Goal: Task Accomplishment & Management: Use online tool/utility

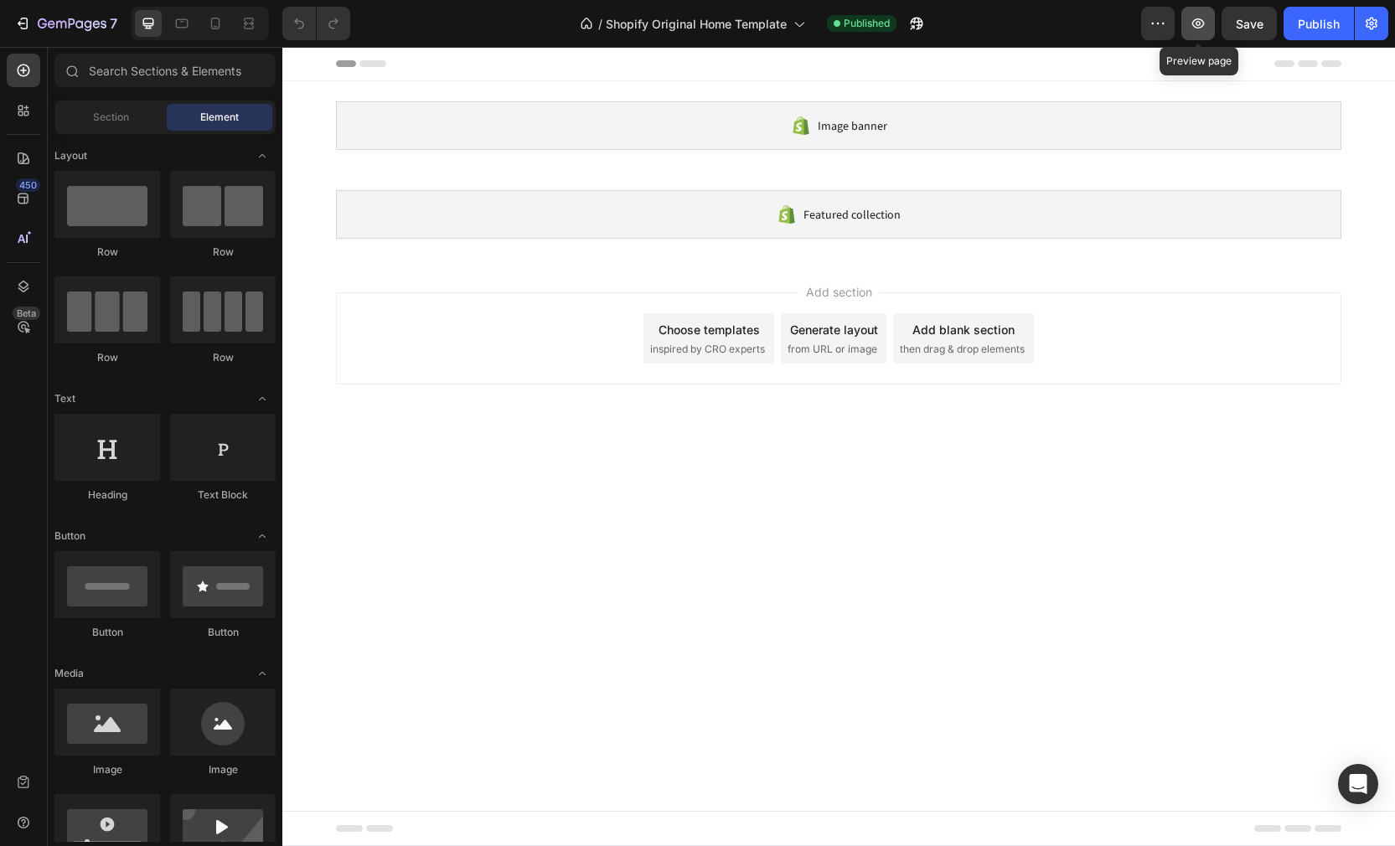
click at [1199, 19] on icon "button" at bounding box center [1198, 23] width 13 height 10
click at [14, 22] on icon "button" at bounding box center [22, 23] width 17 height 17
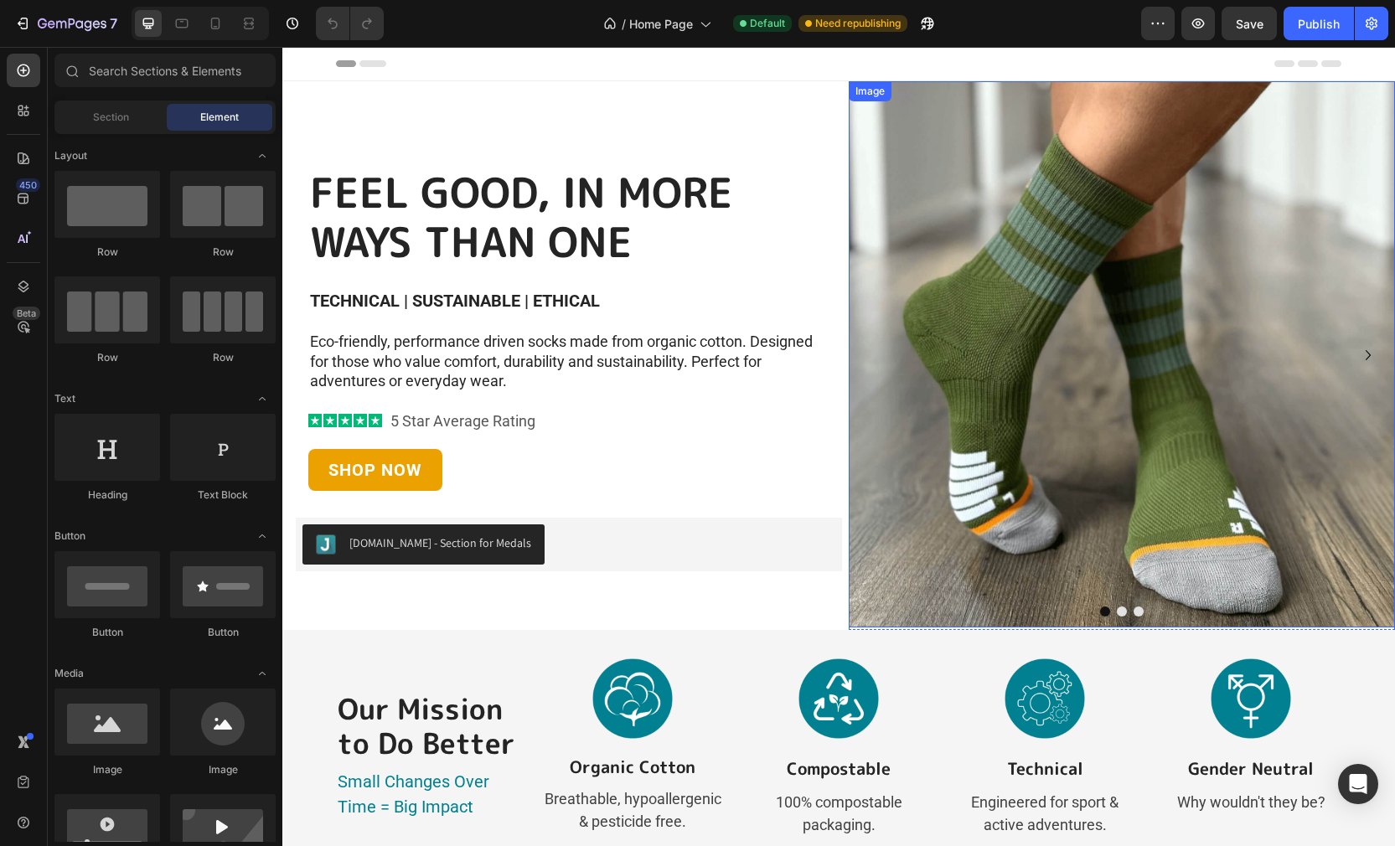
click at [869, 509] on img at bounding box center [1121, 354] width 546 height 546
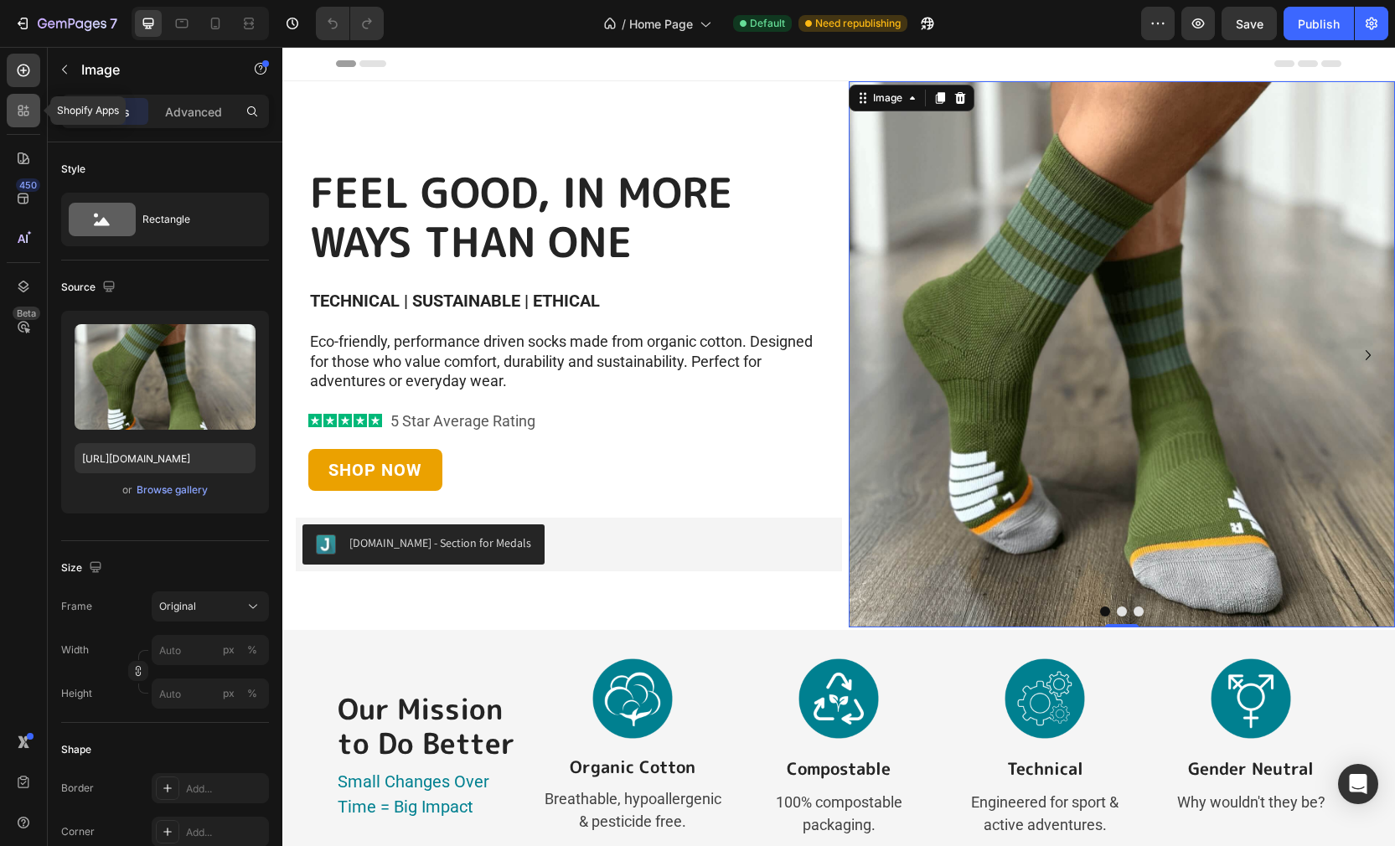
click at [26, 113] on icon at bounding box center [23, 110] width 17 height 17
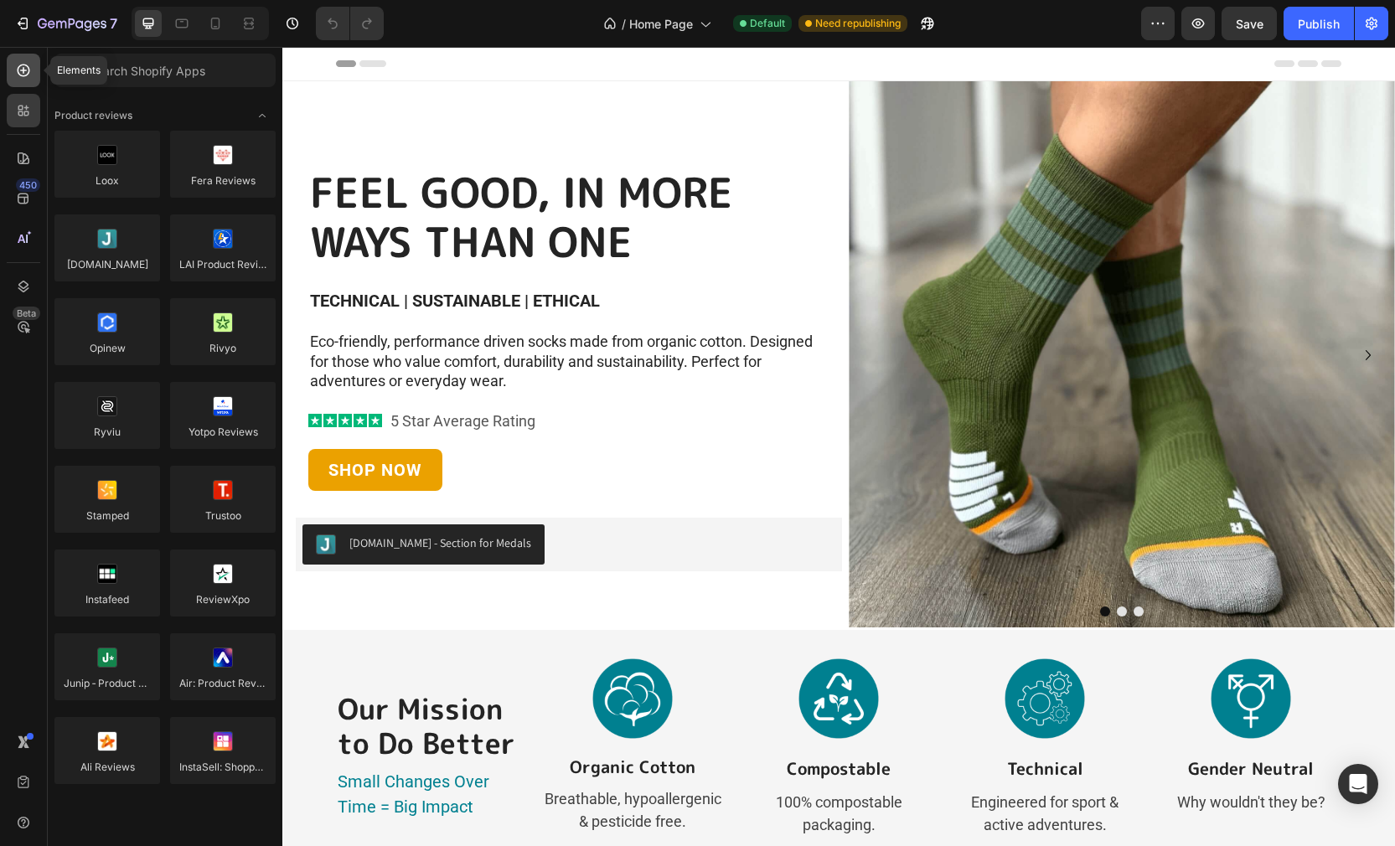
click at [15, 64] on icon at bounding box center [23, 70] width 17 height 17
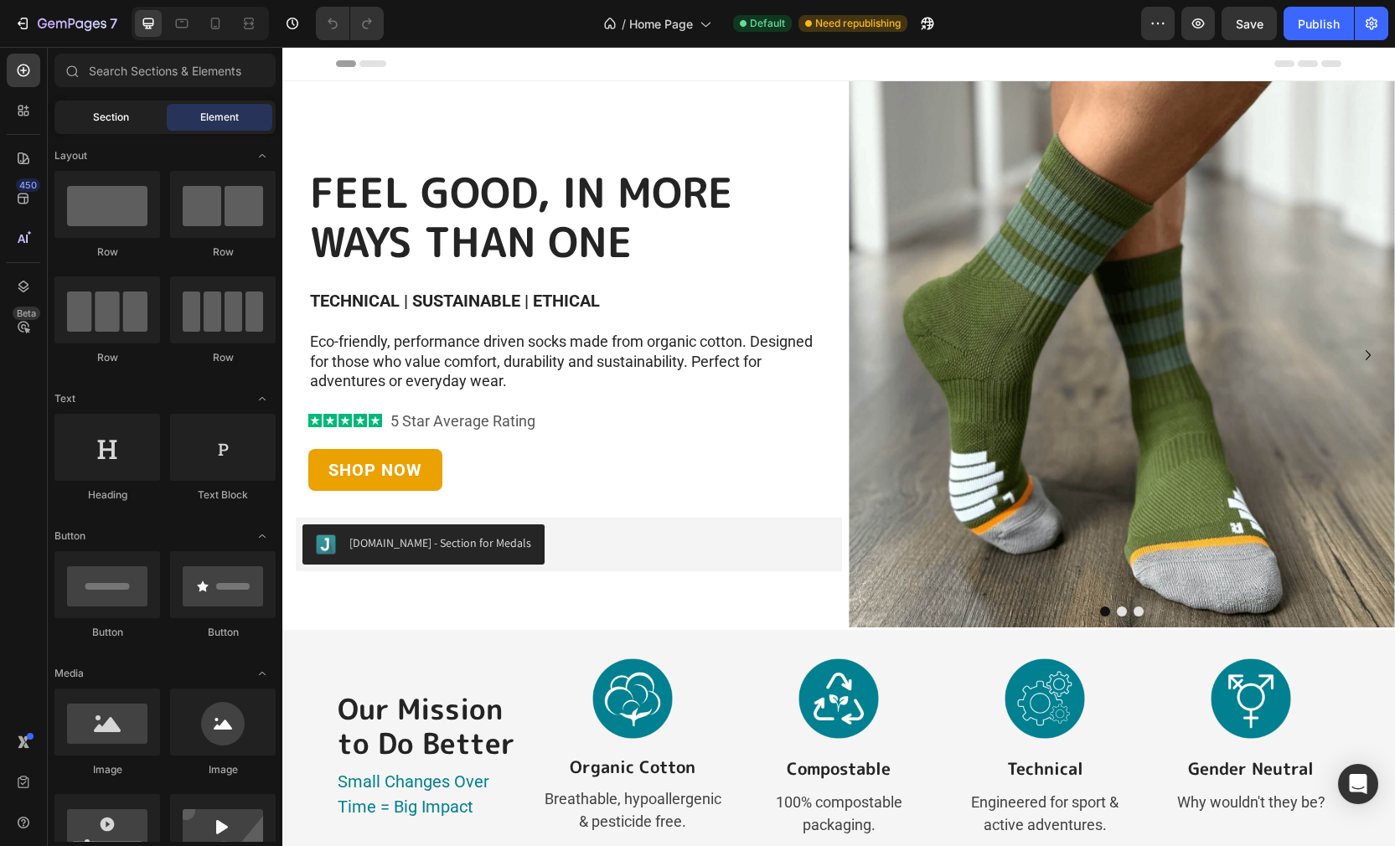
click at [106, 120] on span "Section" at bounding box center [111, 117] width 36 height 15
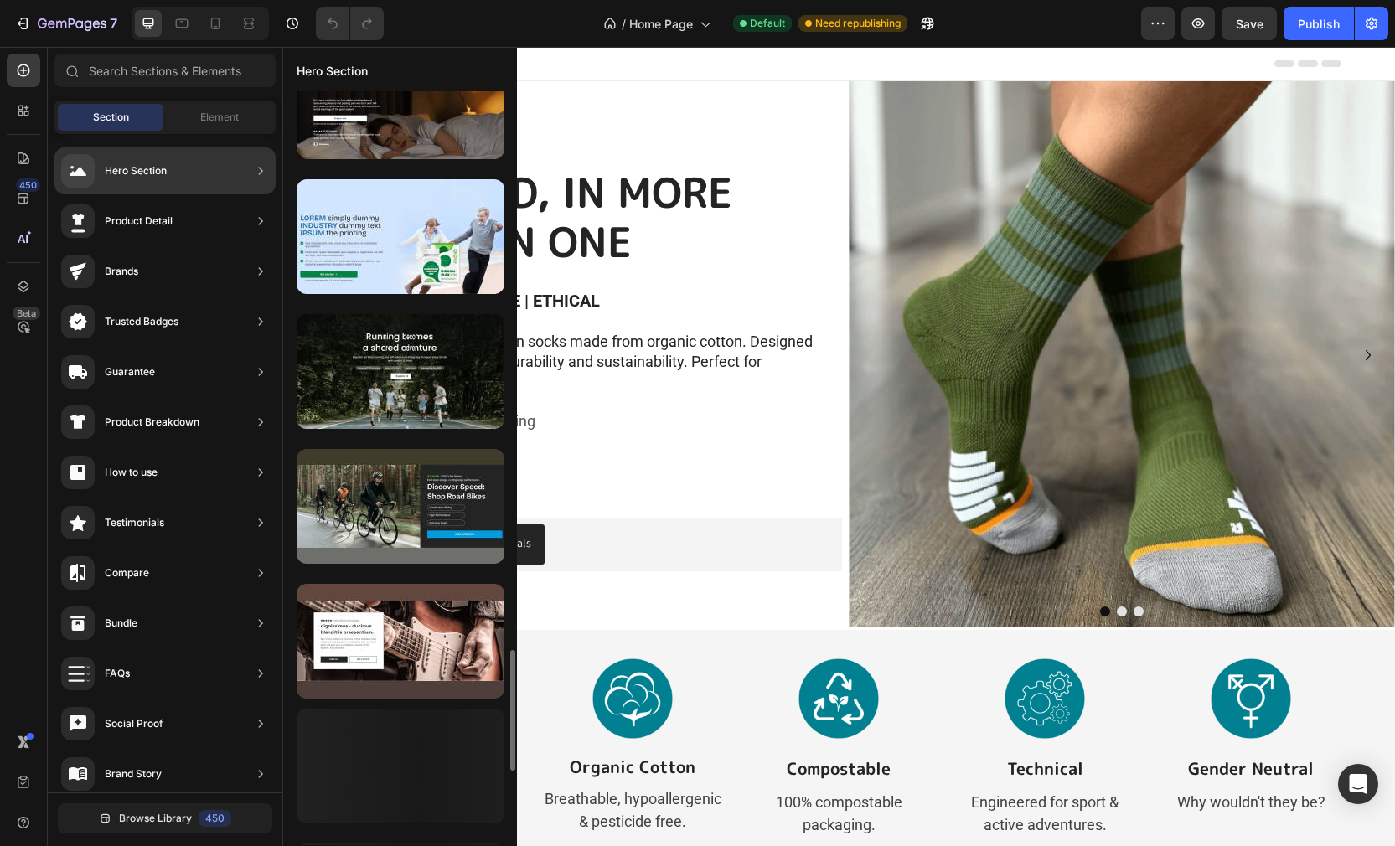
scroll to position [3437, 0]
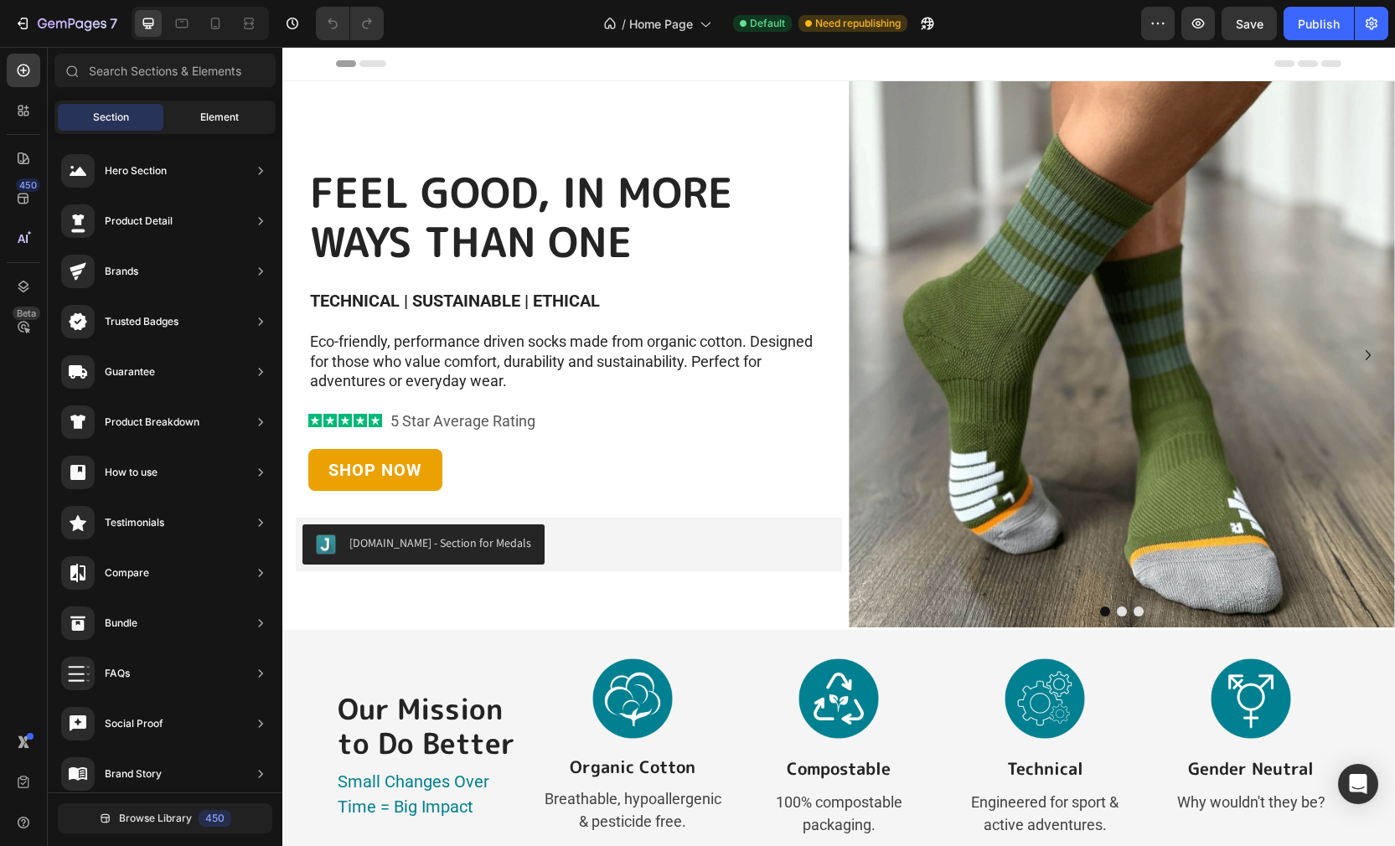
click at [222, 116] on span "Element" at bounding box center [219, 117] width 39 height 15
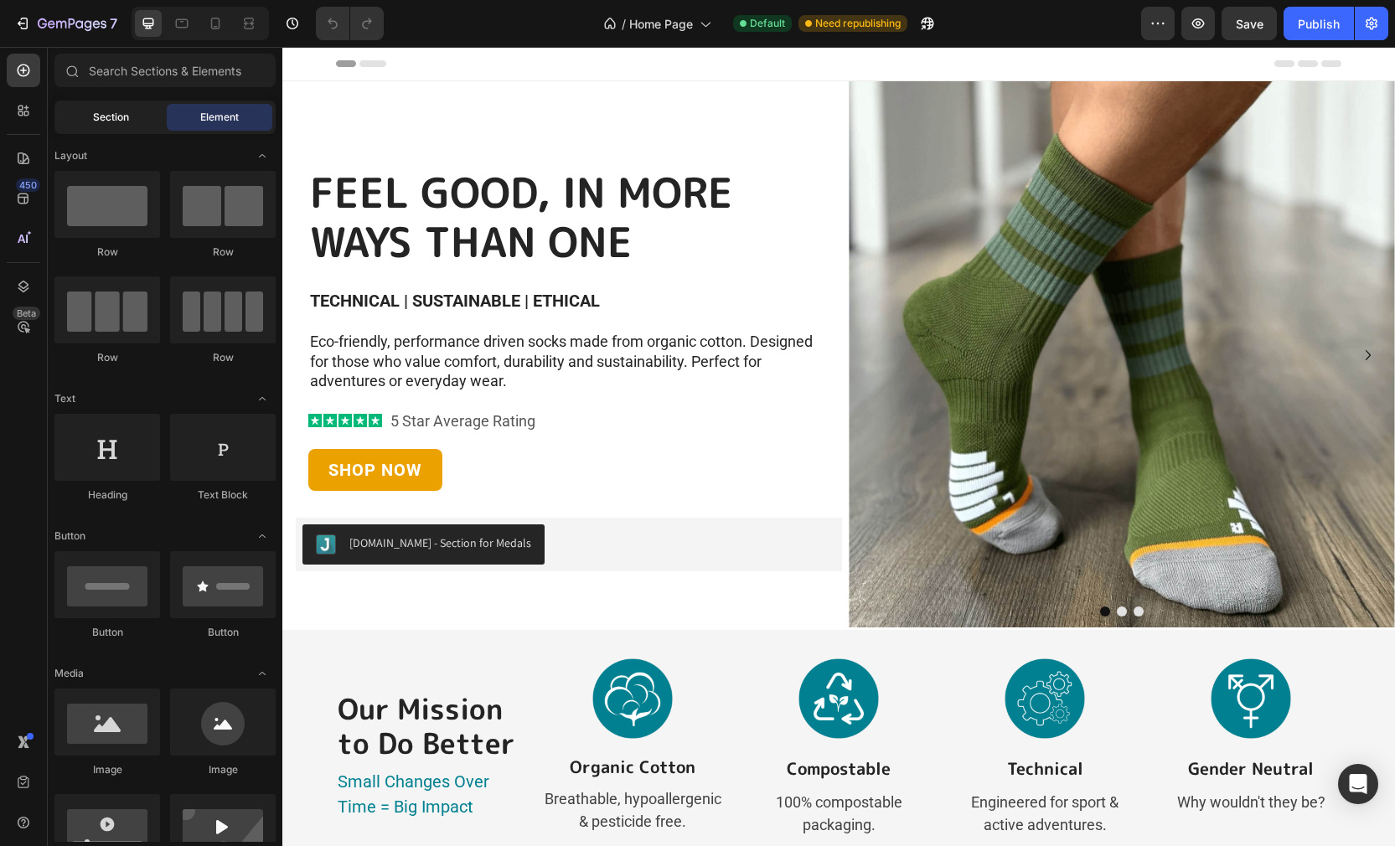
click at [121, 122] on span "Section" at bounding box center [111, 117] width 36 height 15
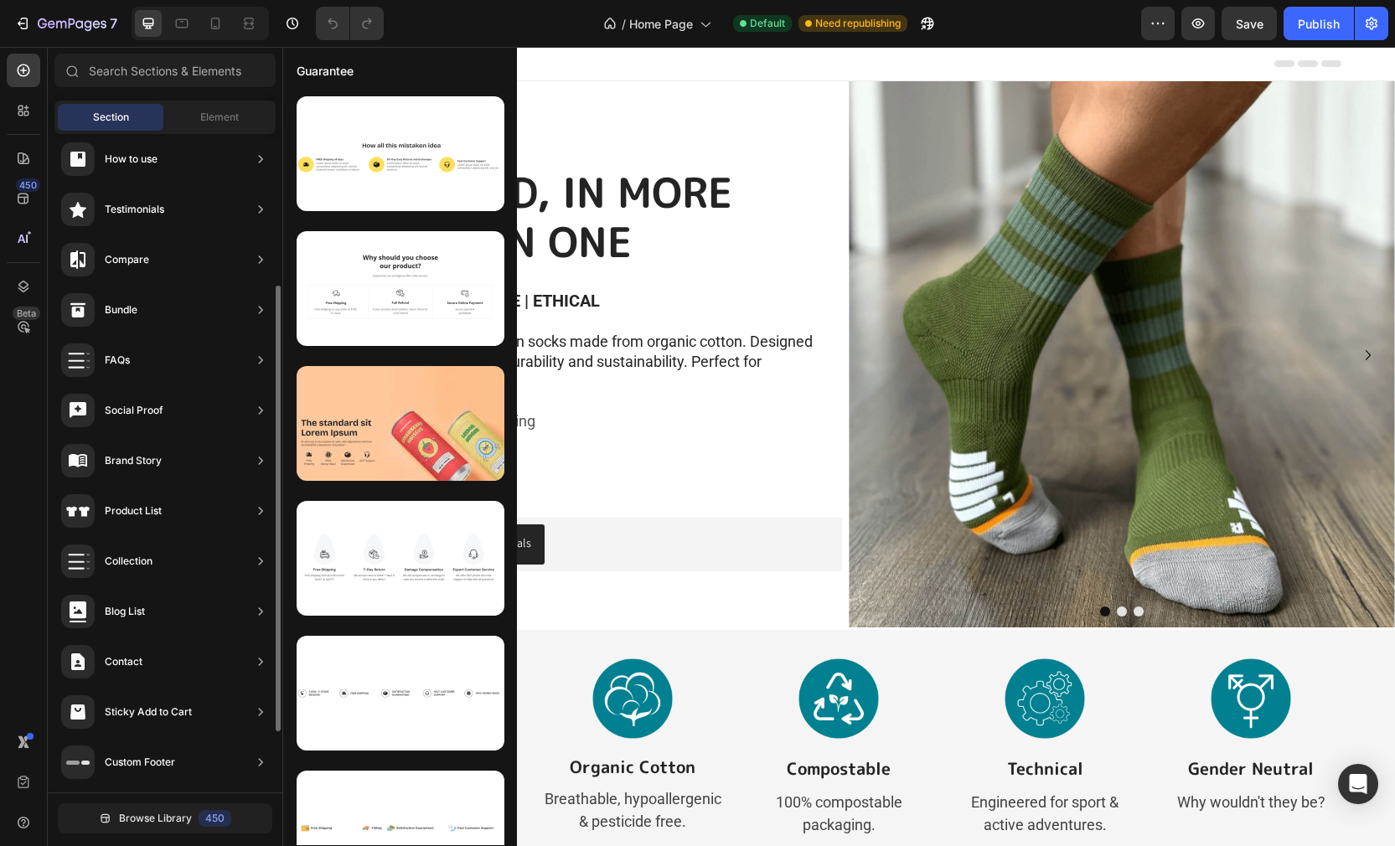
scroll to position [0, 0]
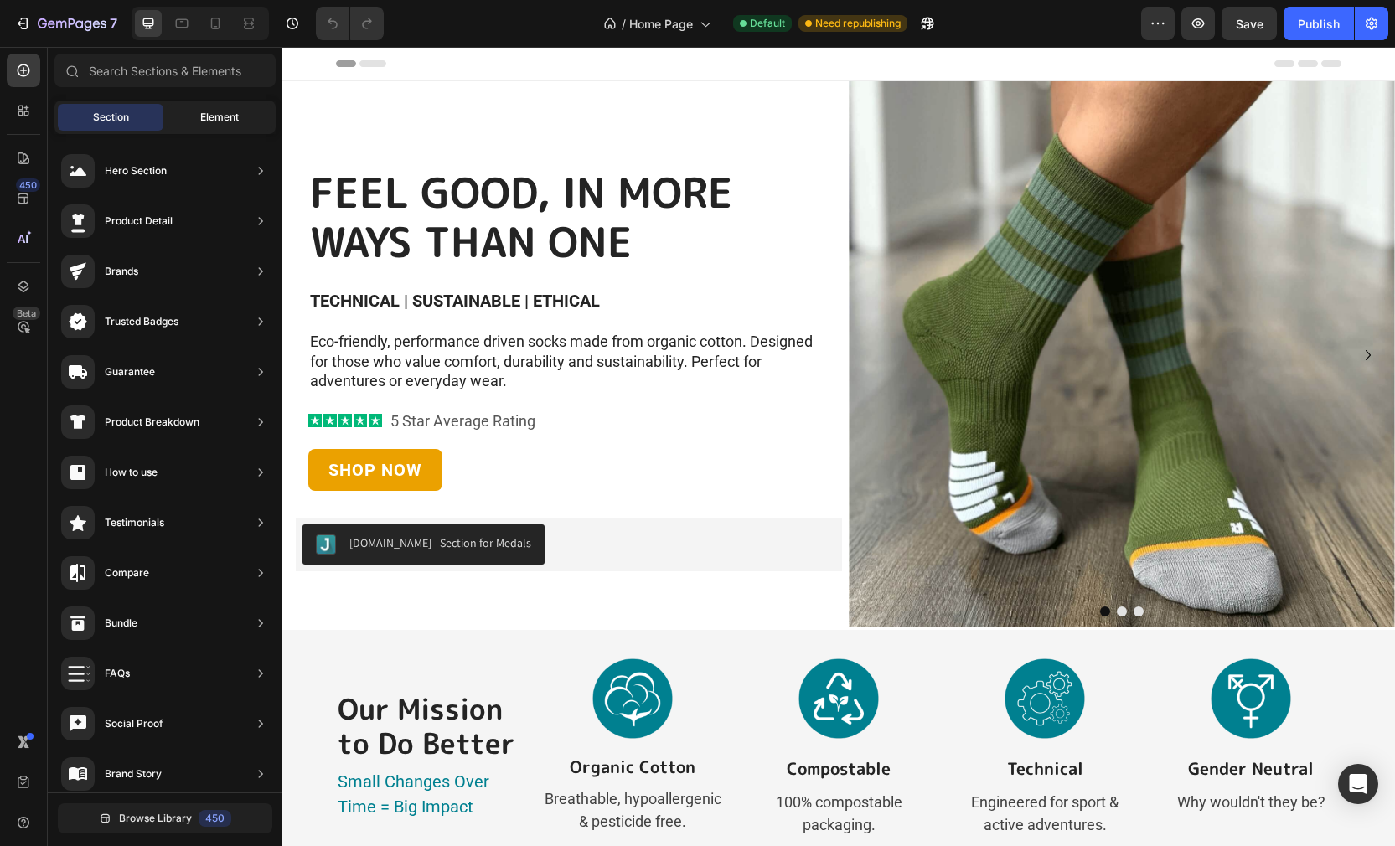
click at [210, 119] on span "Element" at bounding box center [219, 117] width 39 height 15
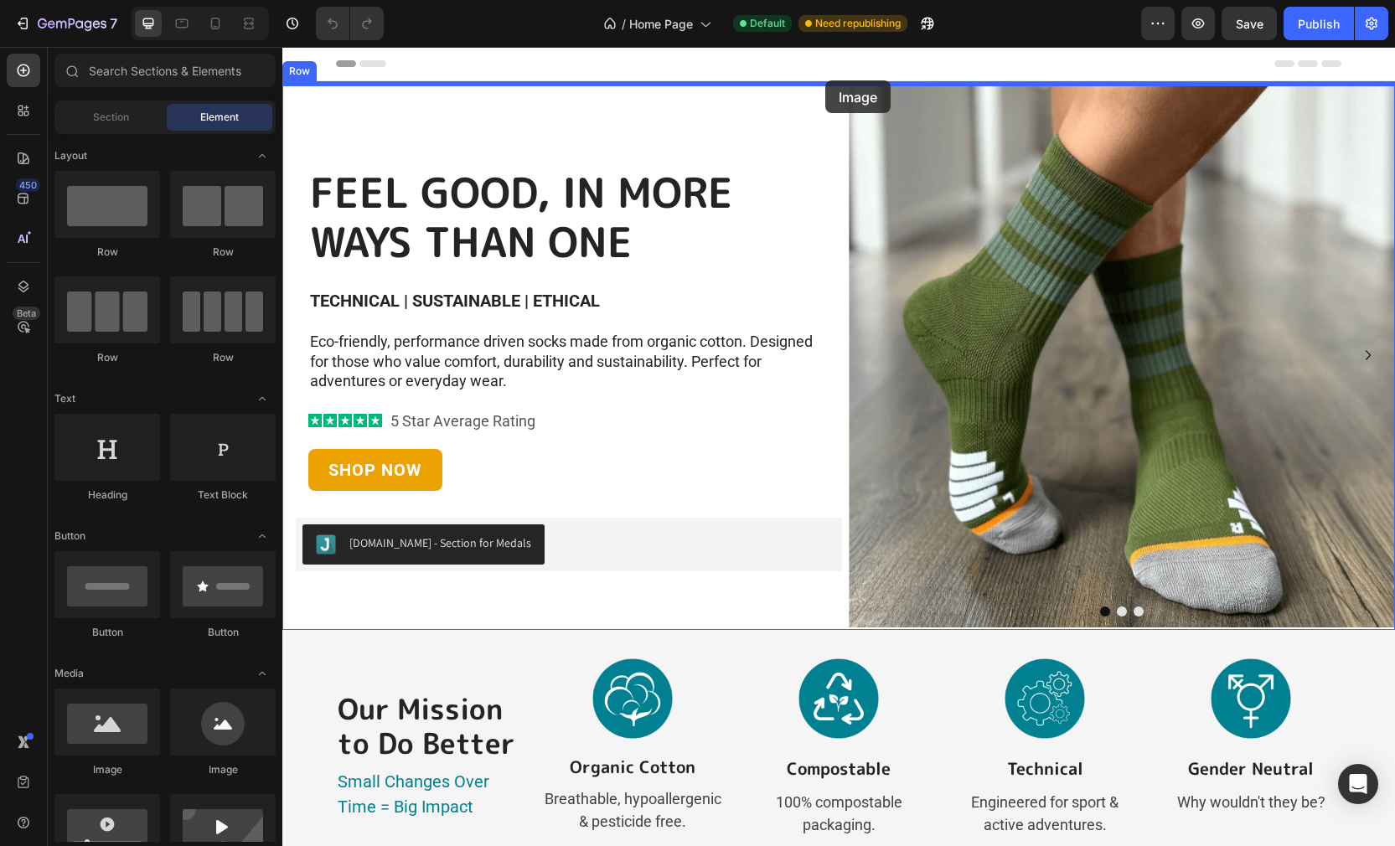
drag, startPoint x: 379, startPoint y: 774, endPoint x: 825, endPoint y: 80, distance: 824.8
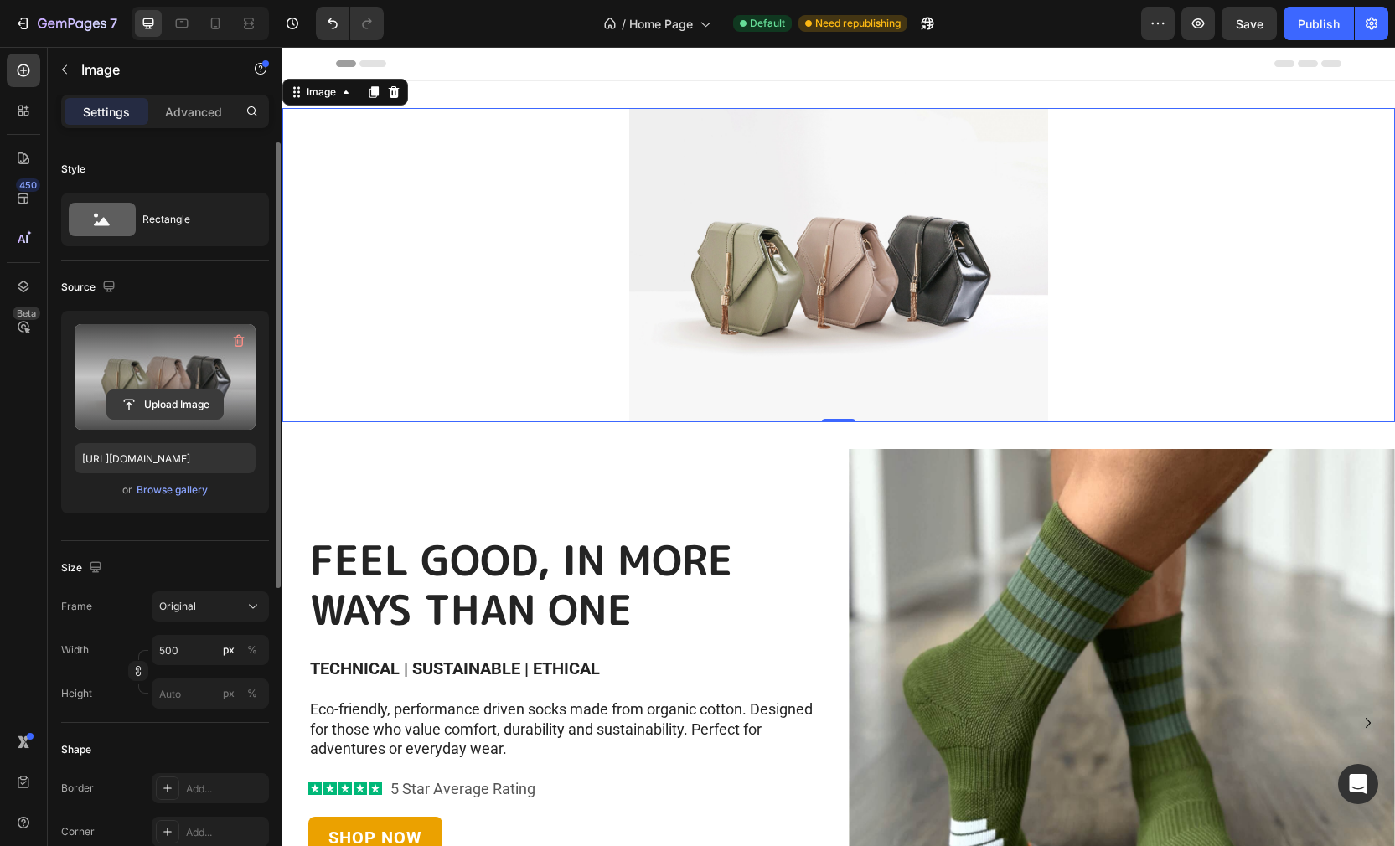
click at [183, 406] on input "file" at bounding box center [165, 404] width 116 height 28
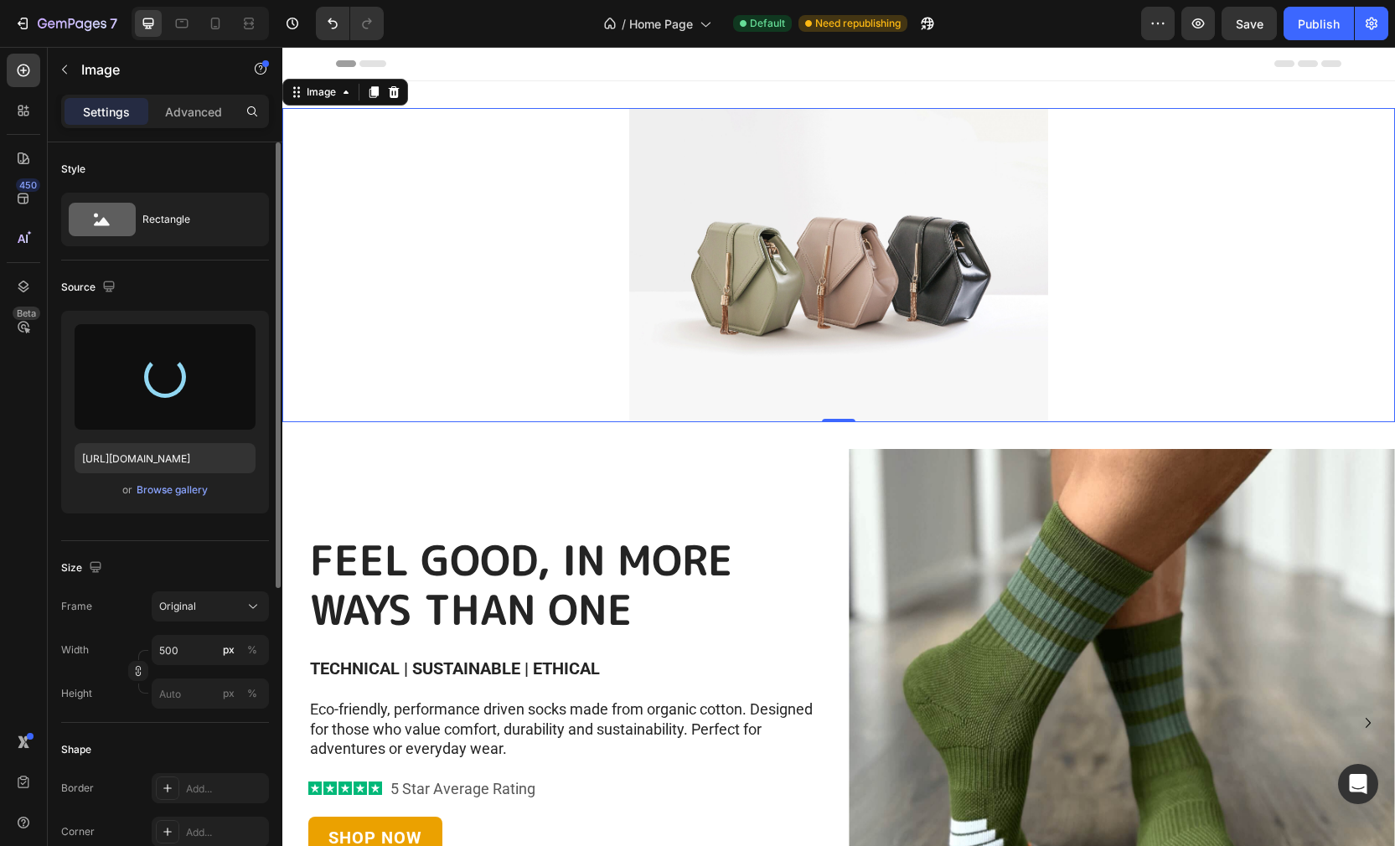
type input "[URL][DOMAIN_NAME]"
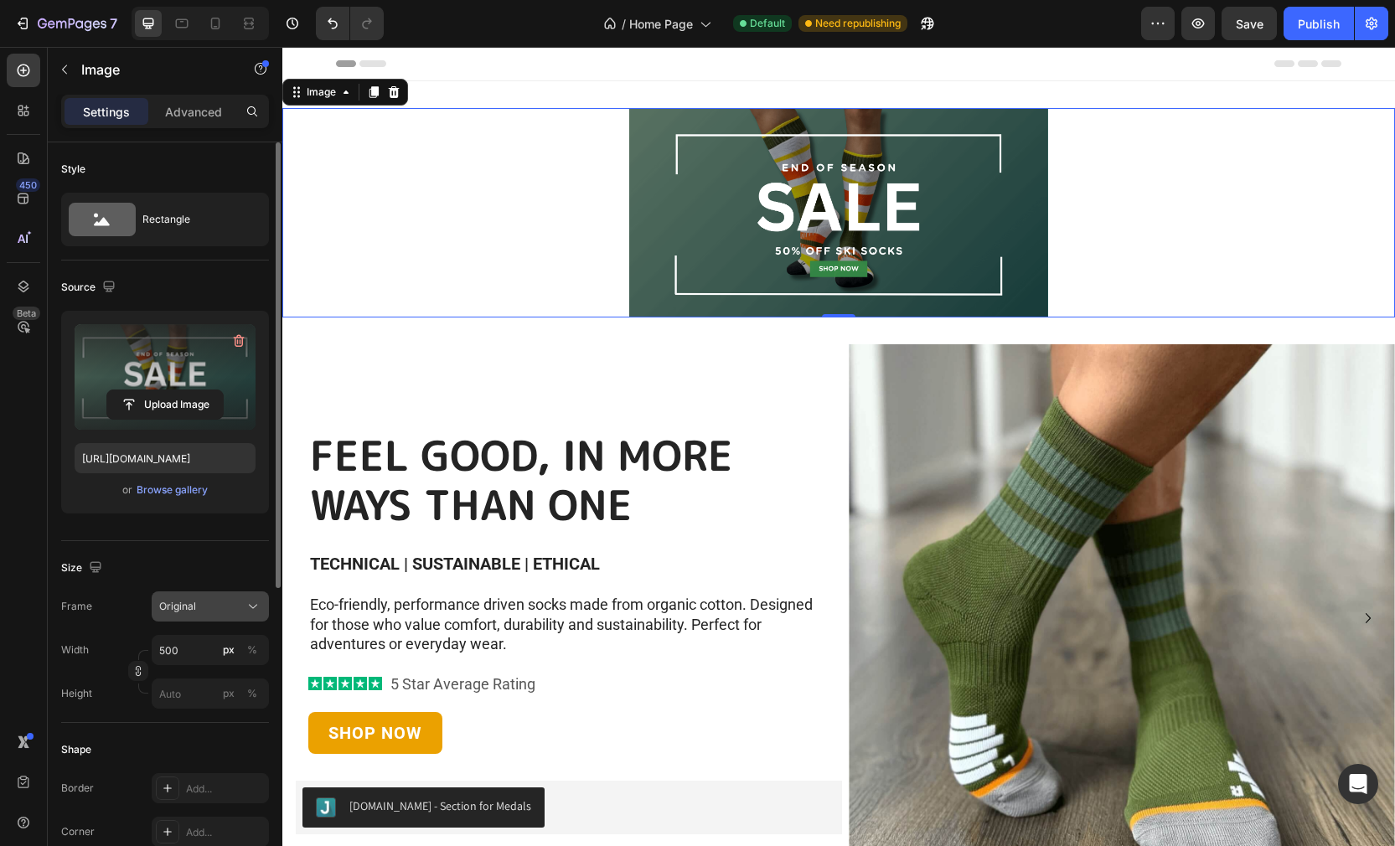
click at [173, 606] on span "Original" at bounding box center [177, 606] width 37 height 15
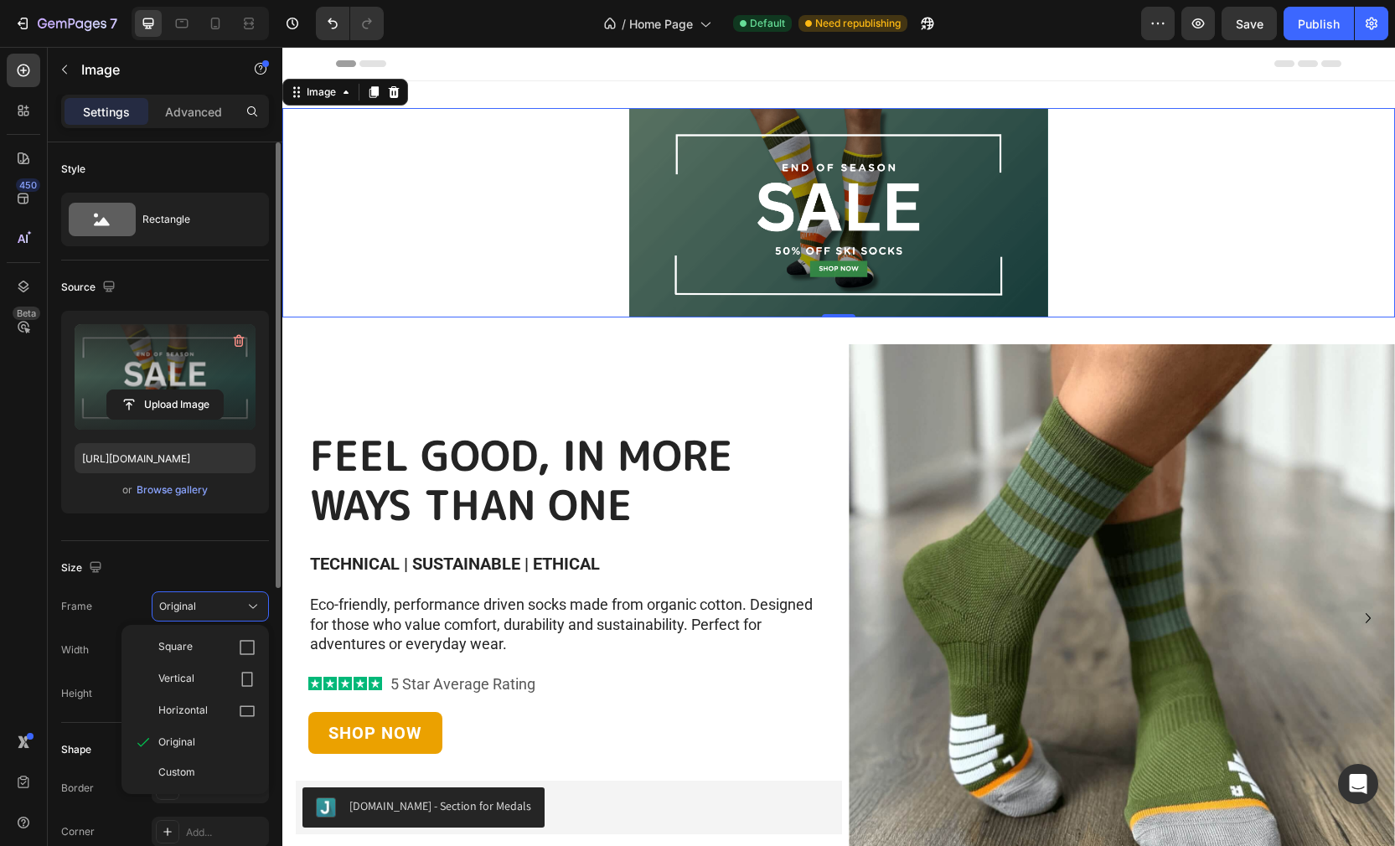
click at [149, 565] on div "Size" at bounding box center [165, 567] width 208 height 27
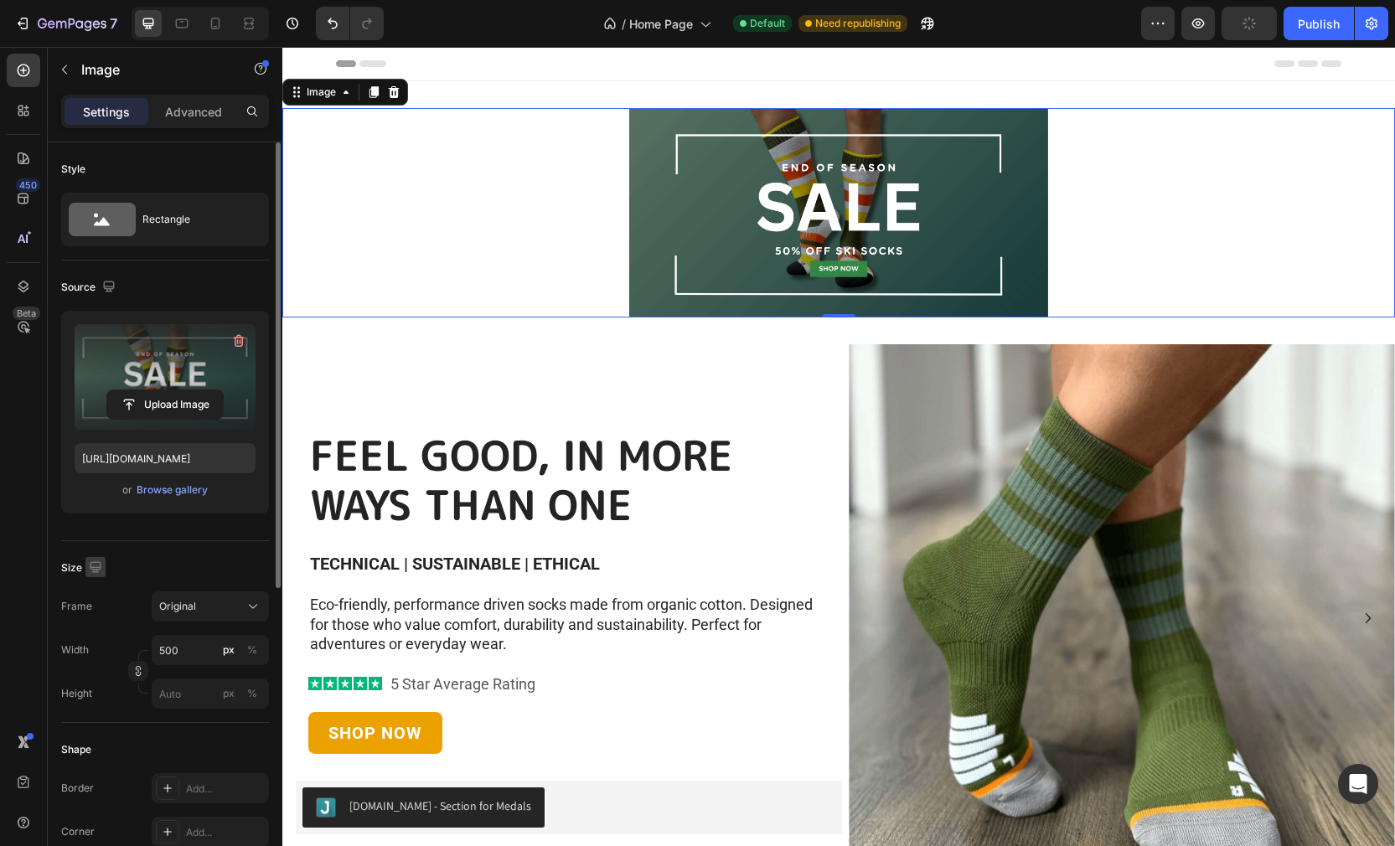
click at [95, 568] on icon "button" at bounding box center [95, 567] width 17 height 17
click at [97, 632] on button "button" at bounding box center [98, 624] width 27 height 27
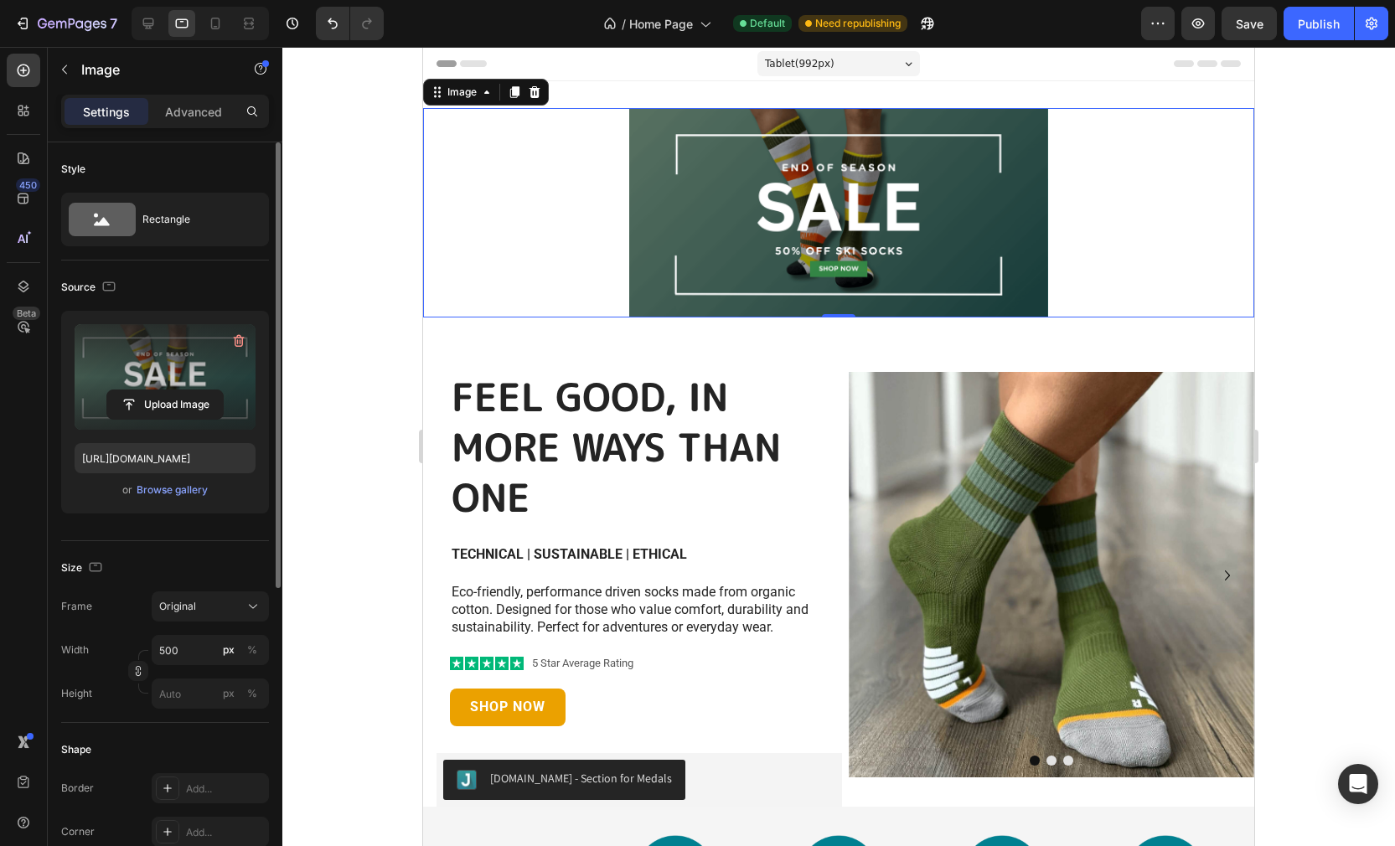
scroll to position [3, 0]
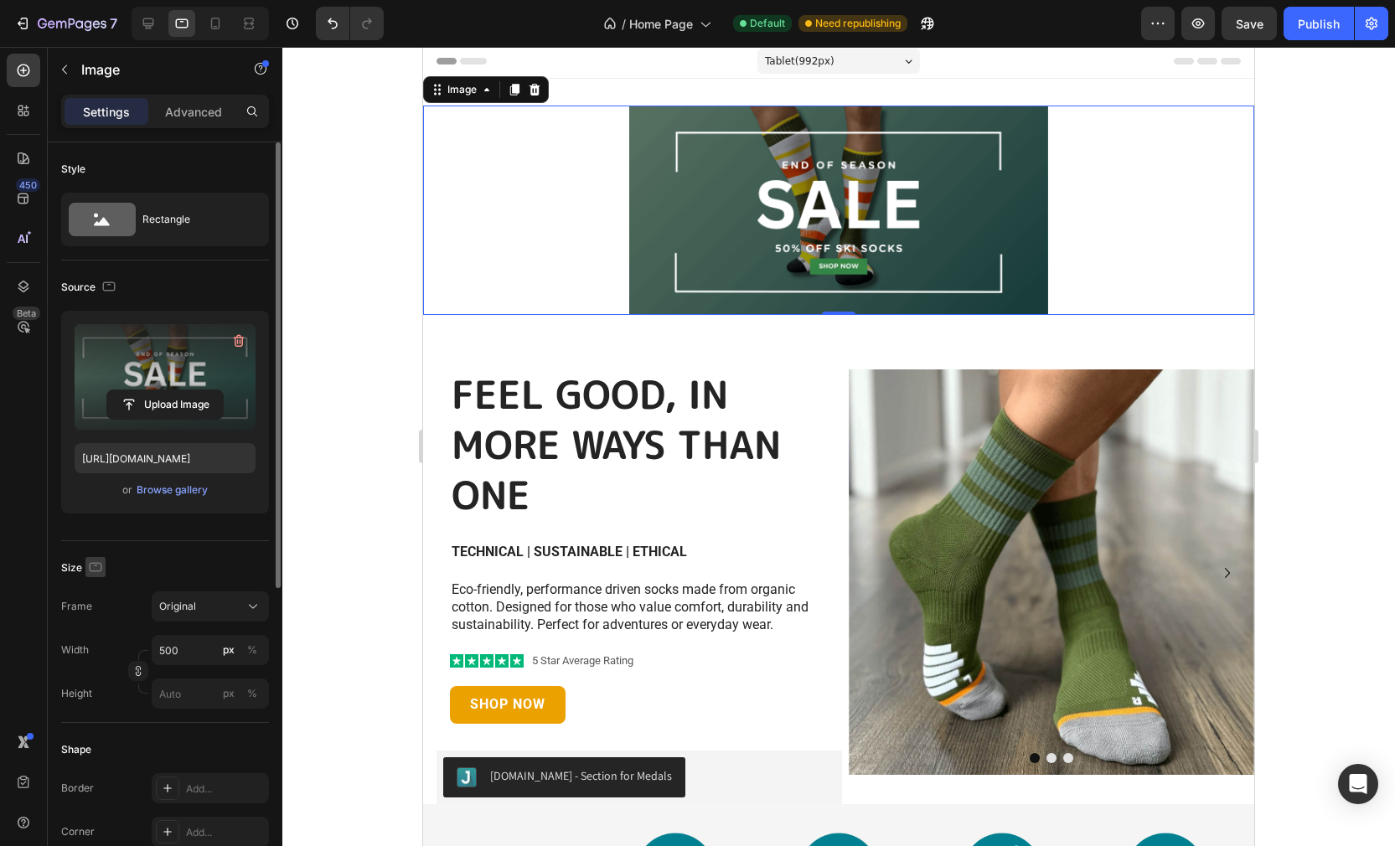
click at [97, 564] on icon "button" at bounding box center [95, 567] width 17 height 17
click at [98, 590] on icon "button" at bounding box center [98, 593] width 17 height 17
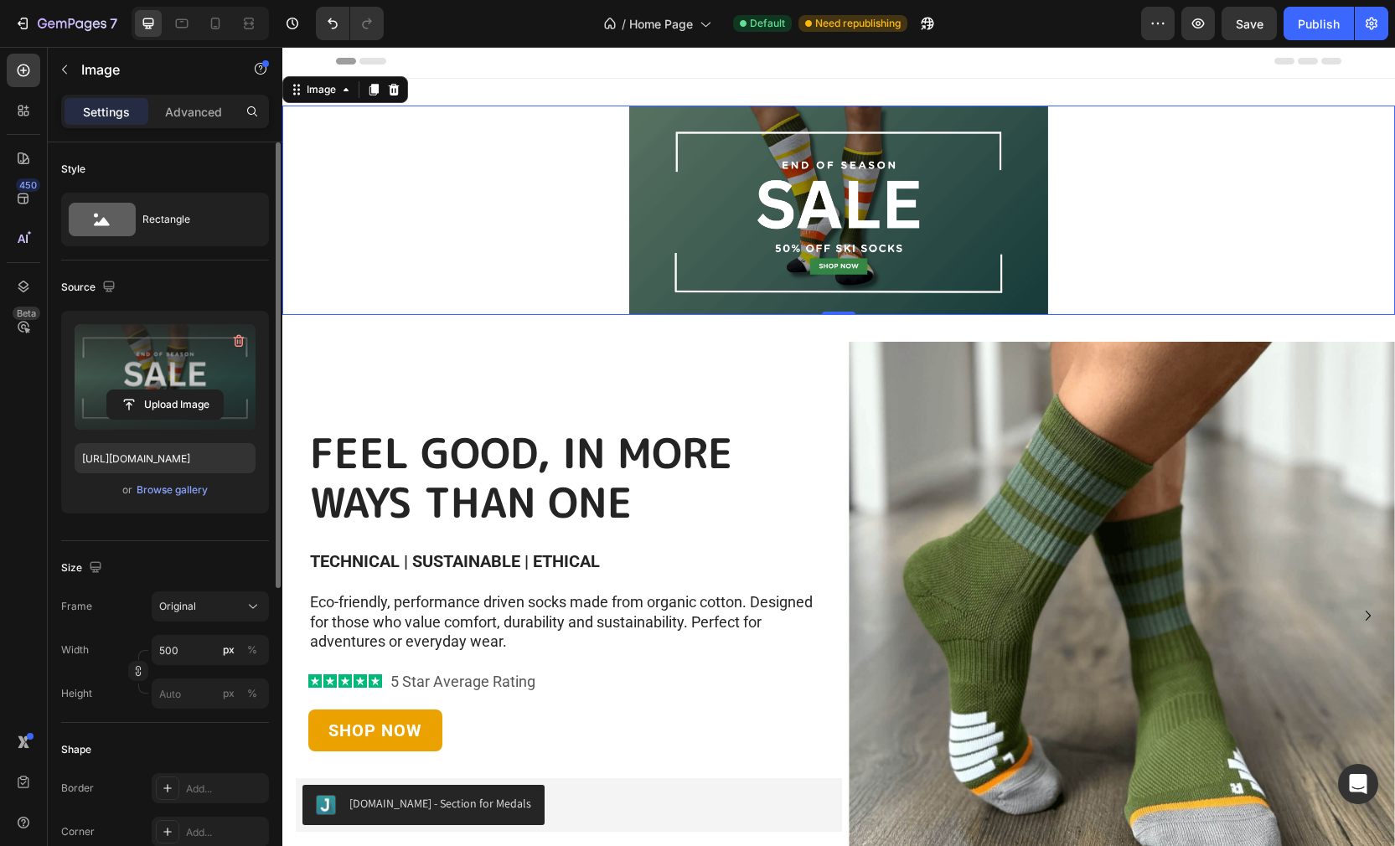
click at [641, 265] on img at bounding box center [838, 210] width 419 height 209
click at [833, 312] on div at bounding box center [839, 312] width 34 height 5
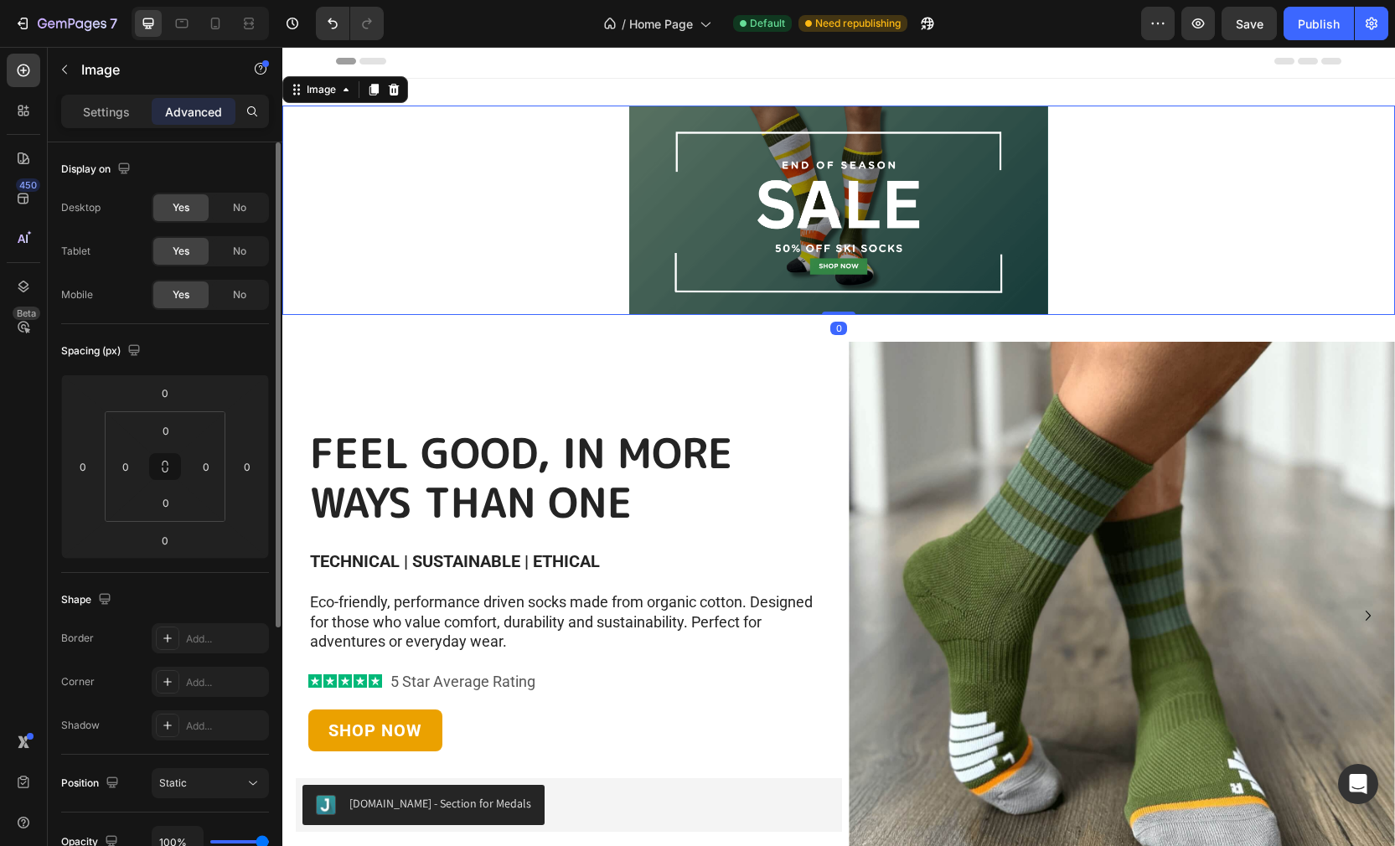
click at [674, 302] on img at bounding box center [838, 210] width 419 height 209
click at [65, 77] on button "button" at bounding box center [64, 69] width 27 height 27
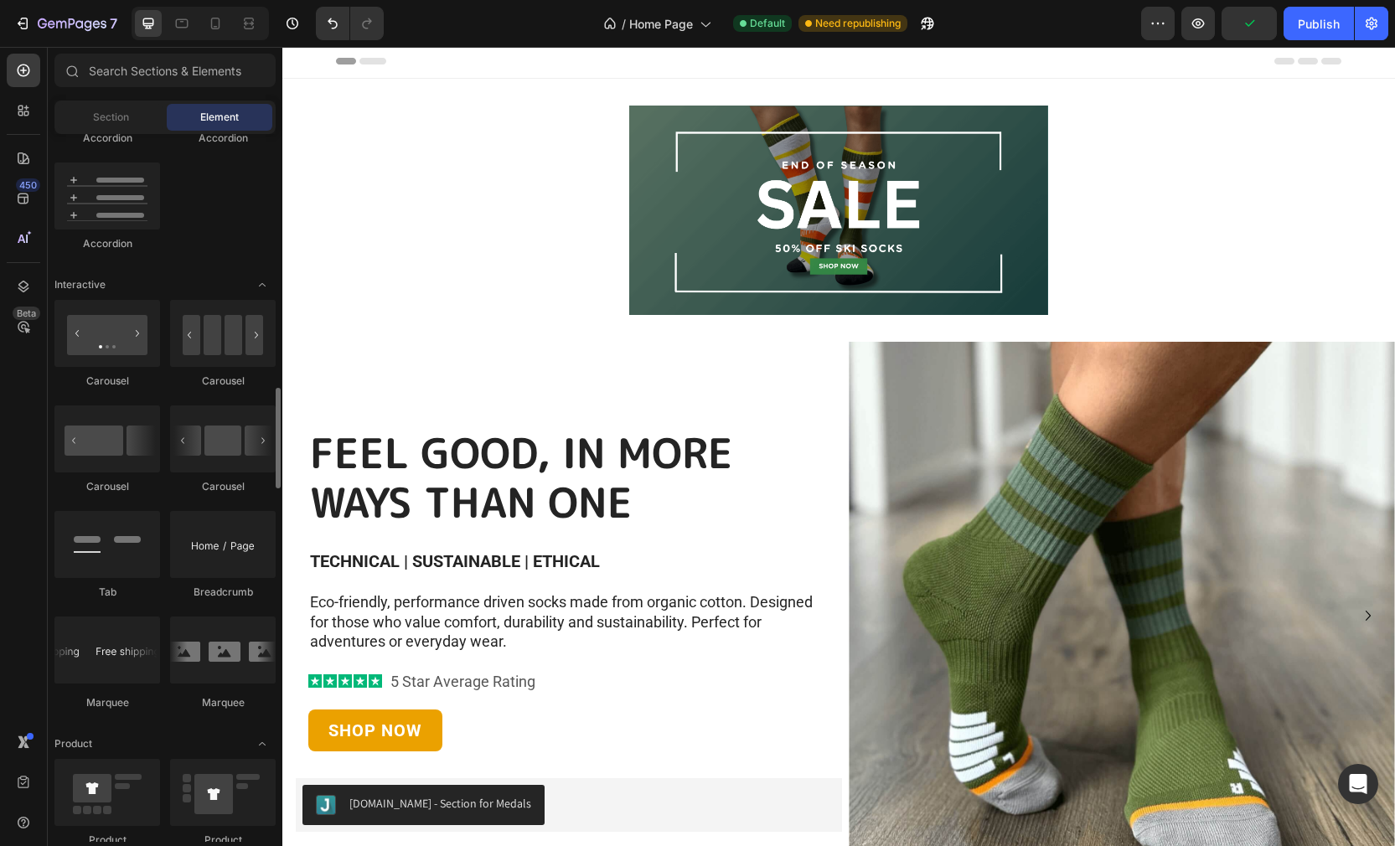
scroll to position [1574, 0]
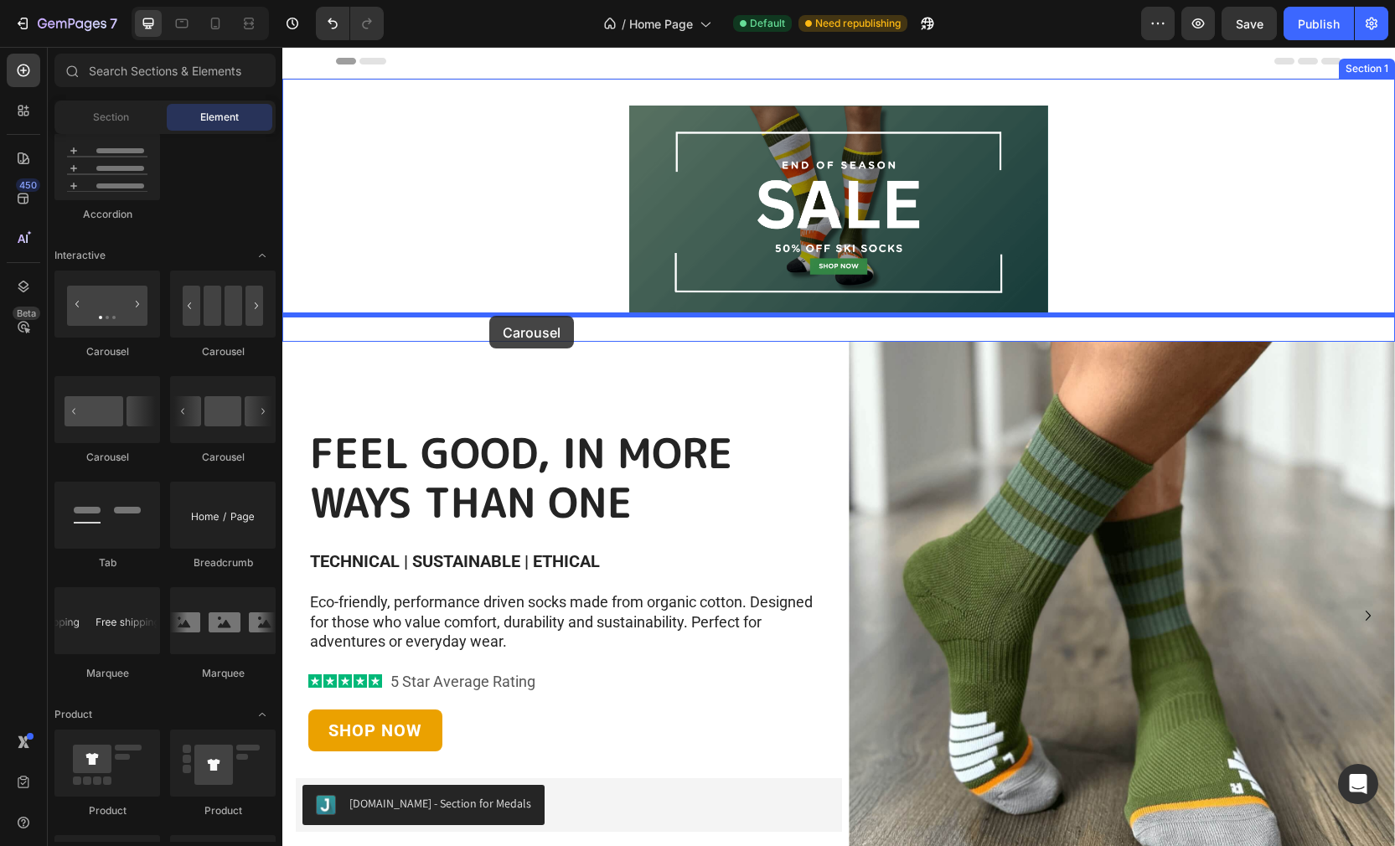
drag, startPoint x: 390, startPoint y: 365, endPoint x: 489, endPoint y: 316, distance: 110.5
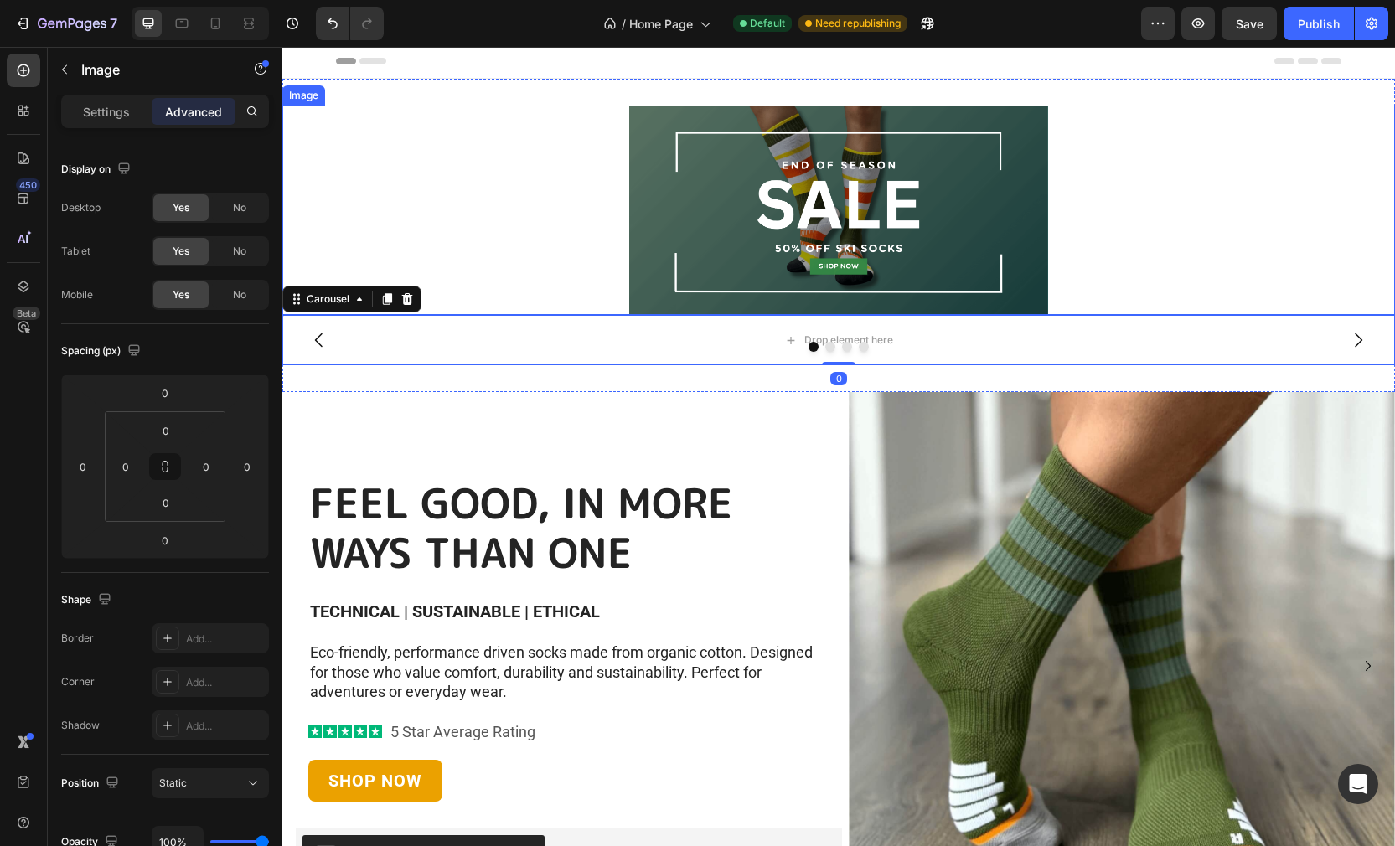
click at [750, 213] on img at bounding box center [838, 210] width 419 height 209
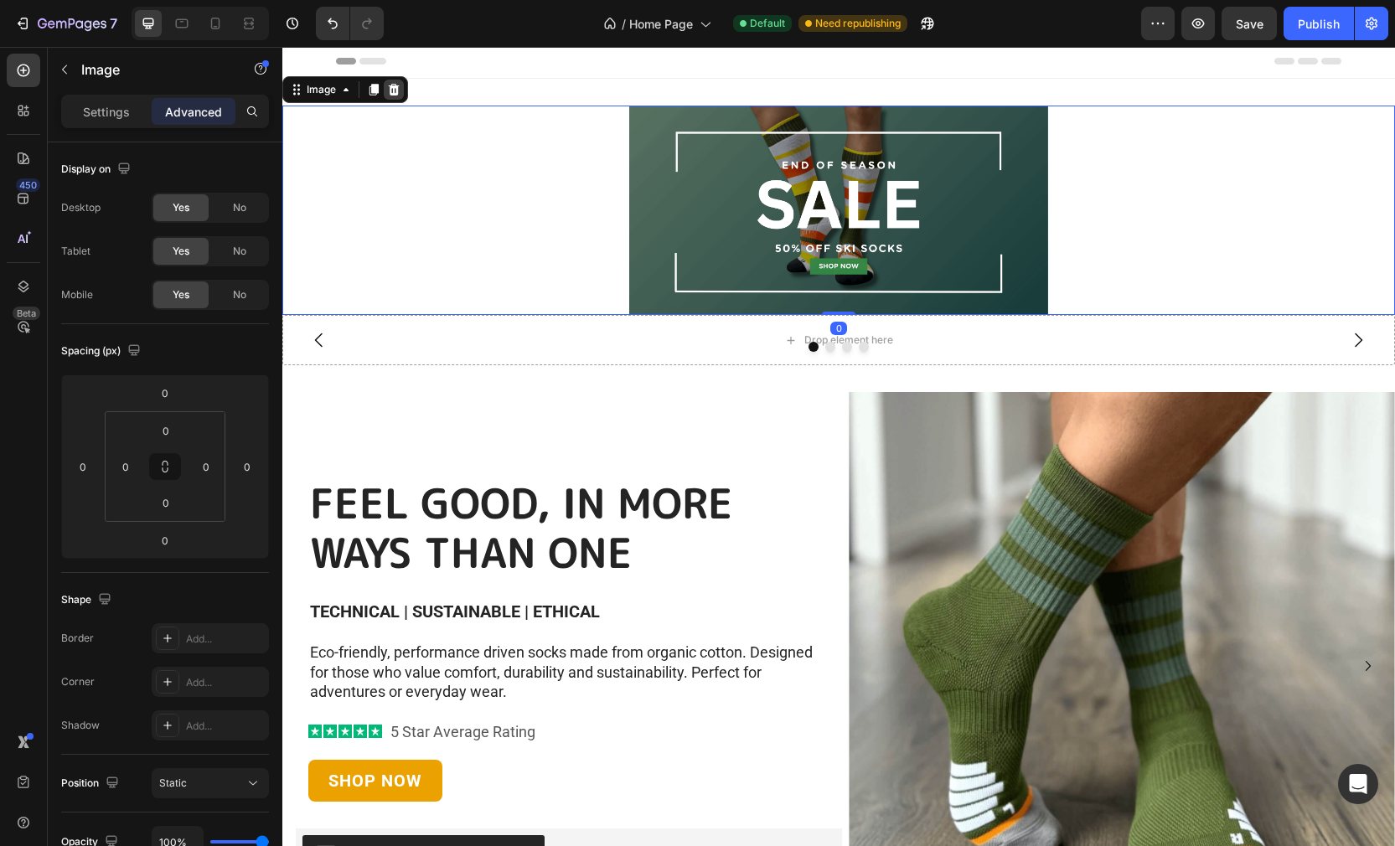
click at [390, 95] on icon at bounding box center [394, 90] width 11 height 12
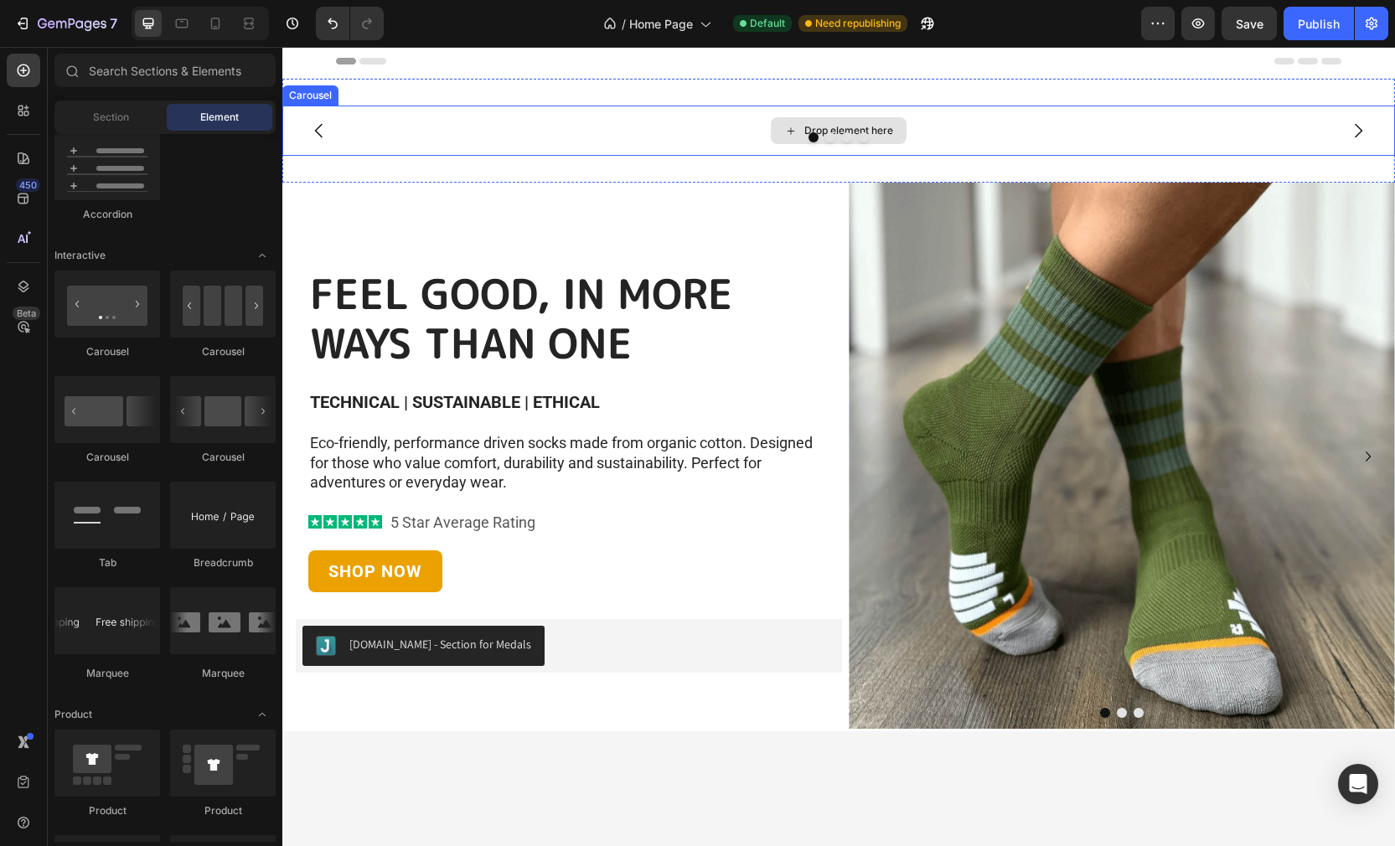
click at [870, 131] on div "Drop element here" at bounding box center [848, 130] width 89 height 13
click at [895, 127] on div "Drop element here" at bounding box center [839, 130] width 136 height 27
click at [773, 126] on div "Drop element here" at bounding box center [839, 130] width 136 height 27
click at [365, 127] on div "Drop element here" at bounding box center [838, 131] width 1112 height 50
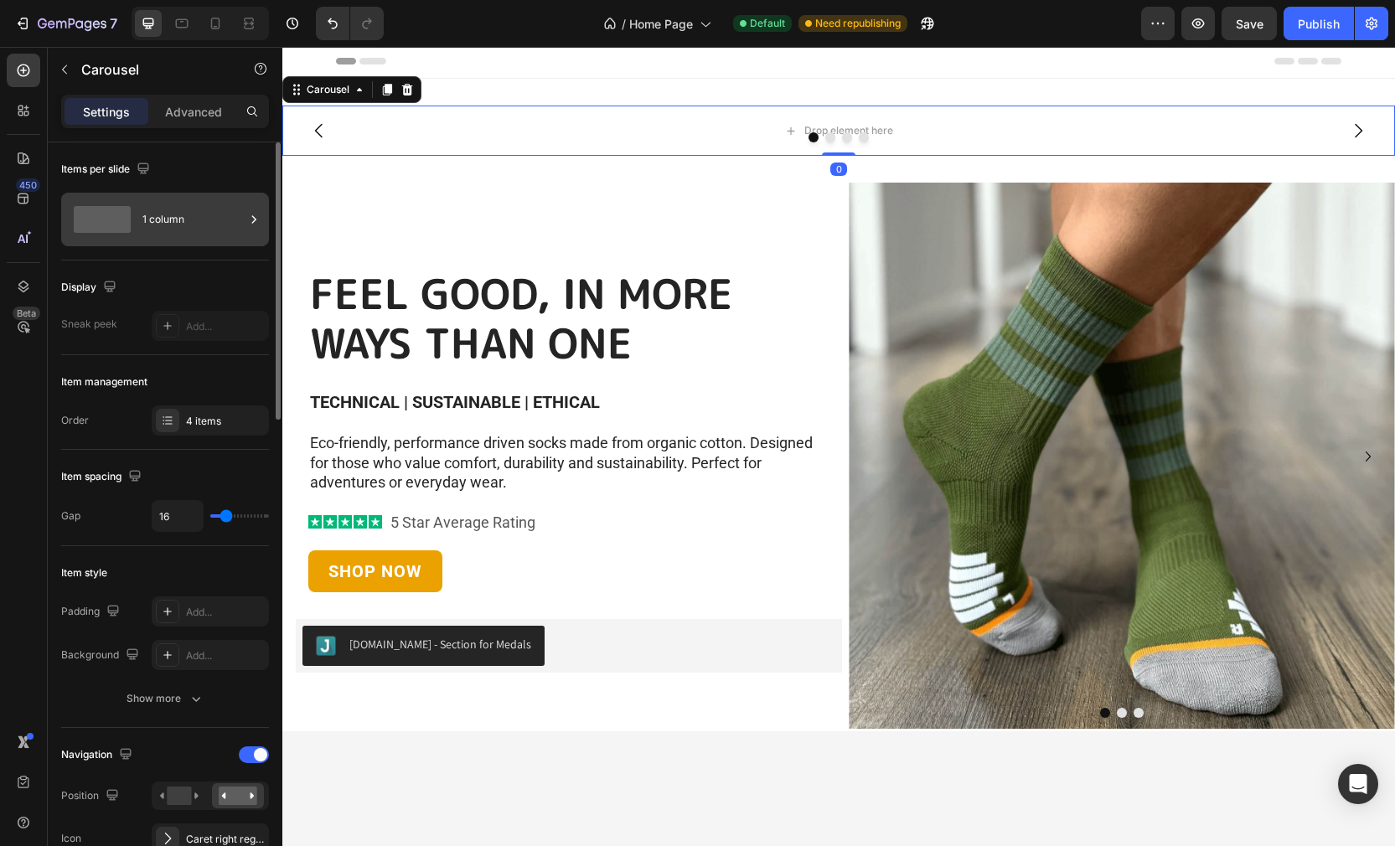
click at [182, 221] on div "1 column" at bounding box center [193, 219] width 102 height 39
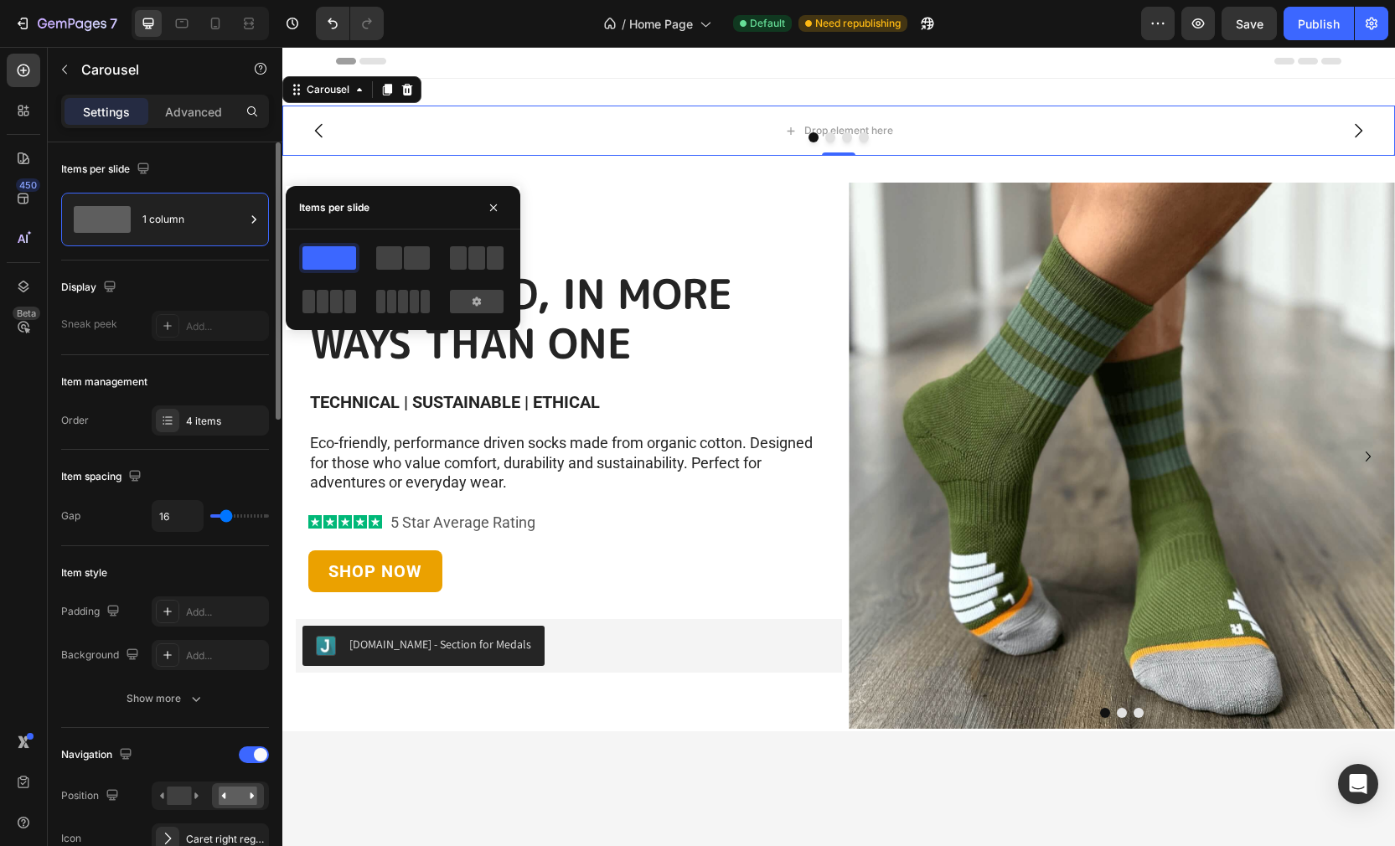
click at [195, 168] on div "Items per slide" at bounding box center [165, 169] width 208 height 27
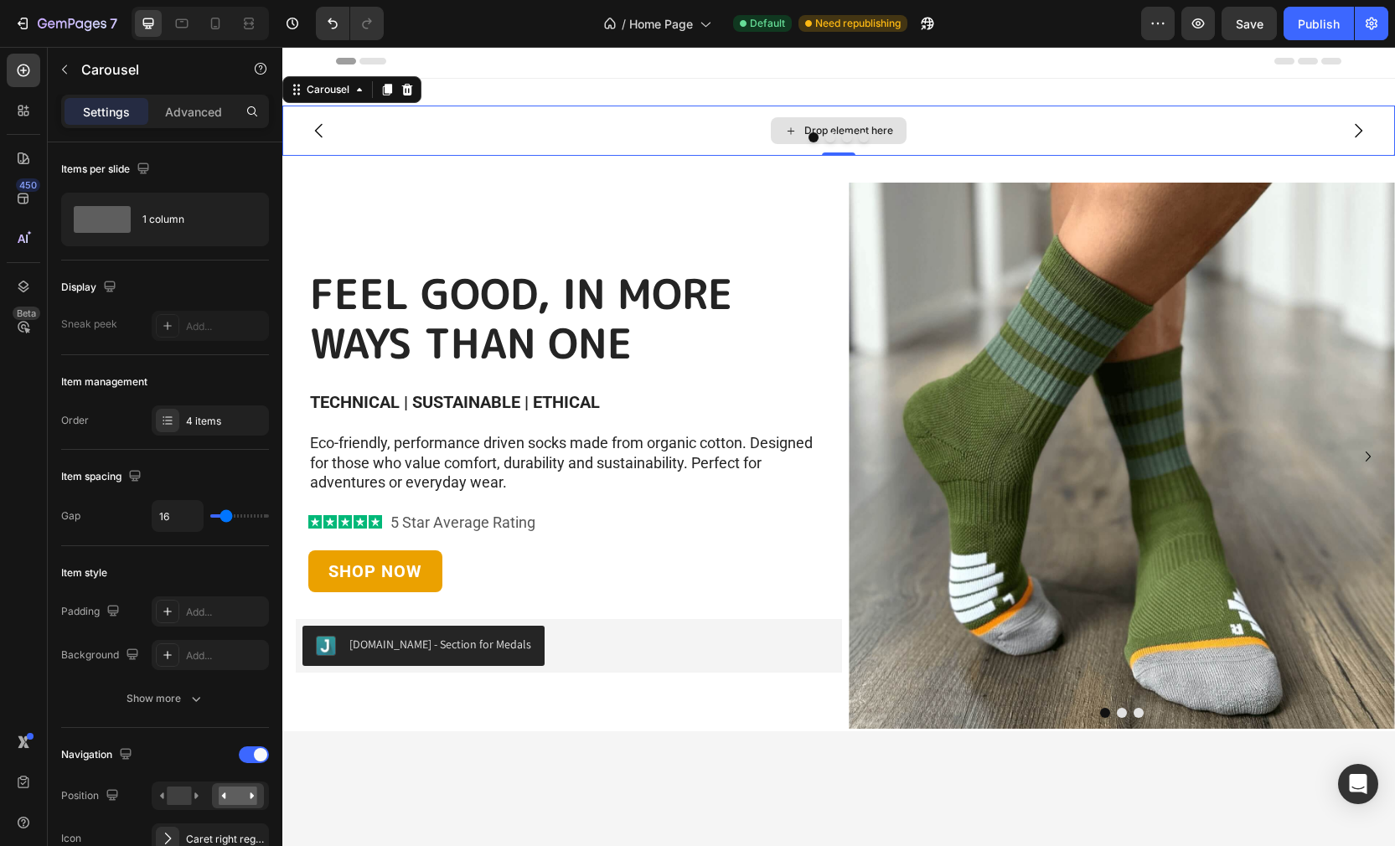
click at [779, 129] on div "Drop element here" at bounding box center [839, 130] width 136 height 27
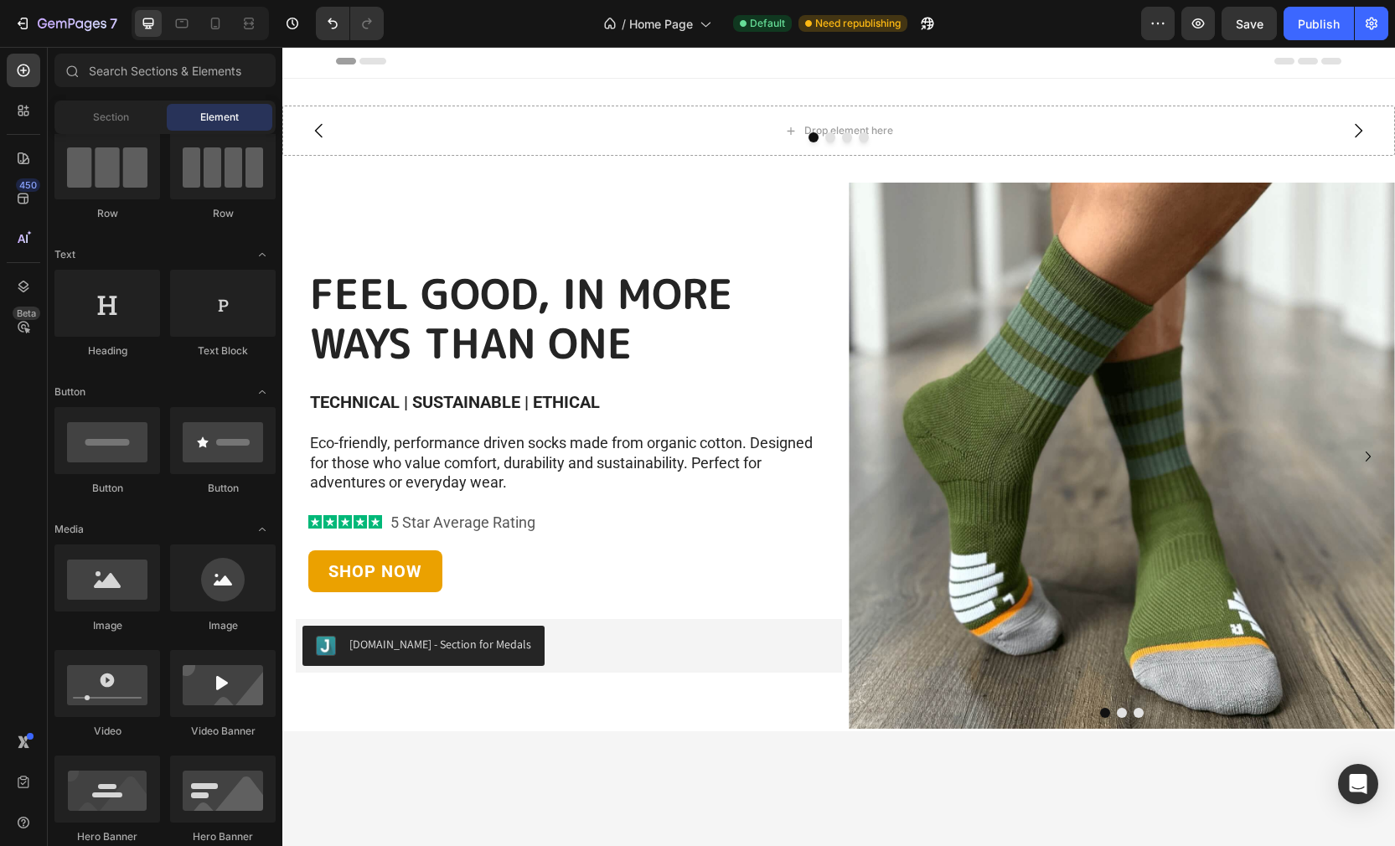
scroll to position [0, 0]
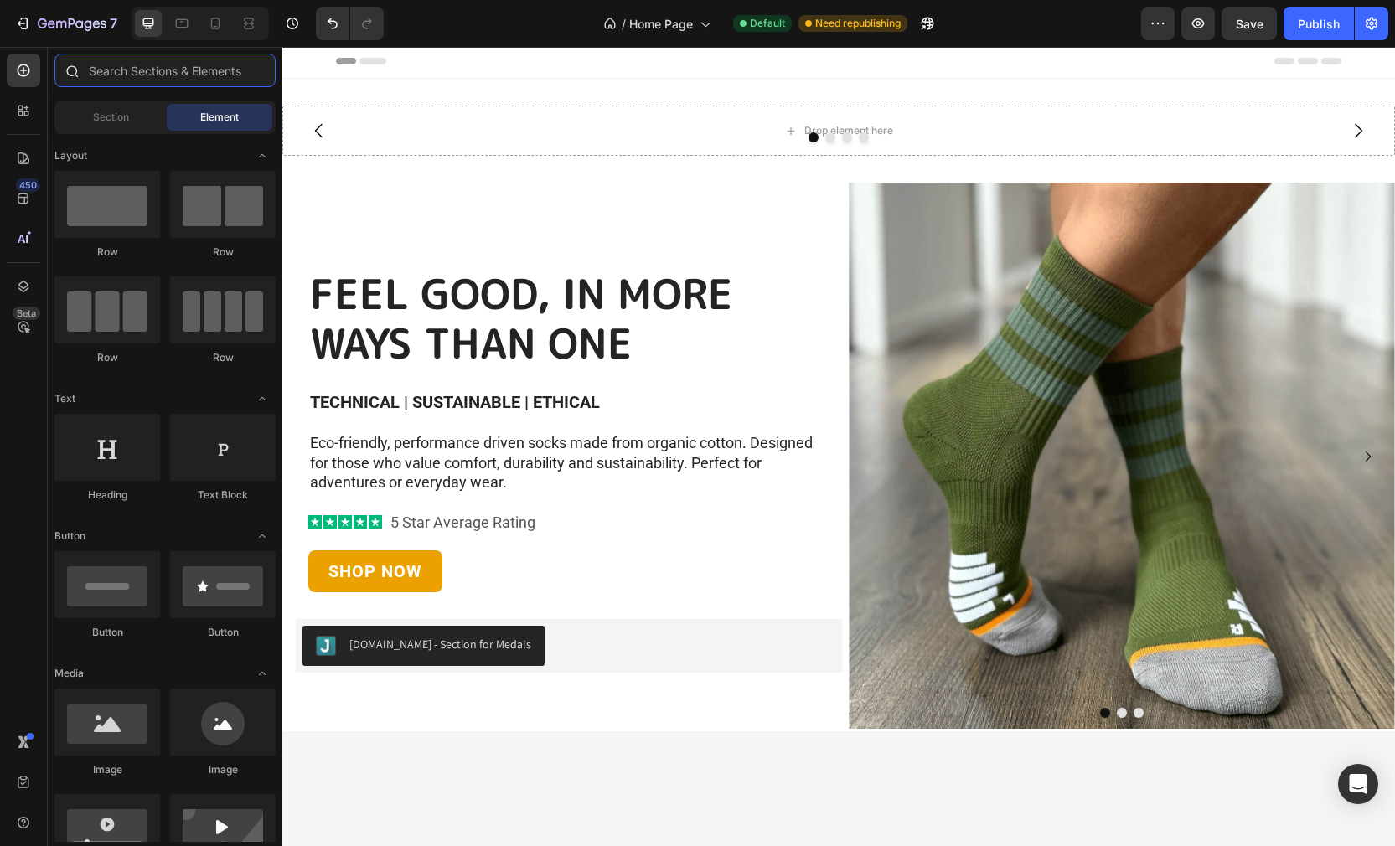
click at [112, 67] on input "text" at bounding box center [164, 71] width 221 height 34
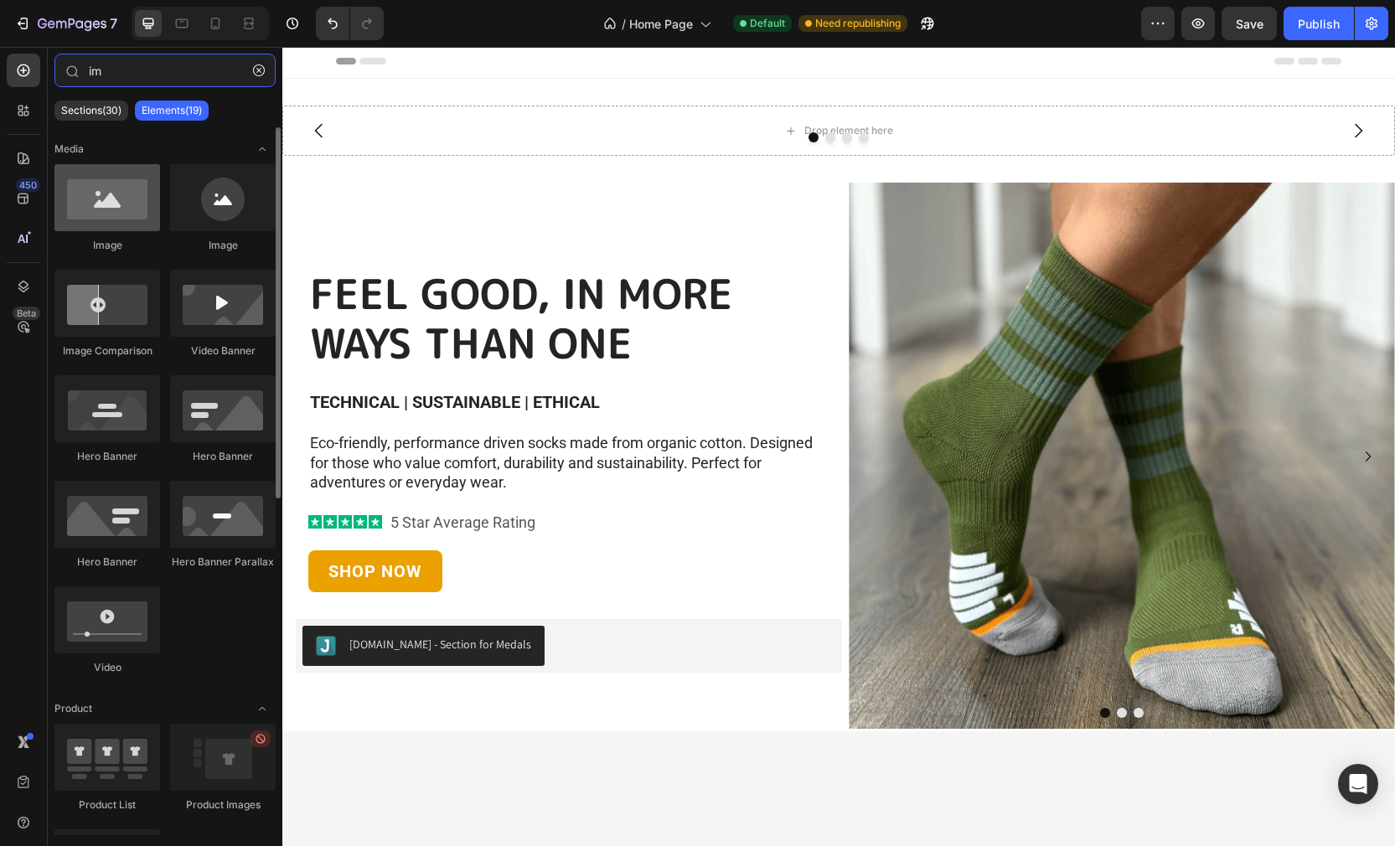
type input "im"
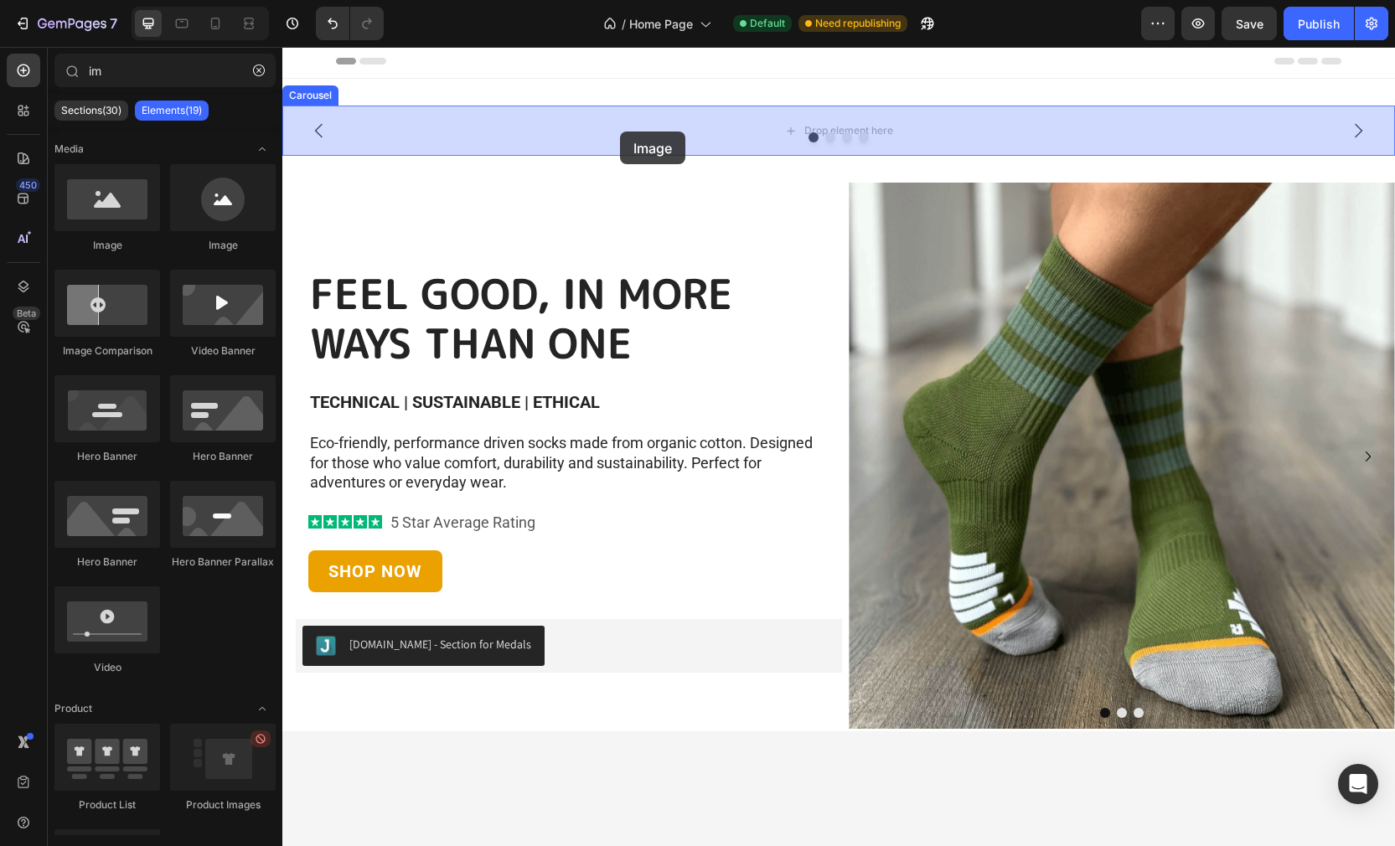
drag, startPoint x: 372, startPoint y: 246, endPoint x: 620, endPoint y: 131, distance: 273.2
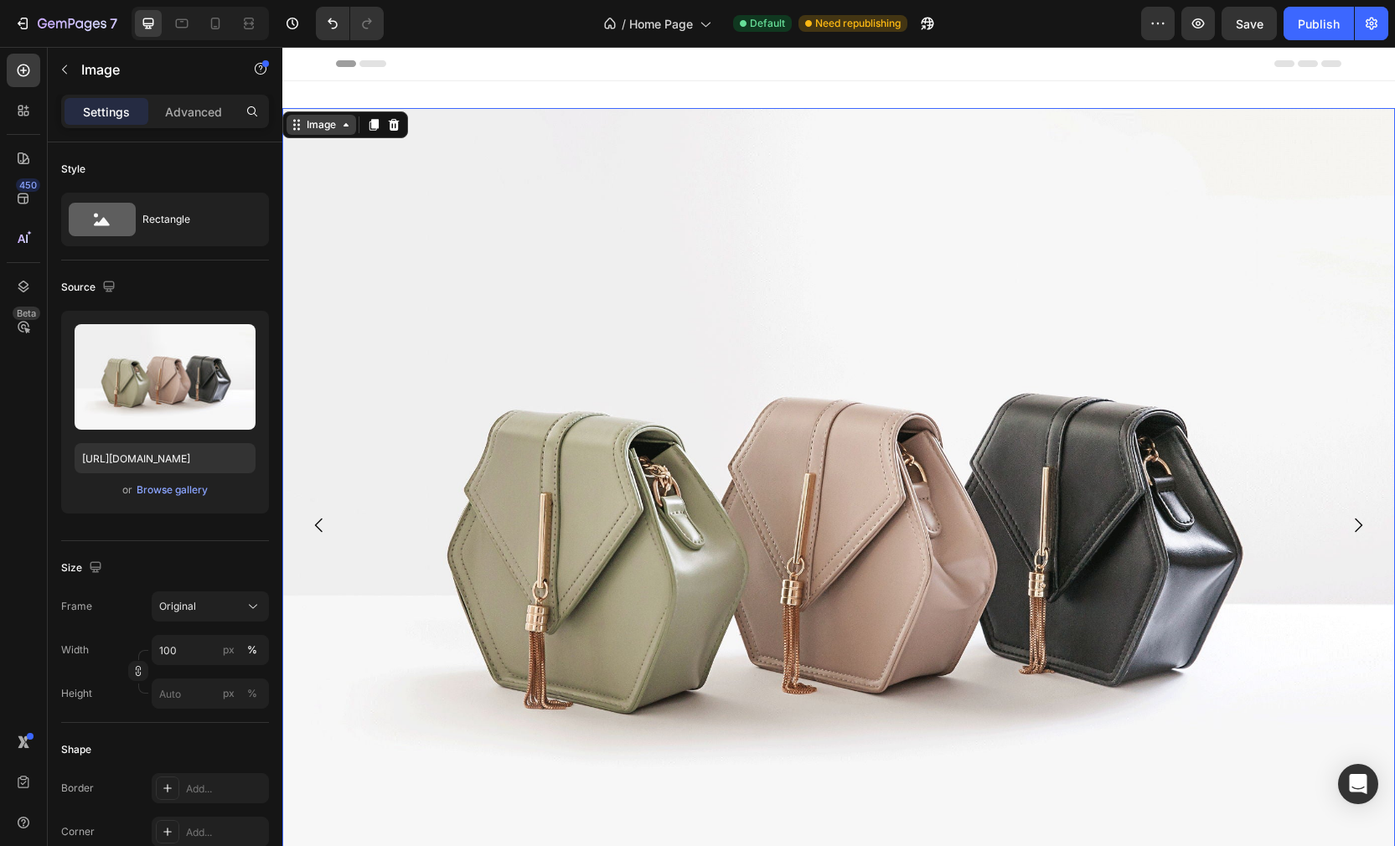
click at [347, 127] on icon at bounding box center [345, 124] width 13 height 13
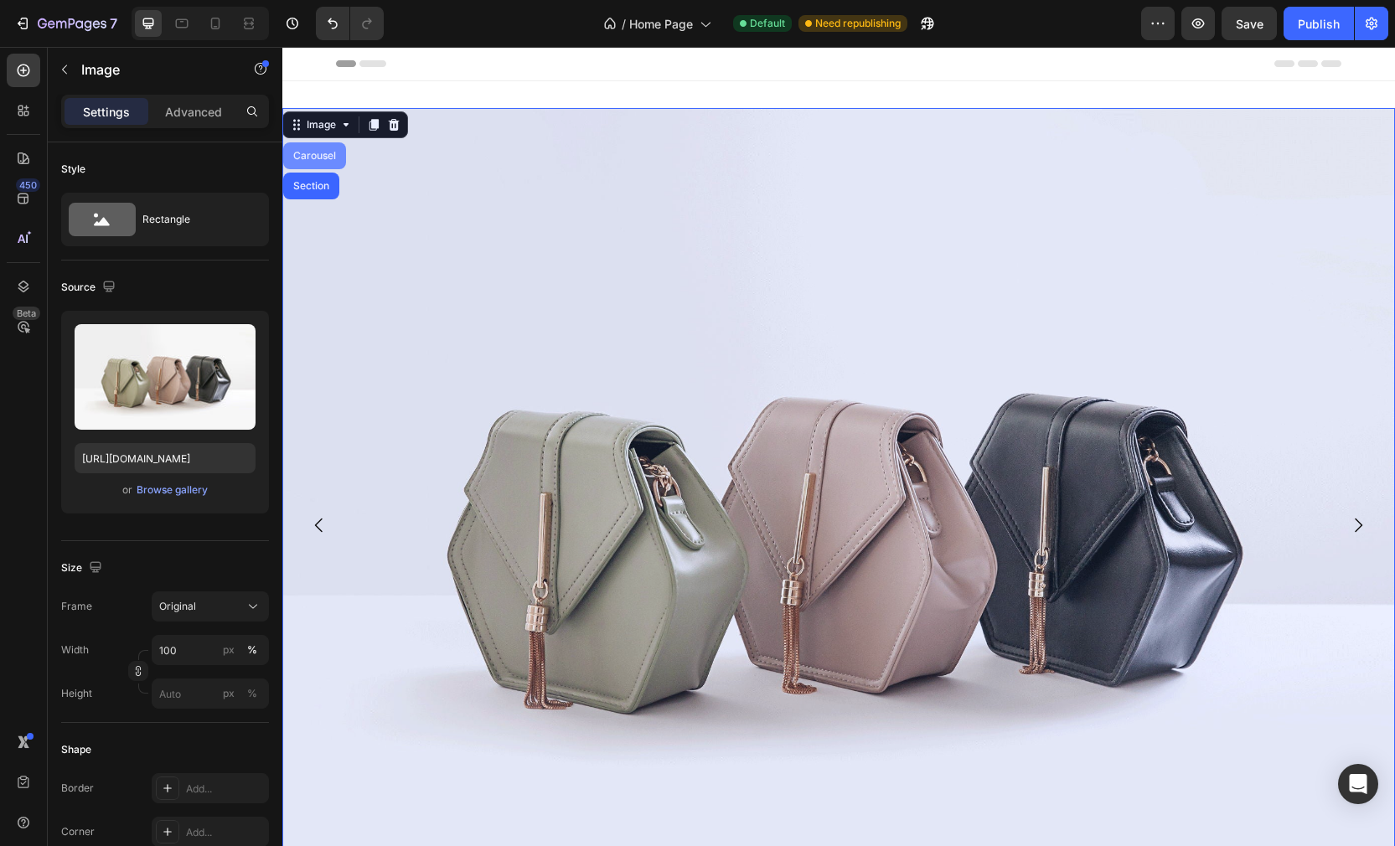
click at [310, 156] on div "Carousel" at bounding box center [314, 156] width 49 height 10
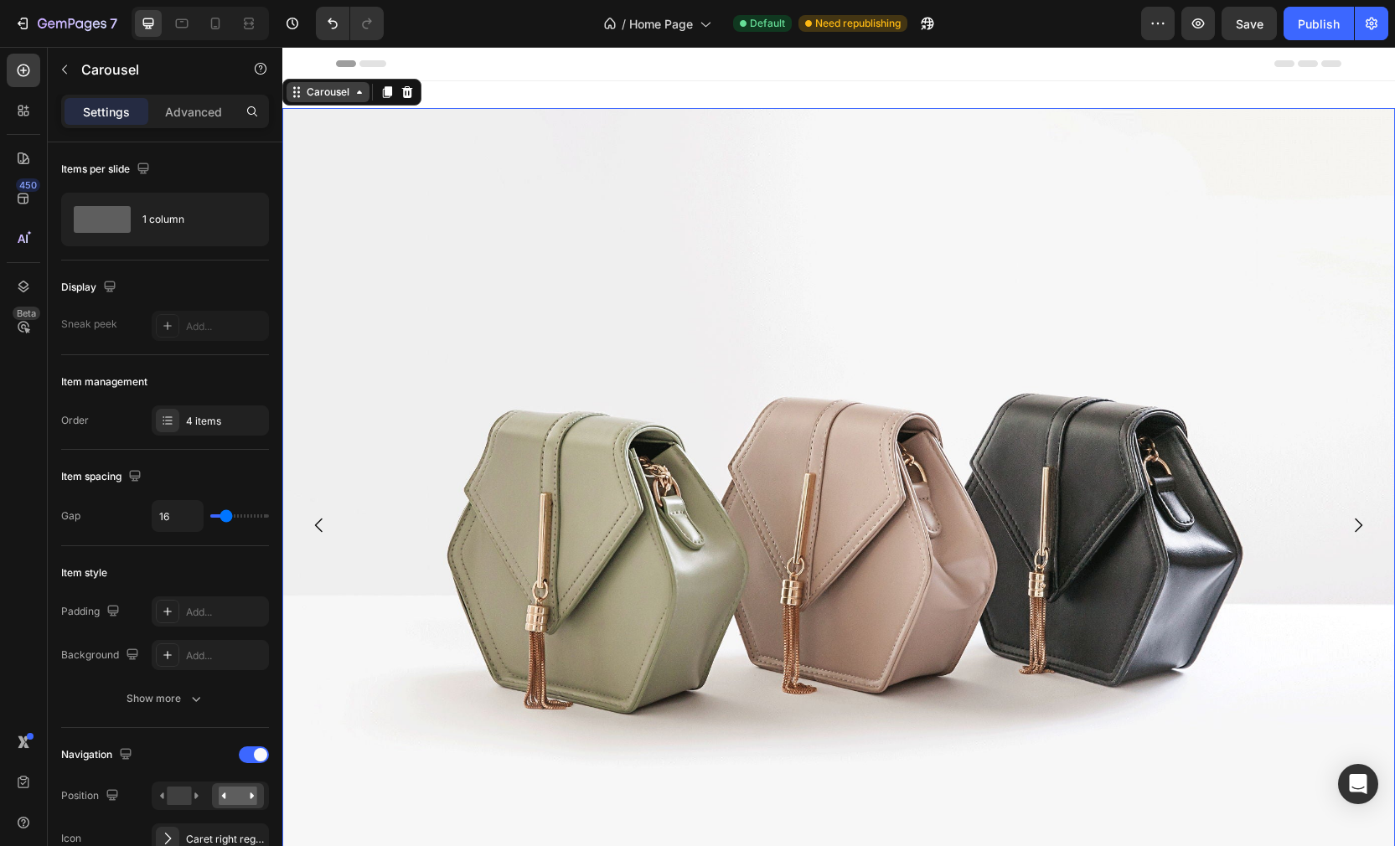
click at [361, 95] on icon at bounding box center [359, 91] width 13 height 13
click at [349, 95] on div "Carousel" at bounding box center [327, 92] width 49 height 15
click at [358, 95] on icon at bounding box center [359, 91] width 13 height 13
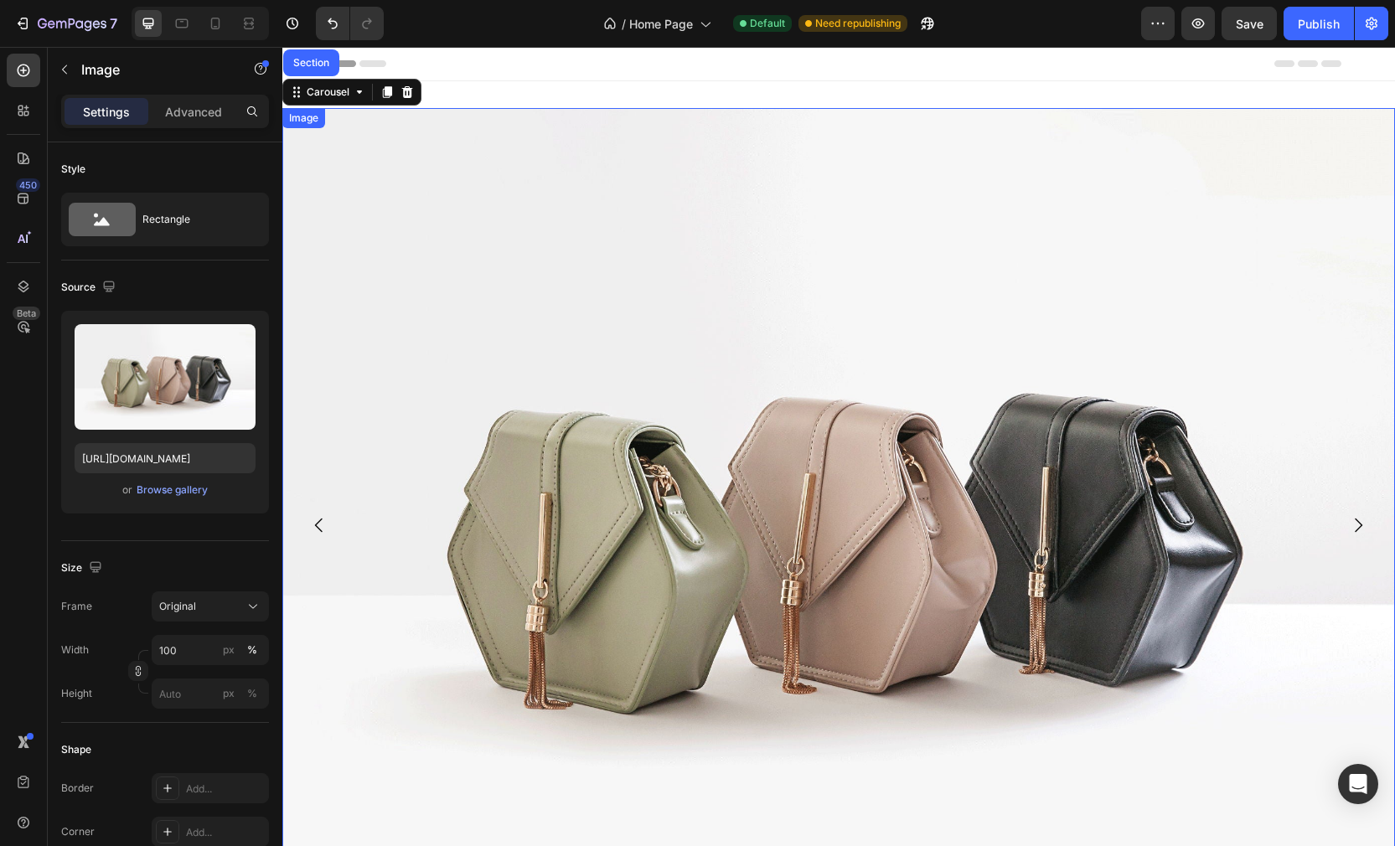
click at [450, 233] on img at bounding box center [838, 525] width 1112 height 834
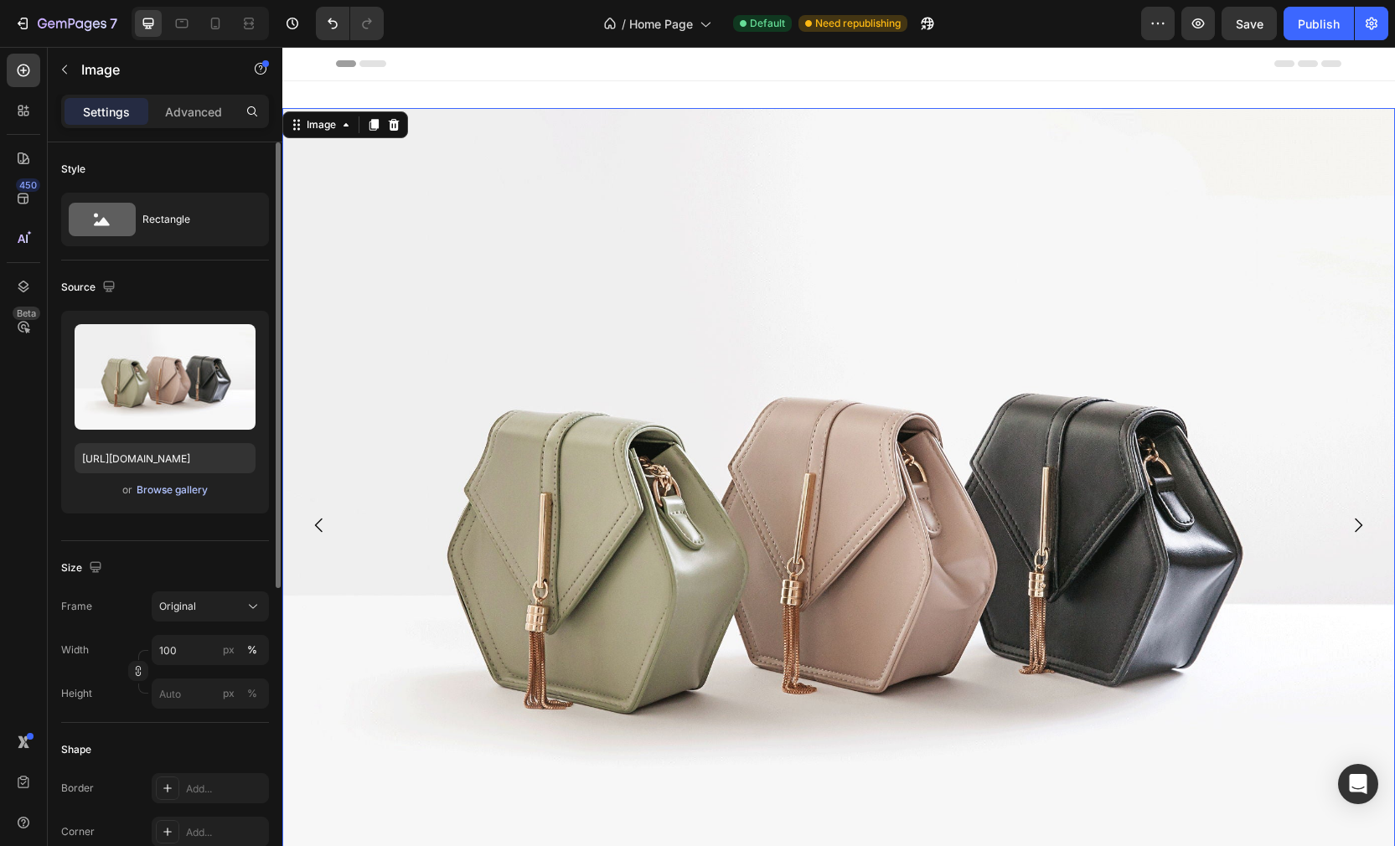
click at [167, 488] on div "Browse gallery" at bounding box center [172, 489] width 71 height 15
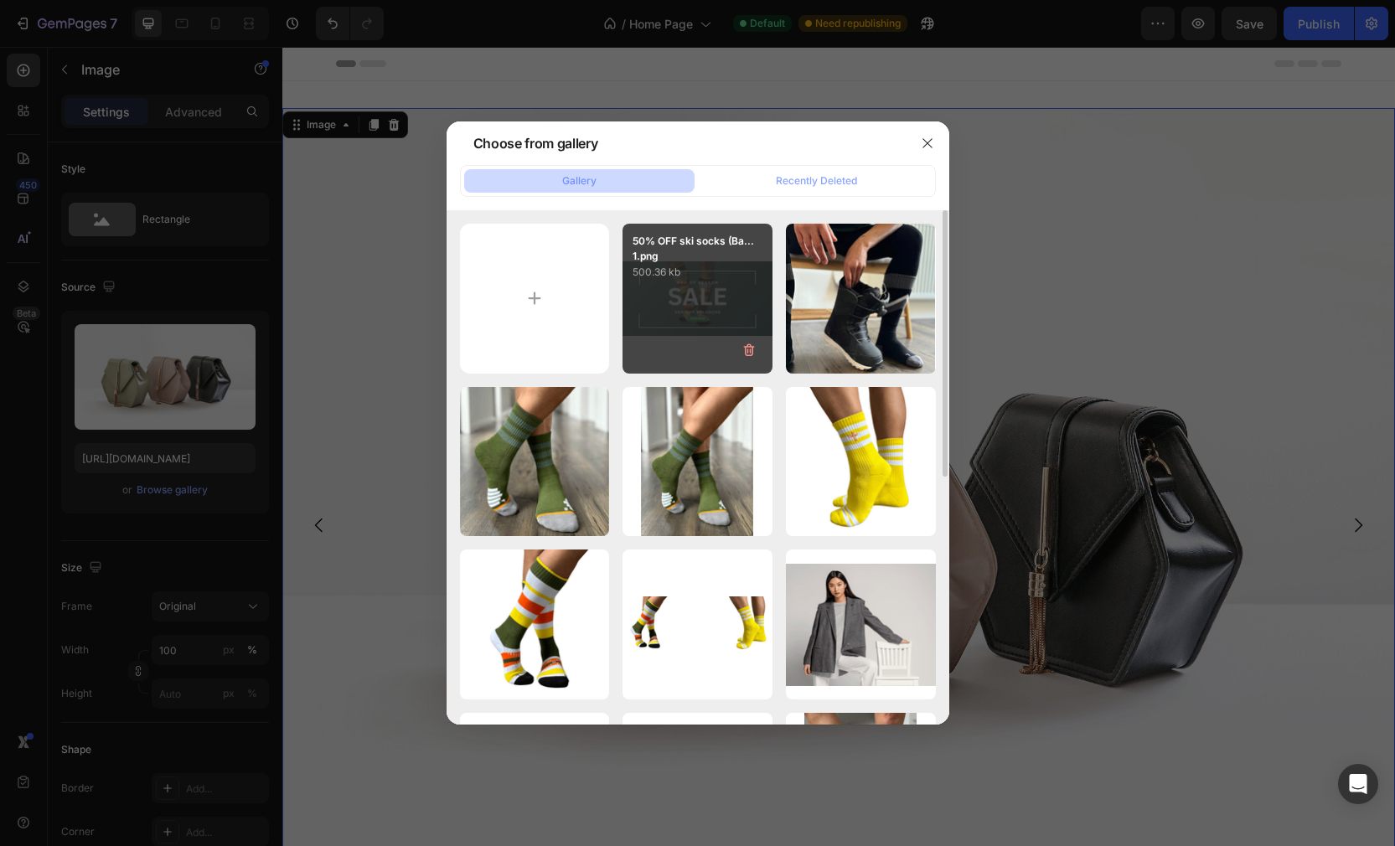
click at [678, 301] on div "50% OFF ski socks (Ba... 1.png 500.36 kb" at bounding box center [697, 299] width 150 height 150
type input "[URL][DOMAIN_NAME]"
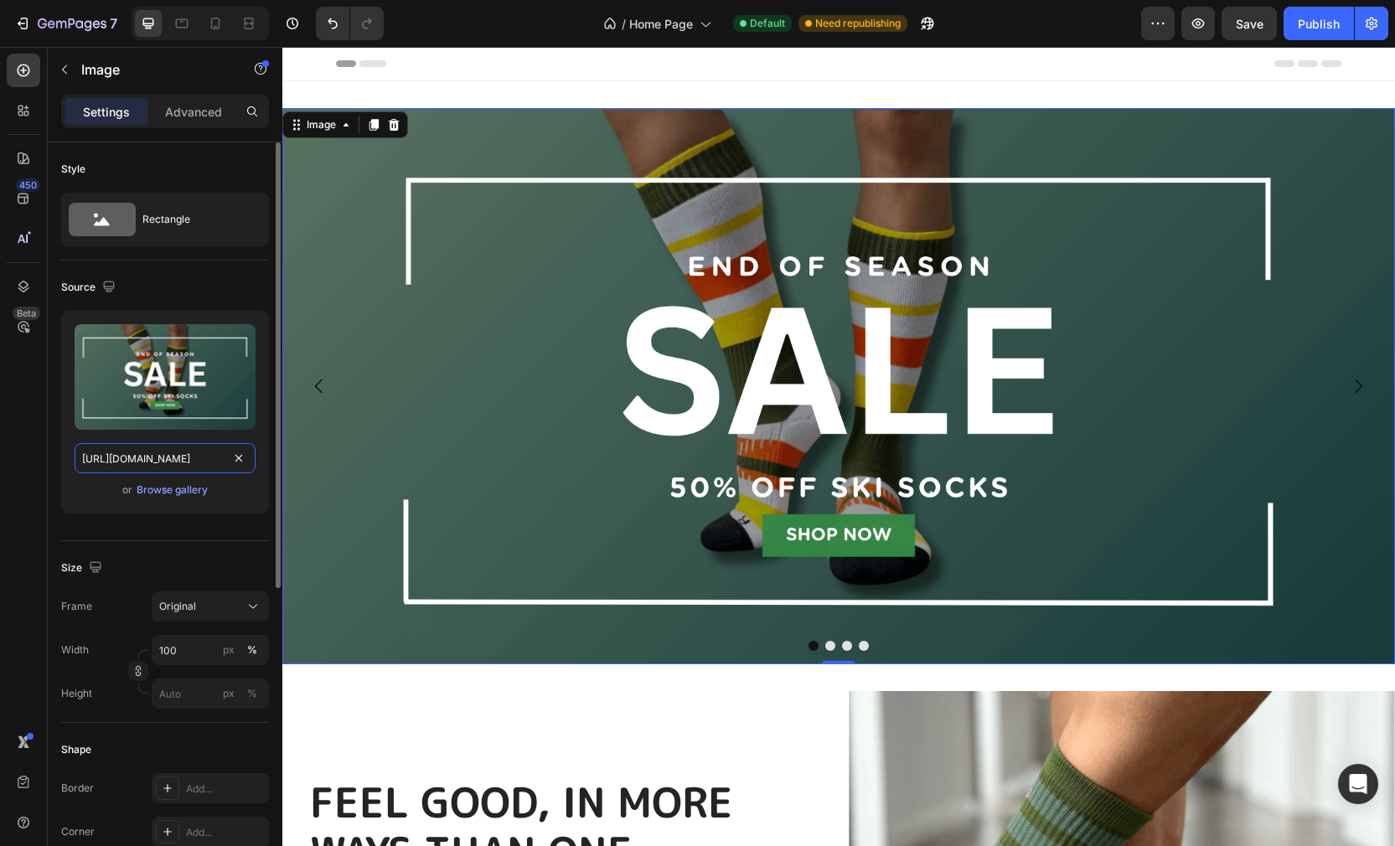
click at [202, 461] on input "[URL][DOMAIN_NAME]" at bounding box center [165, 458] width 181 height 30
drag, startPoint x: 149, startPoint y: 460, endPoint x: 208, endPoint y: 461, distance: 58.7
click at [208, 461] on input "[URL][DOMAIN_NAME]" at bounding box center [165, 458] width 181 height 30
click at [332, 128] on div "Image" at bounding box center [321, 124] width 36 height 15
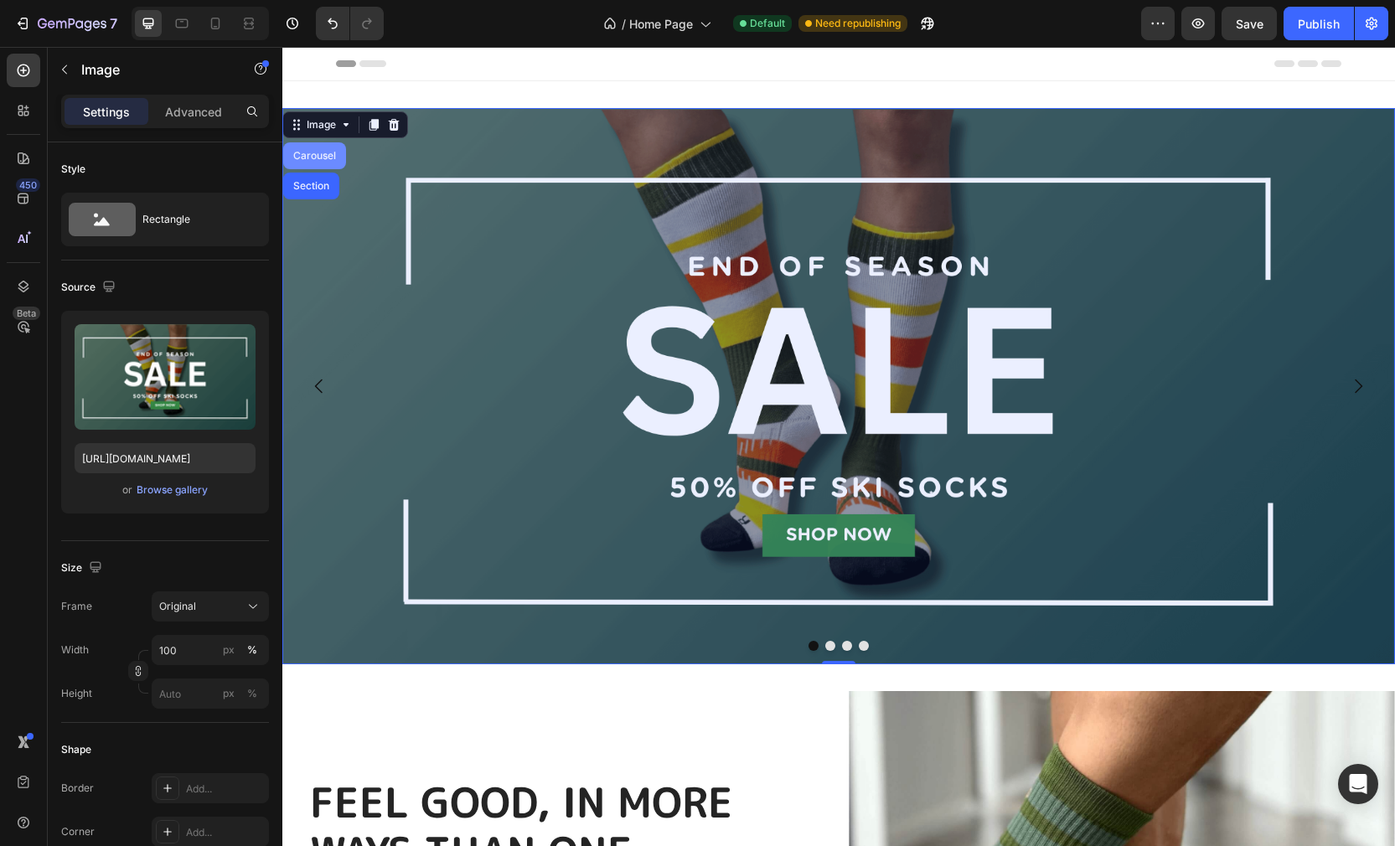
click at [317, 157] on div "Carousel" at bounding box center [314, 156] width 49 height 10
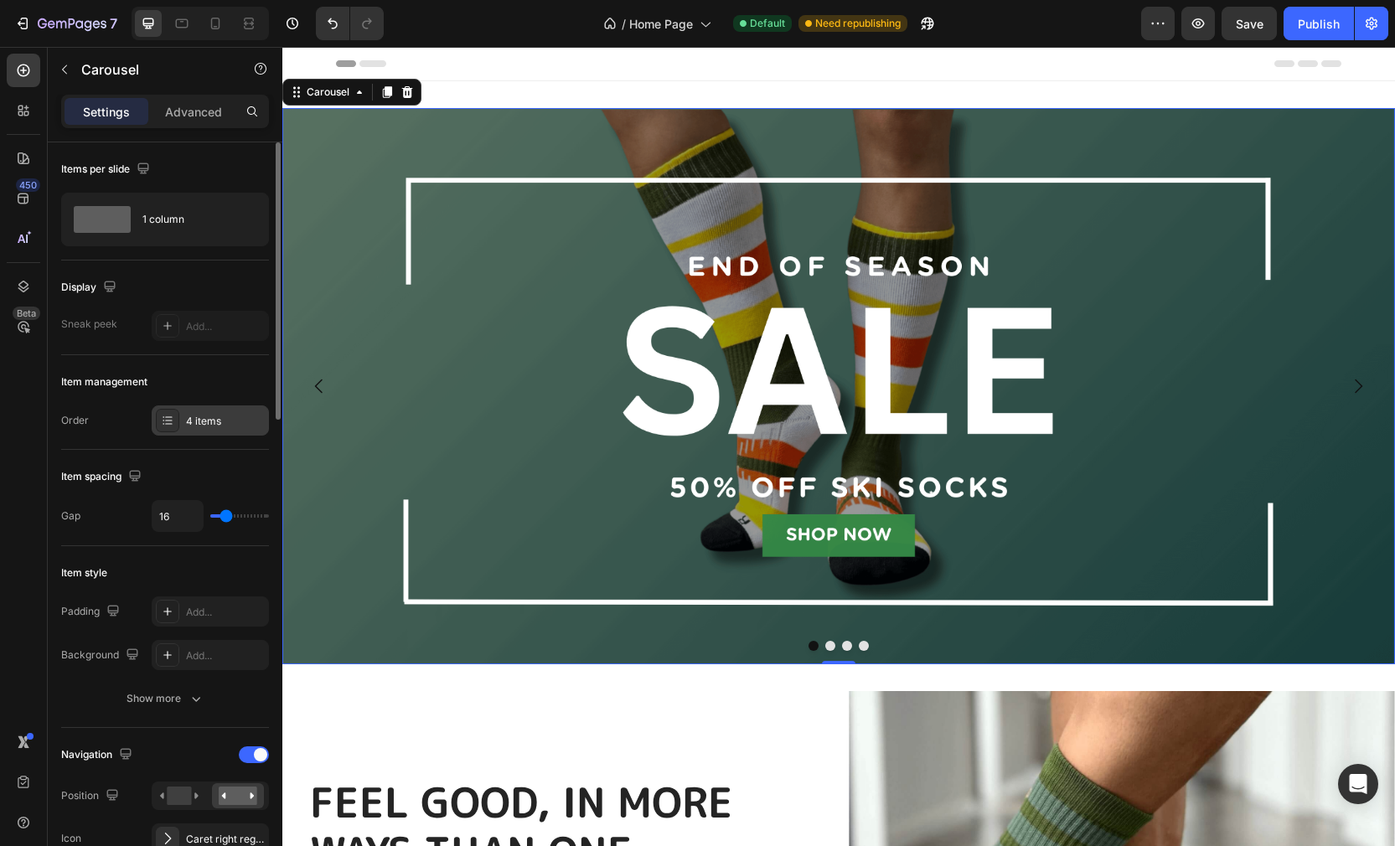
click at [220, 420] on div "4 items" at bounding box center [225, 421] width 79 height 15
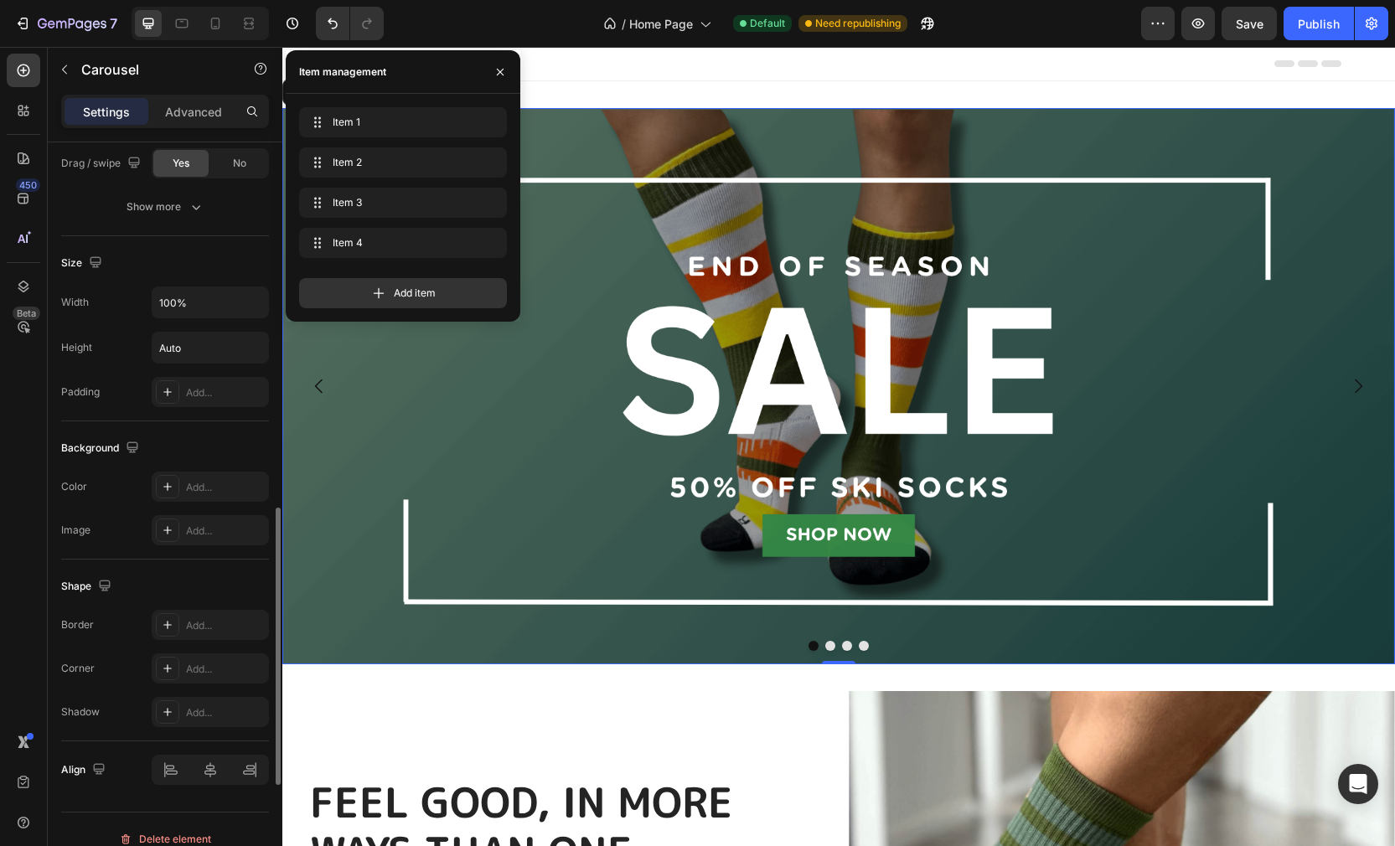
scroll to position [1279, 0]
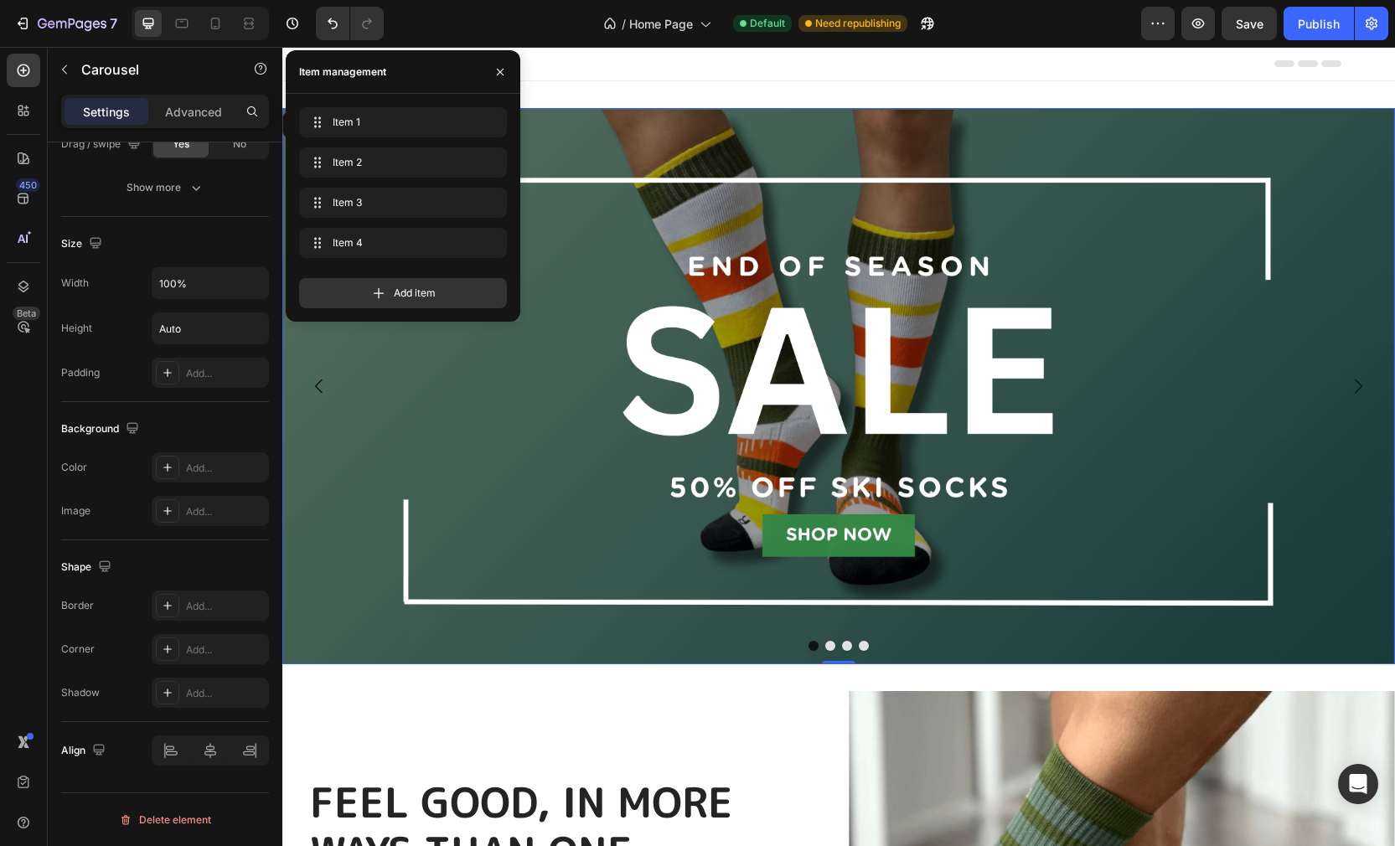
click at [685, 318] on img at bounding box center [838, 386] width 1112 height 556
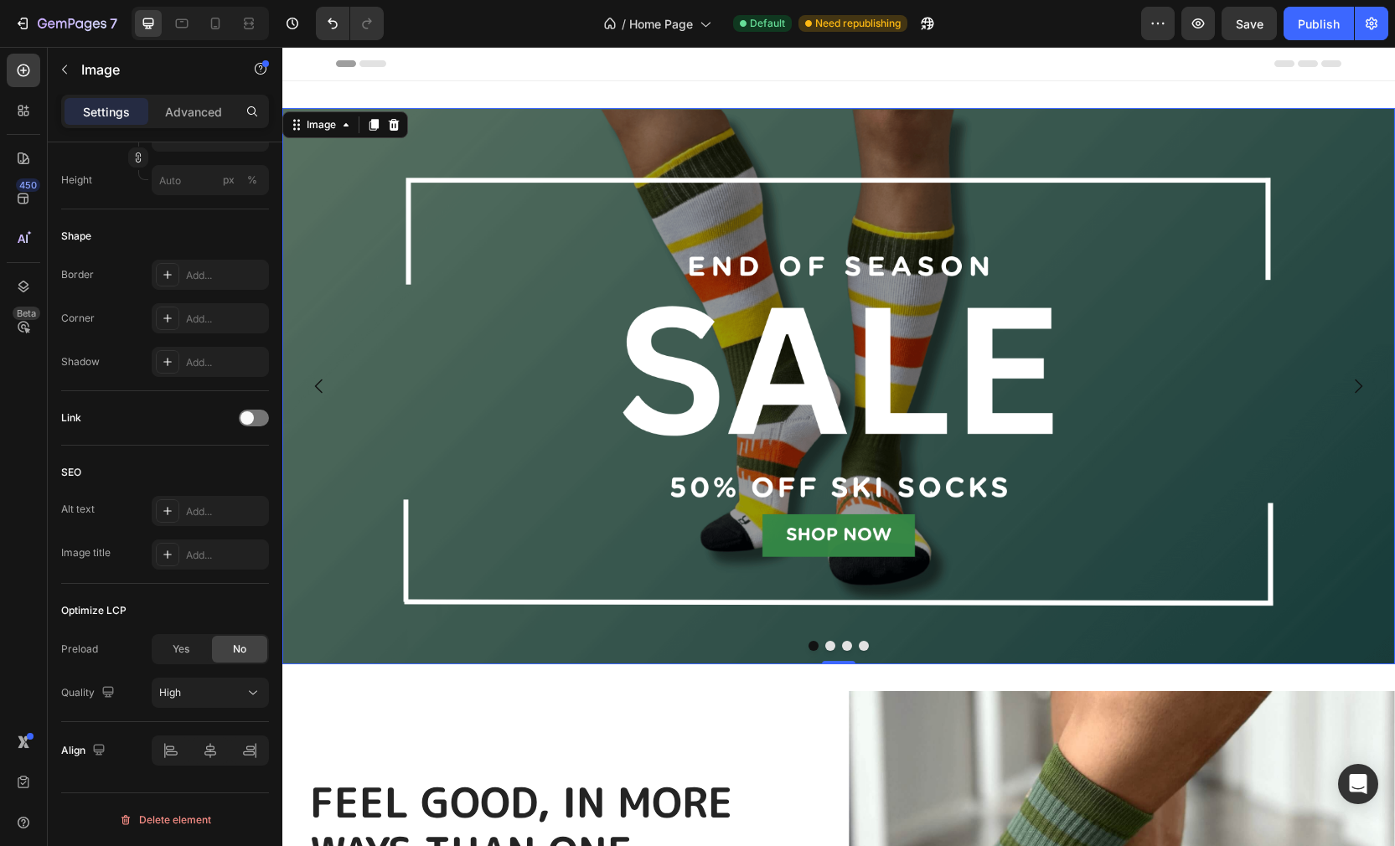
scroll to position [0, 0]
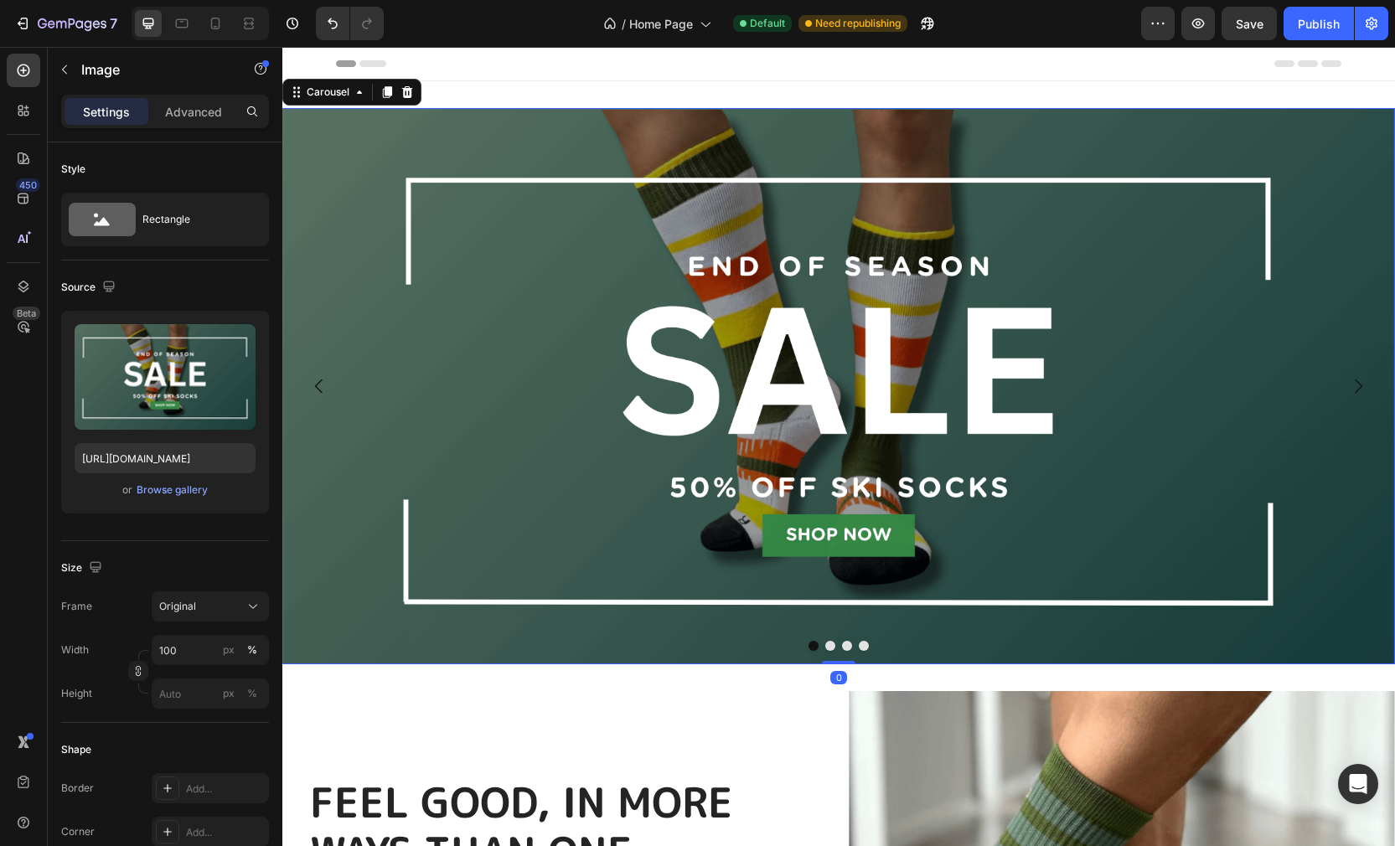
click at [829, 647] on button "Dot" at bounding box center [830, 646] width 10 height 10
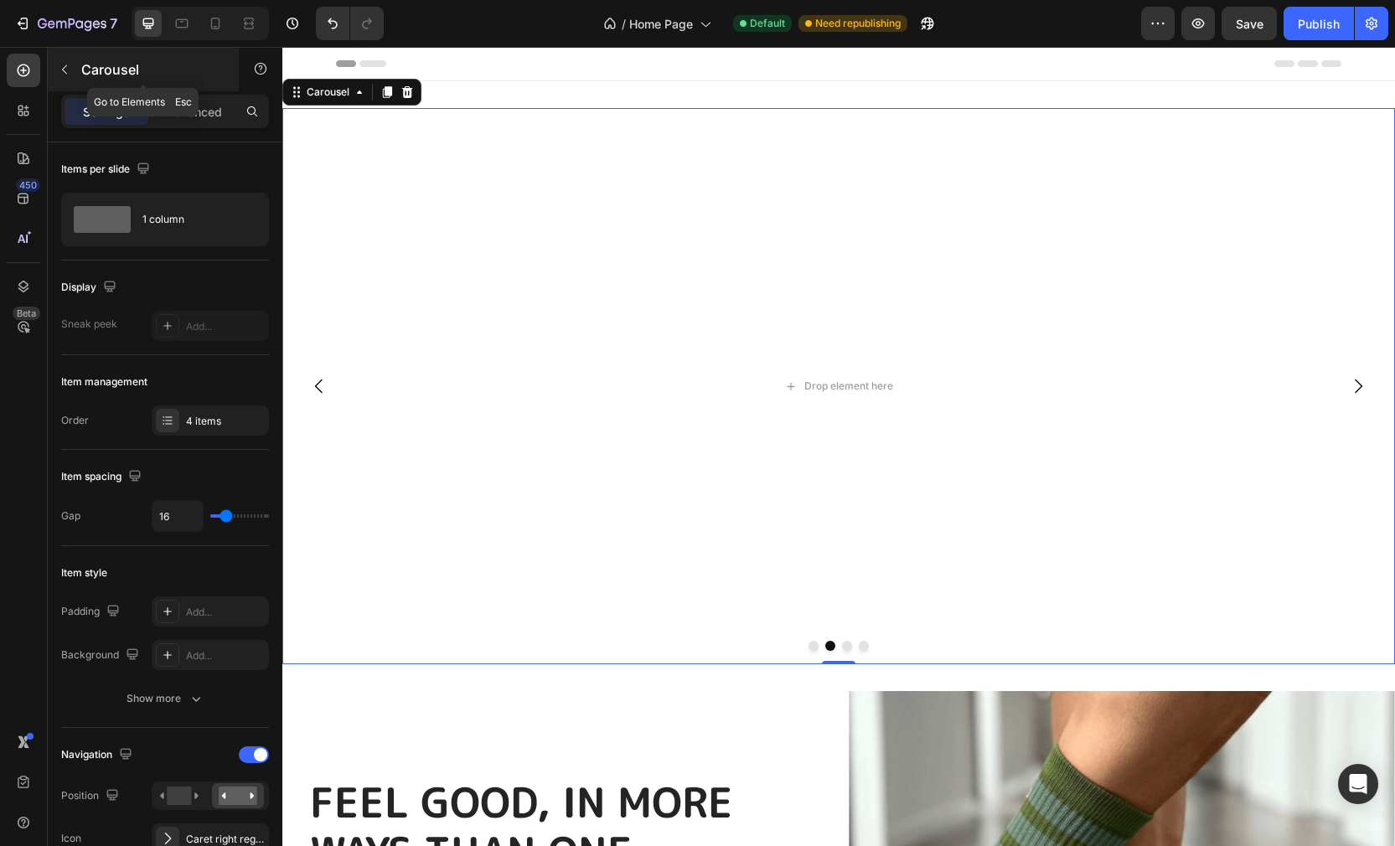
click at [54, 67] on button "button" at bounding box center [64, 69] width 27 height 27
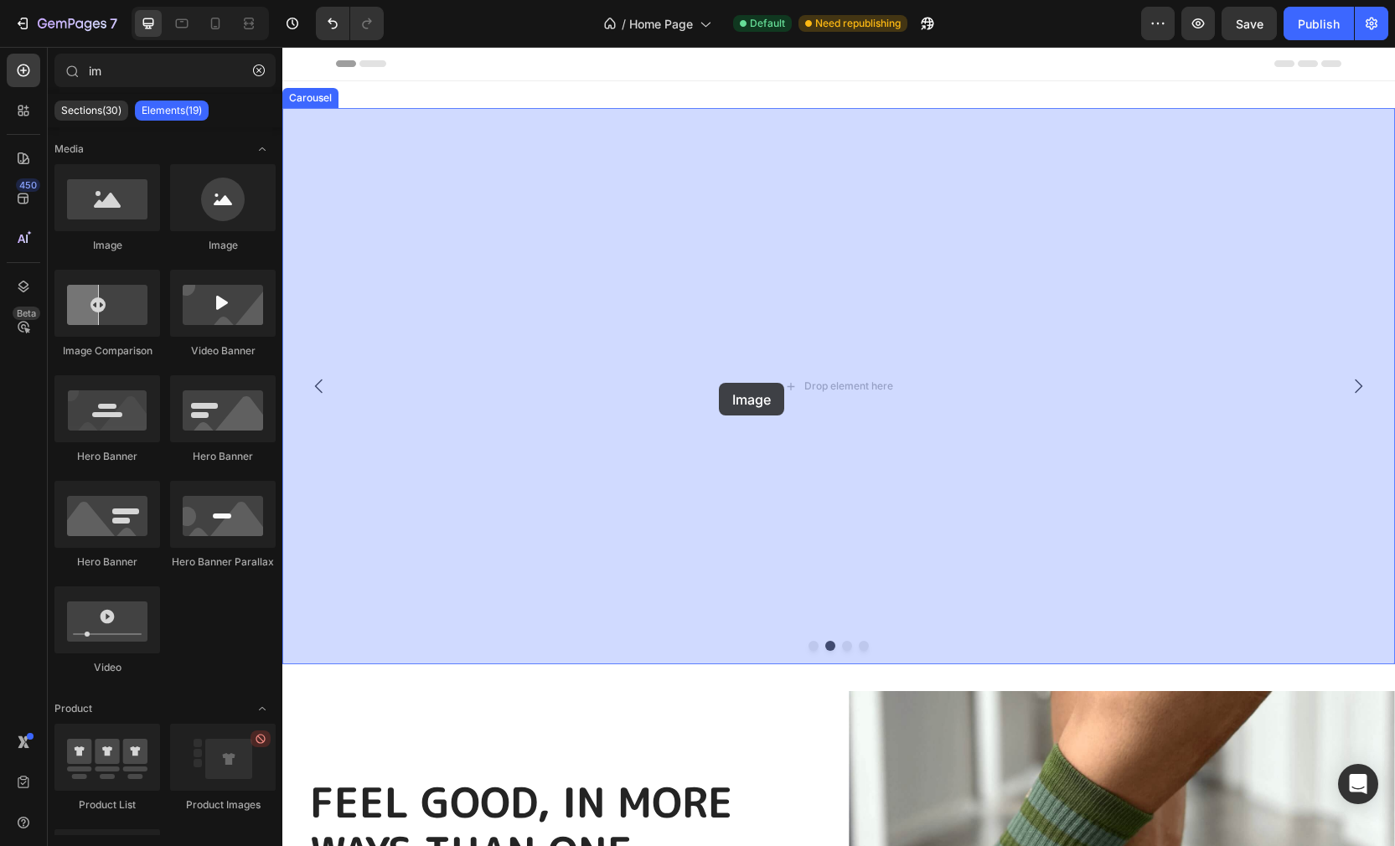
drag, startPoint x: 382, startPoint y: 244, endPoint x: 719, endPoint y: 383, distance: 364.3
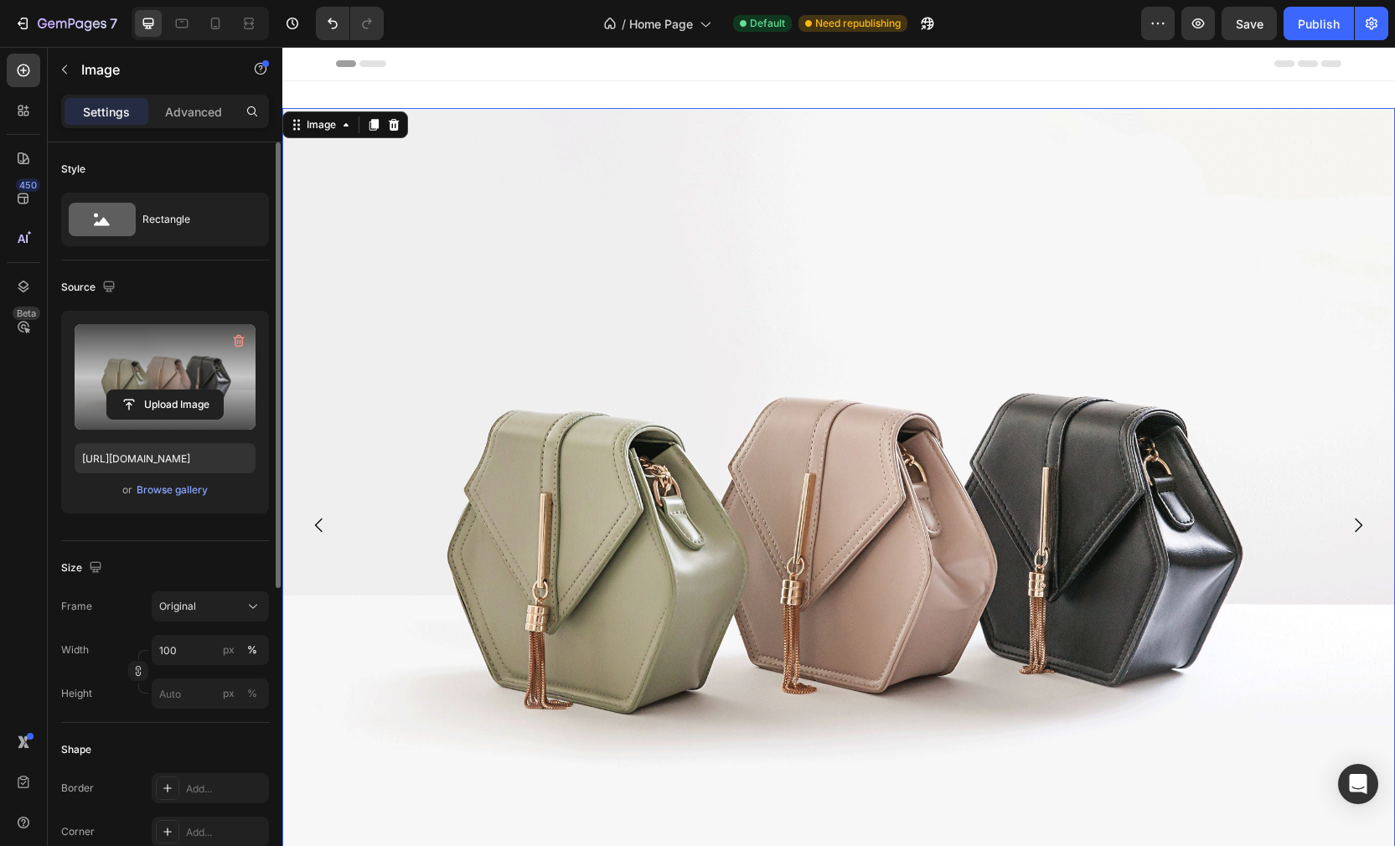
click at [193, 377] on label at bounding box center [165, 377] width 181 height 106
click at [193, 390] on input "file" at bounding box center [165, 404] width 116 height 28
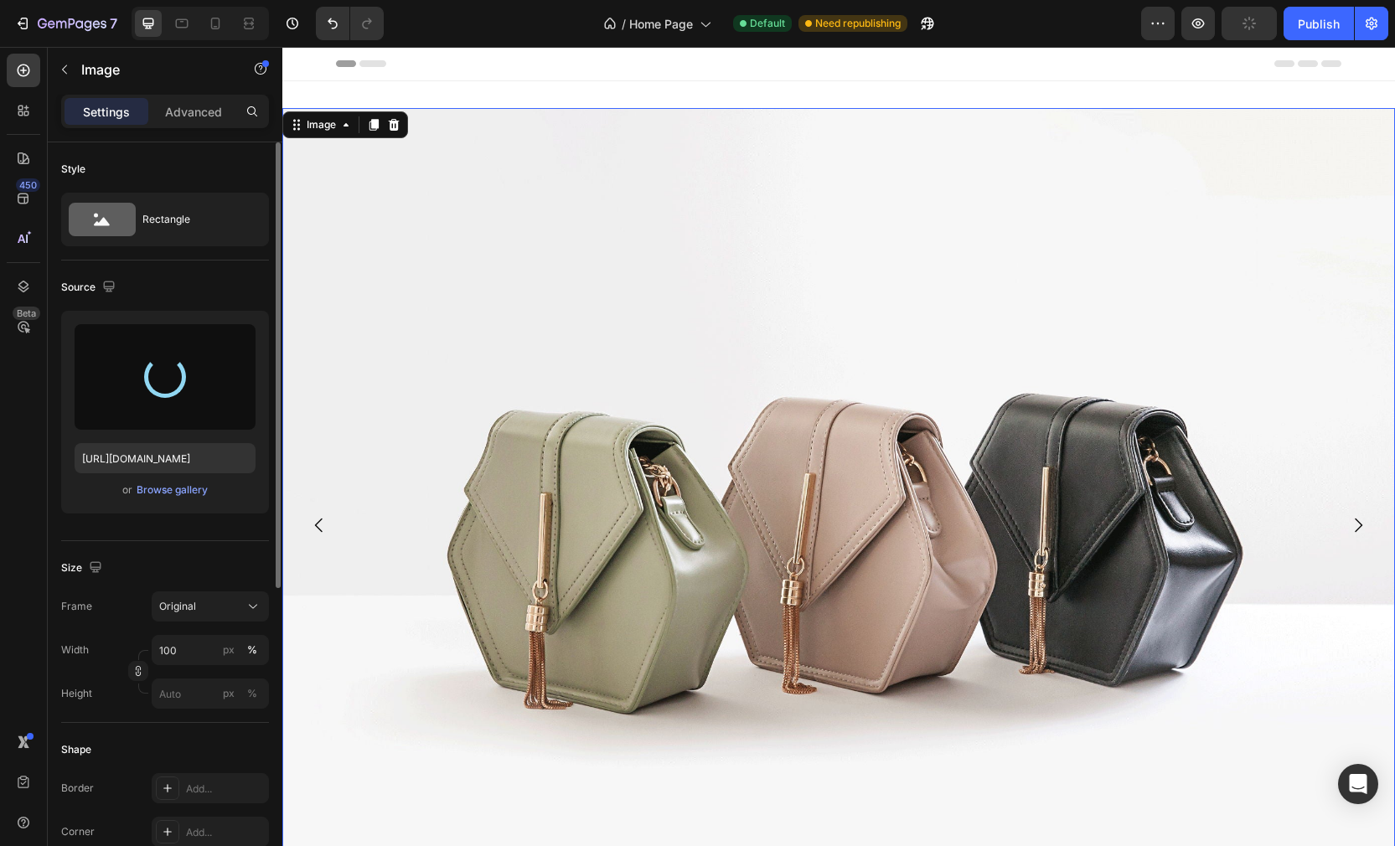
type input "[URL][DOMAIN_NAME]"
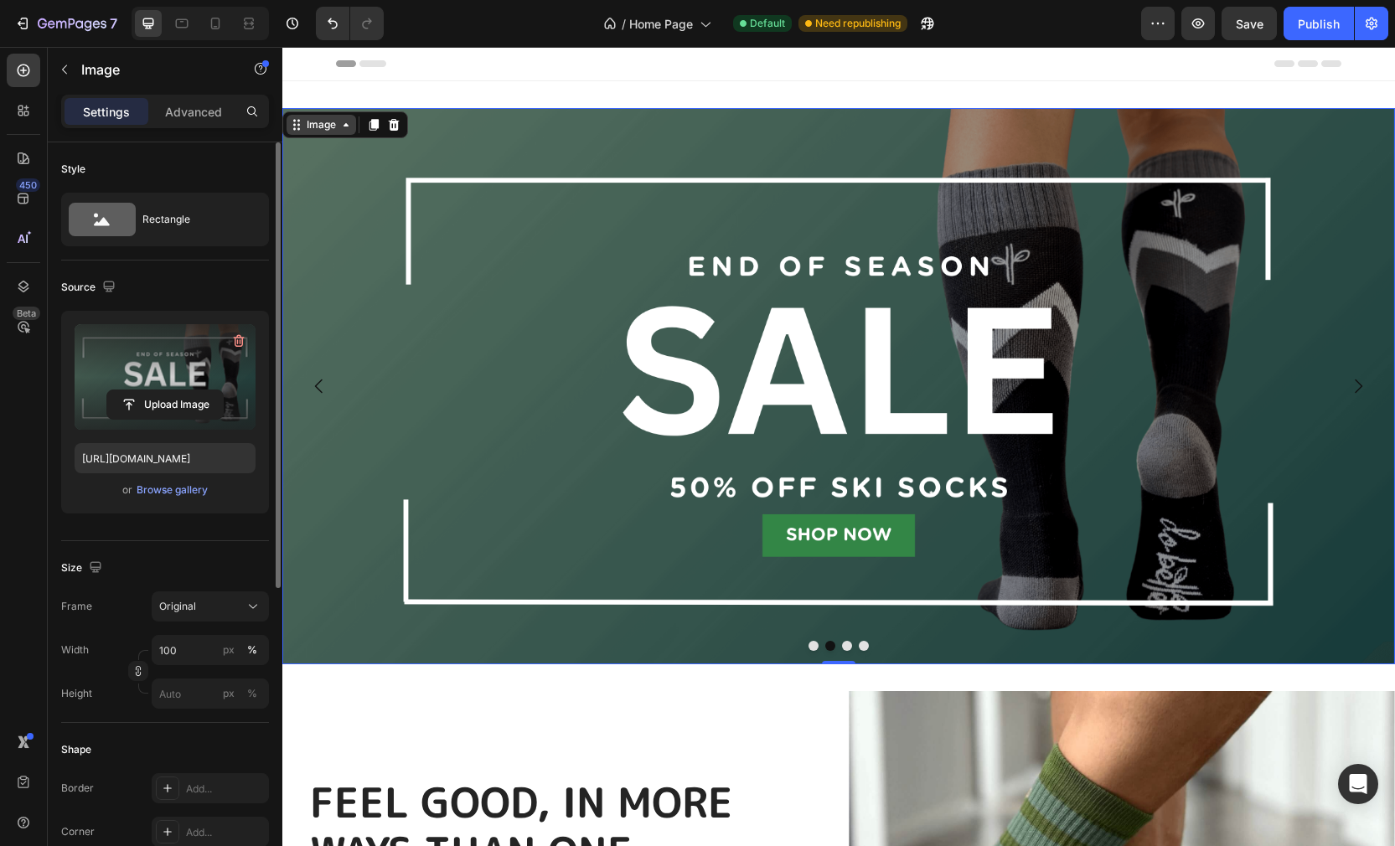
click at [327, 127] on div "Image" at bounding box center [321, 124] width 36 height 15
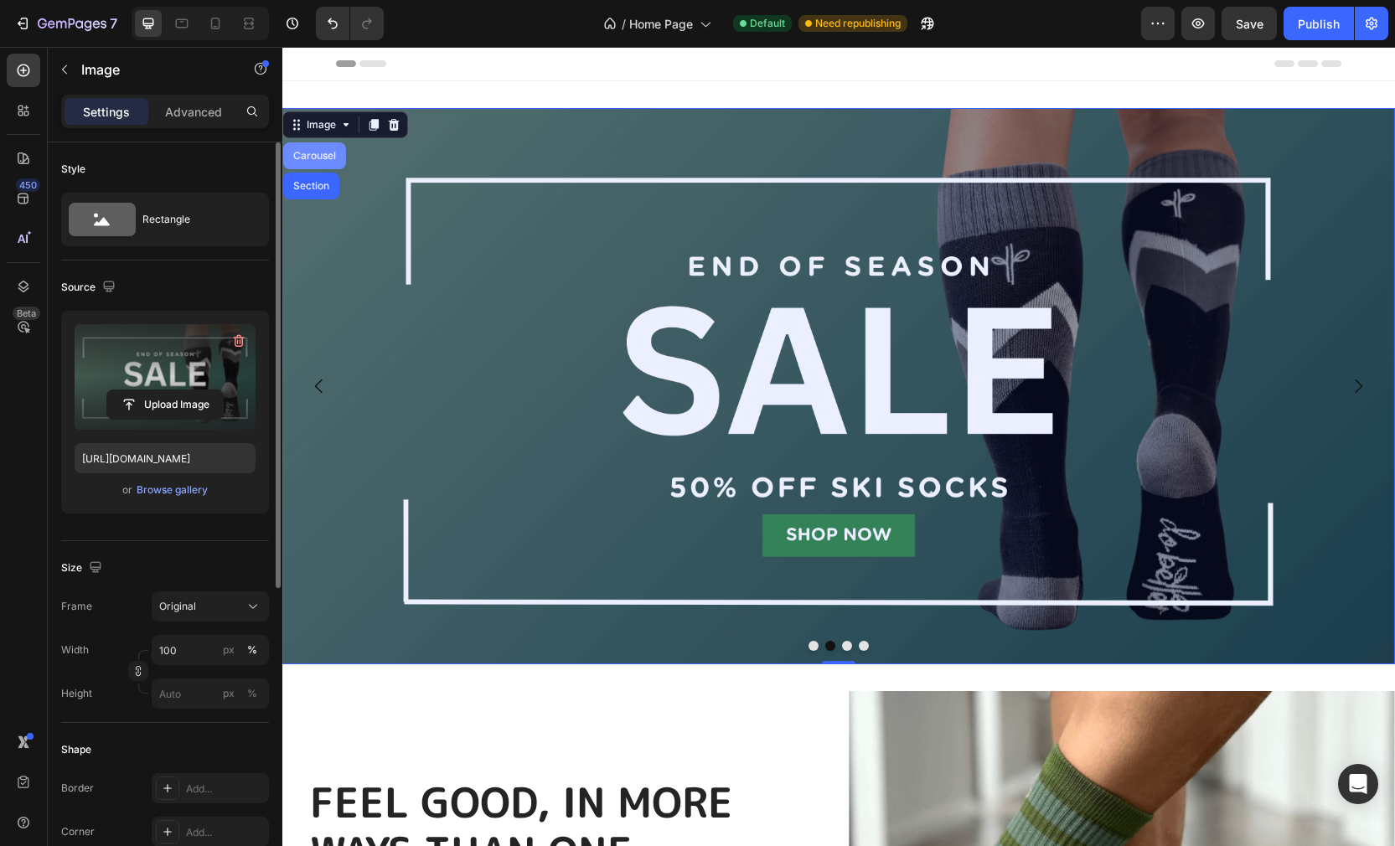
click at [318, 163] on div "Carousel" at bounding box center [314, 155] width 63 height 27
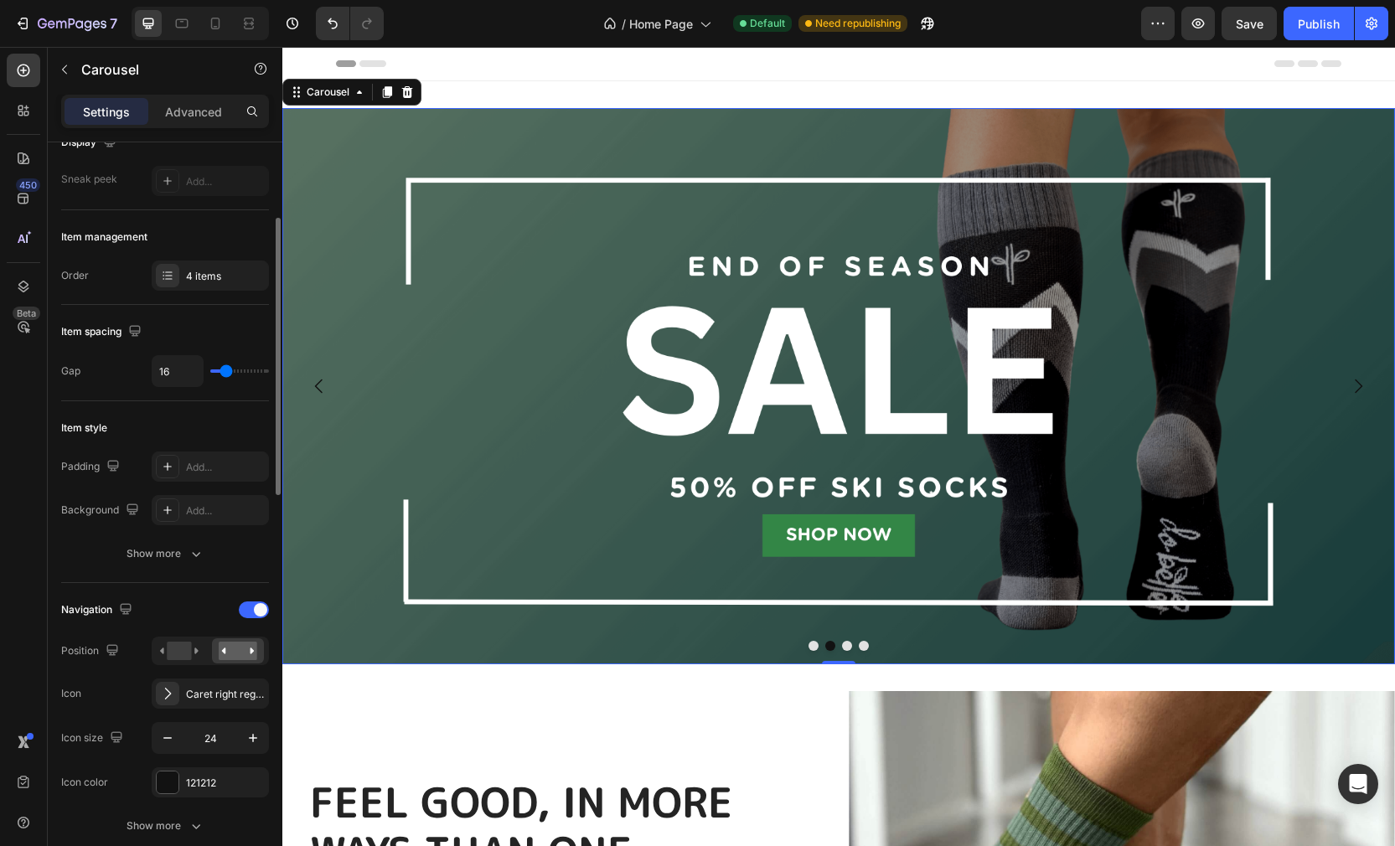
scroll to position [173, 0]
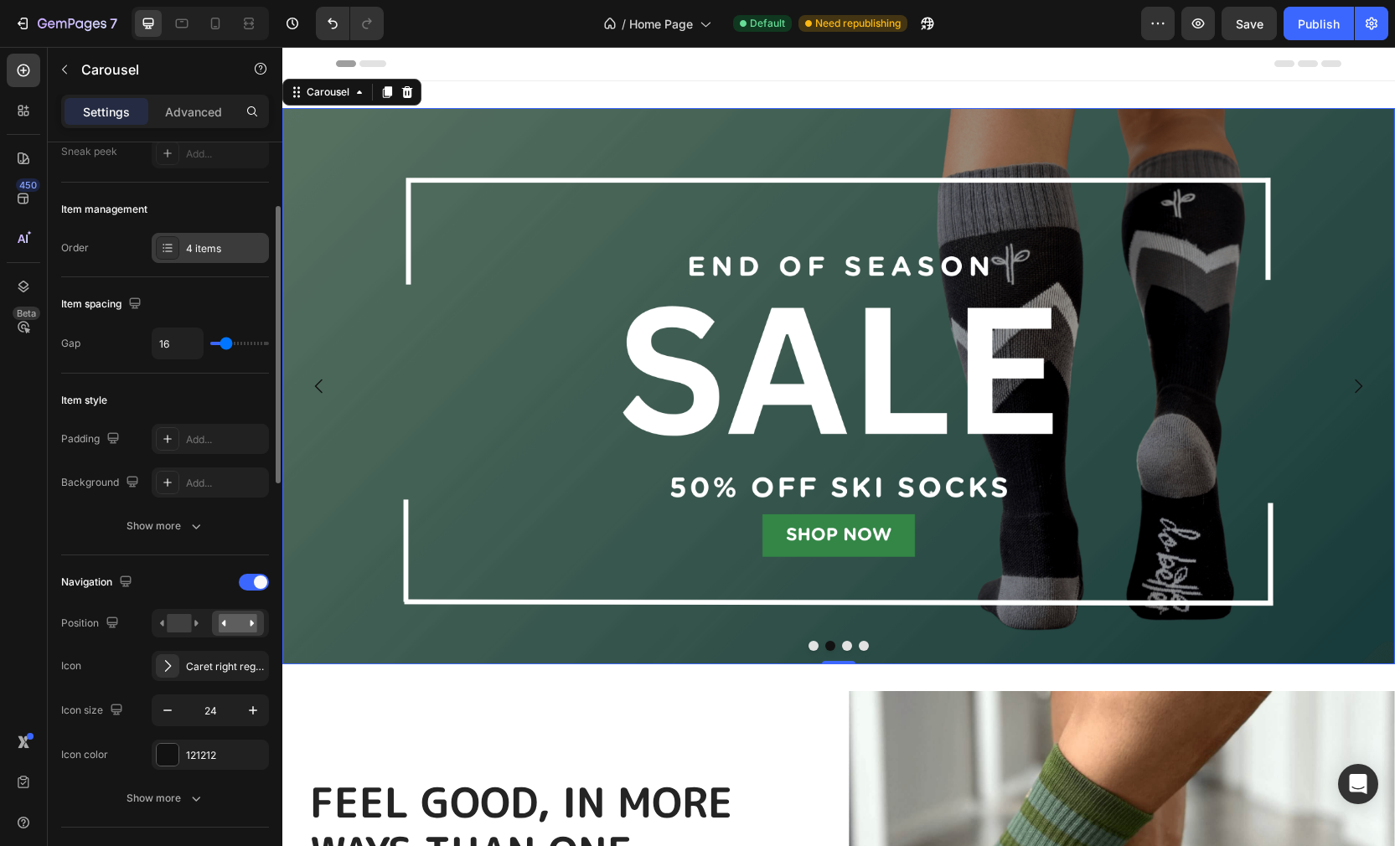
click at [219, 250] on div "4 items" at bounding box center [225, 248] width 79 height 15
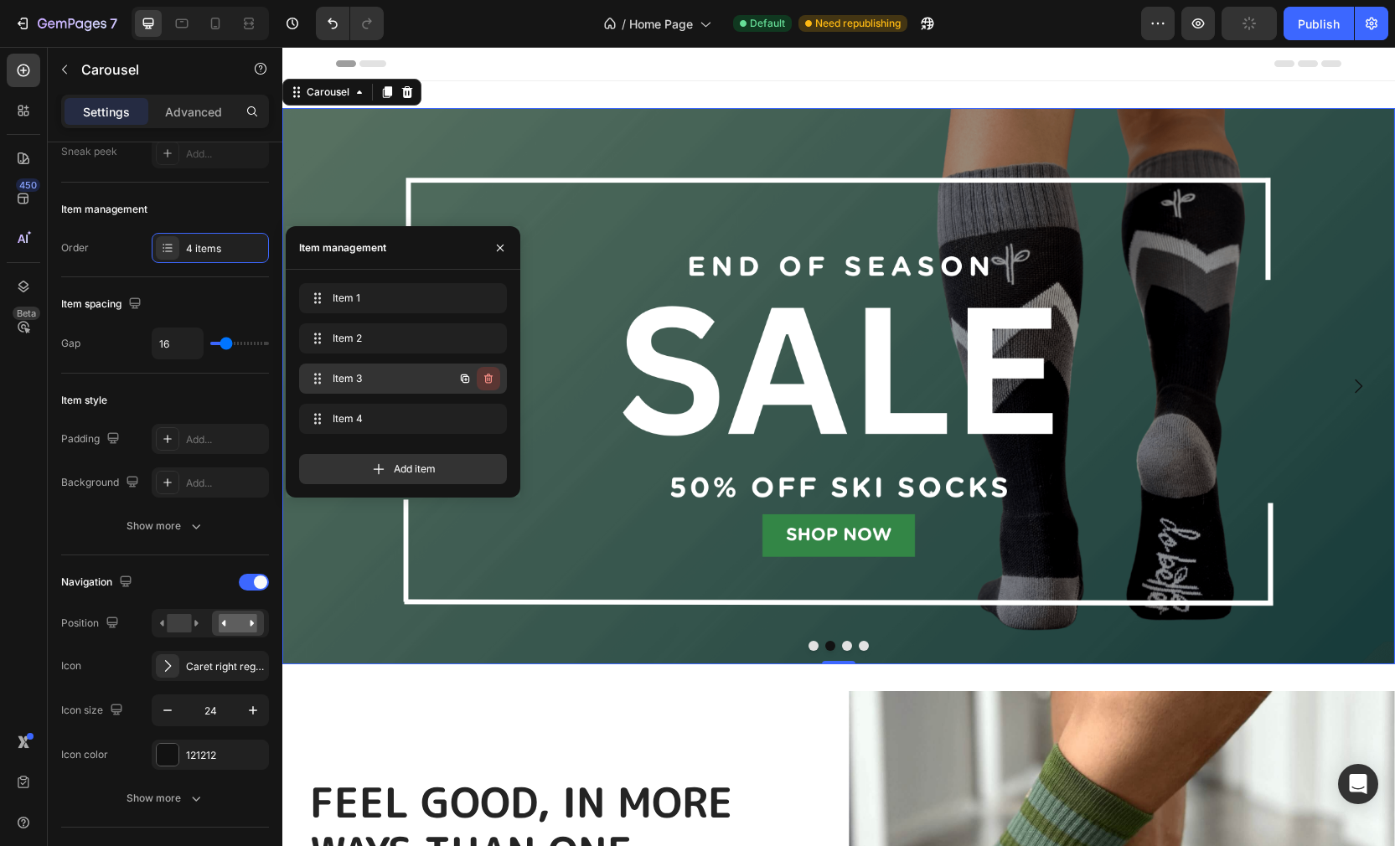
click at [491, 375] on icon "button" at bounding box center [488, 379] width 8 height 10
click at [487, 378] on div "Delete" at bounding box center [476, 378] width 31 height 15
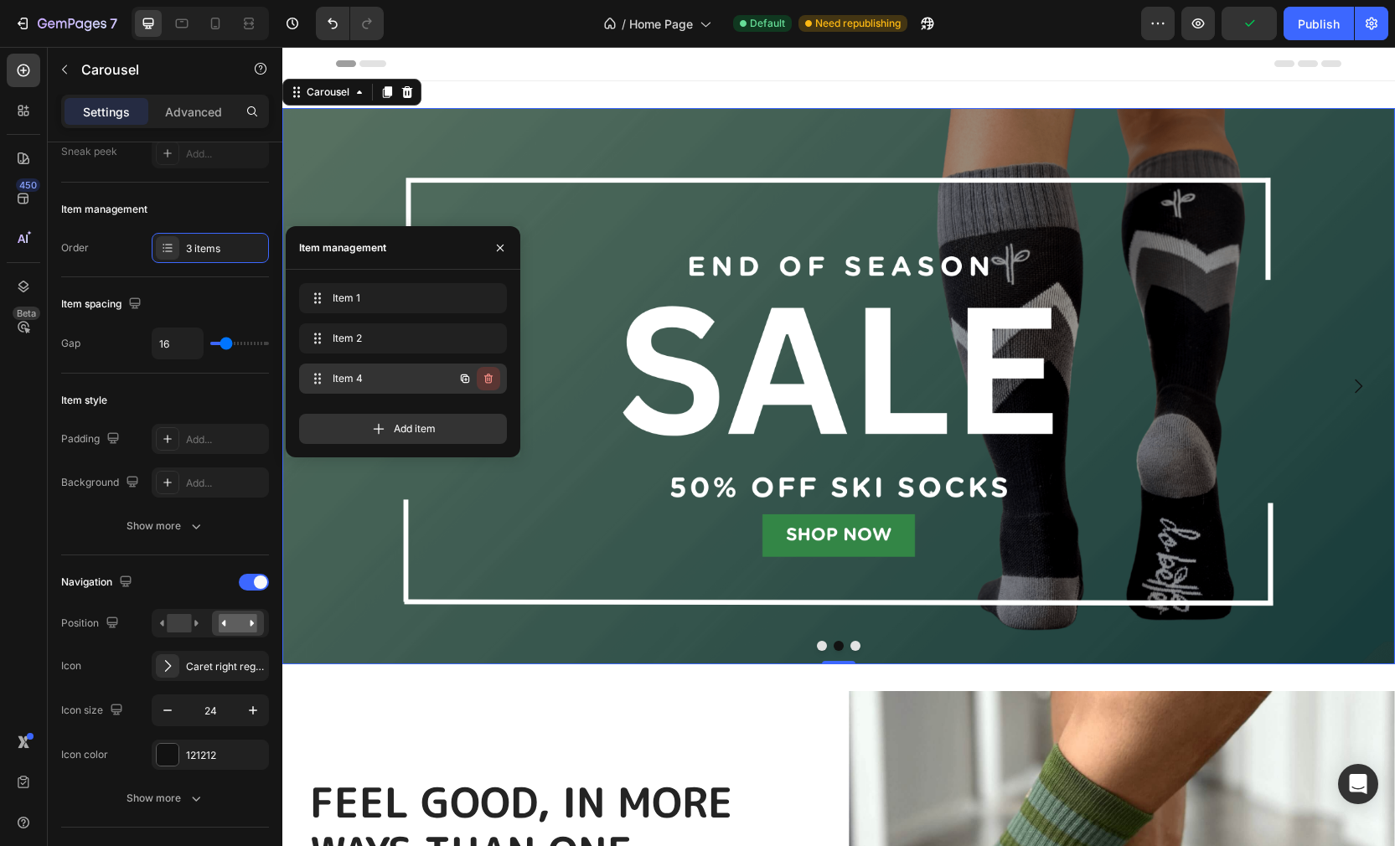
click at [487, 378] on icon "button" at bounding box center [488, 378] width 13 height 13
click at [487, 378] on div "Delete" at bounding box center [476, 378] width 31 height 15
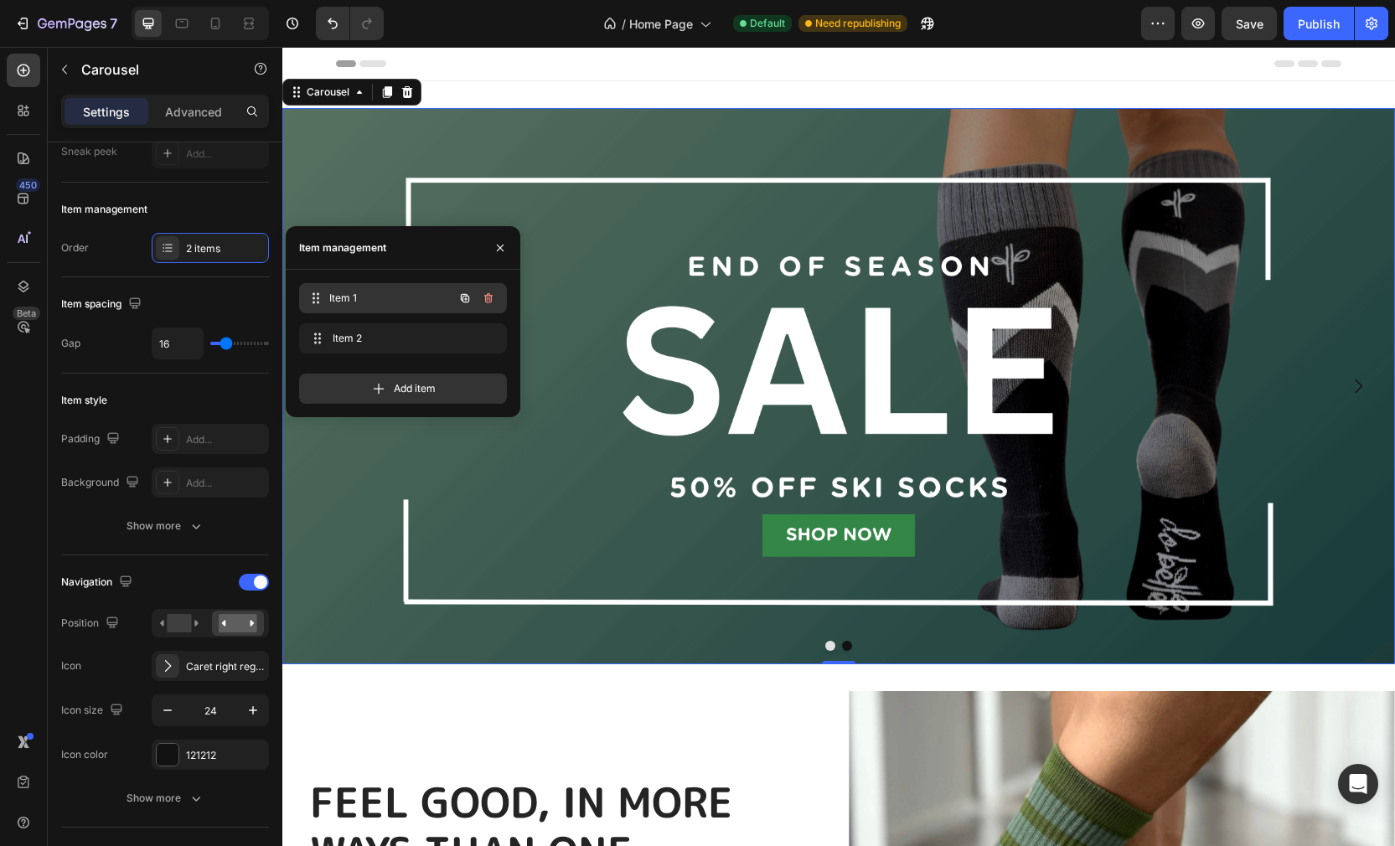
click at [364, 297] on span "Item 1" at bounding box center [391, 298] width 124 height 15
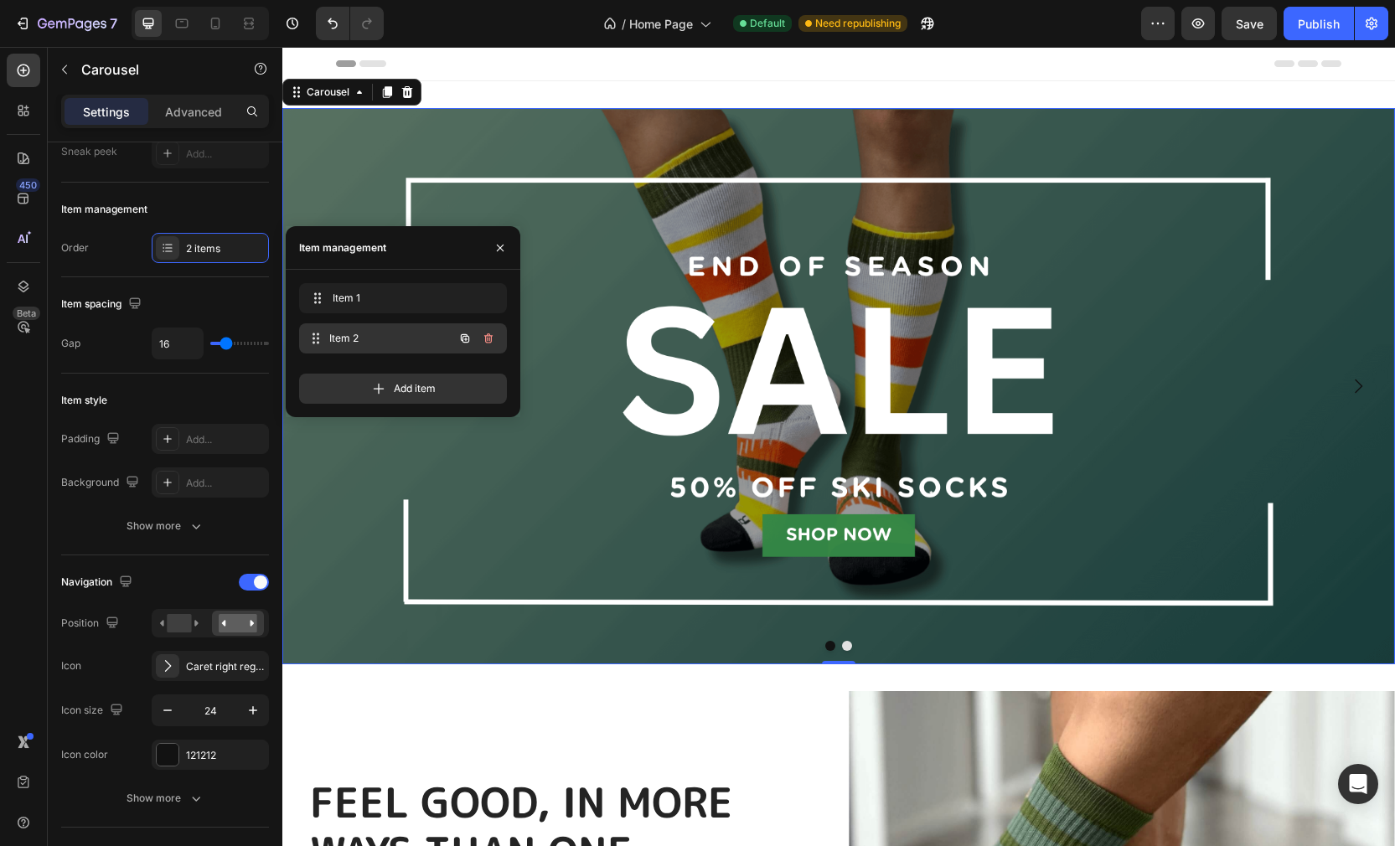
click at [361, 338] on span "Item 2" at bounding box center [391, 338] width 124 height 15
click at [365, 338] on span "Item 2" at bounding box center [391, 338] width 124 height 15
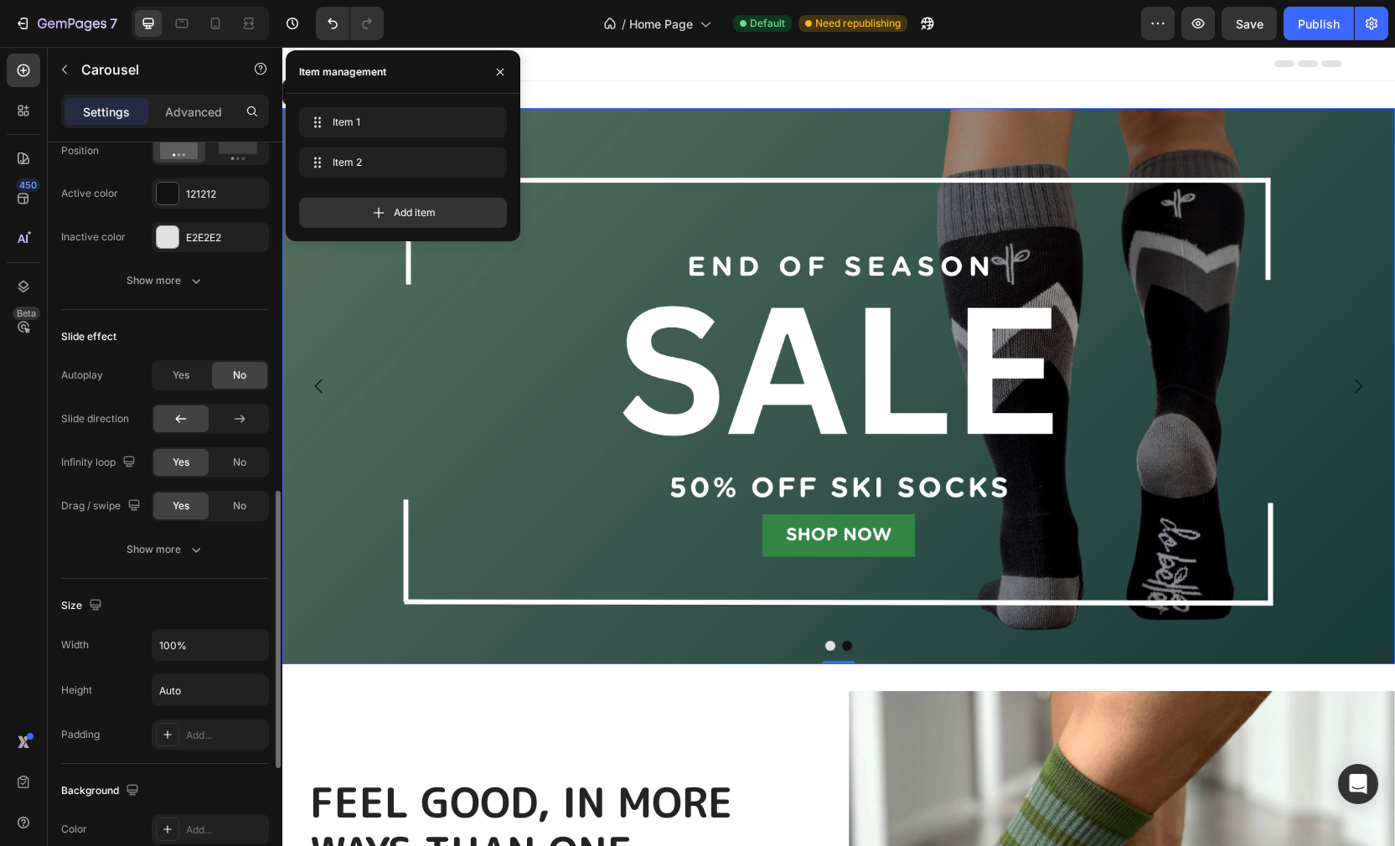
scroll to position [925, 0]
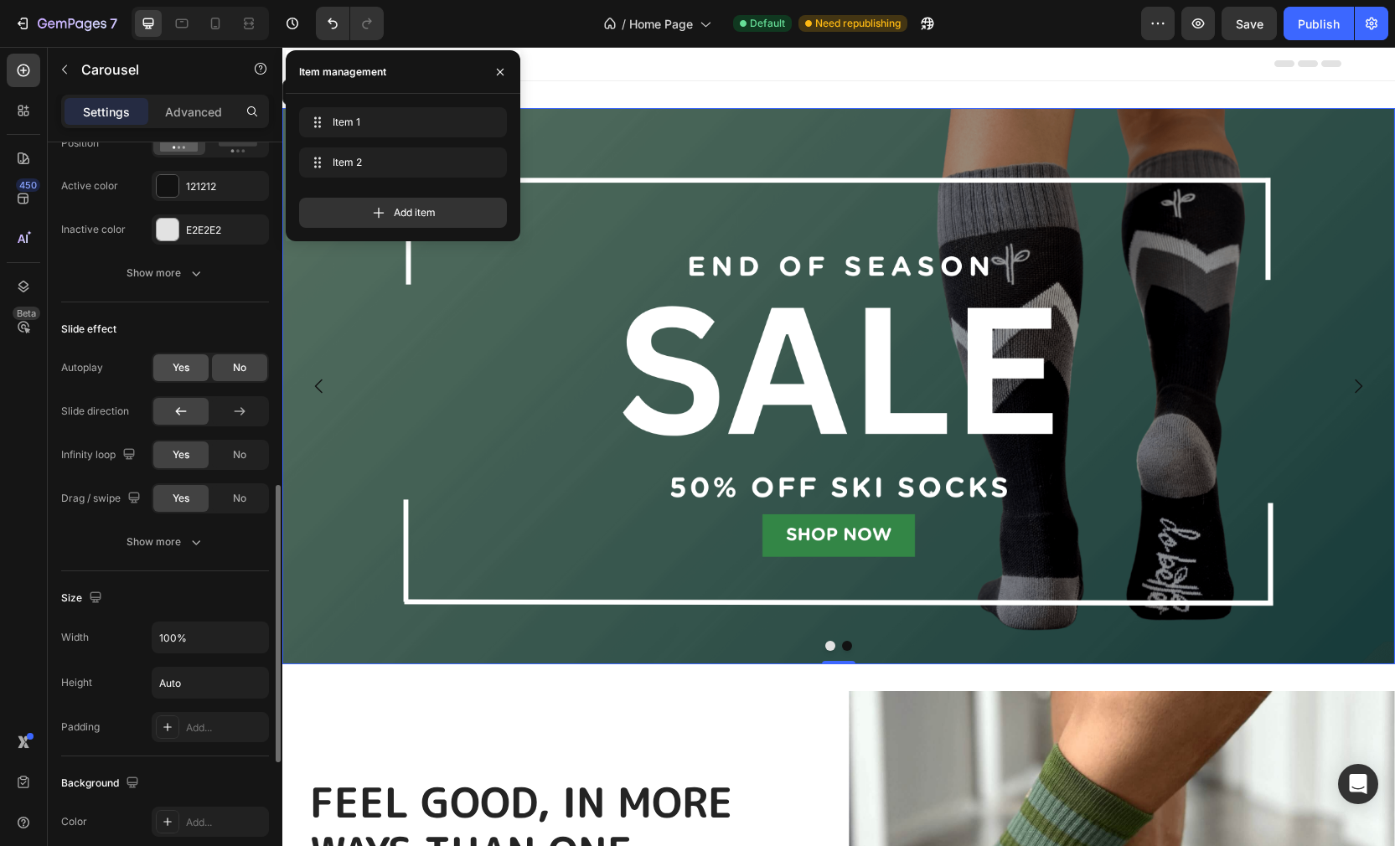
click at [175, 369] on span "Yes" at bounding box center [181, 367] width 17 height 15
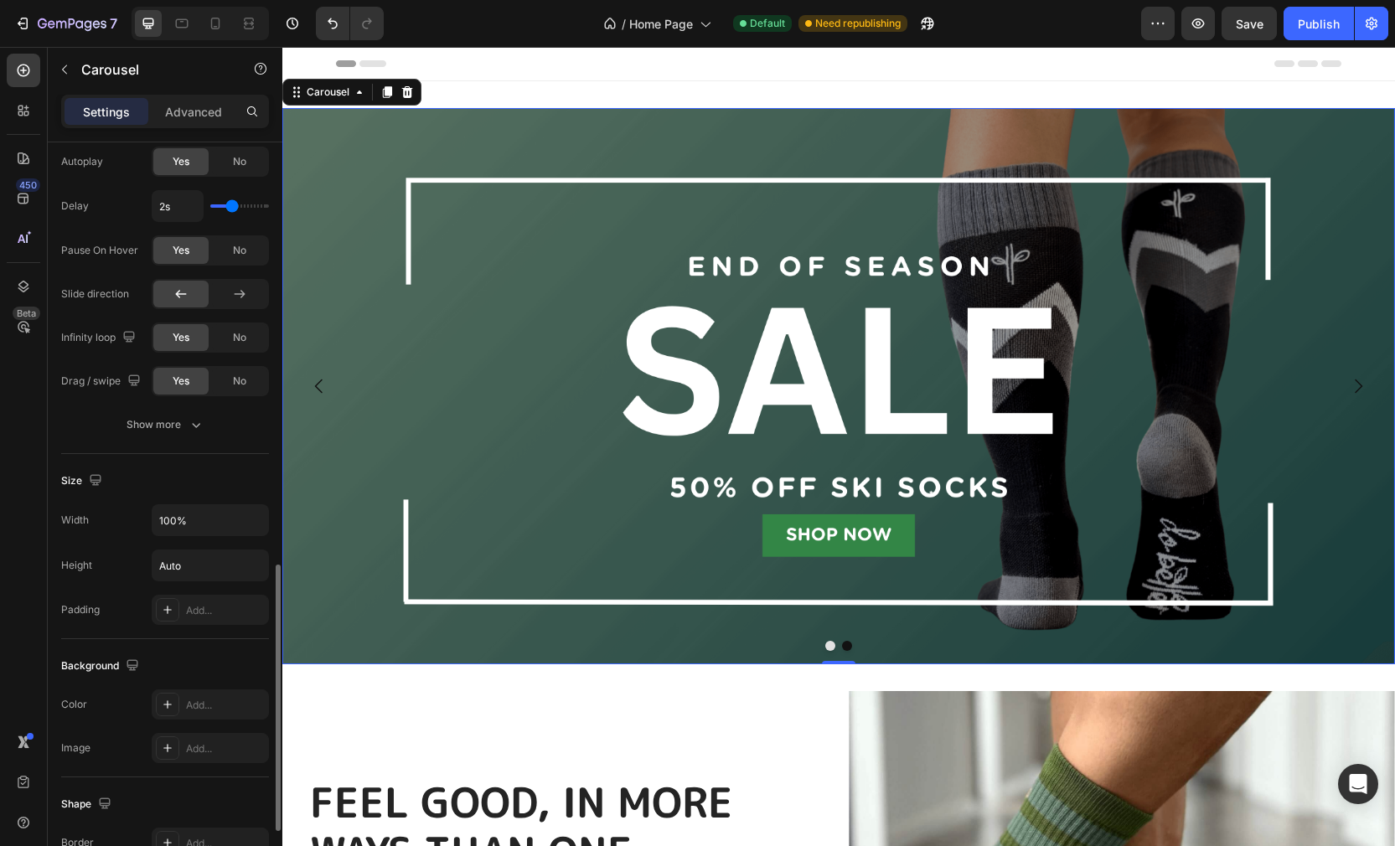
scroll to position [1148, 0]
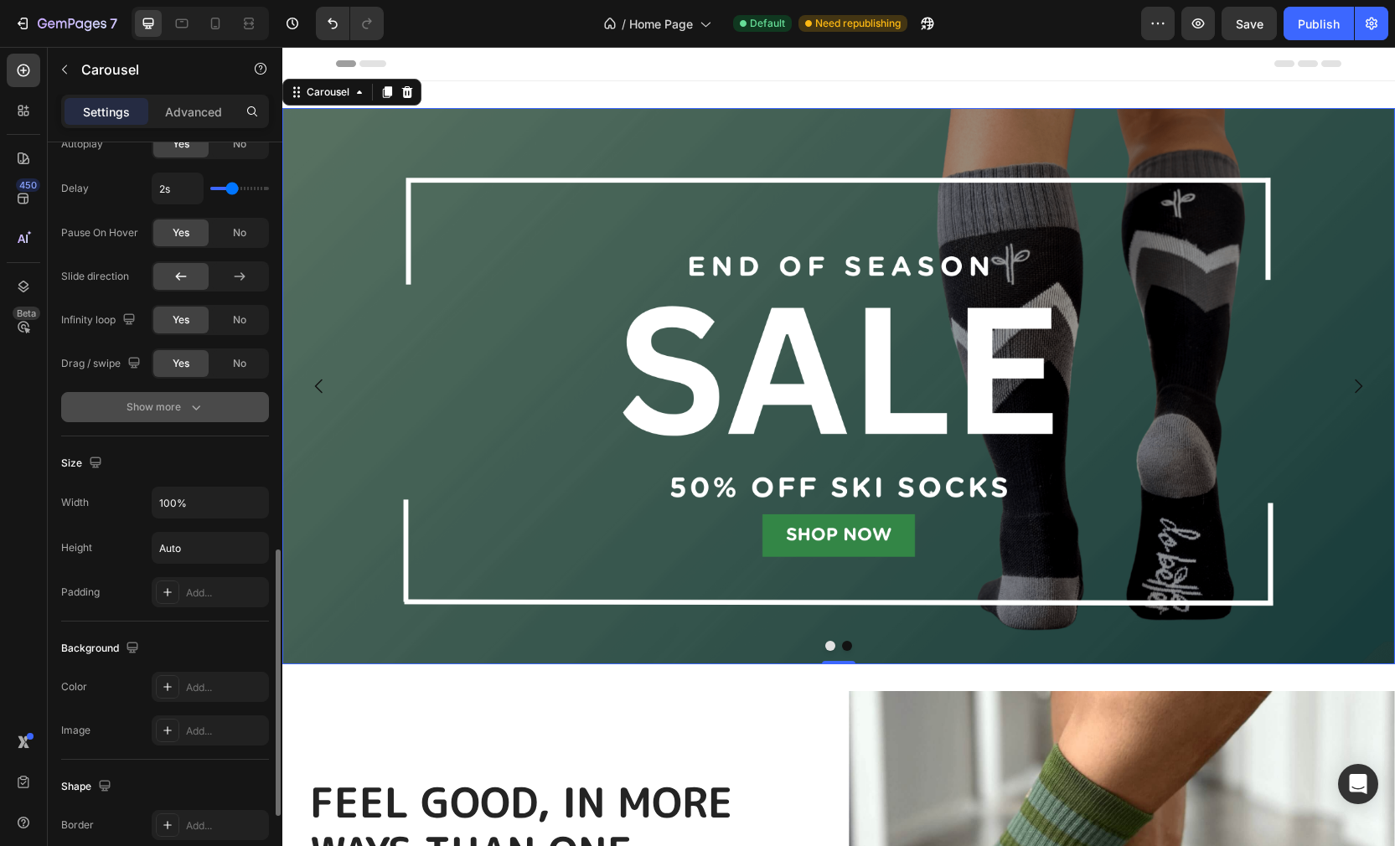
click at [161, 402] on div "Show more" at bounding box center [165, 407] width 78 height 17
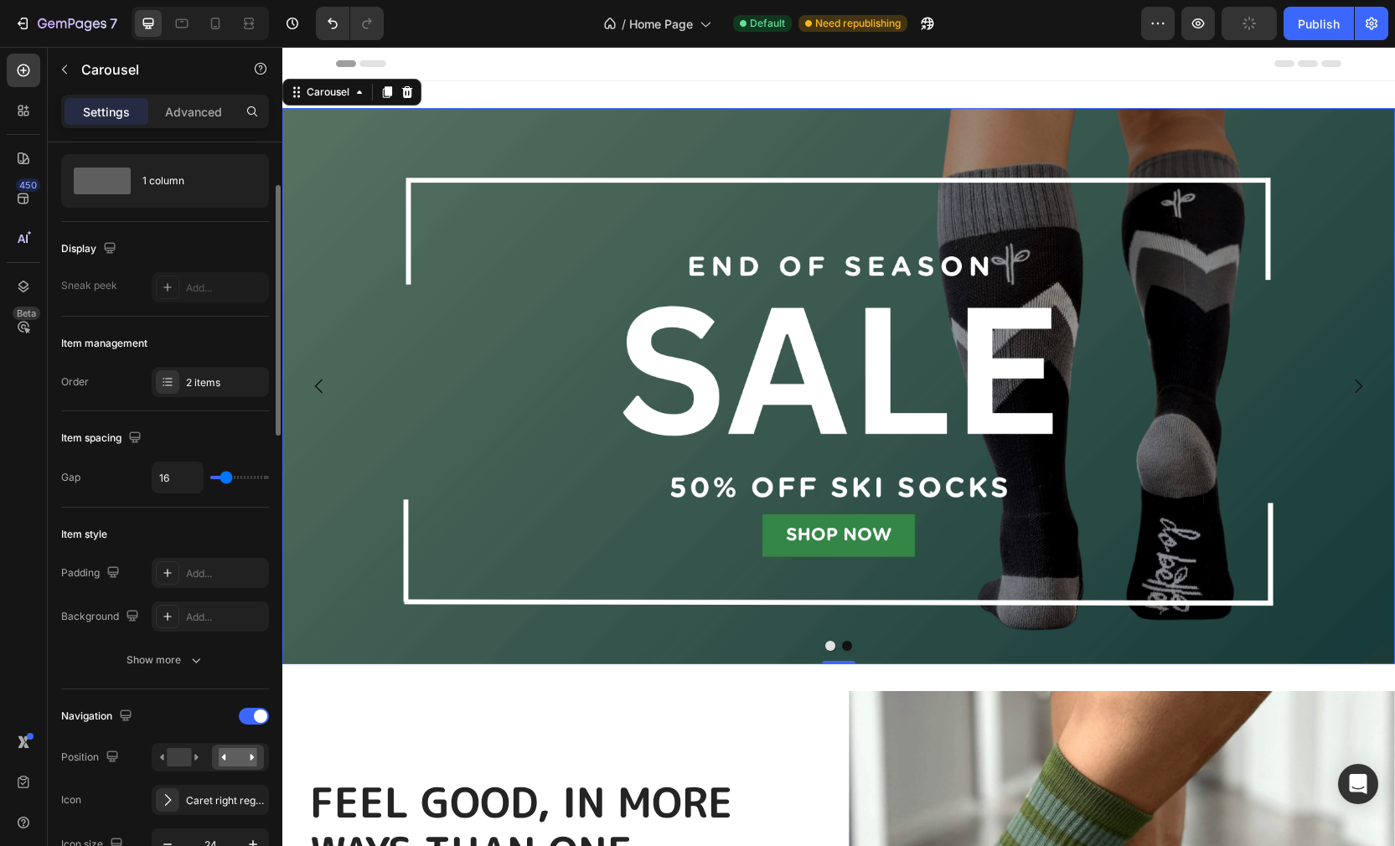
scroll to position [0, 0]
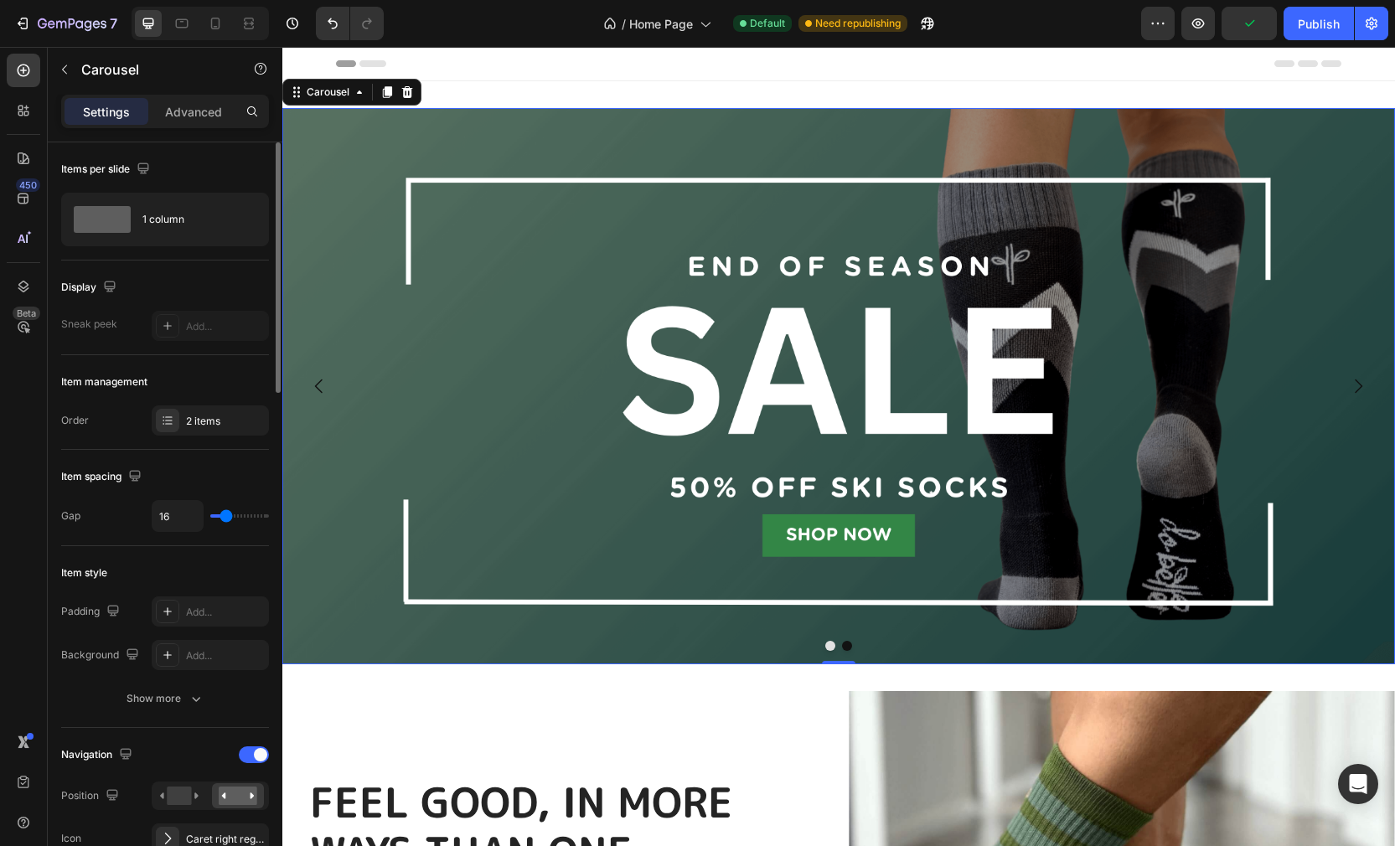
click at [302, 103] on div "Carousel" at bounding box center [351, 92] width 139 height 27
click at [339, 96] on div "Carousel" at bounding box center [327, 92] width 49 height 15
click at [358, 93] on icon at bounding box center [359, 91] width 13 height 13
click at [362, 97] on icon at bounding box center [359, 91] width 13 height 13
click at [341, 168] on img at bounding box center [838, 386] width 1112 height 556
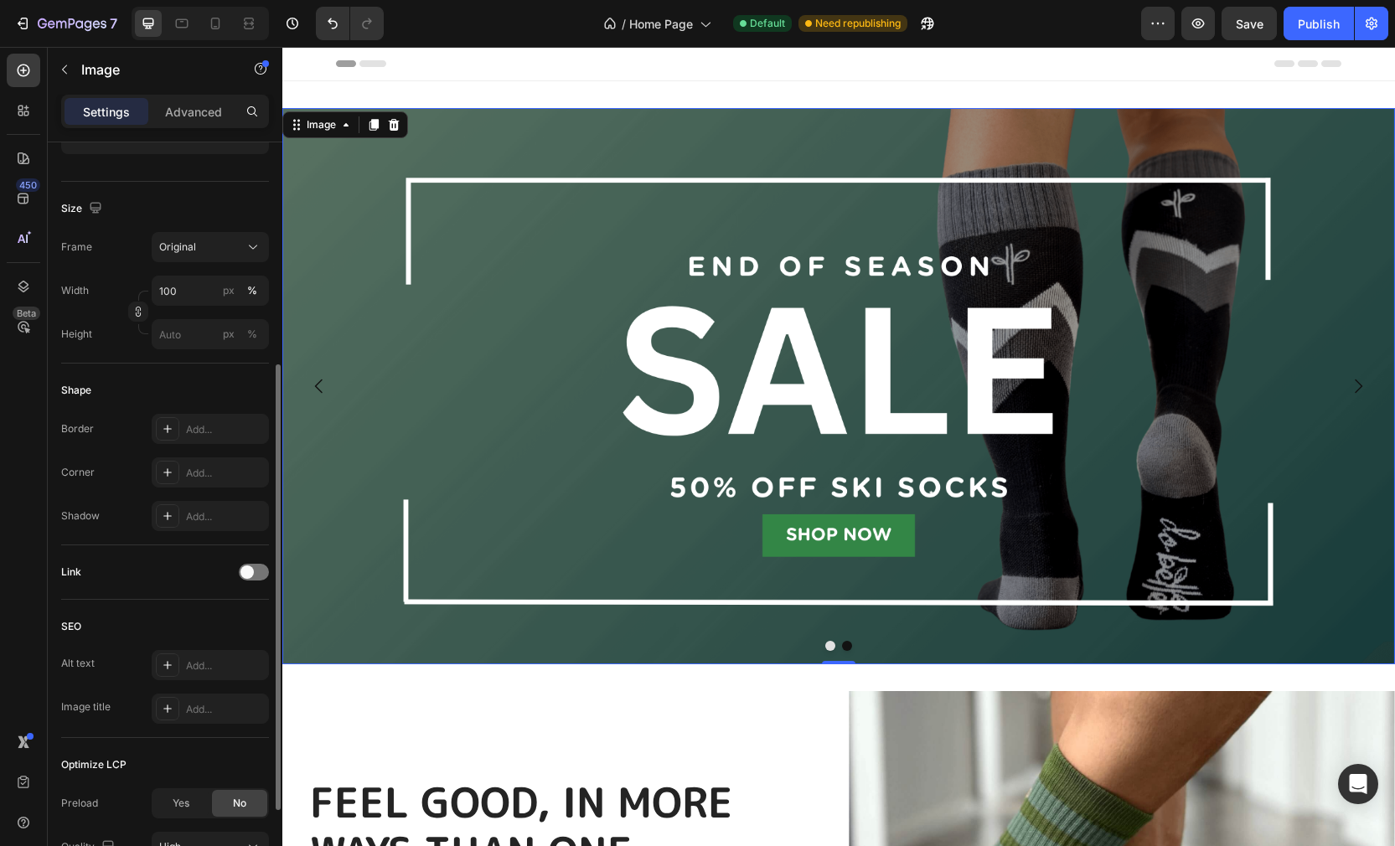
scroll to position [367, 0]
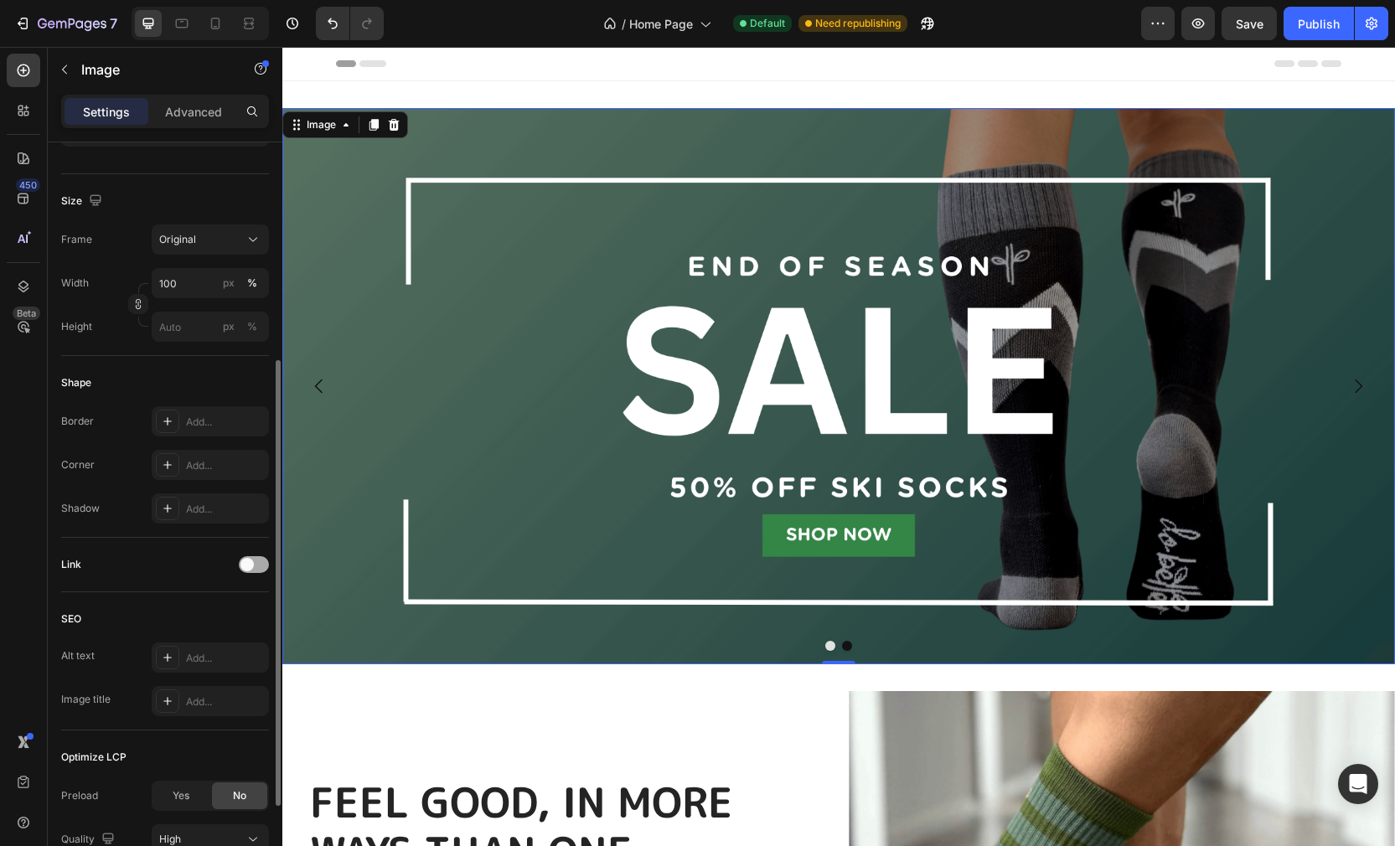
click at [249, 567] on span at bounding box center [246, 564] width 13 height 13
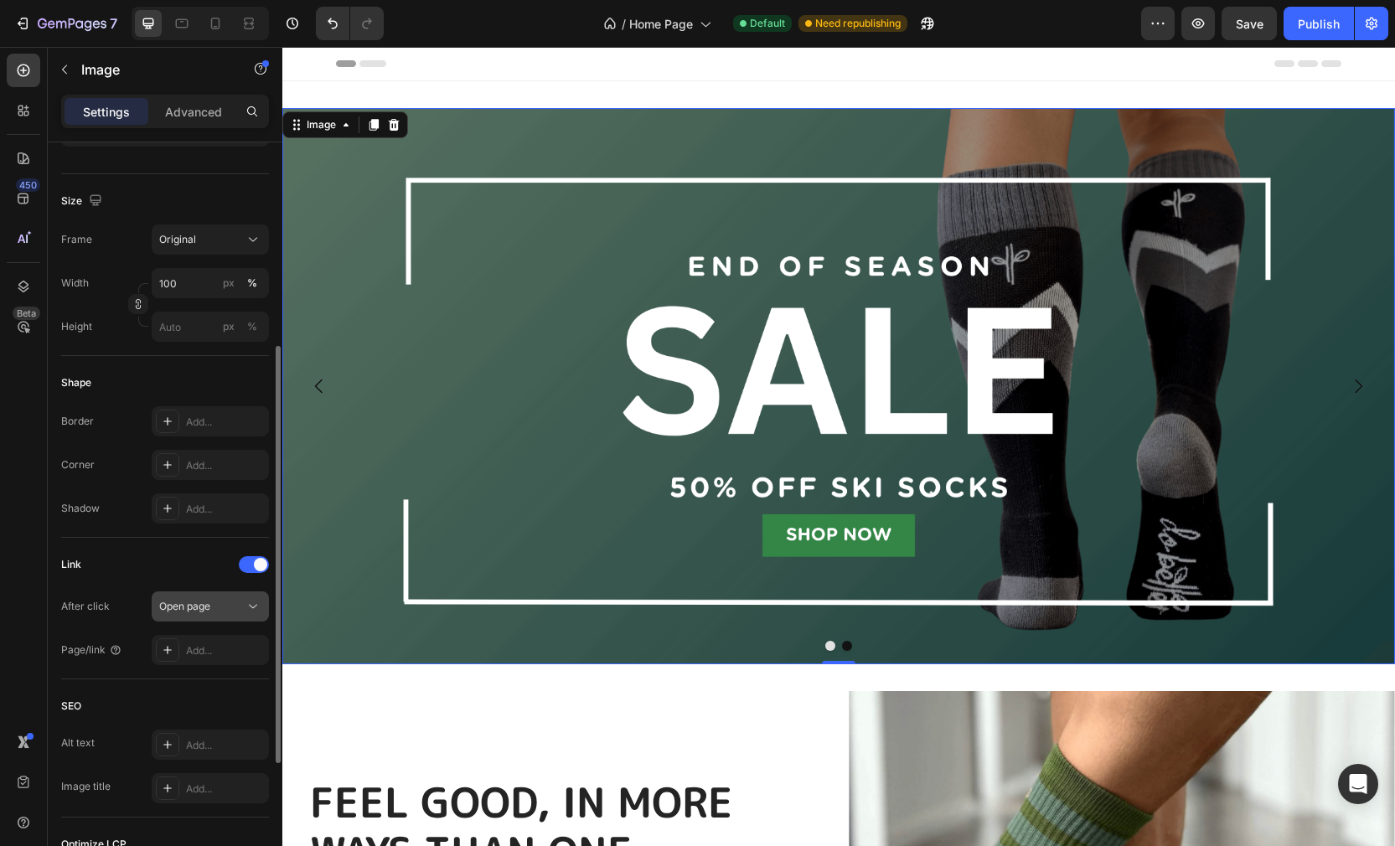
click at [214, 611] on div "Open page" at bounding box center [201, 606] width 85 height 15
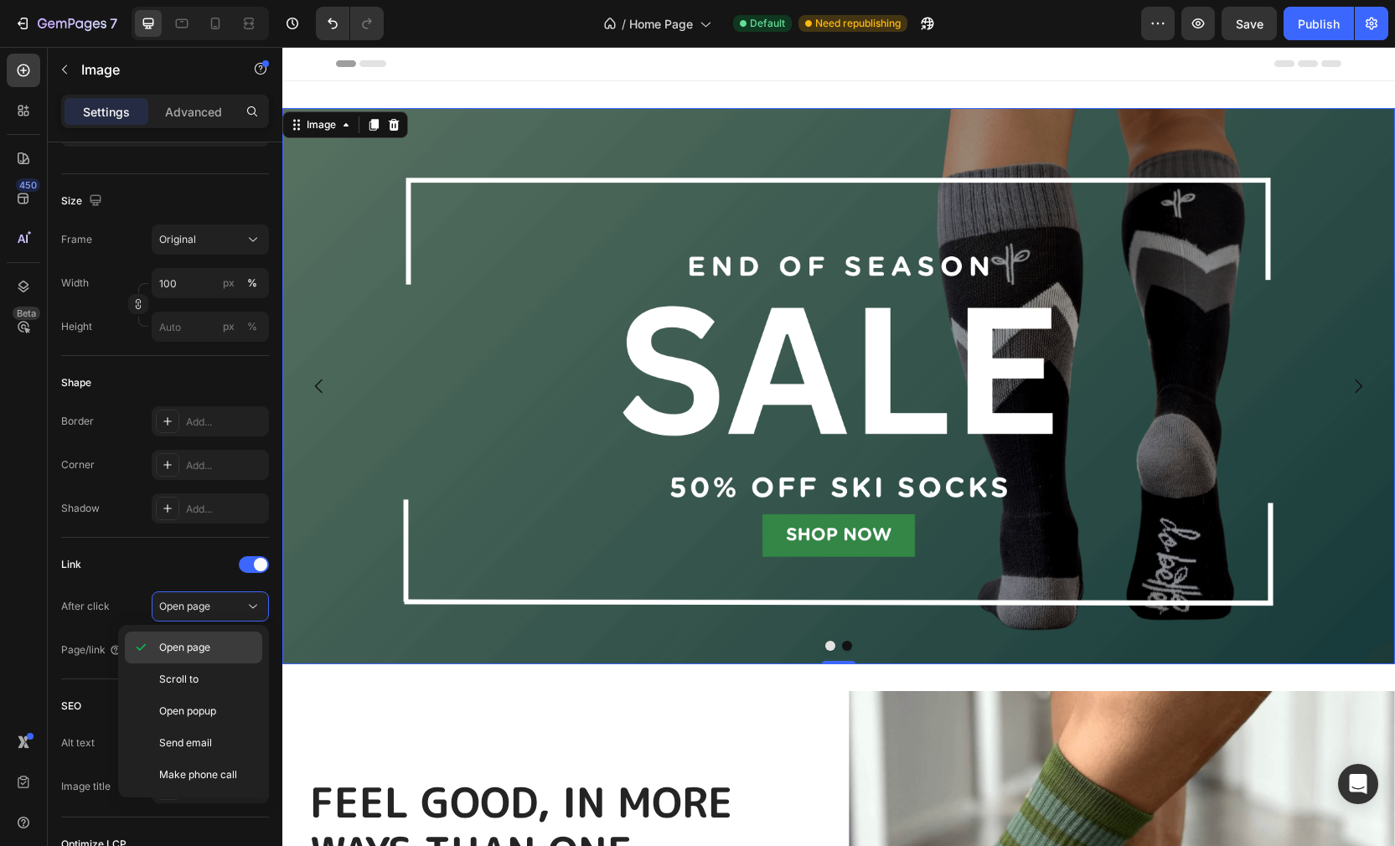
click at [202, 652] on span "Open page" at bounding box center [184, 647] width 51 height 15
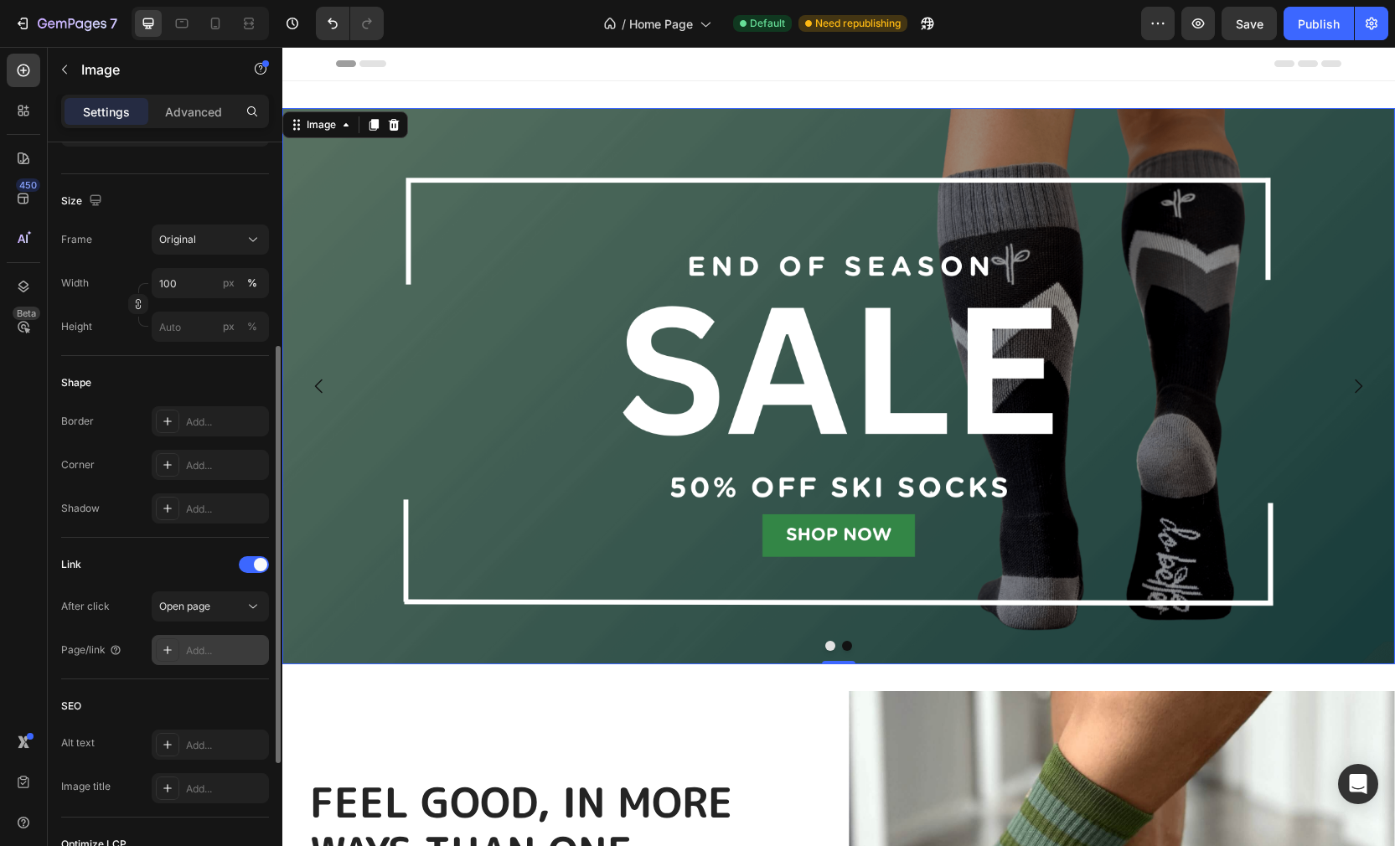
click at [187, 655] on div "Add..." at bounding box center [225, 650] width 79 height 15
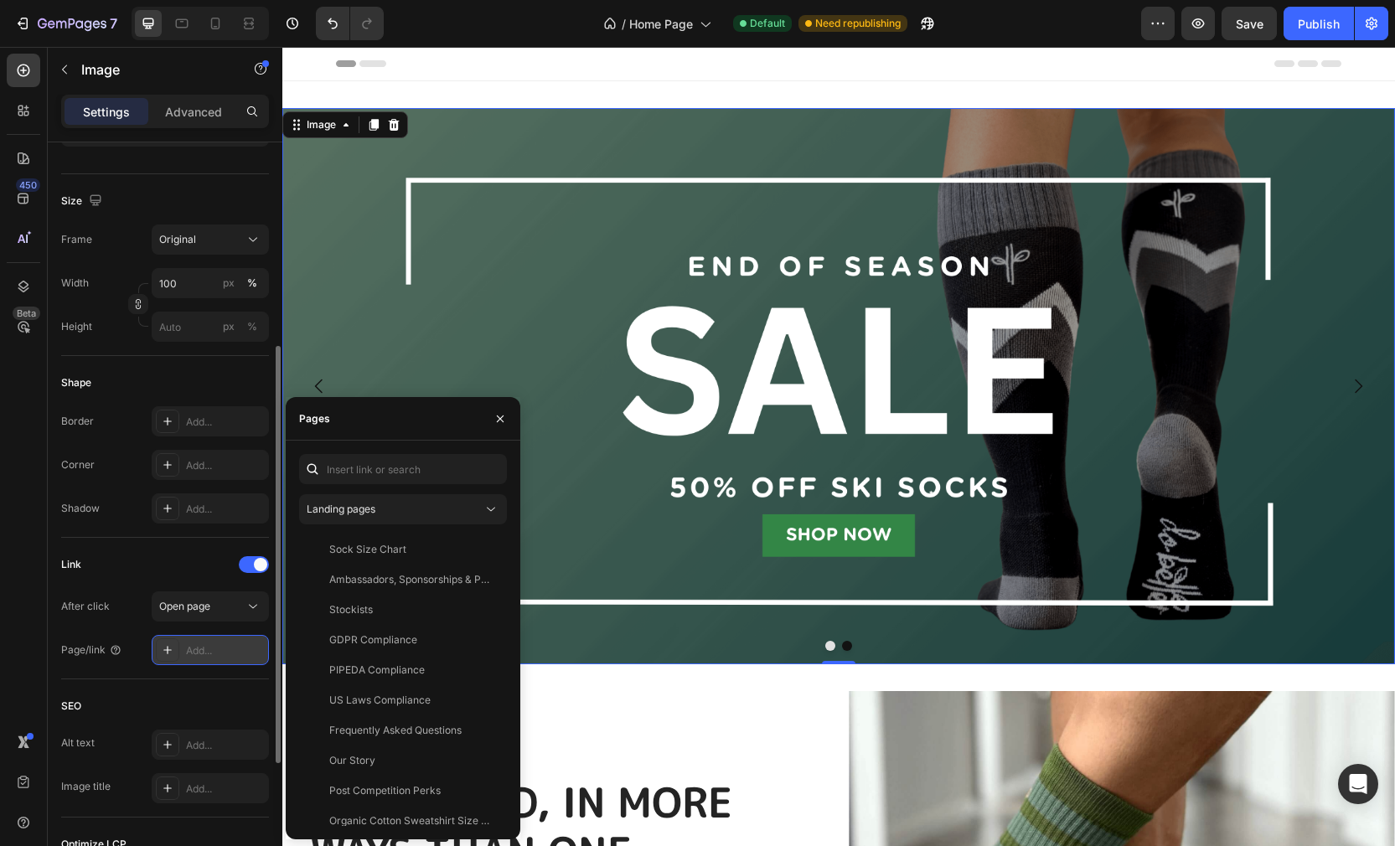
click at [168, 652] on icon at bounding box center [167, 650] width 8 height 8
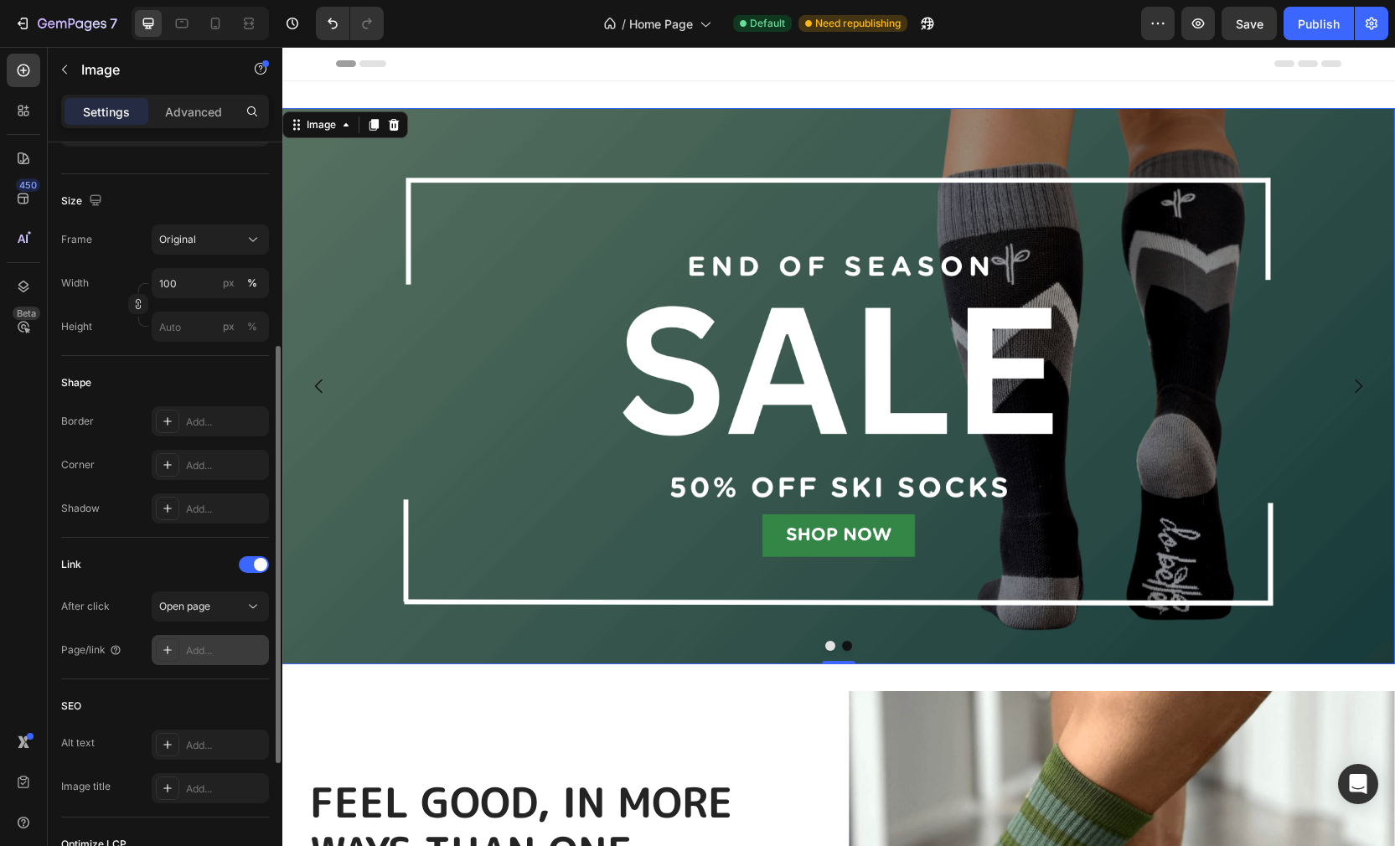
click at [209, 655] on div "Add..." at bounding box center [225, 650] width 79 height 15
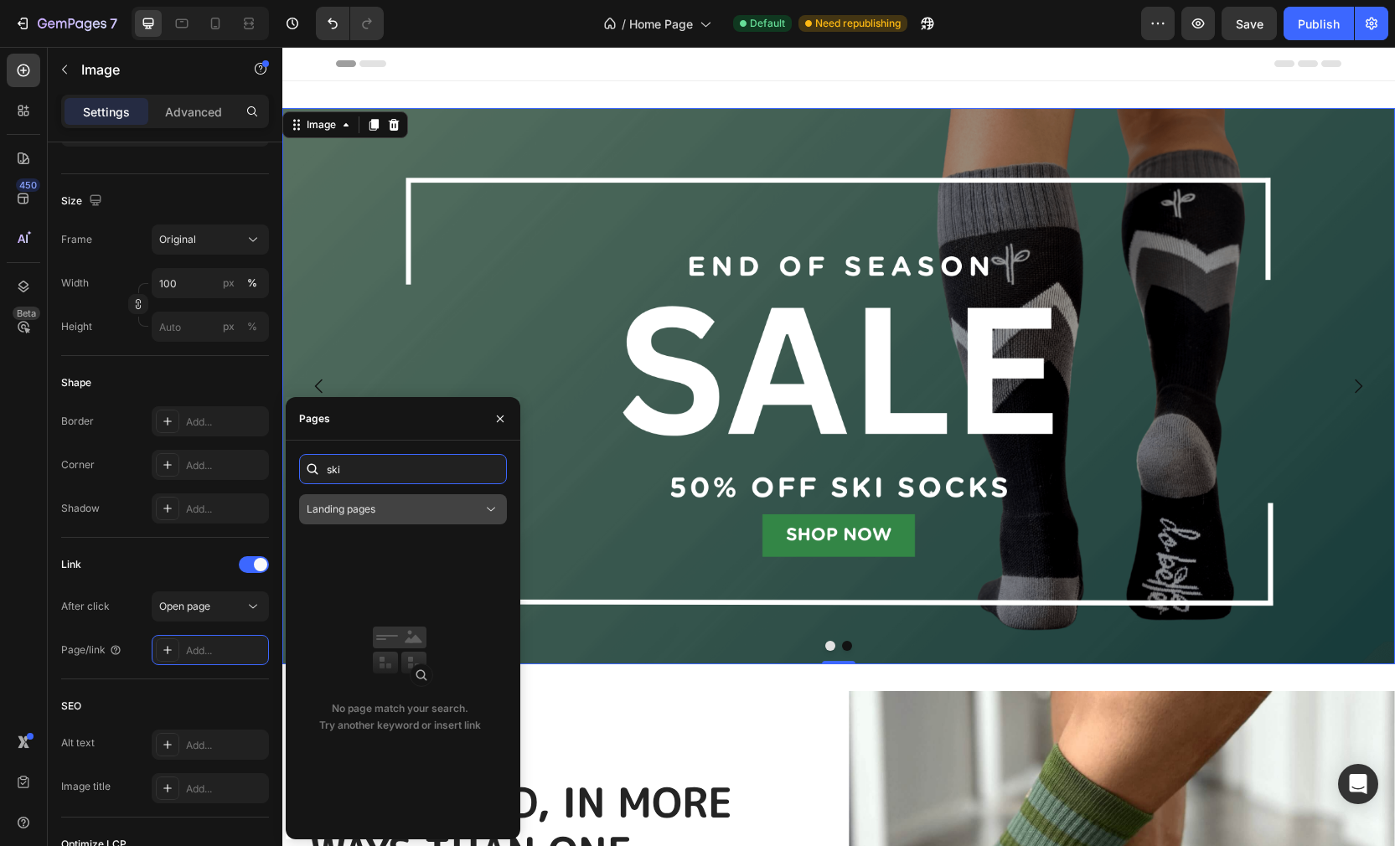
type input "ski"
click at [462, 515] on div "Landing pages" at bounding box center [395, 509] width 176 height 15
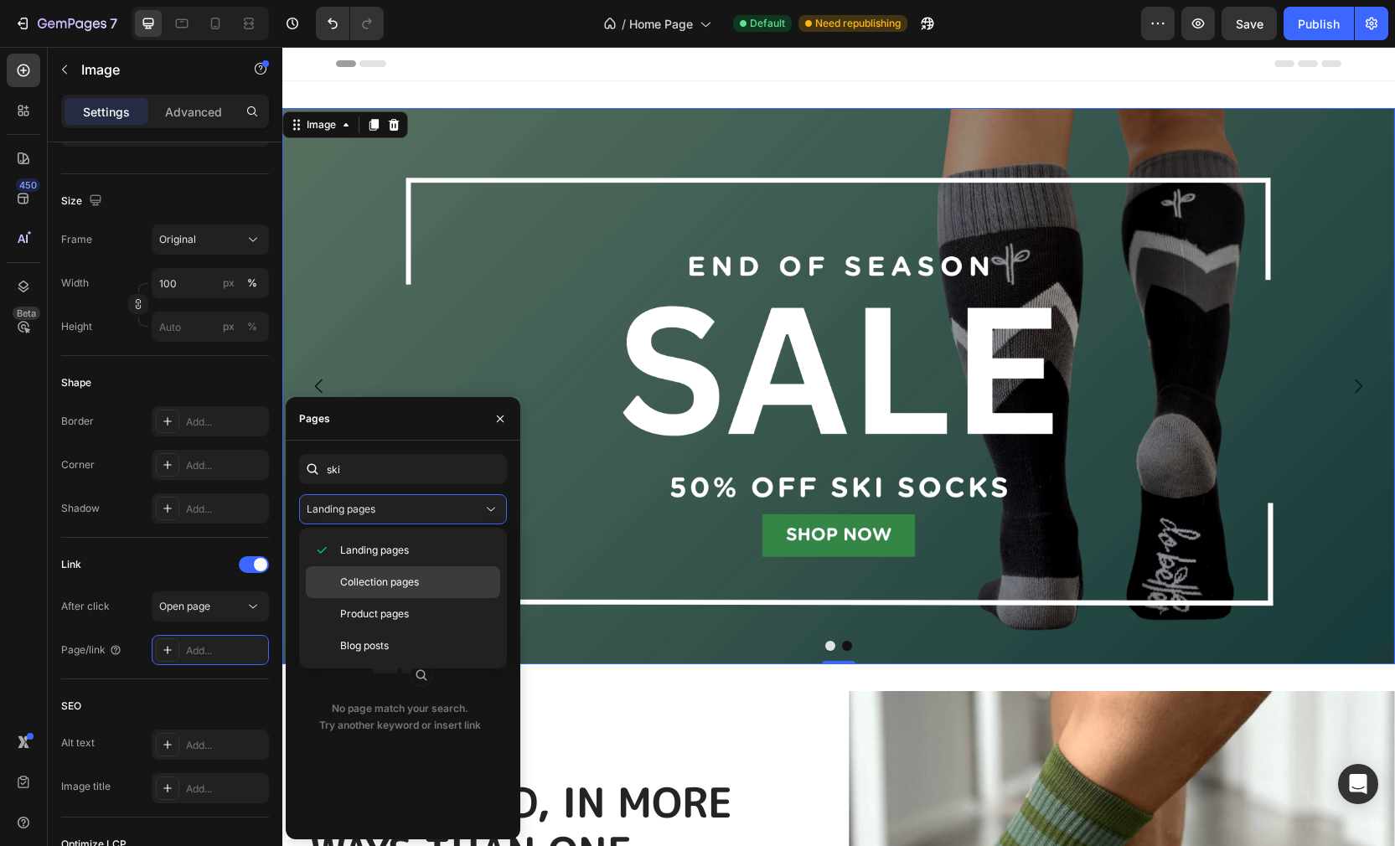
click at [422, 568] on div "Collection pages" at bounding box center [403, 582] width 194 height 32
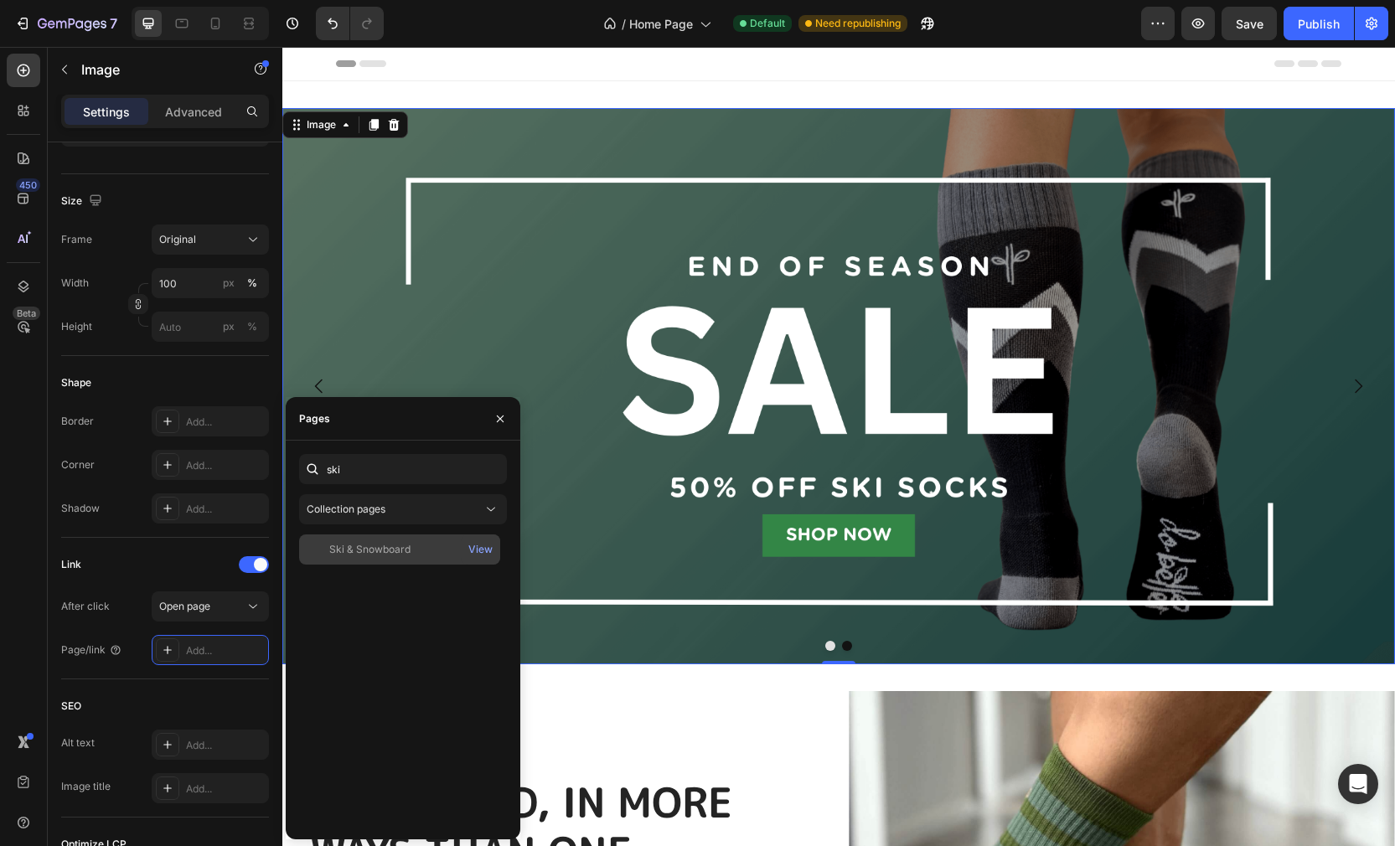
click at [384, 544] on div "Ski & Snowboard" at bounding box center [369, 549] width 81 height 15
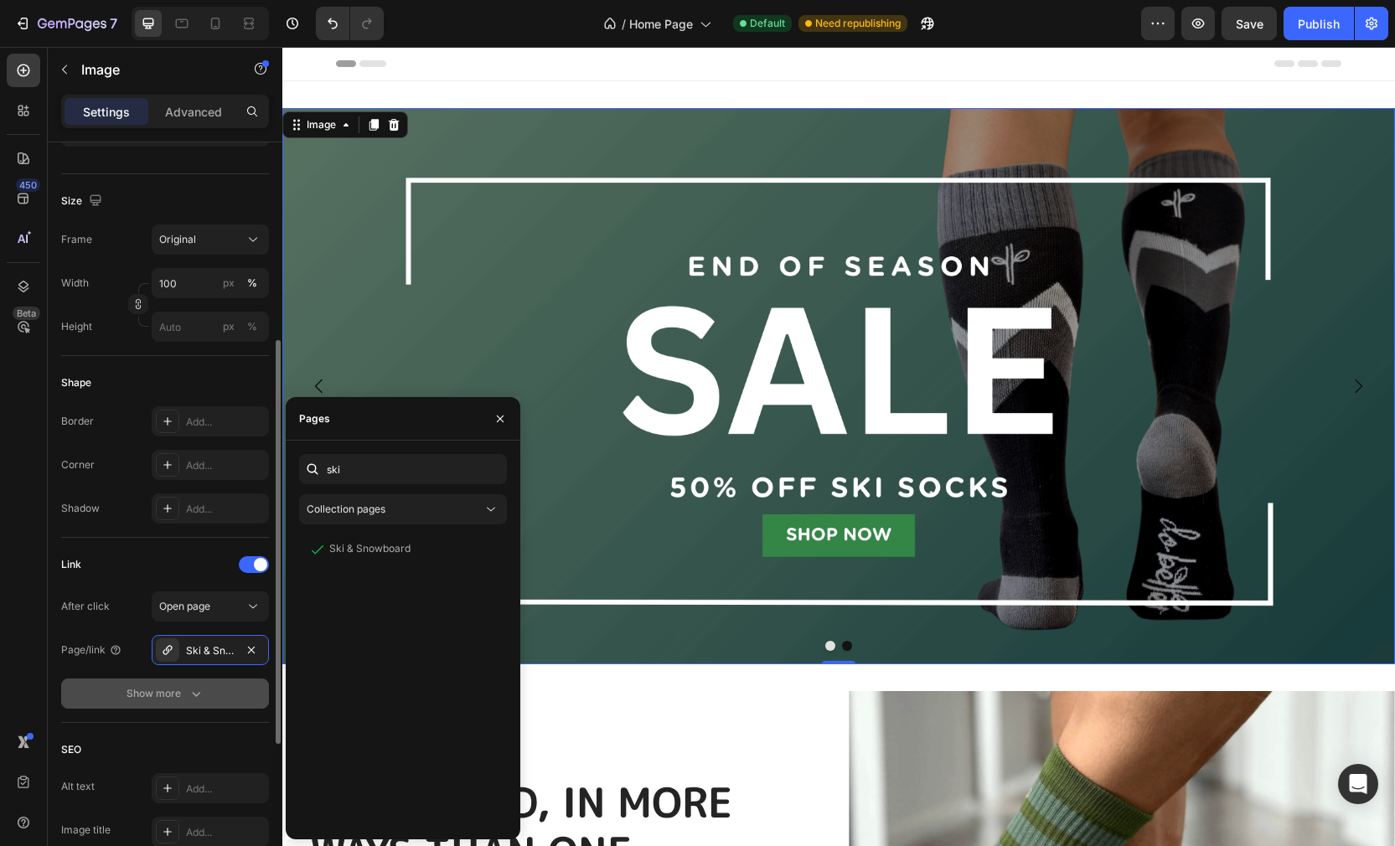
click at [177, 691] on div "Show more" at bounding box center [165, 693] width 78 height 17
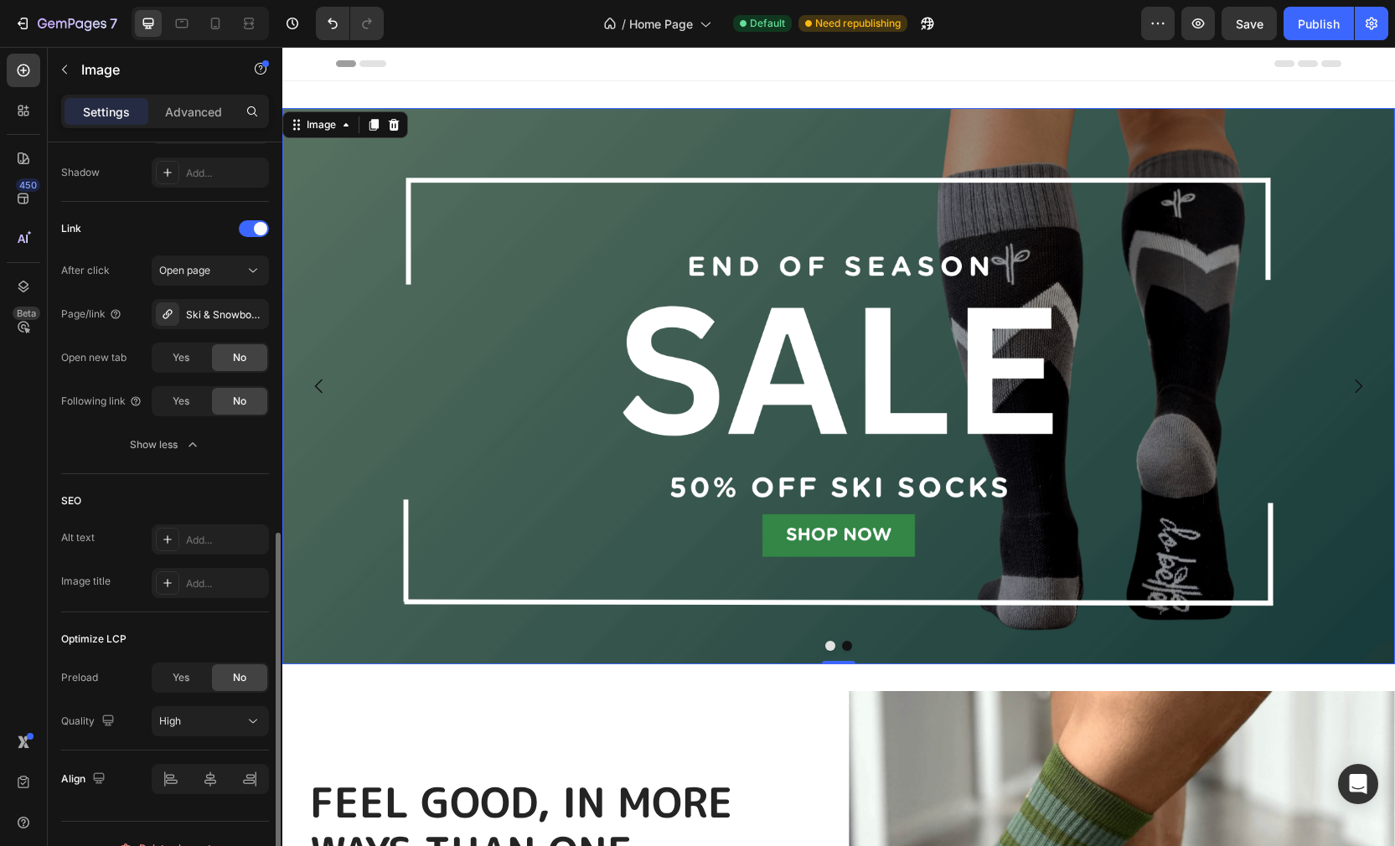
scroll to position [731, 0]
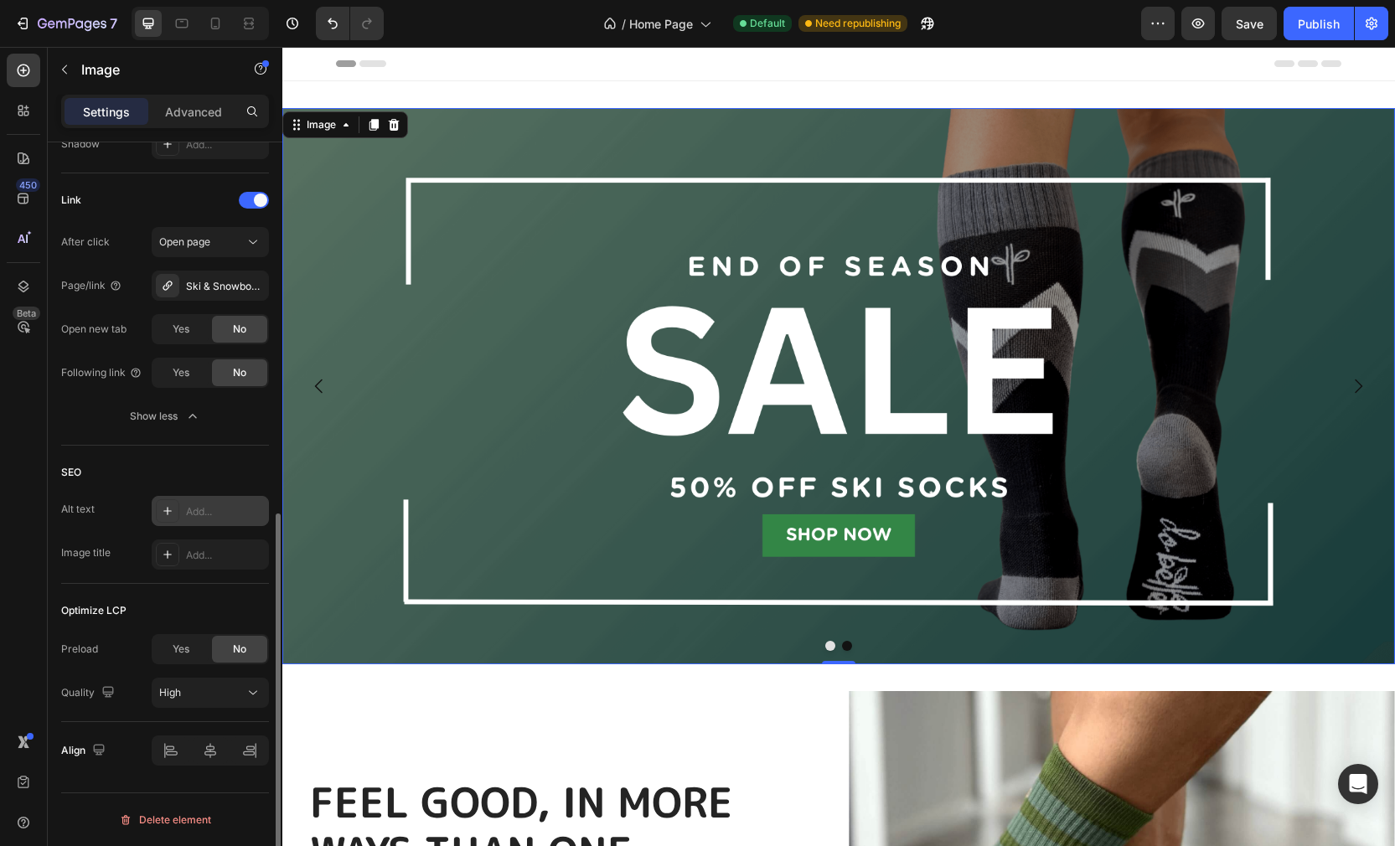
click at [197, 513] on div "Add..." at bounding box center [225, 511] width 79 height 15
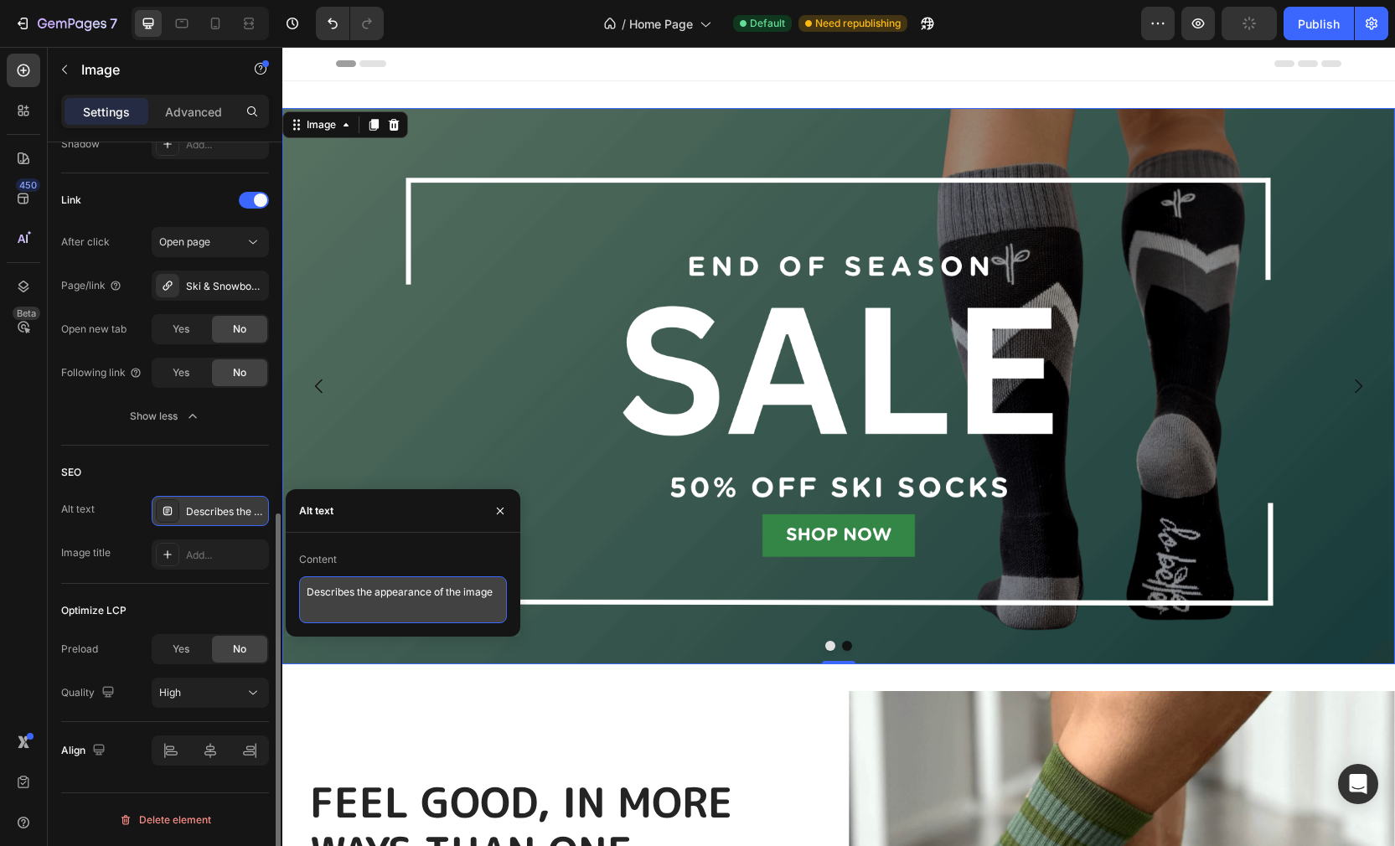
click at [372, 604] on textarea "Describes the appearance of the image" at bounding box center [403, 599] width 208 height 47
drag, startPoint x: 494, startPoint y: 595, endPoint x: 294, endPoint y: 593, distance: 200.2
click at [294, 593] on div "Content Describes the appearance of the image" at bounding box center [403, 584] width 235 height 77
click at [350, 595] on textarea "50% off end of season" at bounding box center [403, 599] width 208 height 47
click at [480, 593] on textarea "50% off ski socks end of season" at bounding box center [403, 599] width 208 height 47
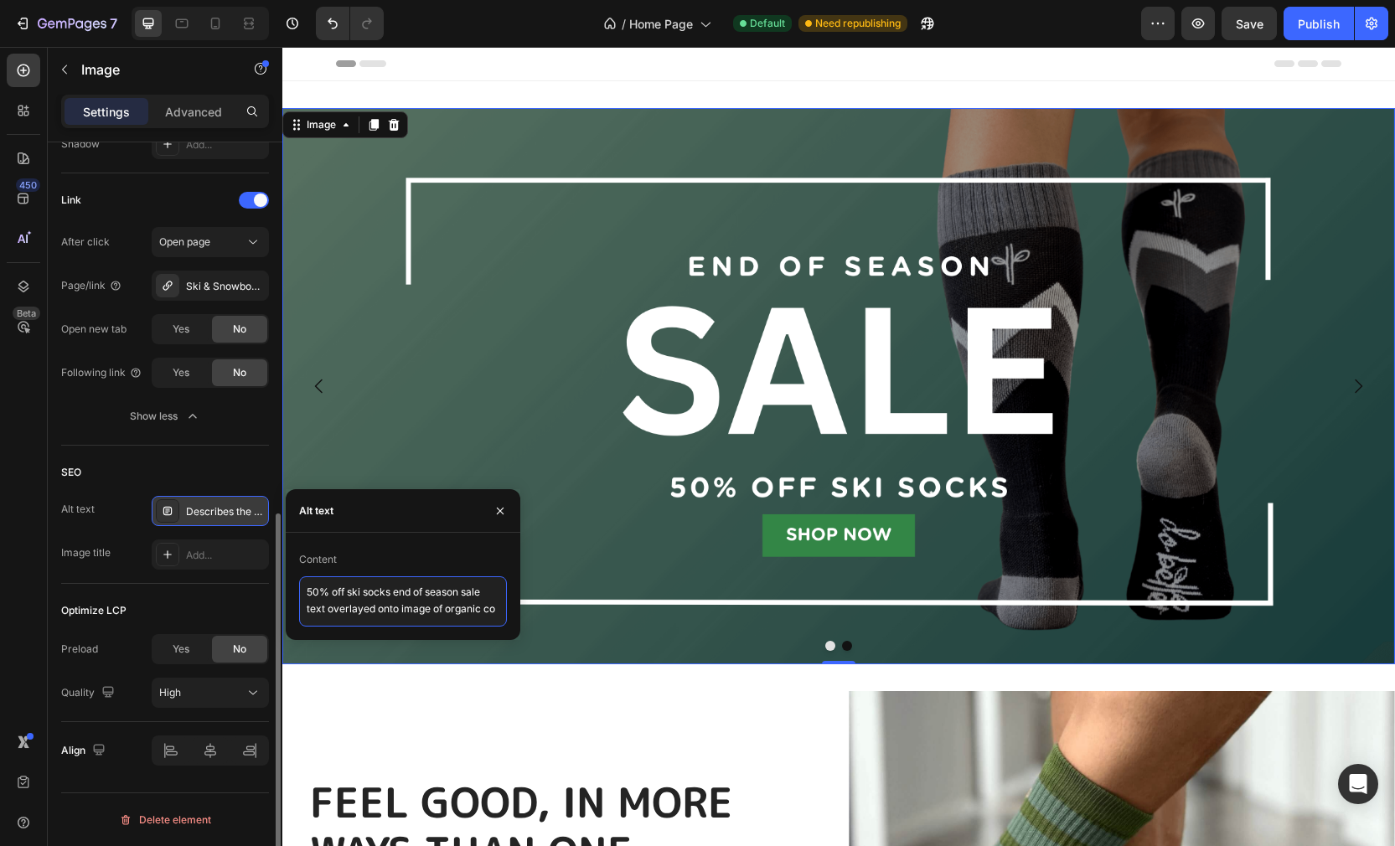
scroll to position [6, 0]
type textarea "50% off ski socks end of season sale text overlayed onto image of organic cotto…"
drag, startPoint x: 376, startPoint y: 602, endPoint x: 300, endPoint y: 585, distance: 78.0
click at [300, 585] on textarea "50% off ski socks end of season sale text overlayed onto image of organic cotto…" at bounding box center [403, 601] width 208 height 50
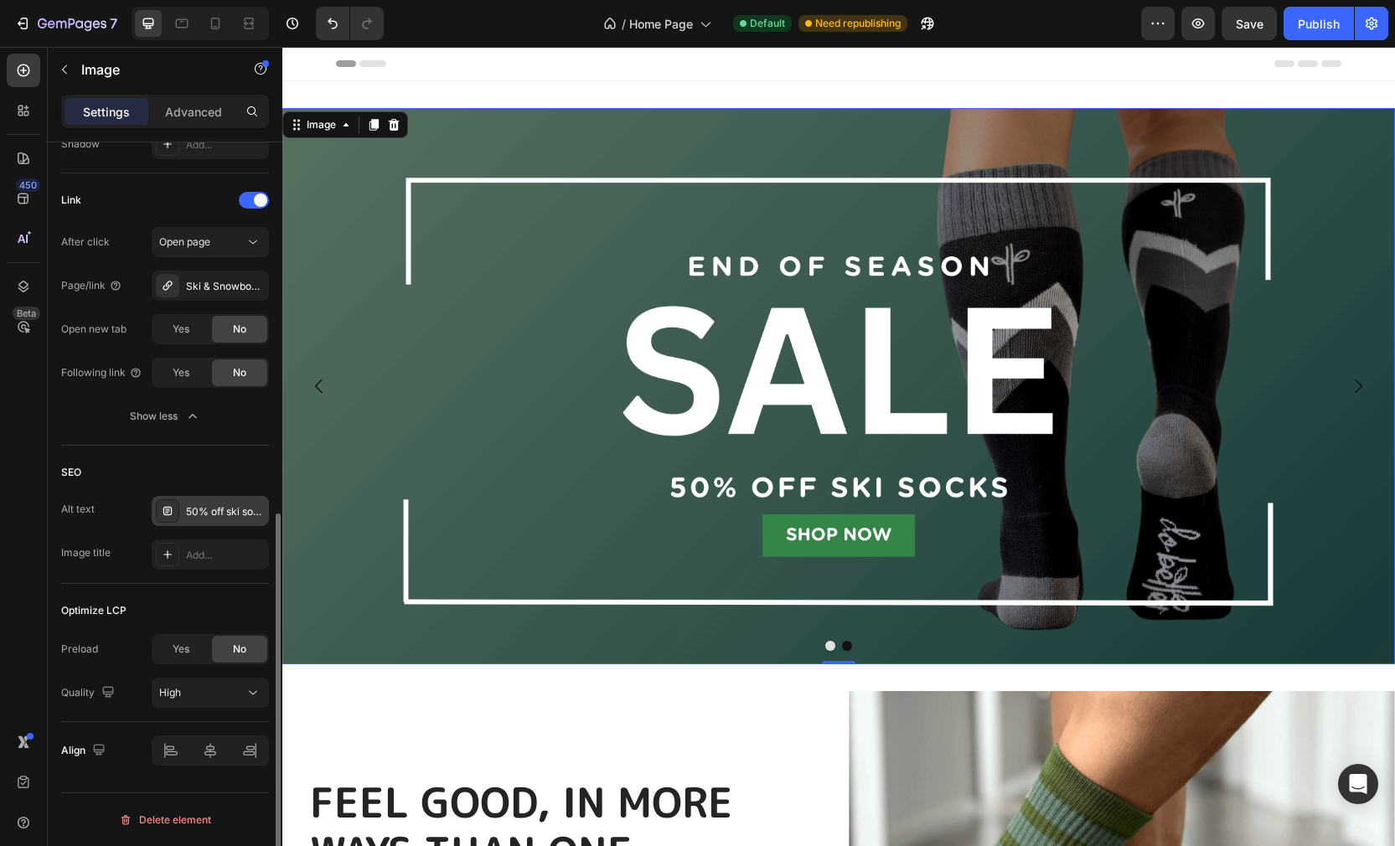
click at [111, 575] on div "SEO Alt text 50% off ski socks end of season sale text overlayed onto image of …" at bounding box center [165, 515] width 208 height 138
click at [162, 554] on icon at bounding box center [167, 554] width 13 height 13
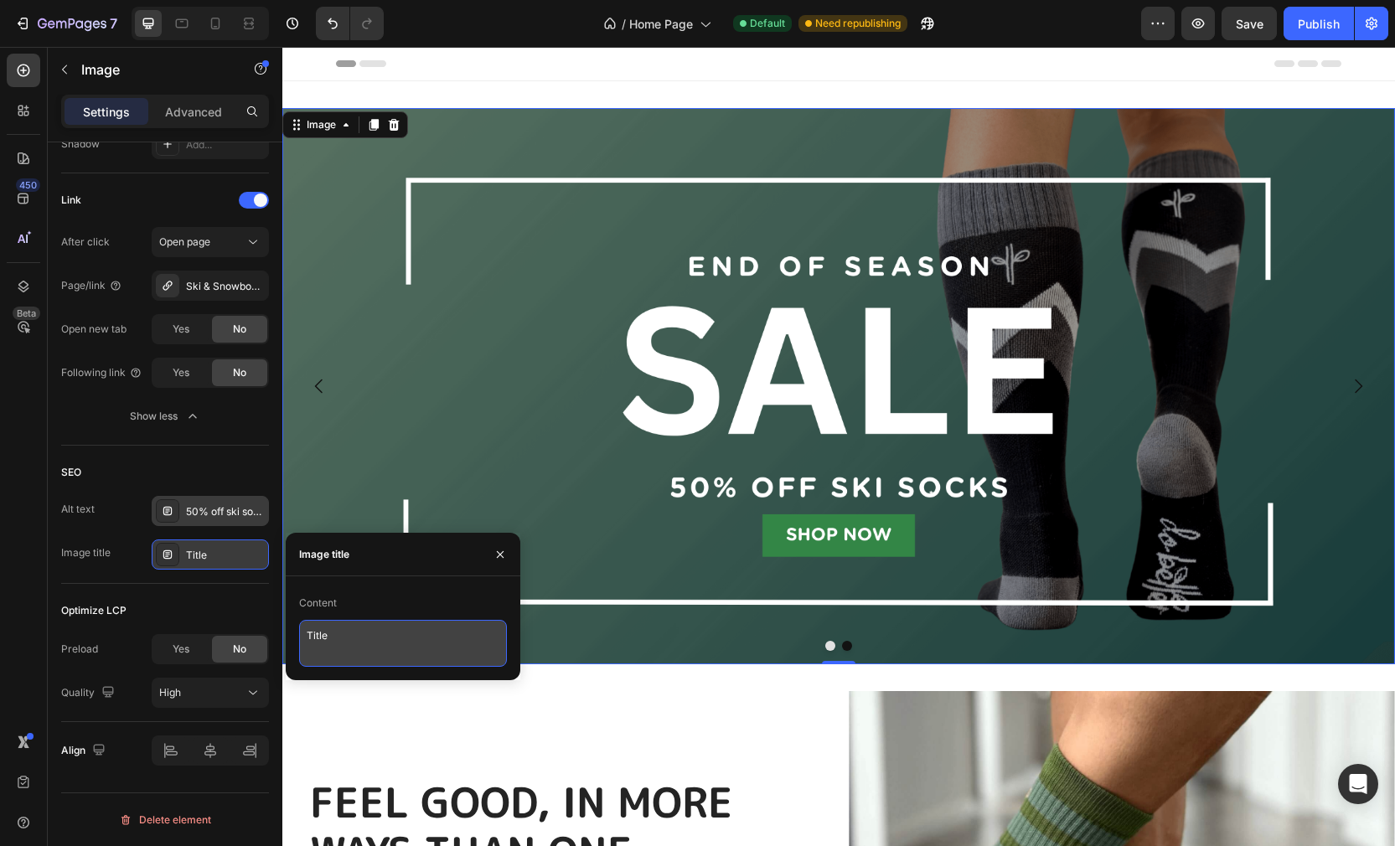
click at [349, 639] on textarea "Title" at bounding box center [403, 643] width 208 height 47
drag, startPoint x: 347, startPoint y: 638, endPoint x: 286, endPoint y: 635, distance: 61.2
click at [286, 635] on div "Content Title" at bounding box center [403, 628] width 235 height 77
type textarea "Alpine Ascent organic cotton ski sock, 50% off sale"
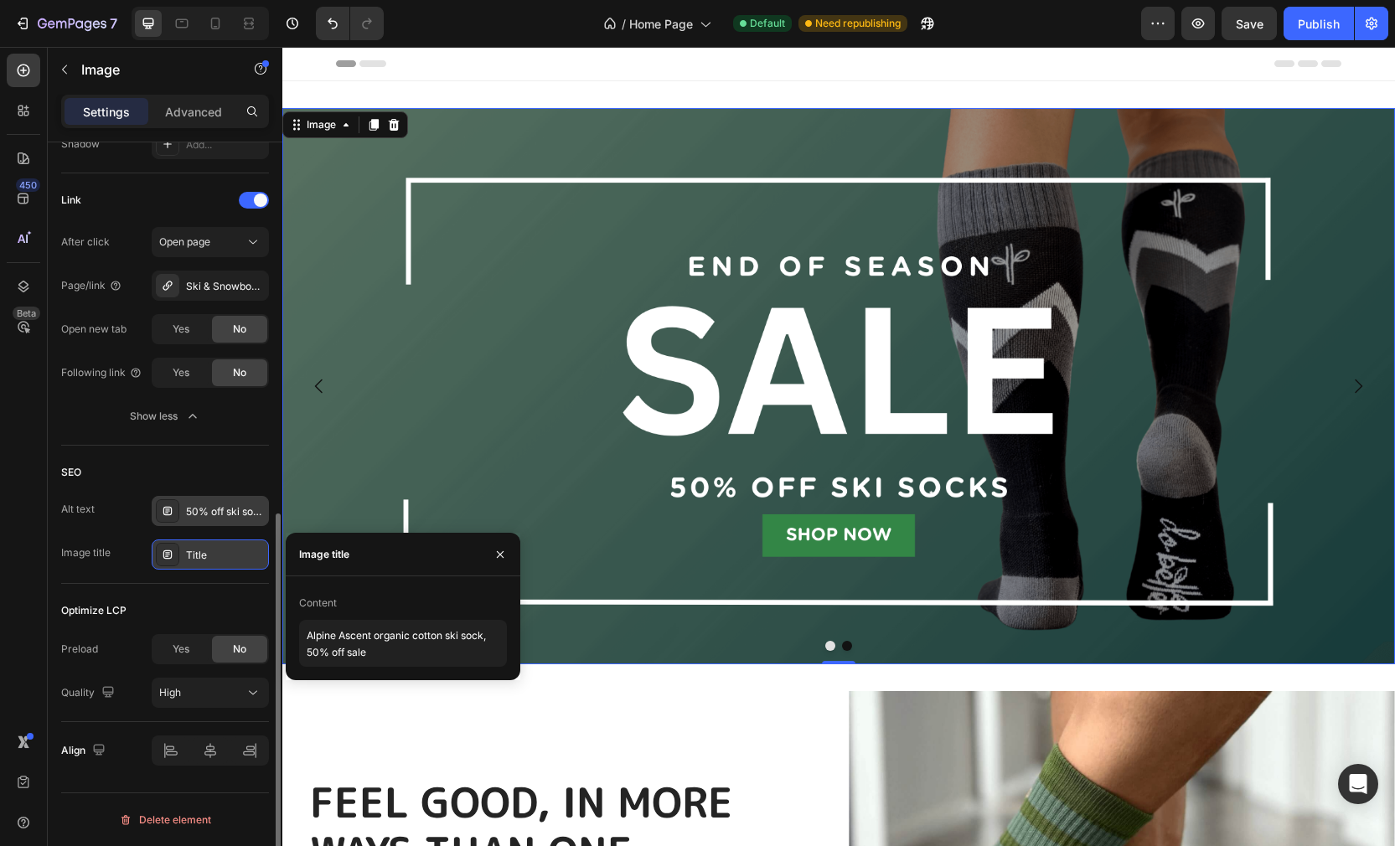
click at [172, 597] on div "Optimize LCP" at bounding box center [165, 610] width 208 height 27
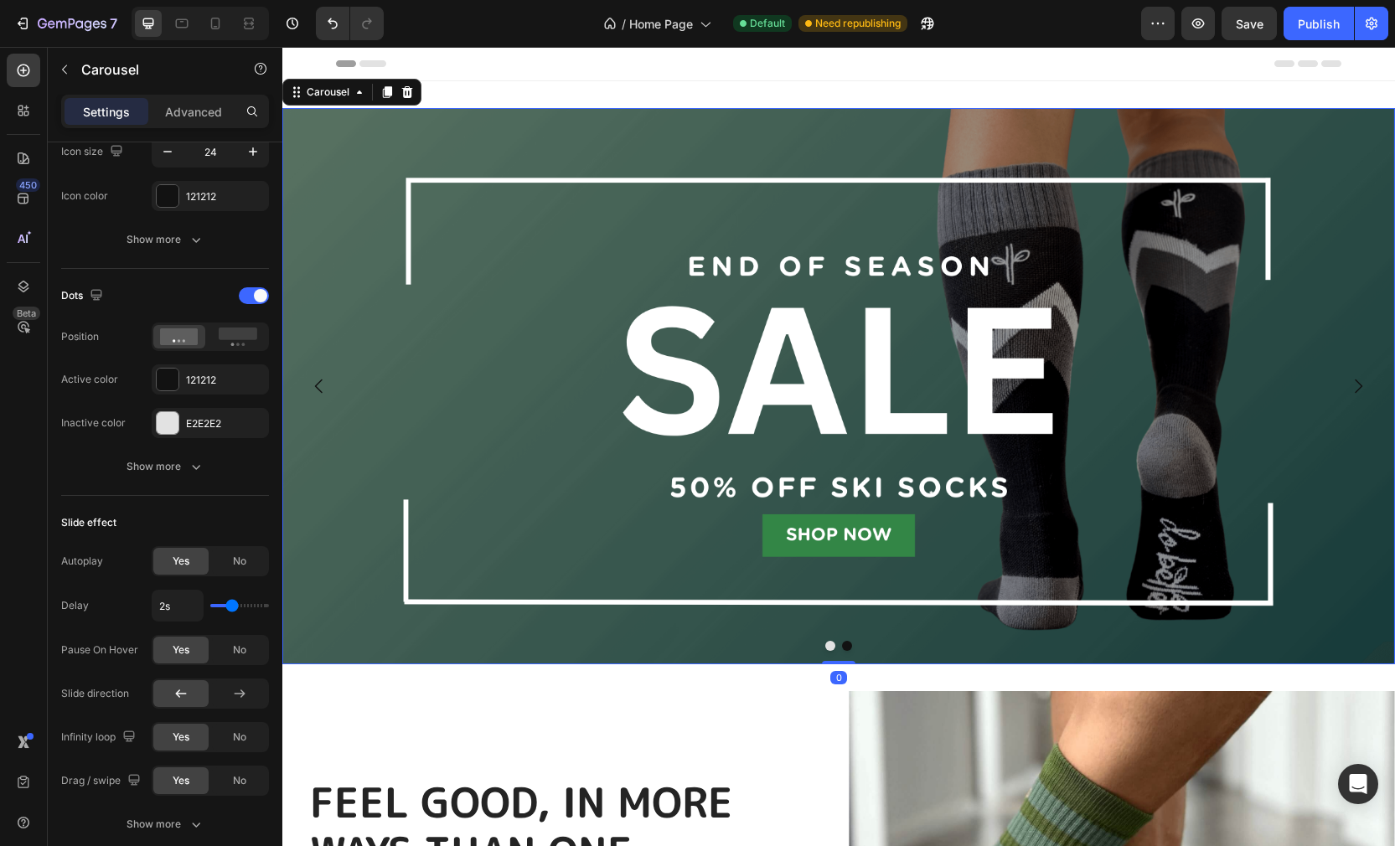
click at [848, 643] on button "Dot" at bounding box center [847, 646] width 10 height 10
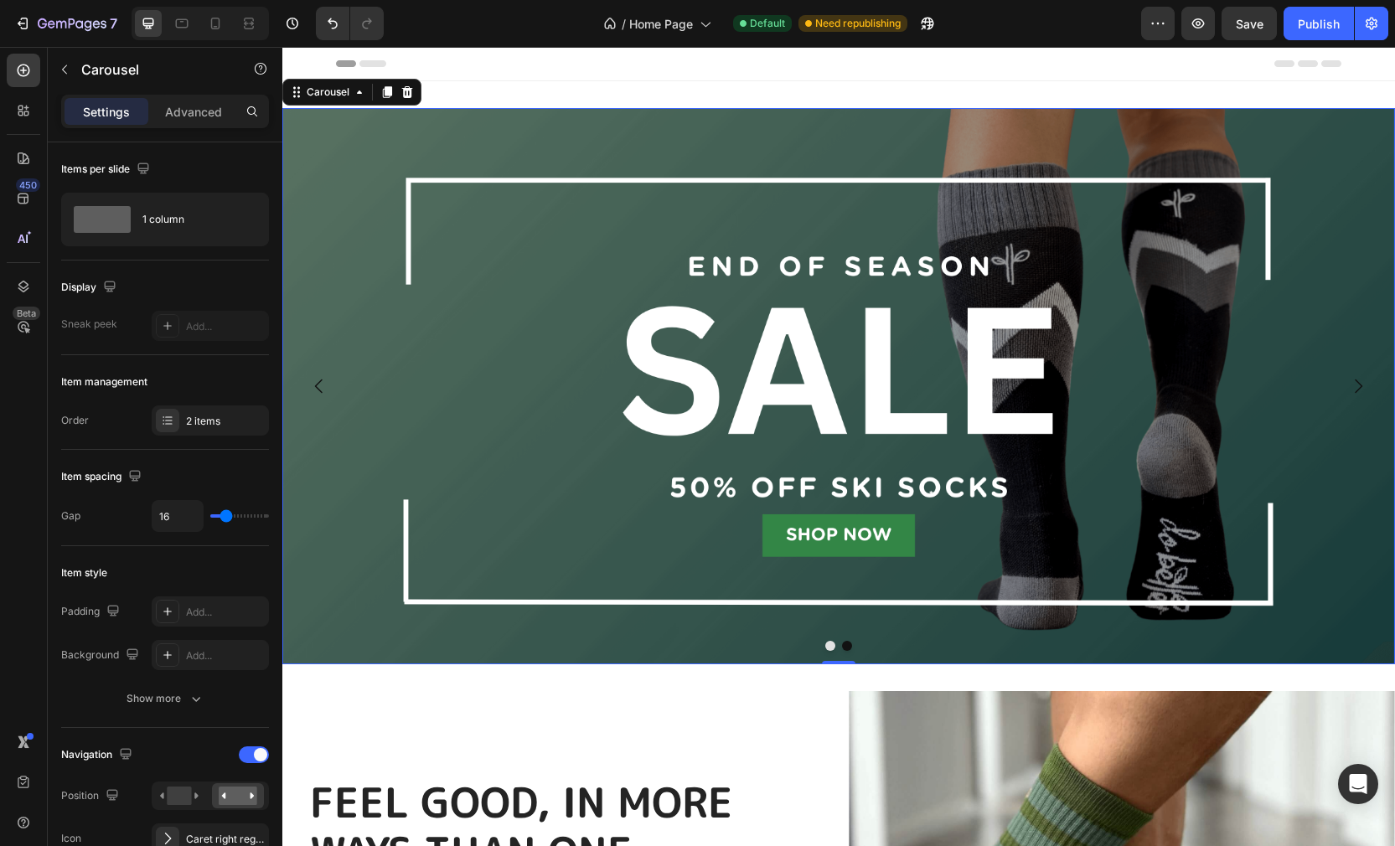
click at [852, 646] on div at bounding box center [838, 646] width 1112 height 10
click at [848, 649] on button "Dot" at bounding box center [847, 646] width 10 height 10
click at [319, 98] on div "Carousel" at bounding box center [327, 92] width 49 height 15
click at [375, 201] on img at bounding box center [838, 386] width 1112 height 556
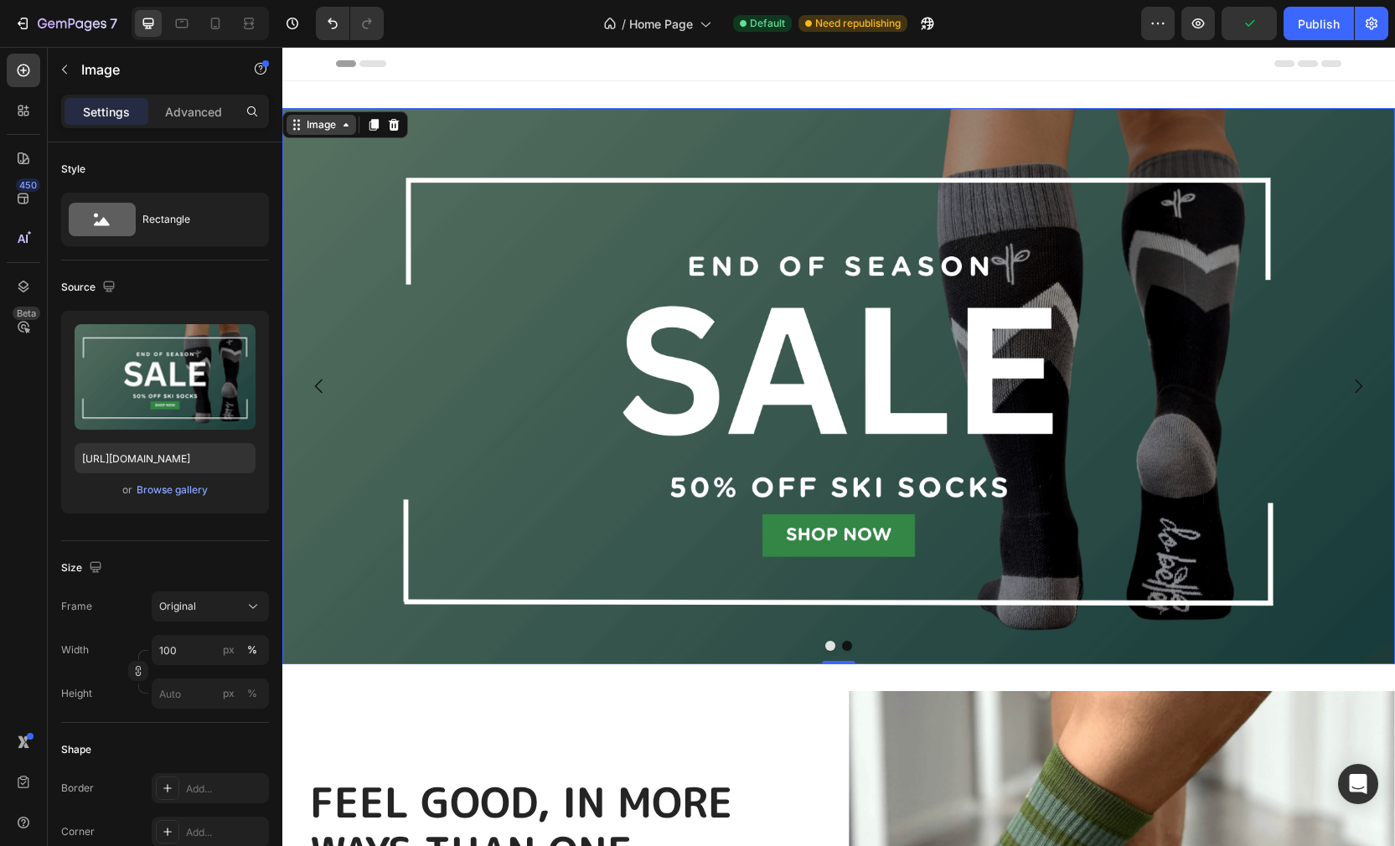
click at [312, 131] on div "Image" at bounding box center [321, 124] width 36 height 15
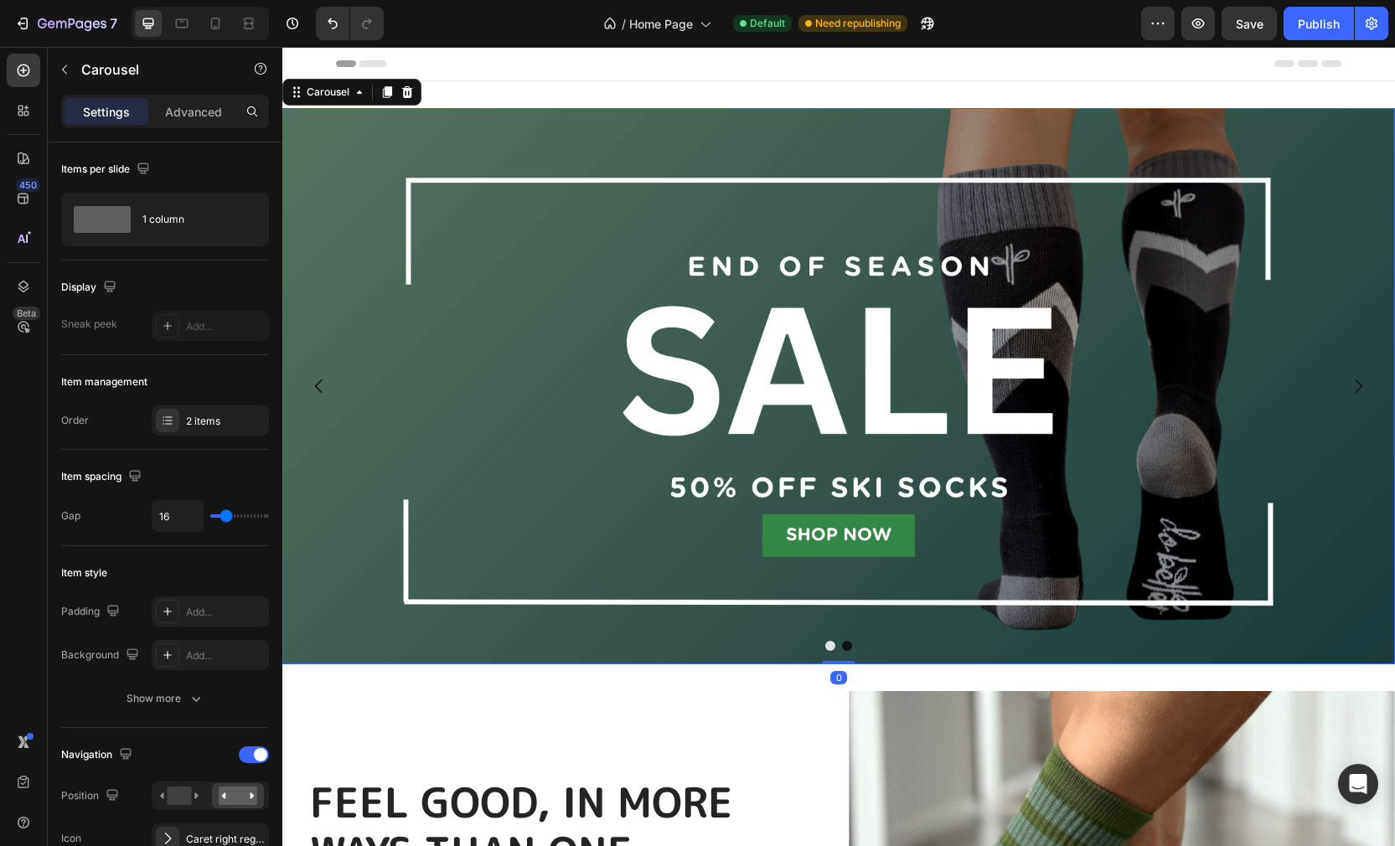
click at [848, 646] on button "Dot" at bounding box center [847, 646] width 10 height 10
click at [319, 386] on icon "Carousel Back Arrow" at bounding box center [319, 386] width 20 height 20
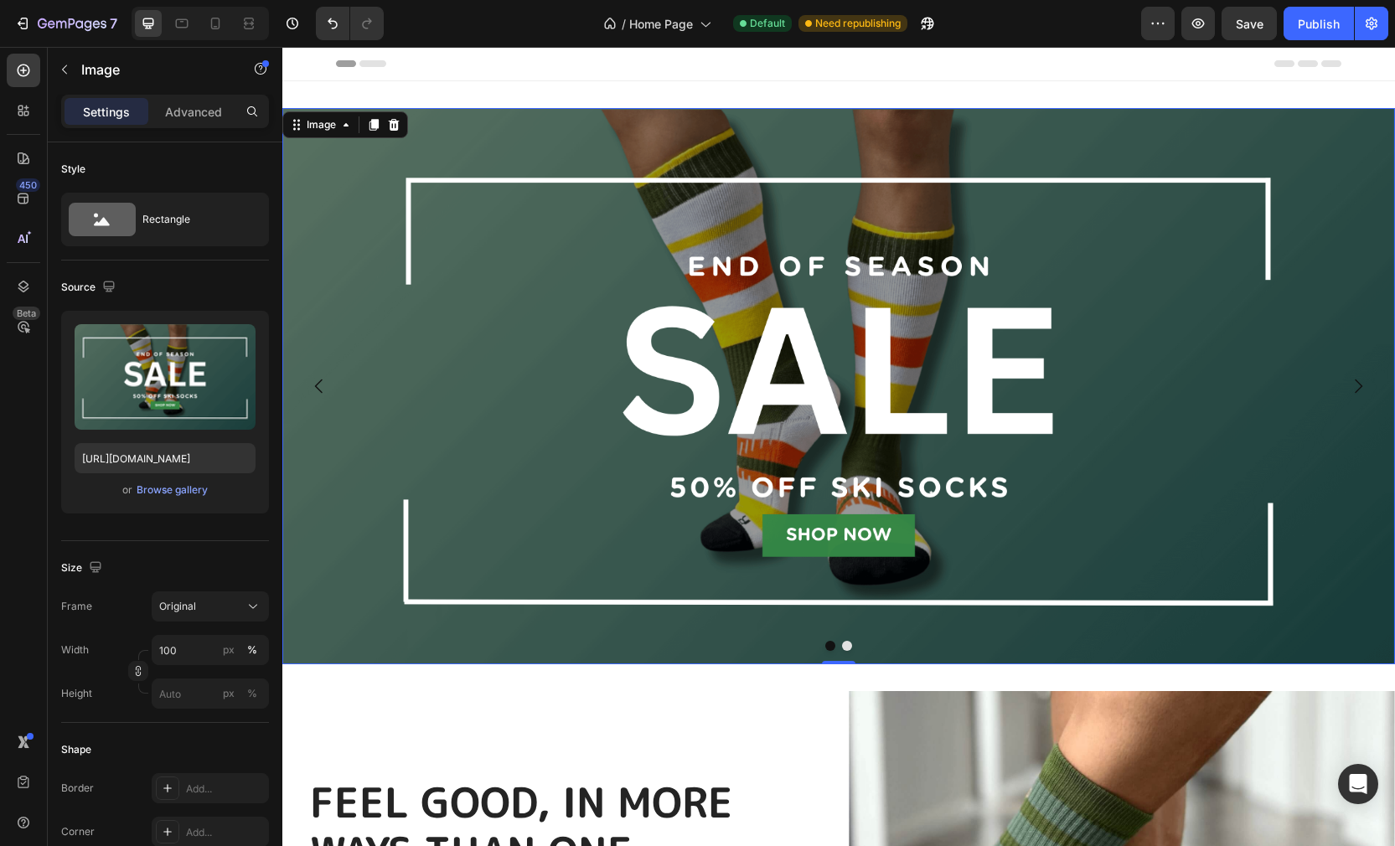
click at [592, 433] on img at bounding box center [838, 386] width 1112 height 556
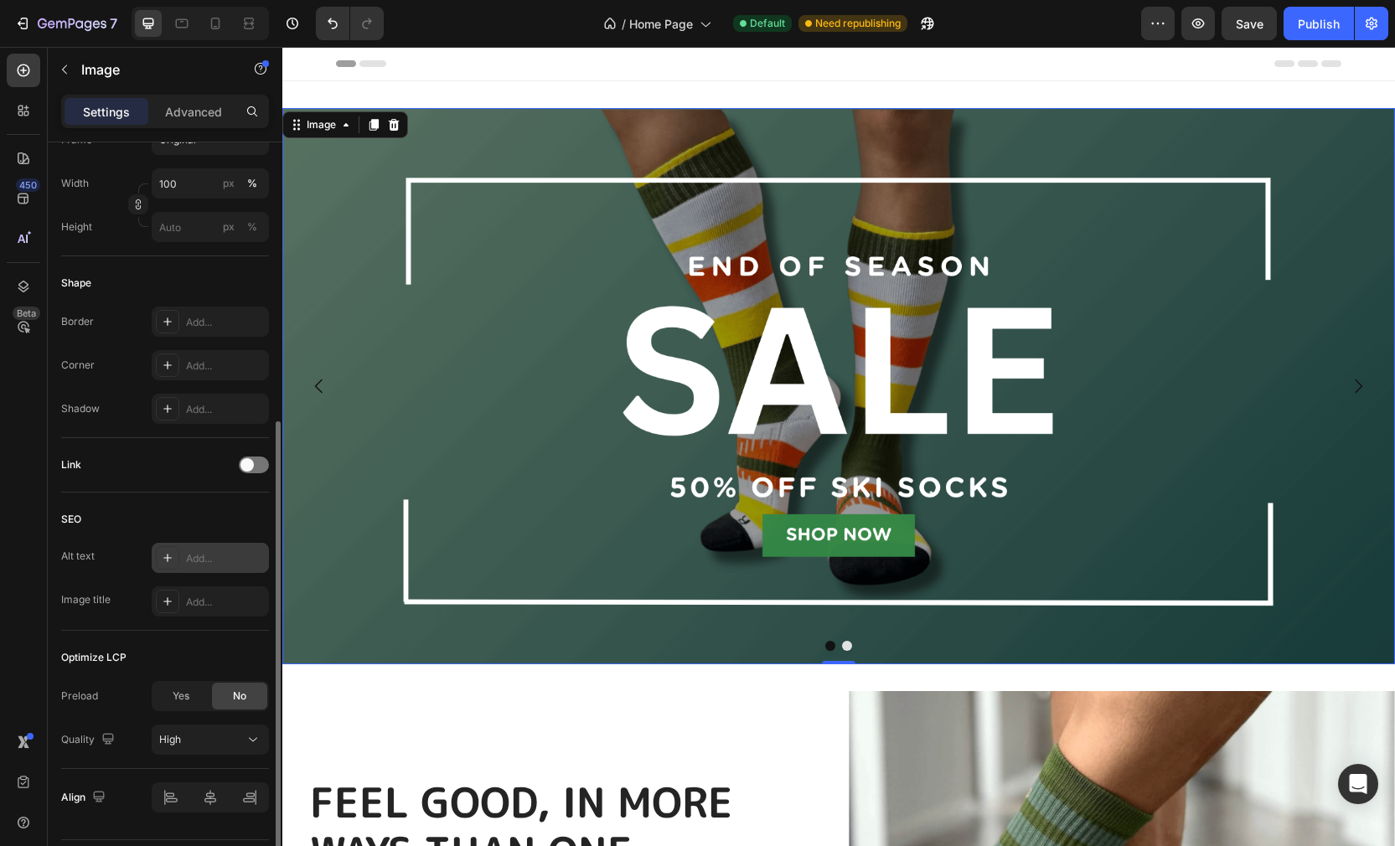
scroll to position [467, 0]
click at [169, 558] on icon at bounding box center [167, 556] width 13 height 13
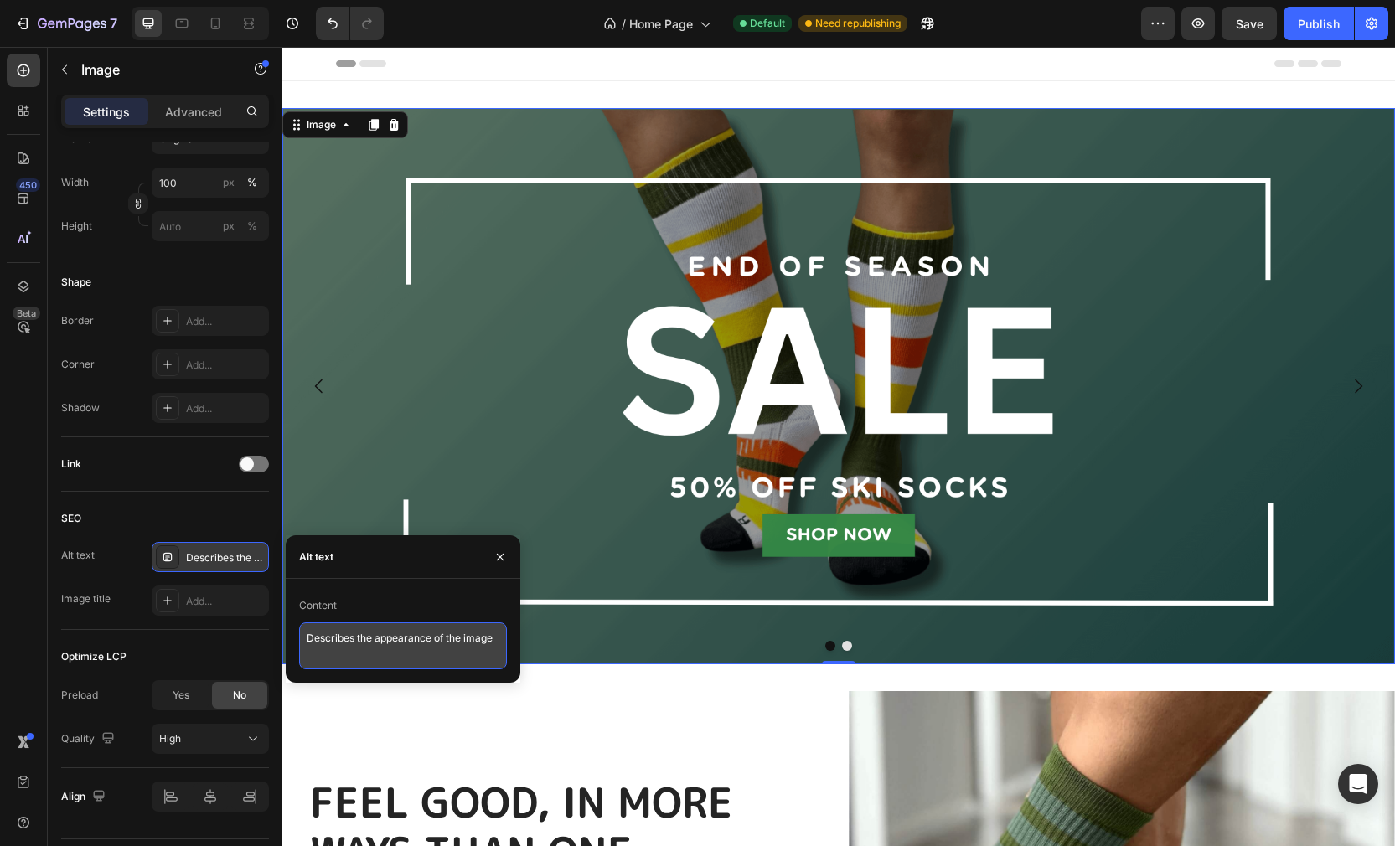
click at [336, 632] on textarea "Describes the appearance of the image" at bounding box center [403, 645] width 208 height 47
paste textarea "50% off ski socks end of season sale text overlayed onto image of organic cotto…"
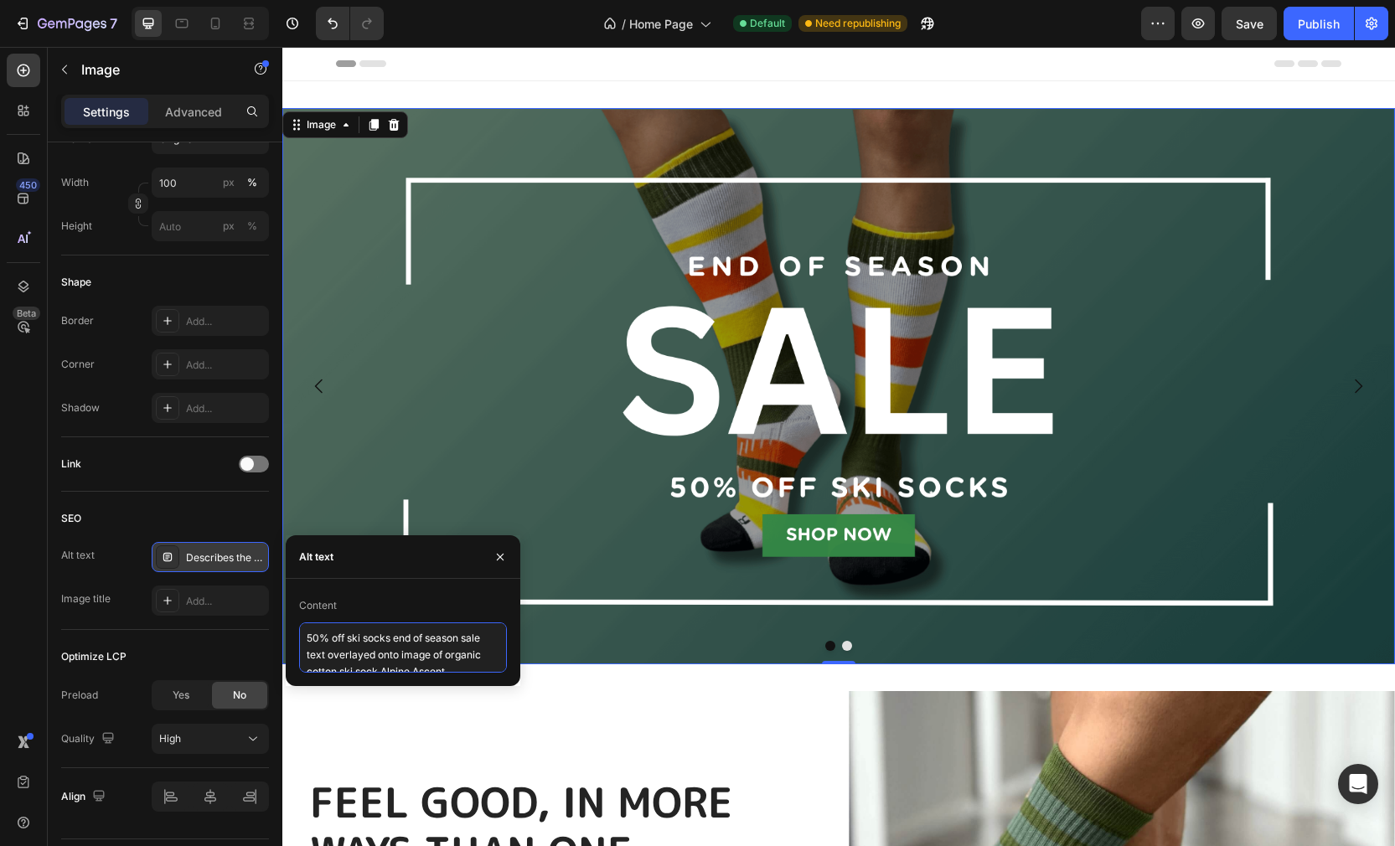
scroll to position [6, 0]
click at [394, 668] on textarea "50% off ski socks end of season sale text overlayed onto image of organic cotto…" at bounding box center [403, 647] width 208 height 50
type textarea "50% off ski socks end of season sale text overlayed onto image of organic cotto…"
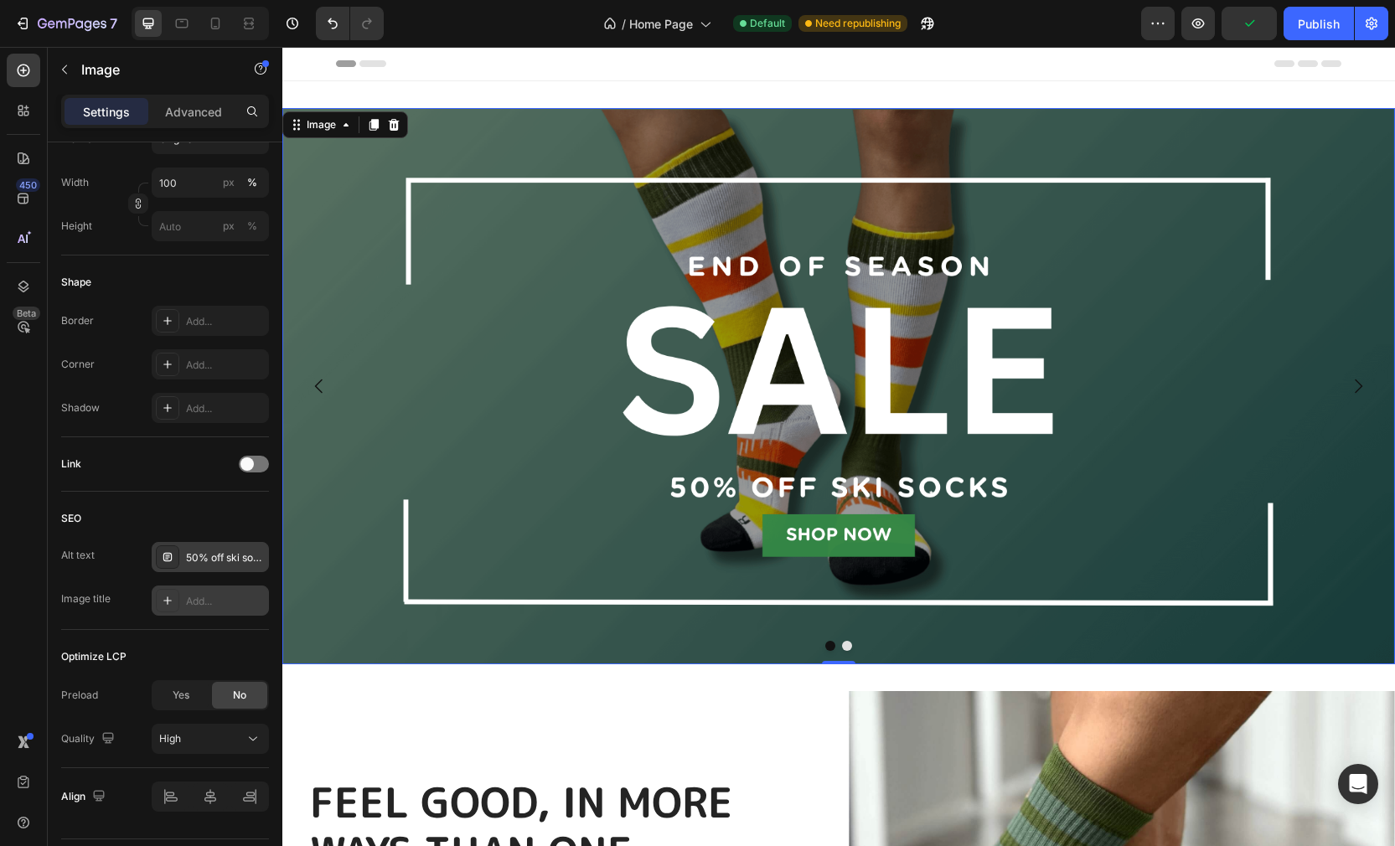
click at [162, 599] on icon at bounding box center [167, 600] width 13 height 13
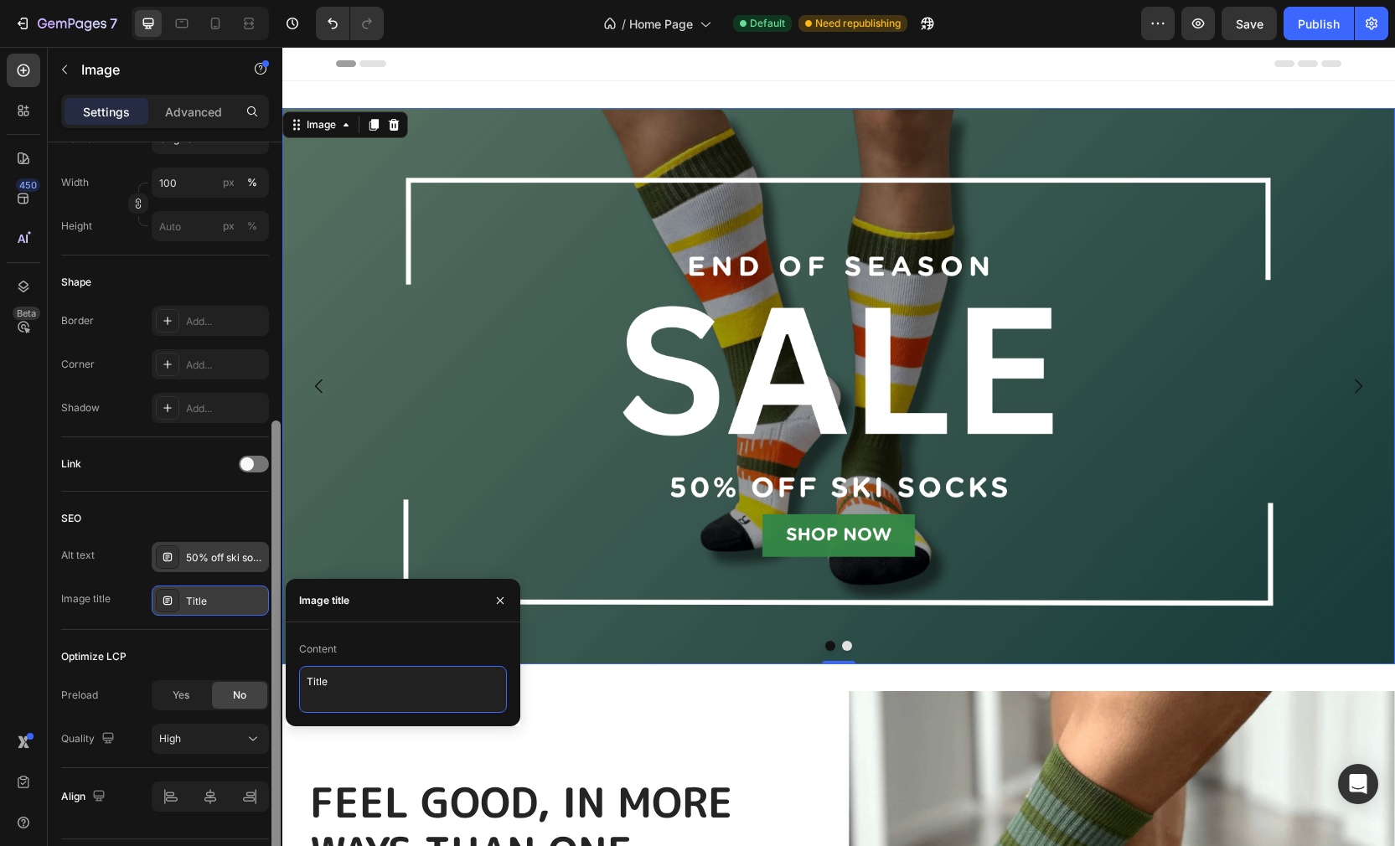
drag, startPoint x: 375, startPoint y: 686, endPoint x: 278, endPoint y: 681, distance: 97.3
click at [267, 684] on div "450 Beta im Sections(30) Elements(19) Media Image Image Image Comparison Video …" at bounding box center [141, 446] width 282 height 799
type textarea "Happy Dance organic cotton ski sock with 50% off sale"
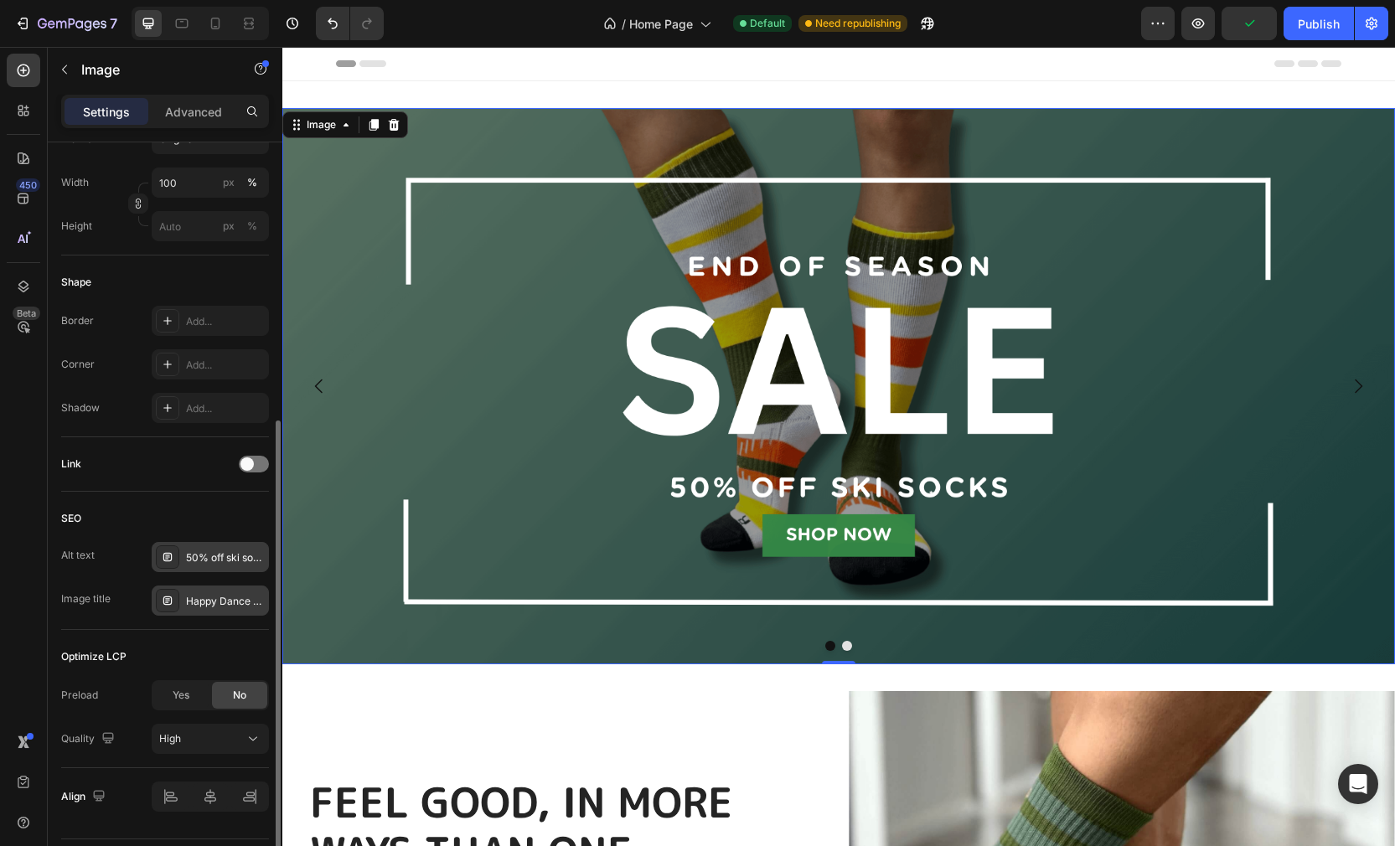
click at [243, 659] on div "Optimize LCP" at bounding box center [165, 656] width 208 height 27
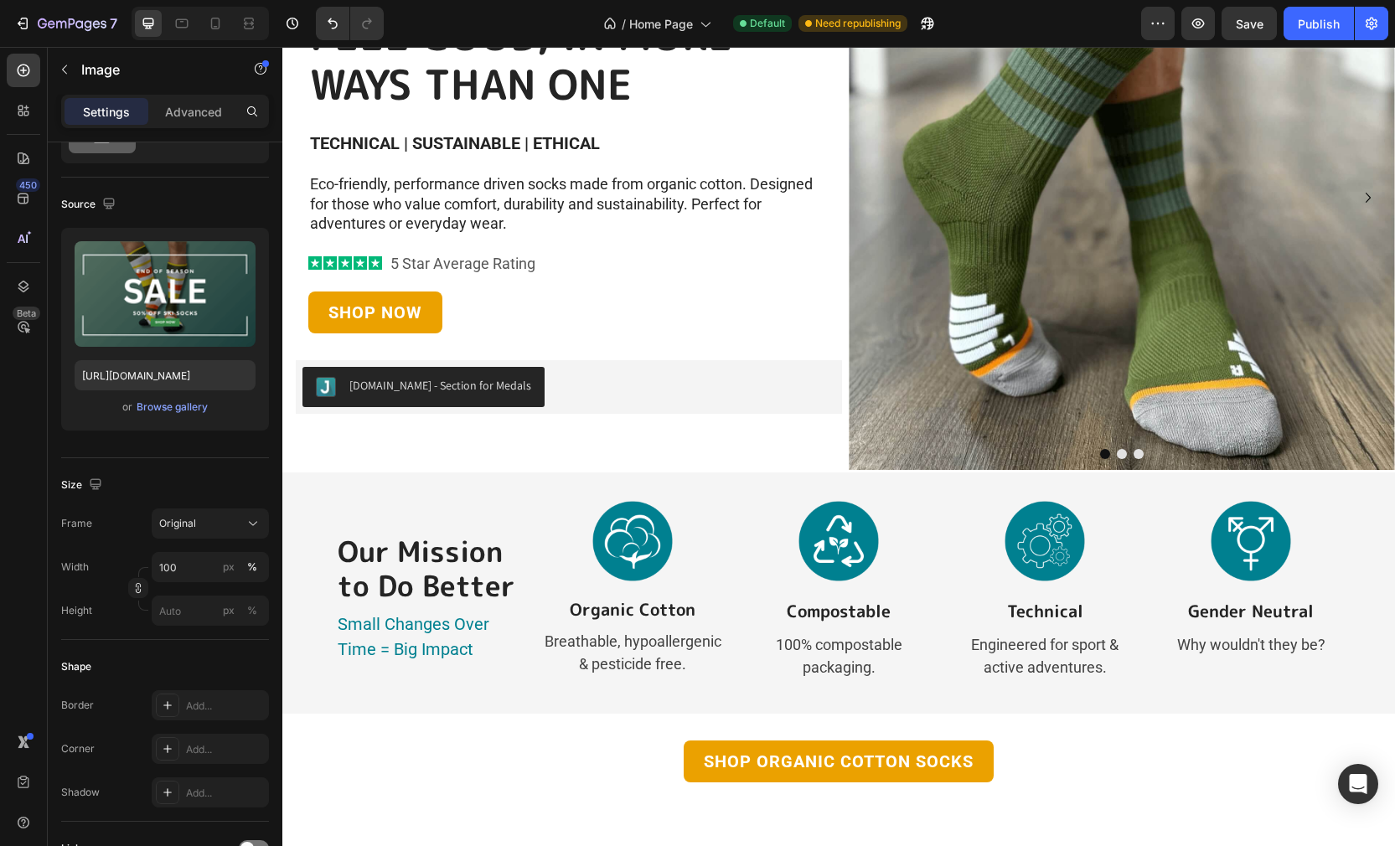
scroll to position [766, 0]
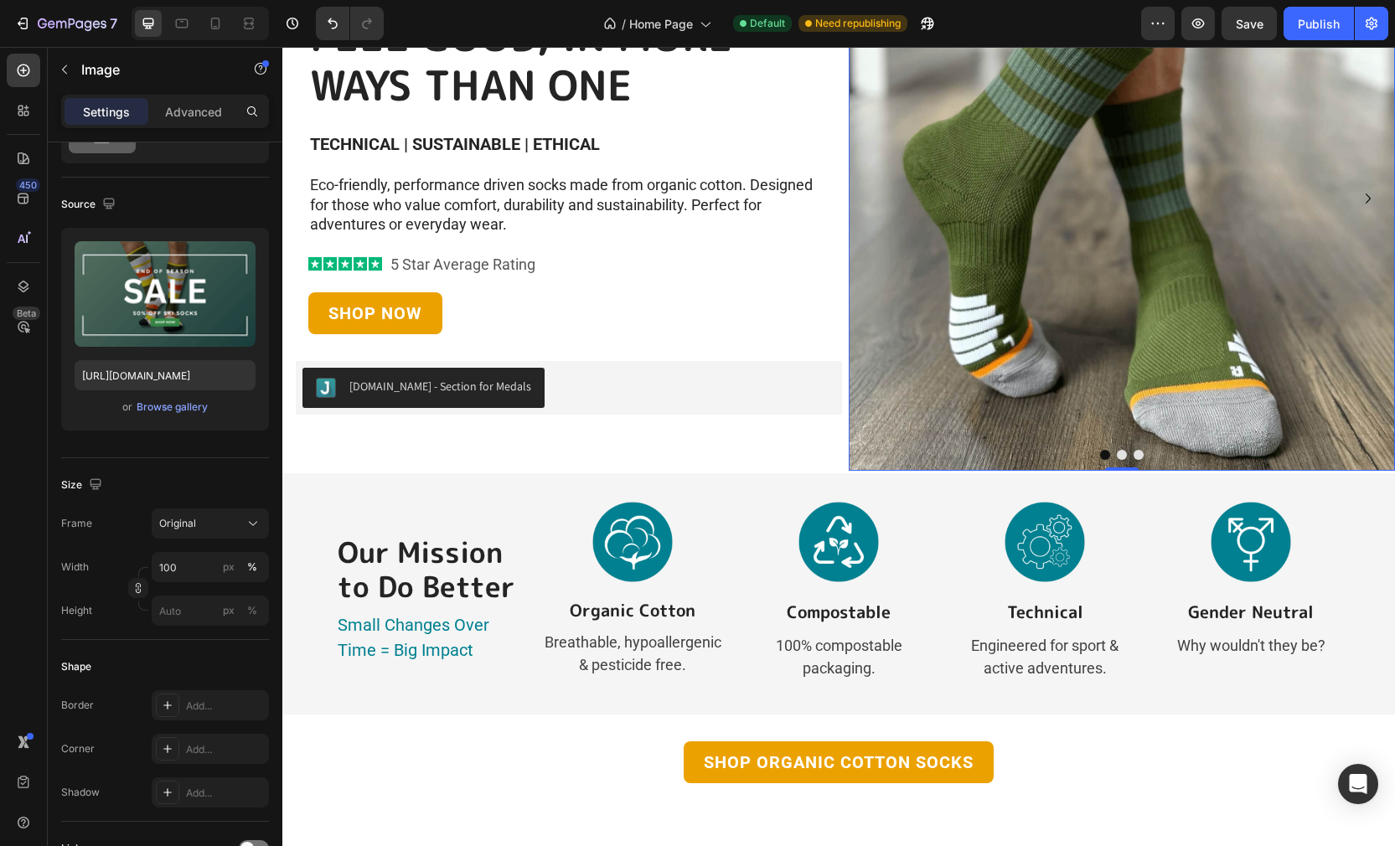
click at [1038, 286] on img at bounding box center [1121, 198] width 546 height 546
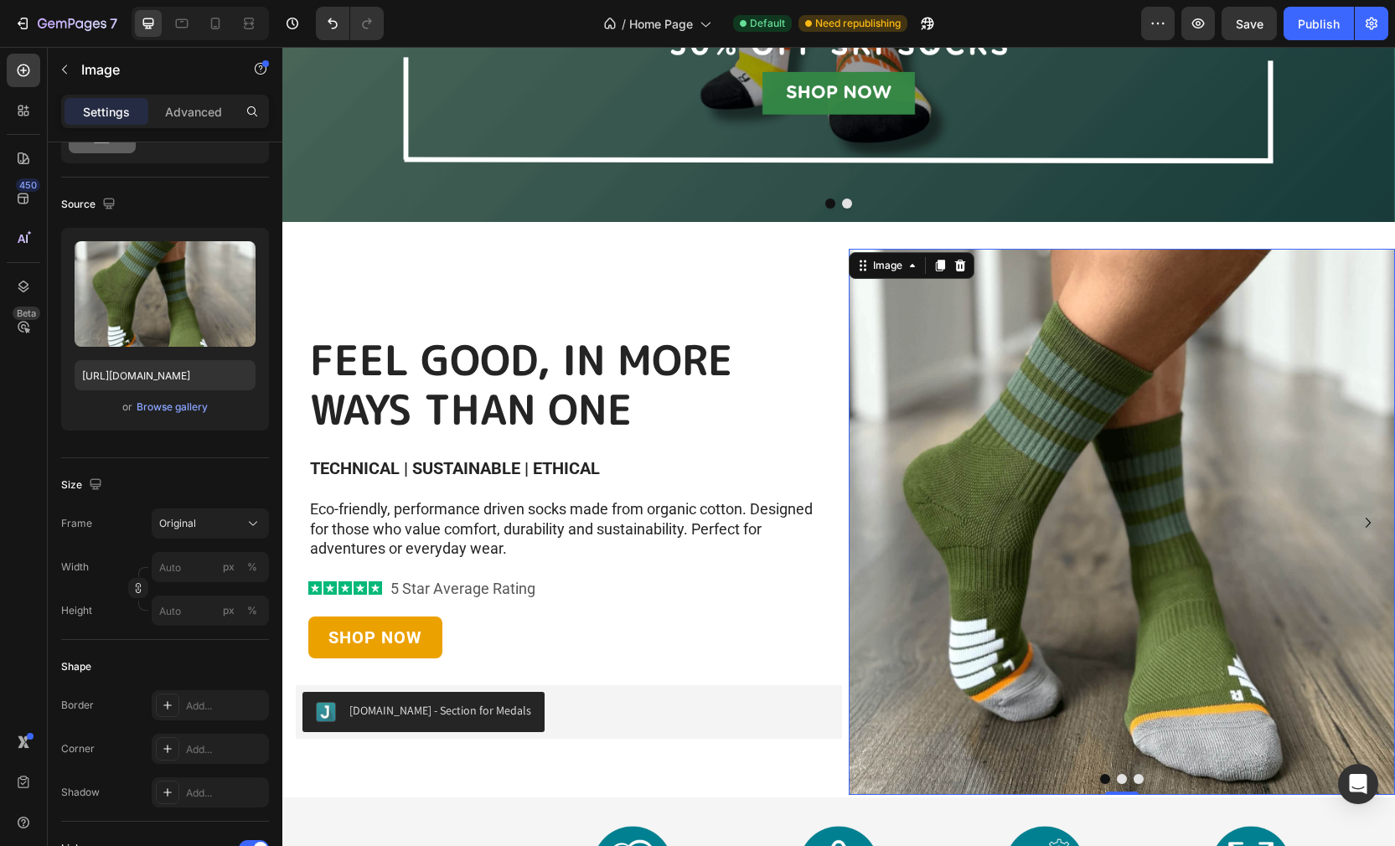
scroll to position [408, 0]
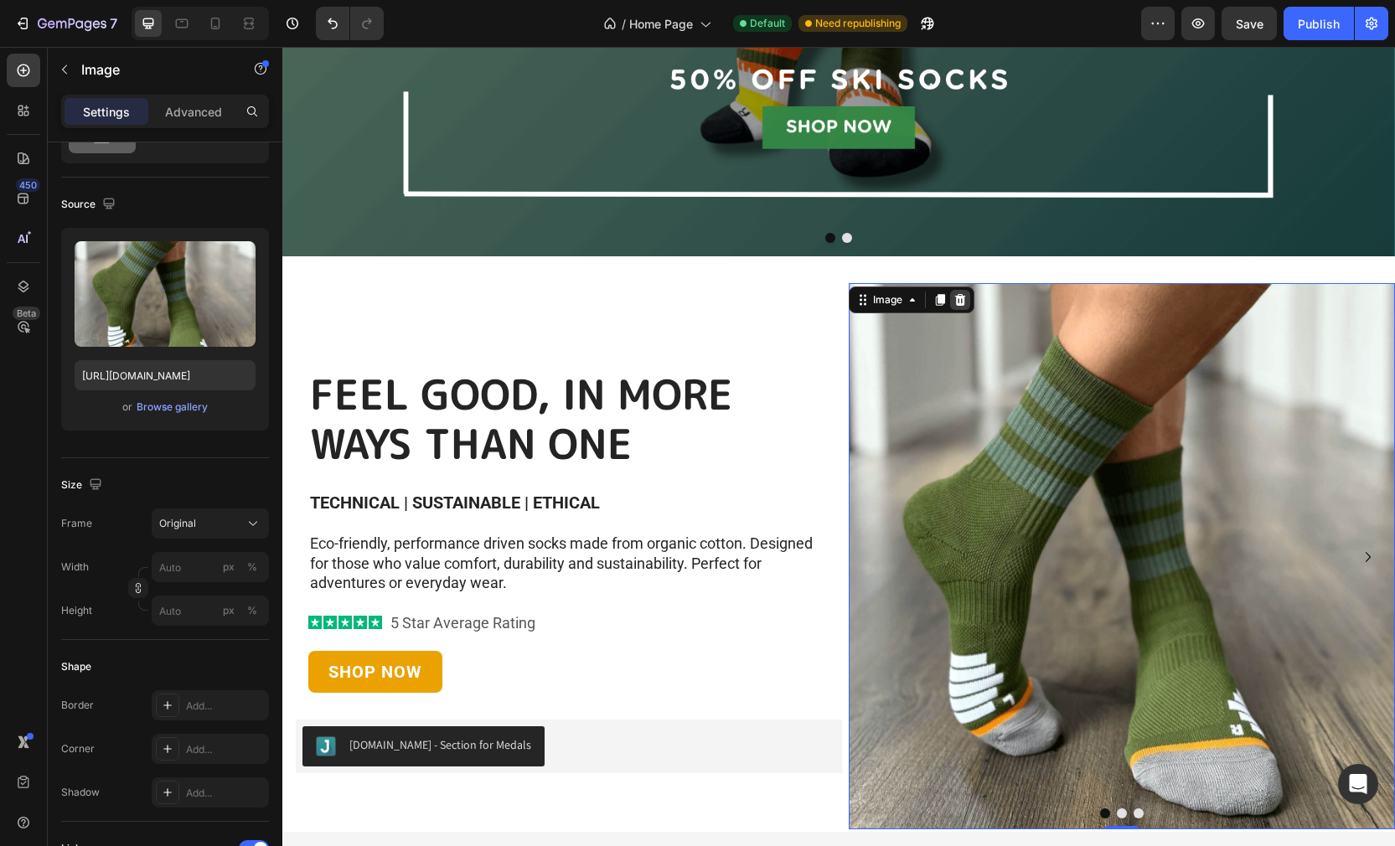
click at [963, 296] on icon at bounding box center [960, 300] width 11 height 12
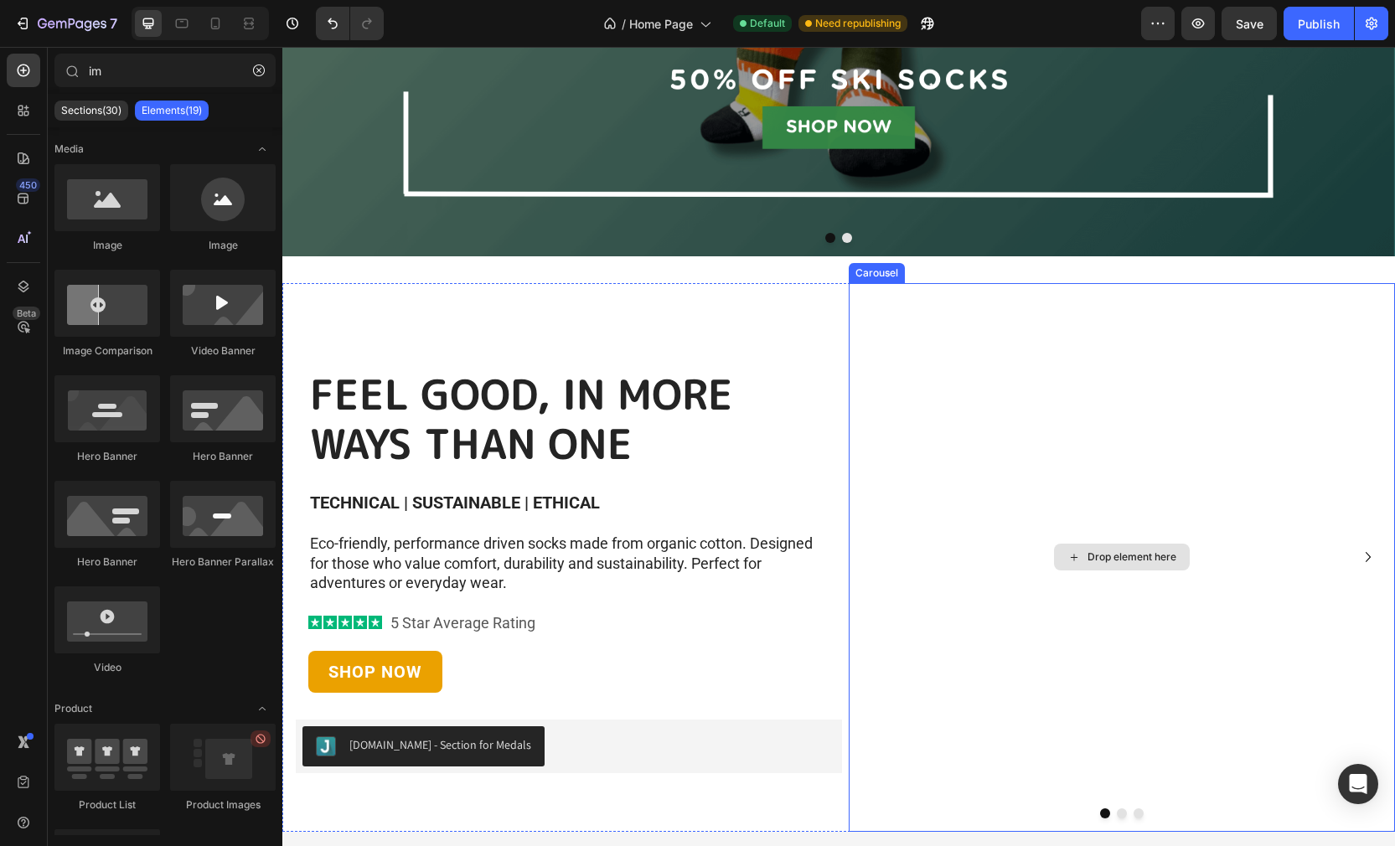
click at [1122, 400] on div "Drop element here" at bounding box center [1121, 557] width 546 height 549
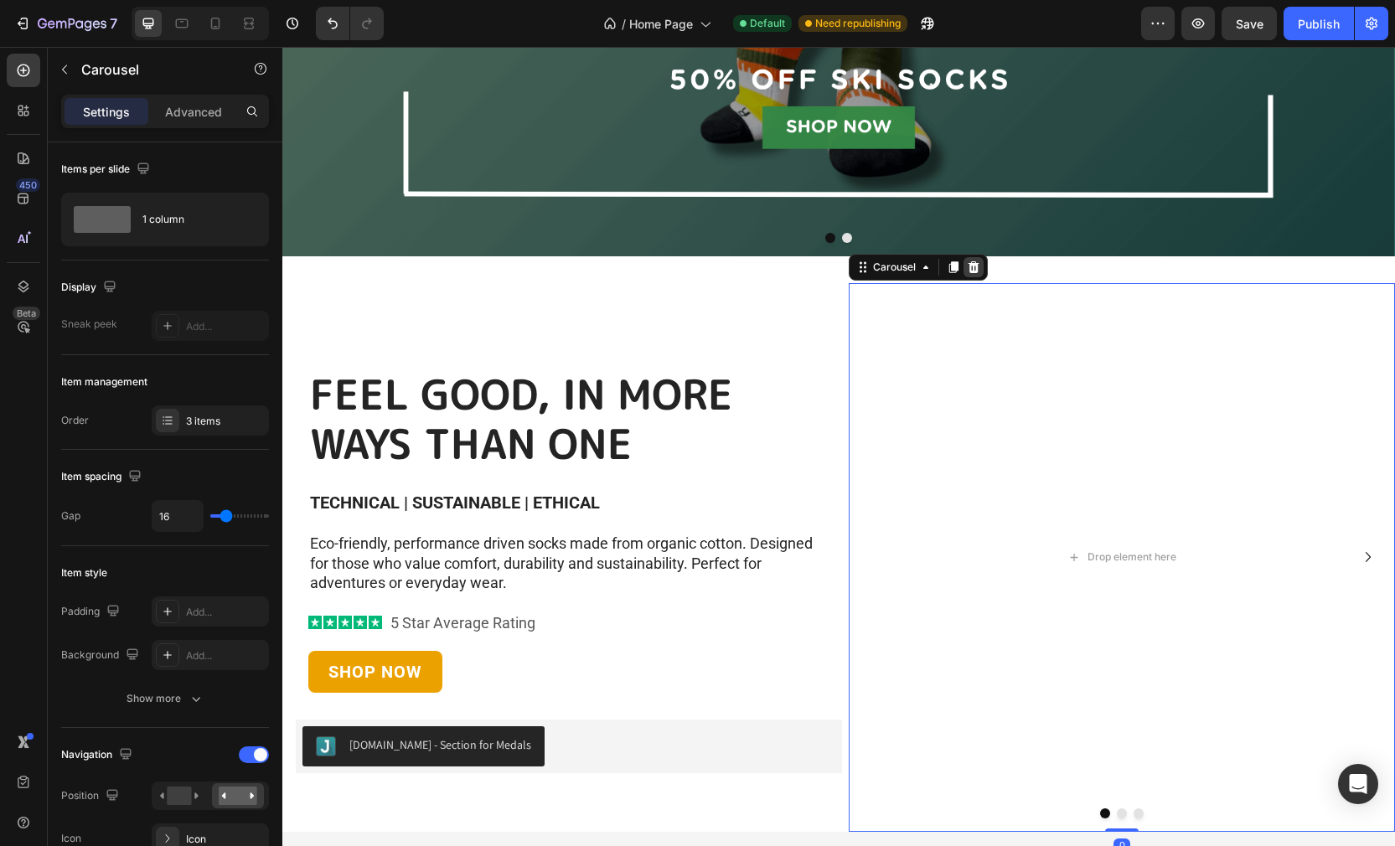
click at [980, 267] on div at bounding box center [973, 267] width 20 height 20
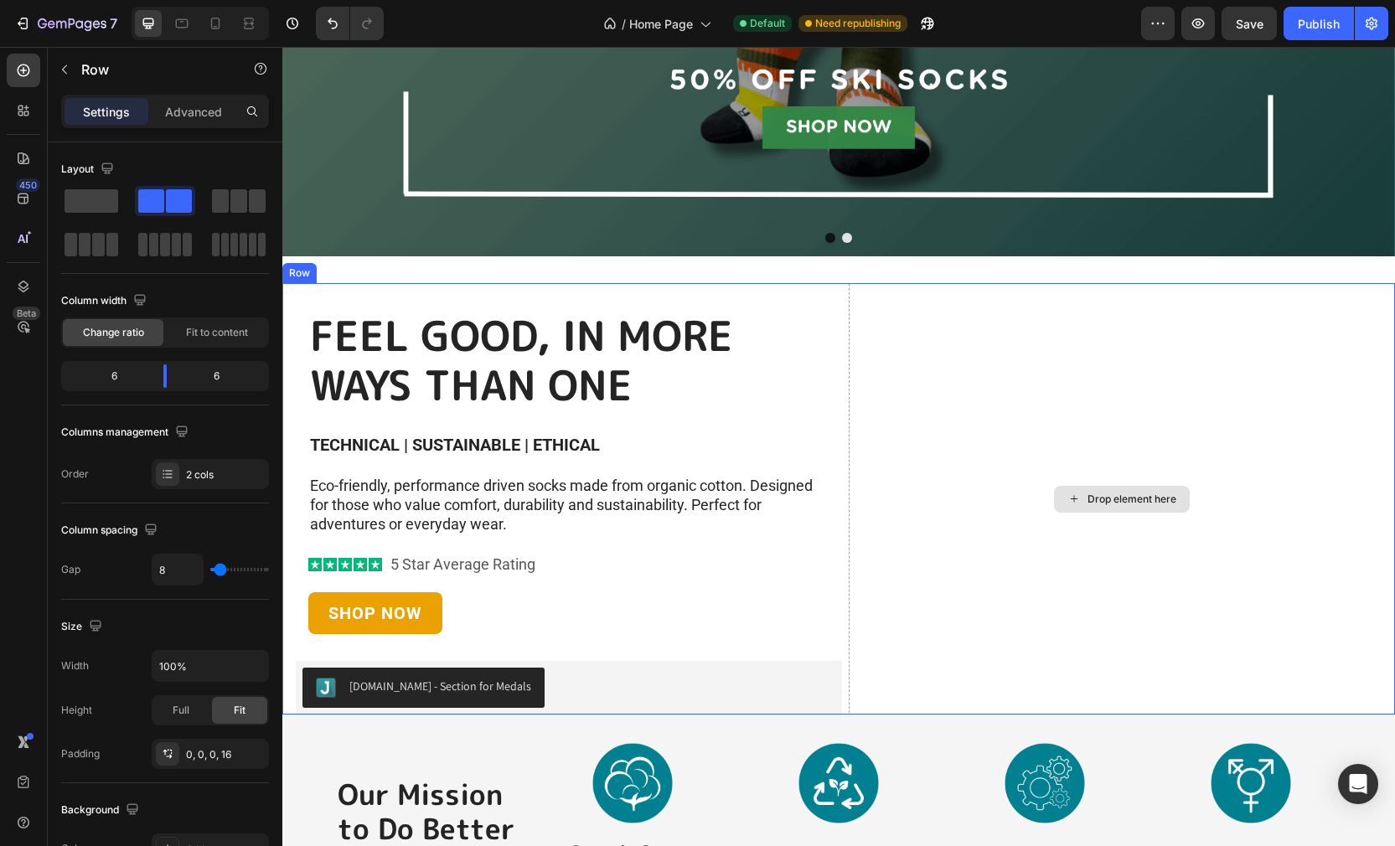
click at [1046, 364] on div "Drop element here" at bounding box center [1121, 498] width 546 height 431
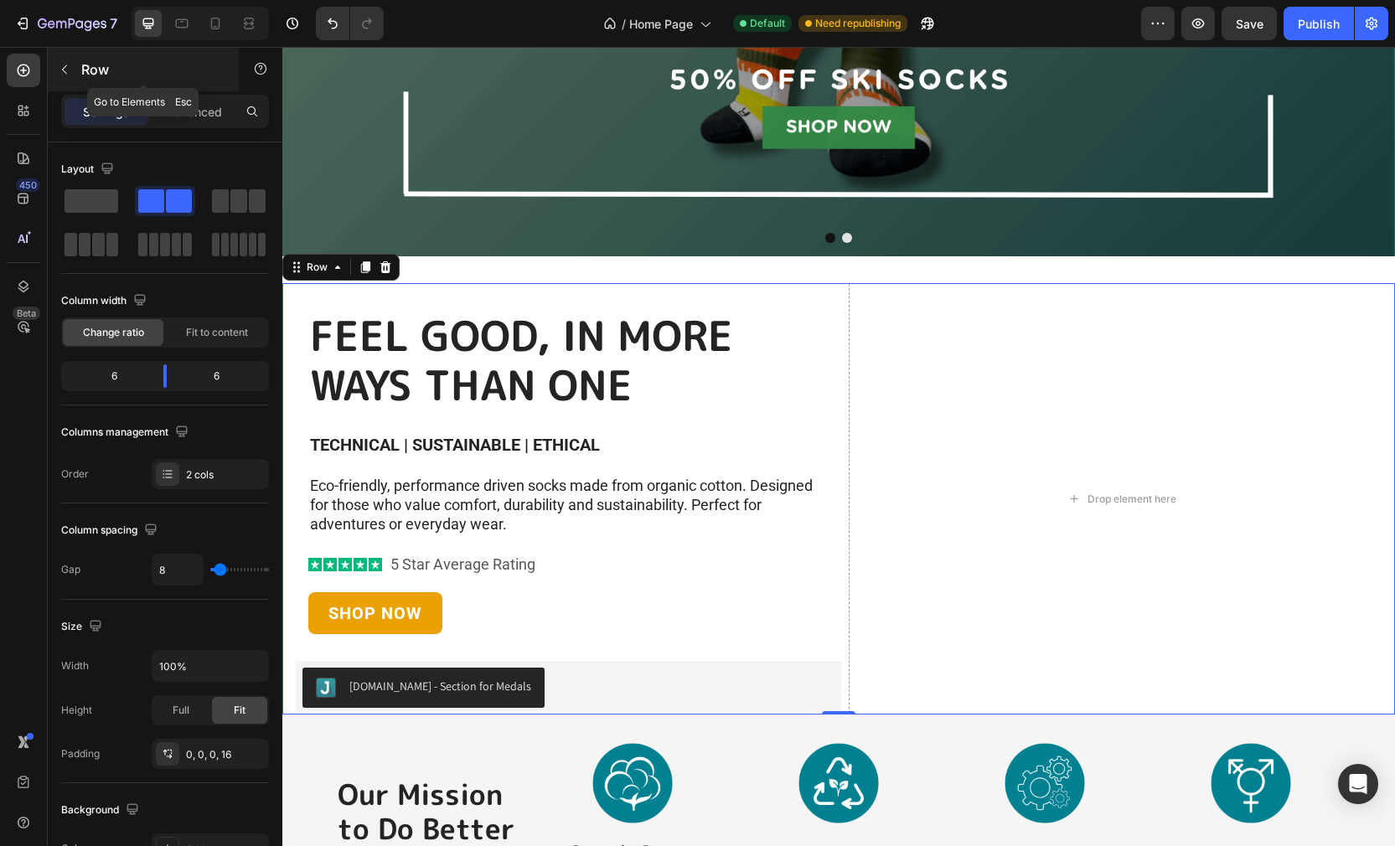
click at [69, 73] on icon "button" at bounding box center [64, 69] width 13 height 13
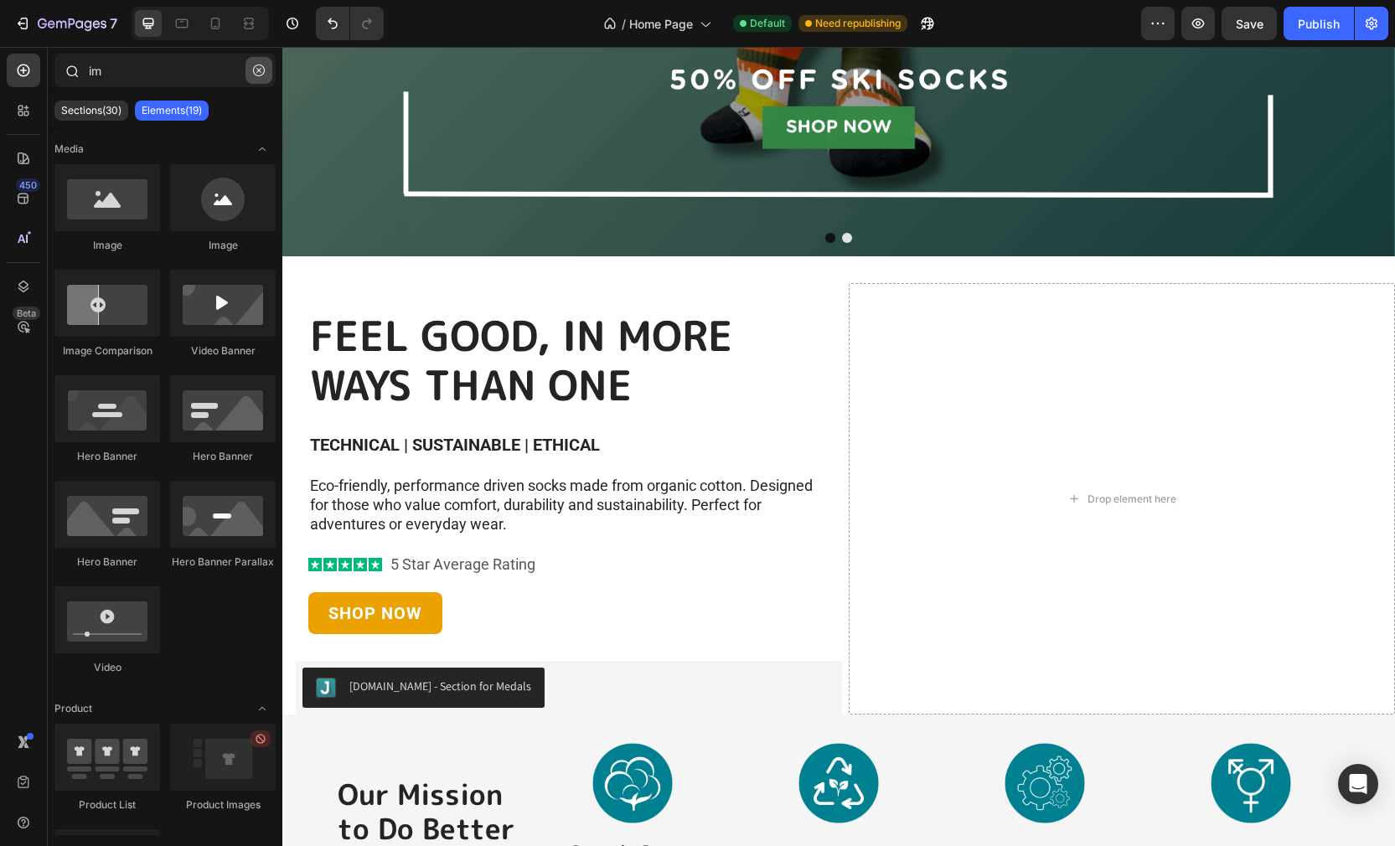
click at [259, 69] on icon "button" at bounding box center [259, 70] width 12 height 12
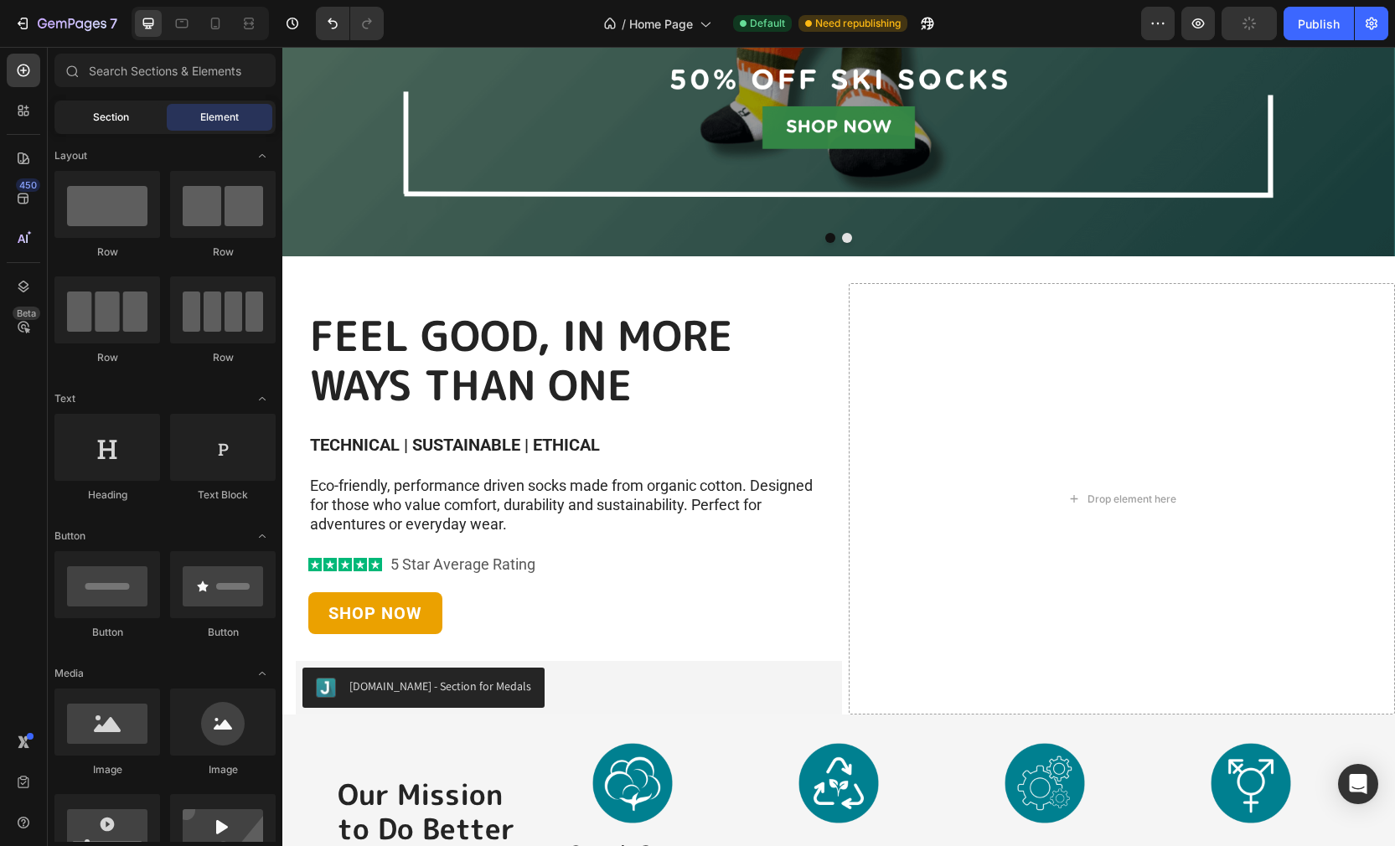
click at [112, 126] on div "Section" at bounding box center [111, 117] width 106 height 27
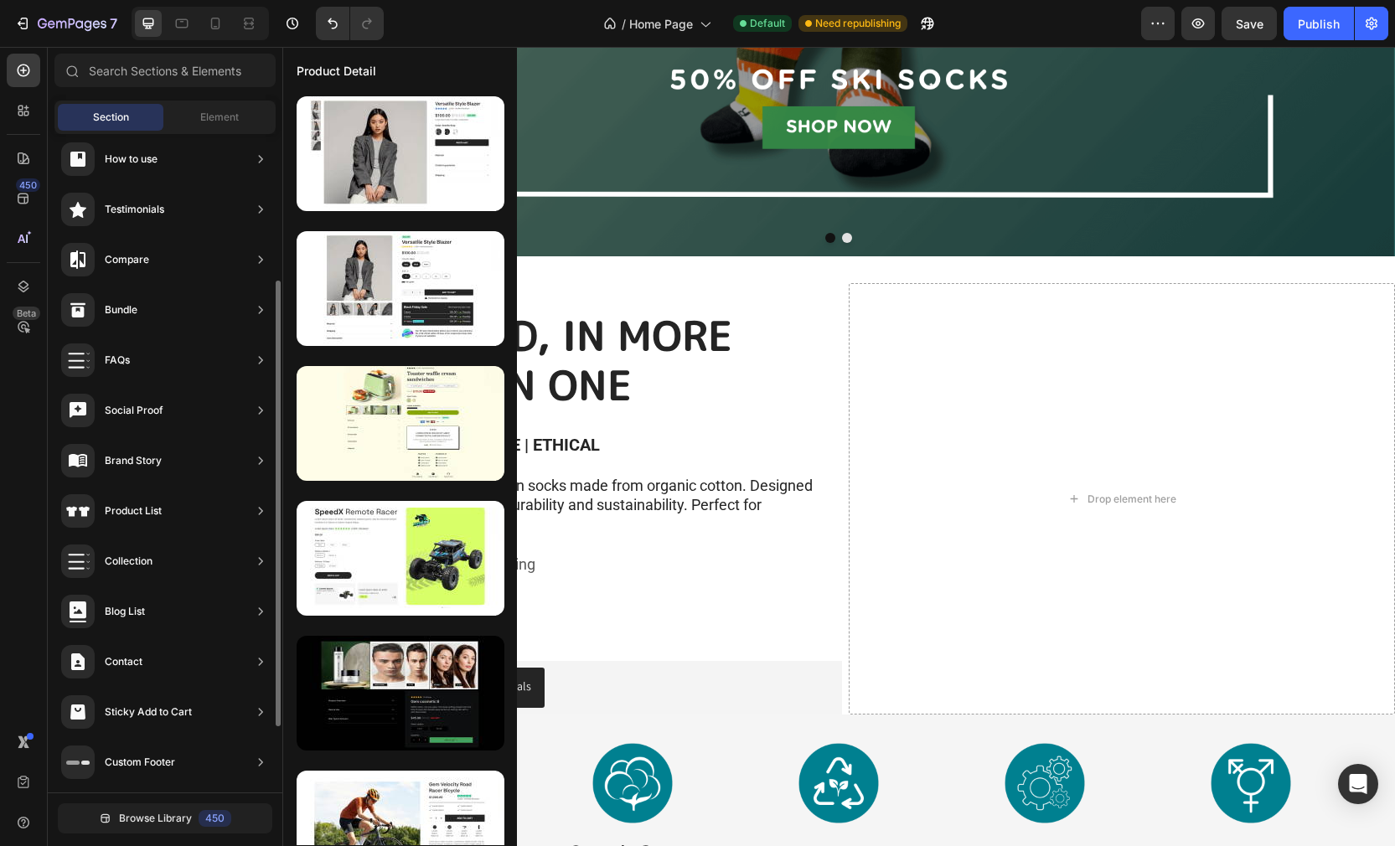
scroll to position [0, 0]
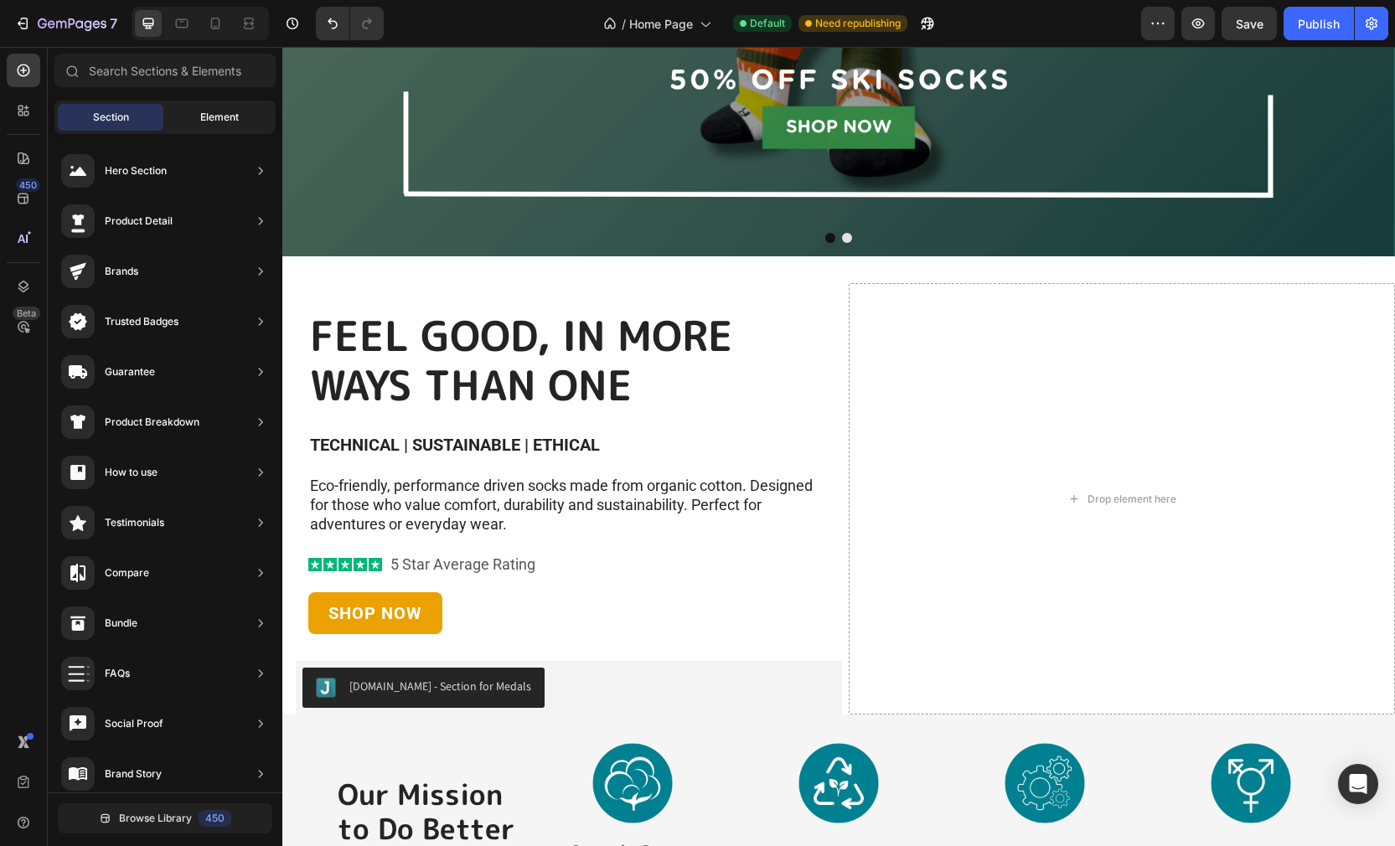
click at [216, 123] on span "Element" at bounding box center [219, 117] width 39 height 15
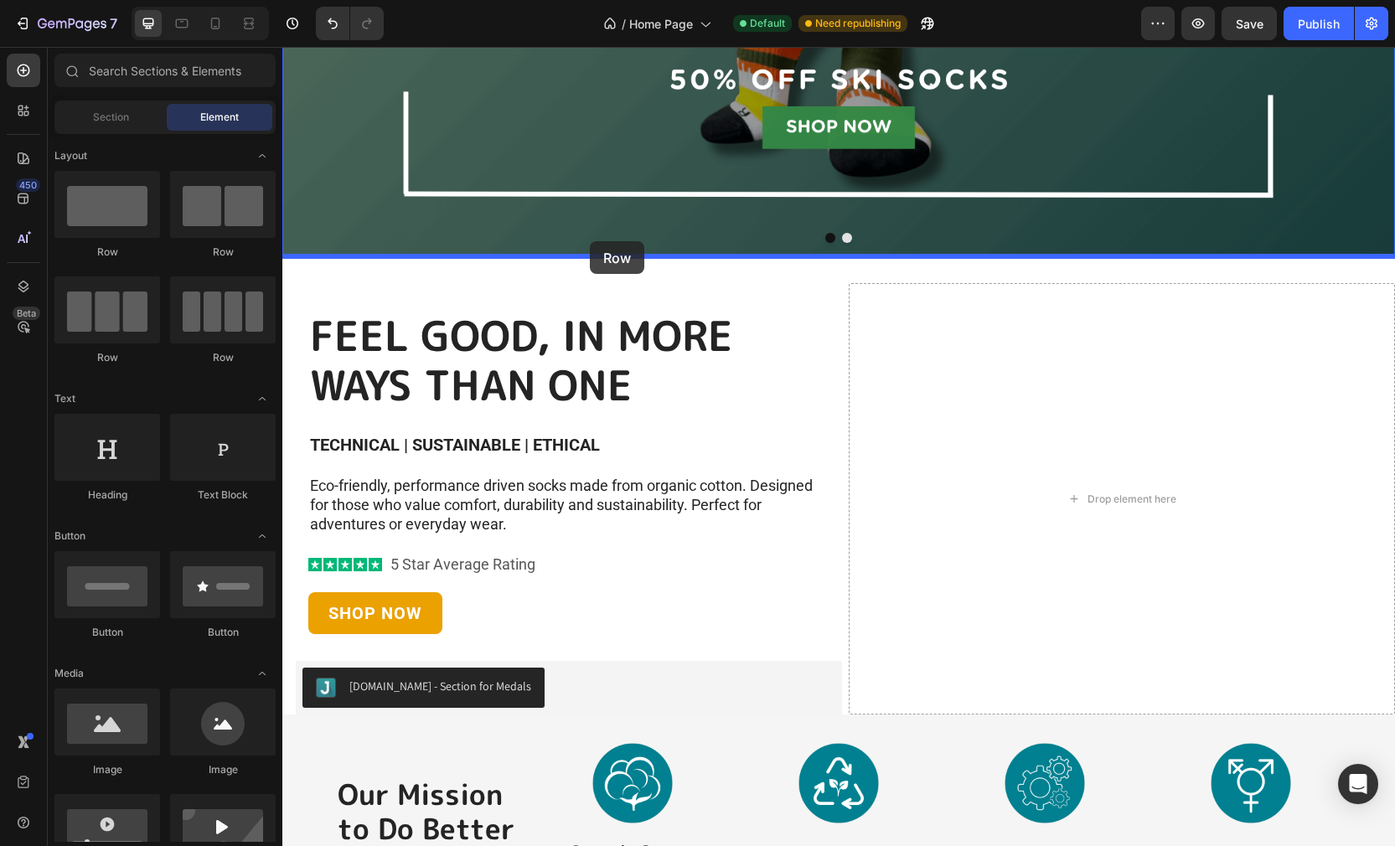
drag, startPoint x: 403, startPoint y: 252, endPoint x: 590, endPoint y: 241, distance: 187.1
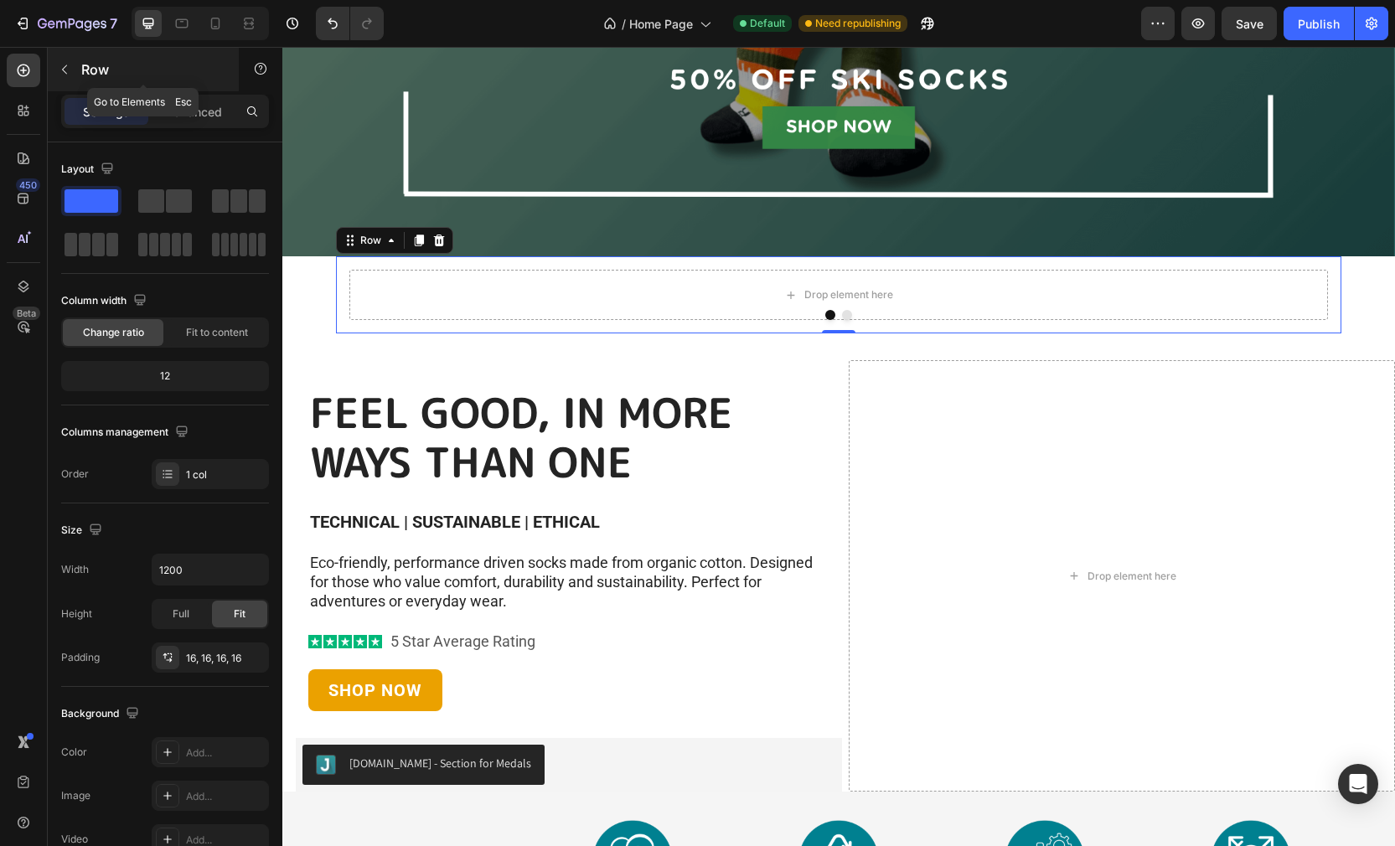
click at [58, 70] on icon "button" at bounding box center [64, 69] width 13 height 13
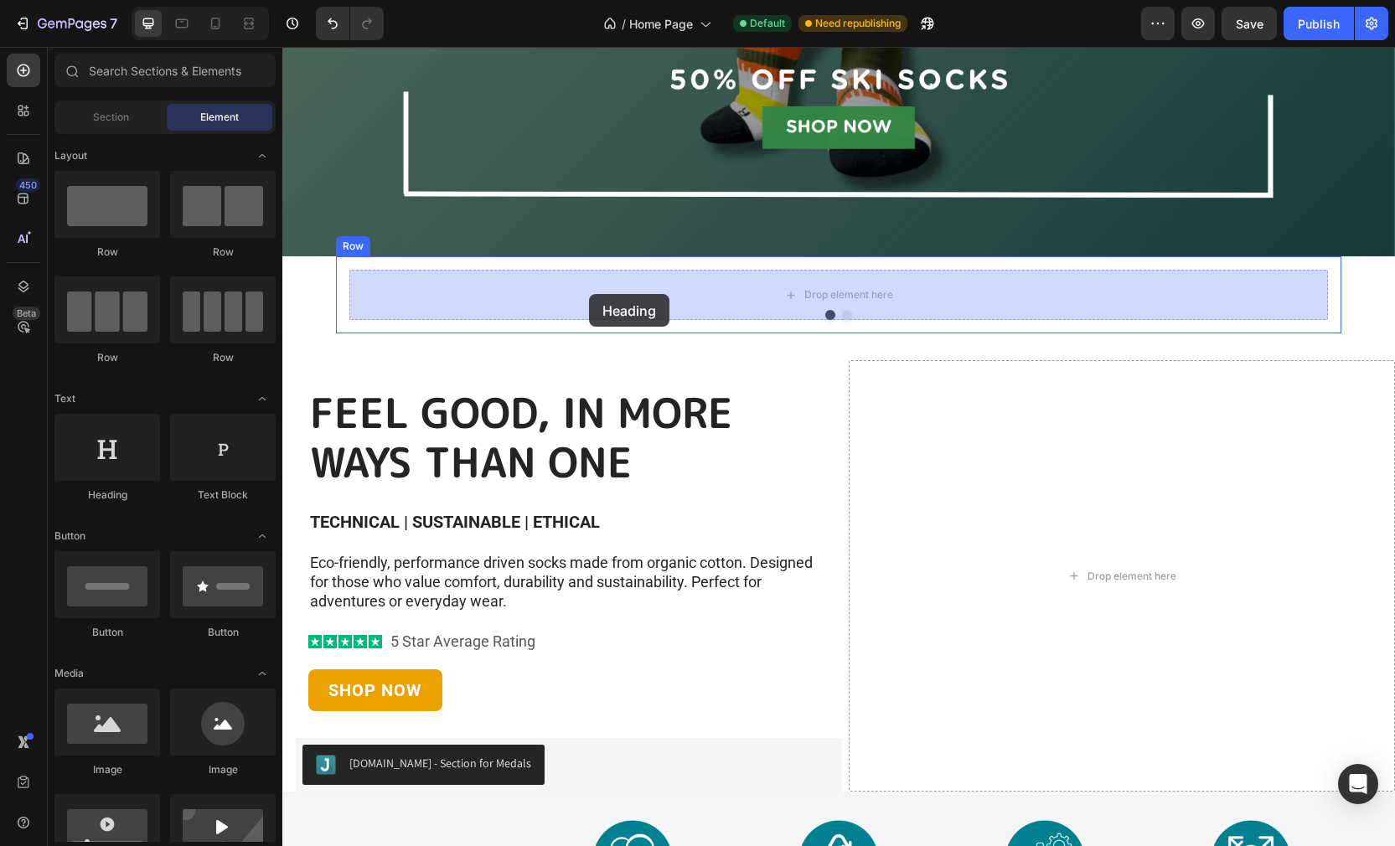
drag, startPoint x: 376, startPoint y: 499, endPoint x: 589, endPoint y: 294, distance: 295.6
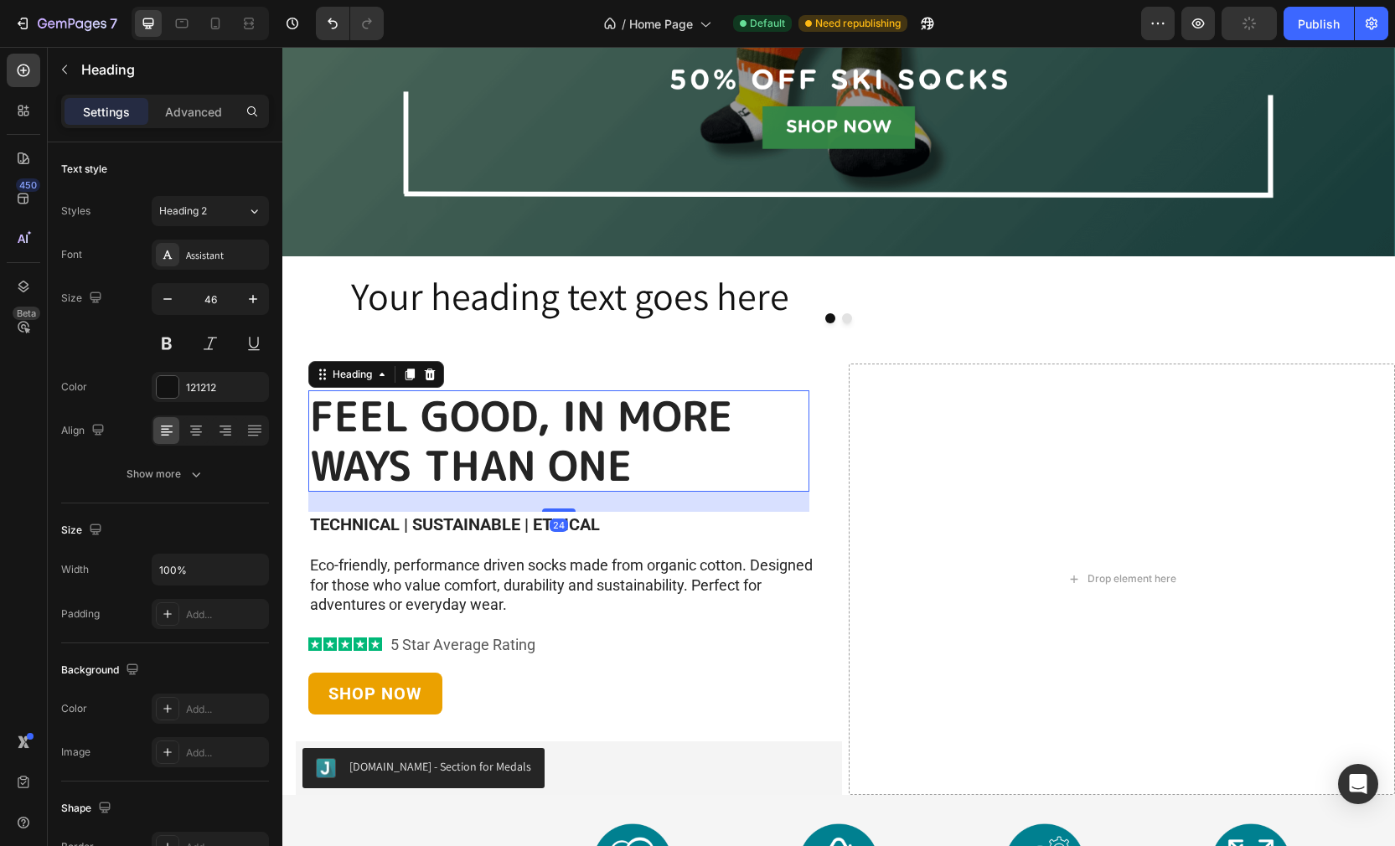
click at [346, 430] on h2 "FEEL GOOD, IN MORE WAYS THAN ONE" at bounding box center [558, 441] width 501 height 102
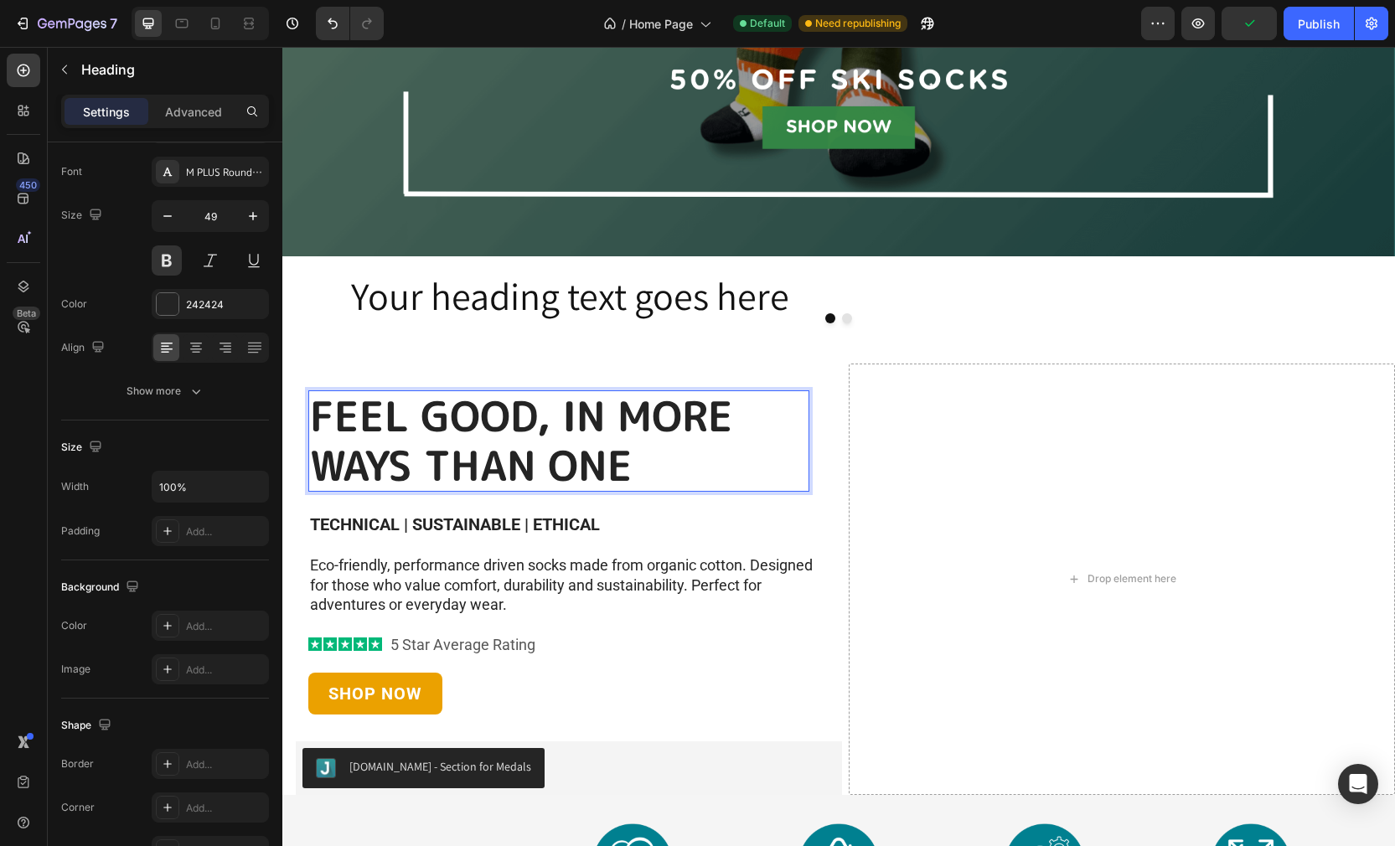
click at [554, 438] on h2 "FEEL GOOD, IN MORE WAYS THAN ONE" at bounding box center [558, 441] width 501 height 102
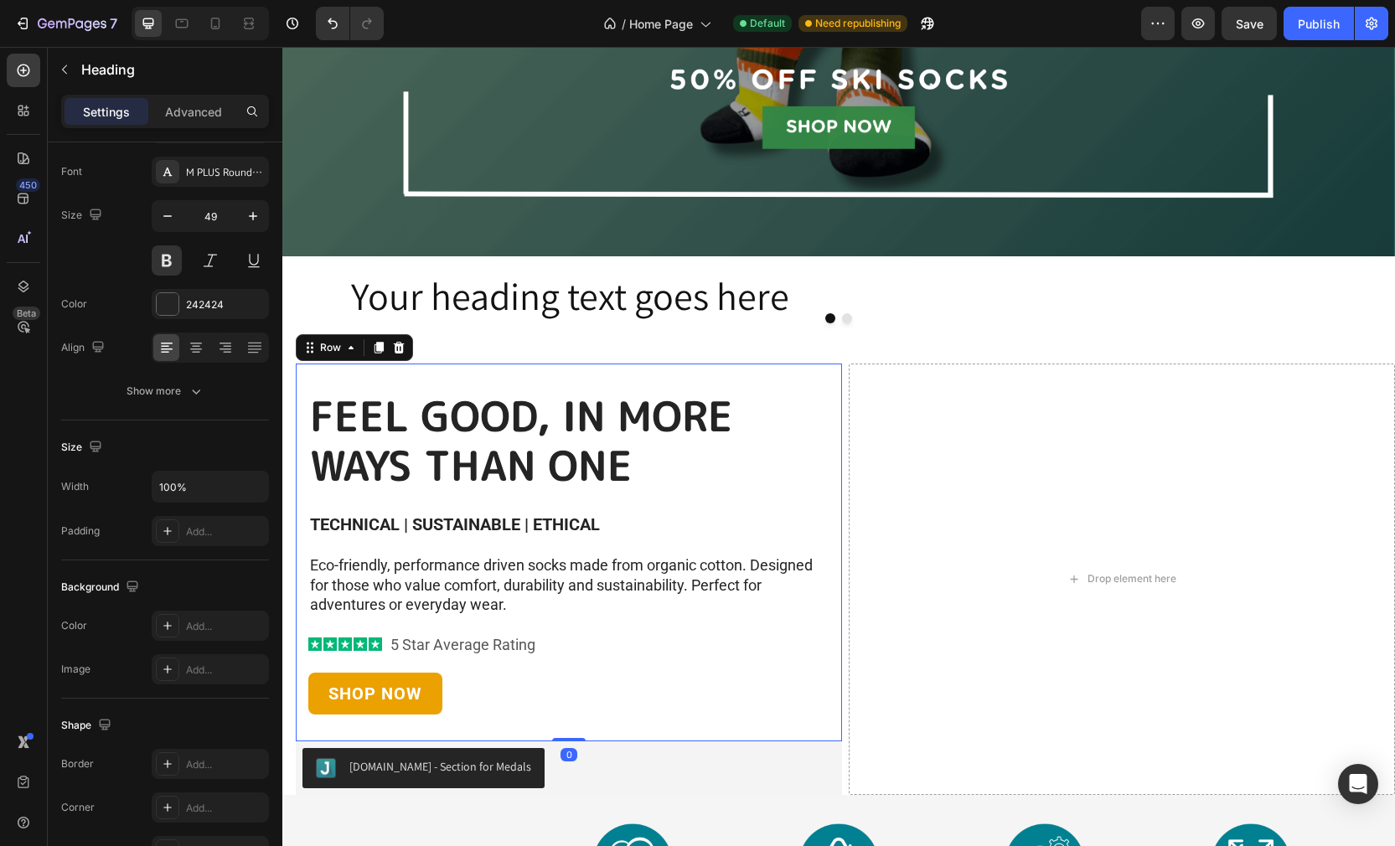
click at [411, 389] on div "FEEL GOOD, IN MORE WAYS THAN ONE Heading TECHNICAL | SUSTAINABLE | ETHICAL Text…" at bounding box center [569, 552] width 546 height 378
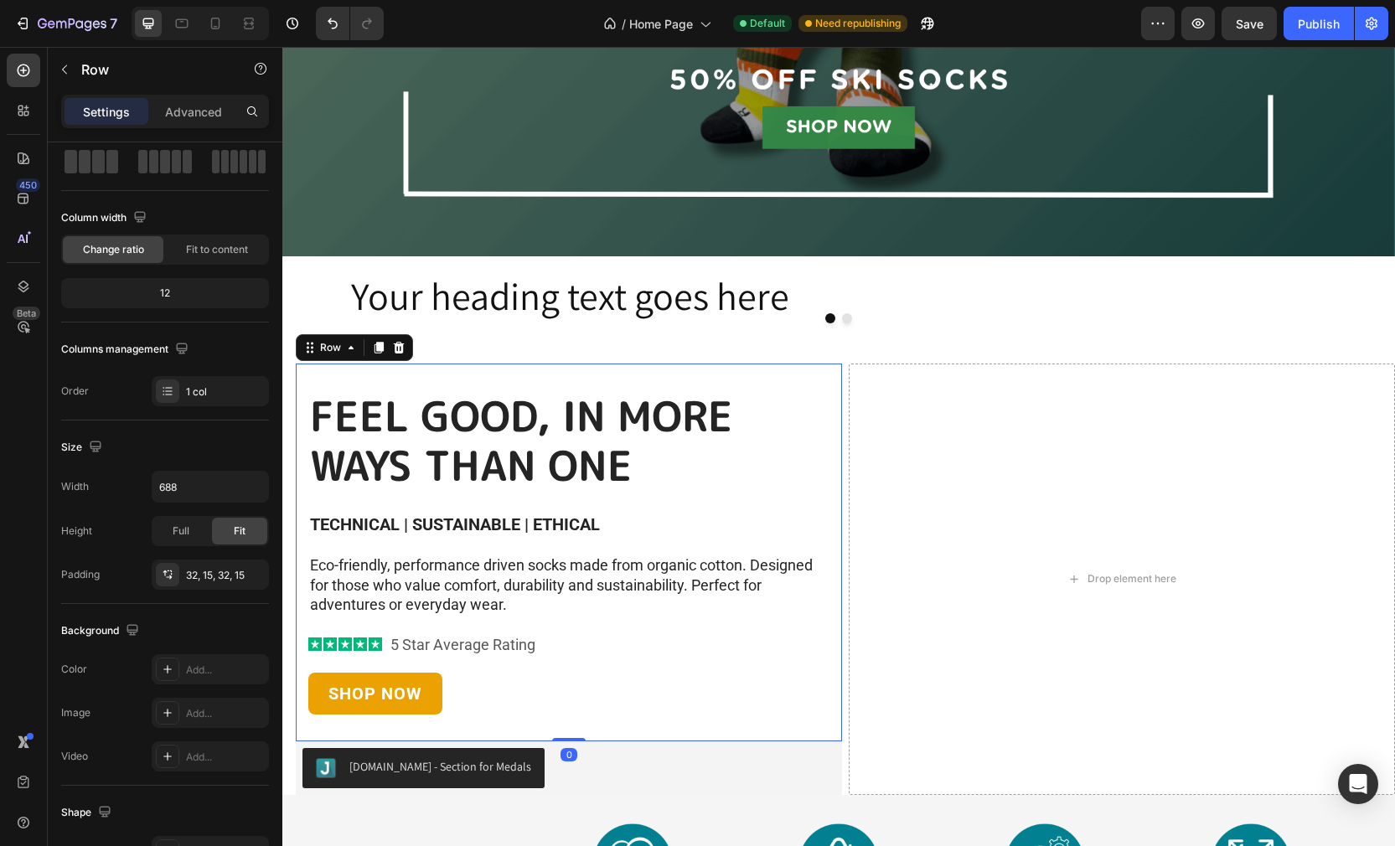
scroll to position [0, 0]
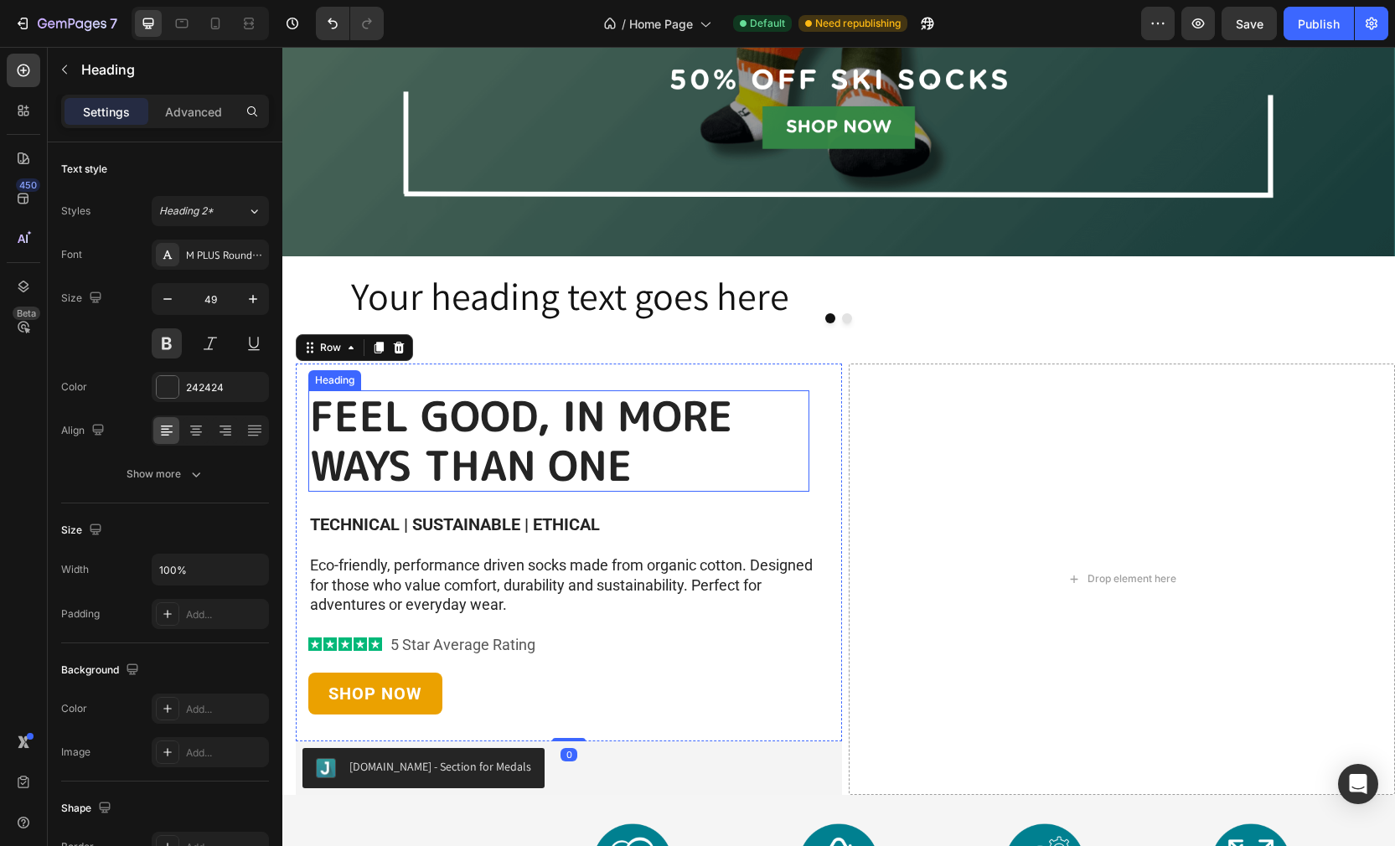
click at [413, 418] on p "FEEL GOOD, IN MORE WAYS THAN ONE" at bounding box center [559, 441] width 498 height 99
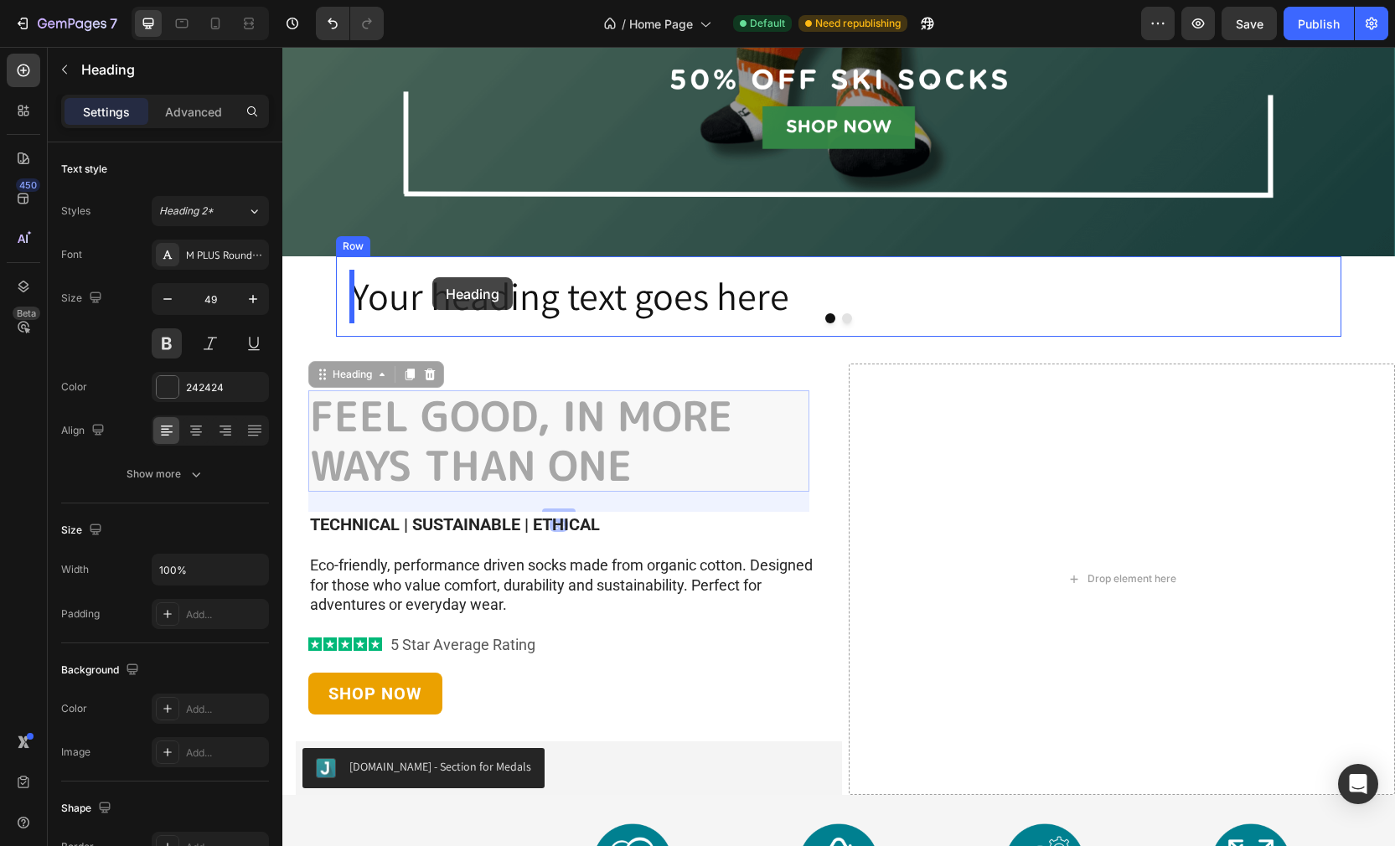
drag, startPoint x: 319, startPoint y: 374, endPoint x: 432, endPoint y: 277, distance: 148.5
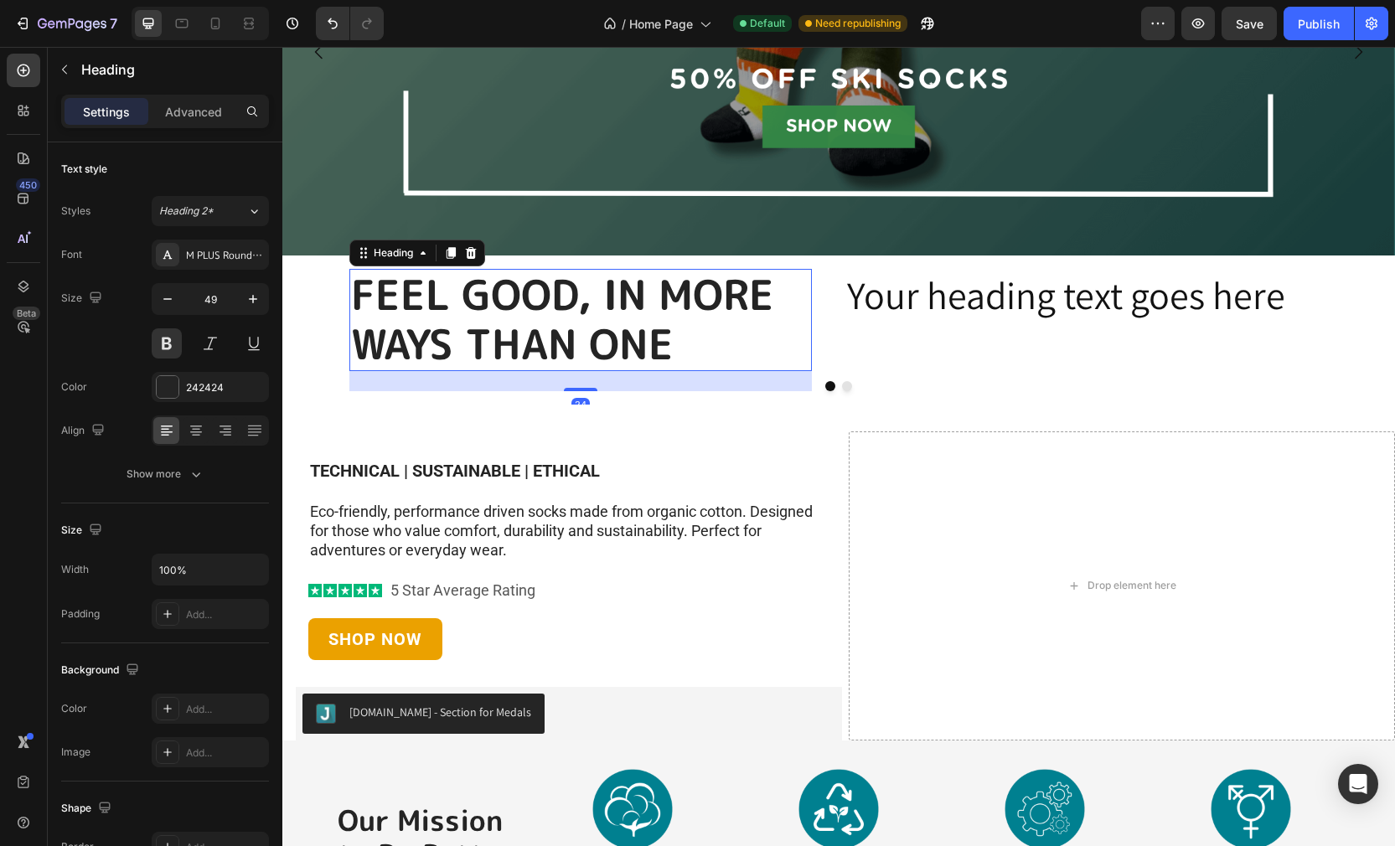
scroll to position [401, 0]
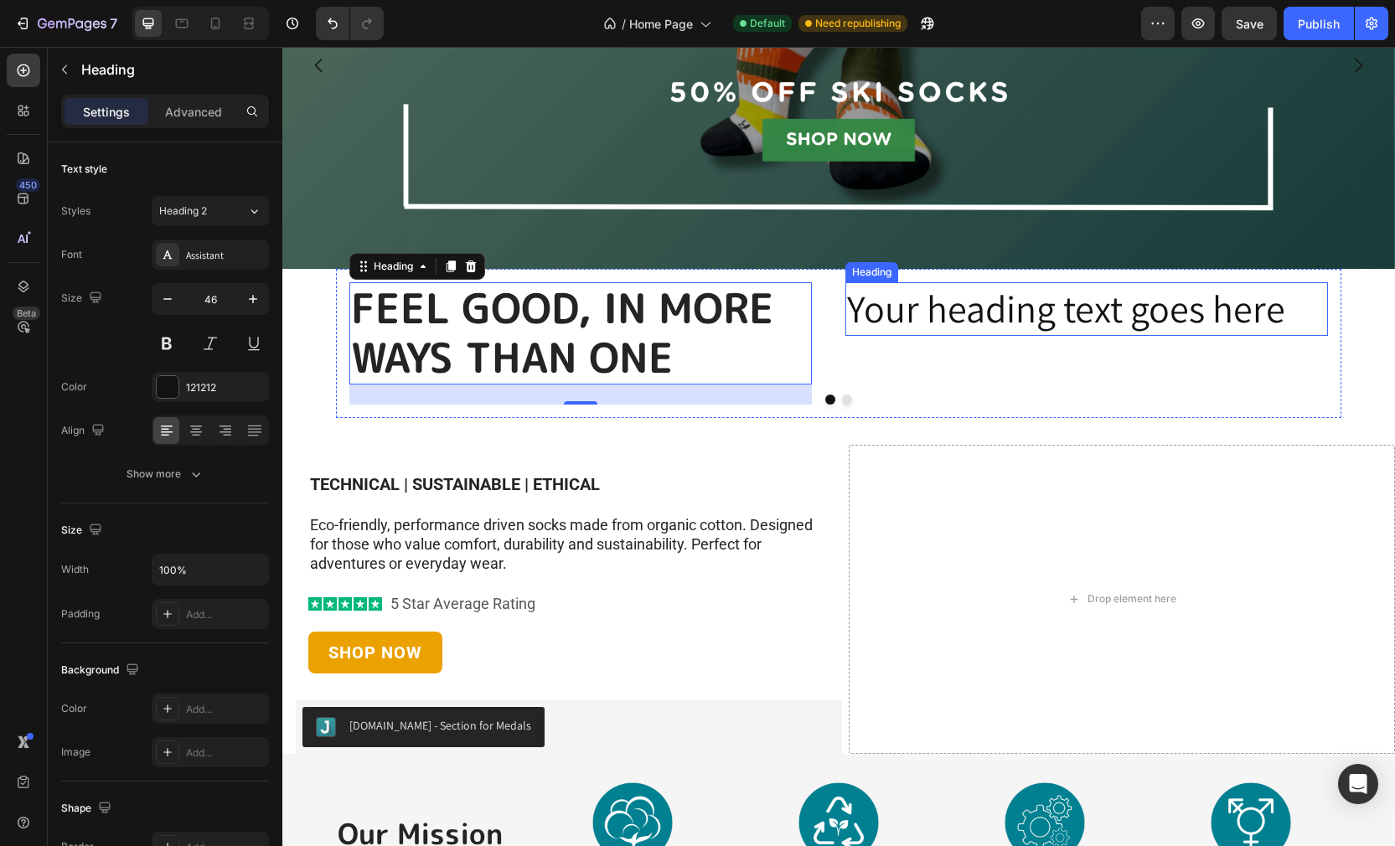
click at [896, 312] on h2 "Your heading text goes here" at bounding box center [1086, 309] width 482 height 54
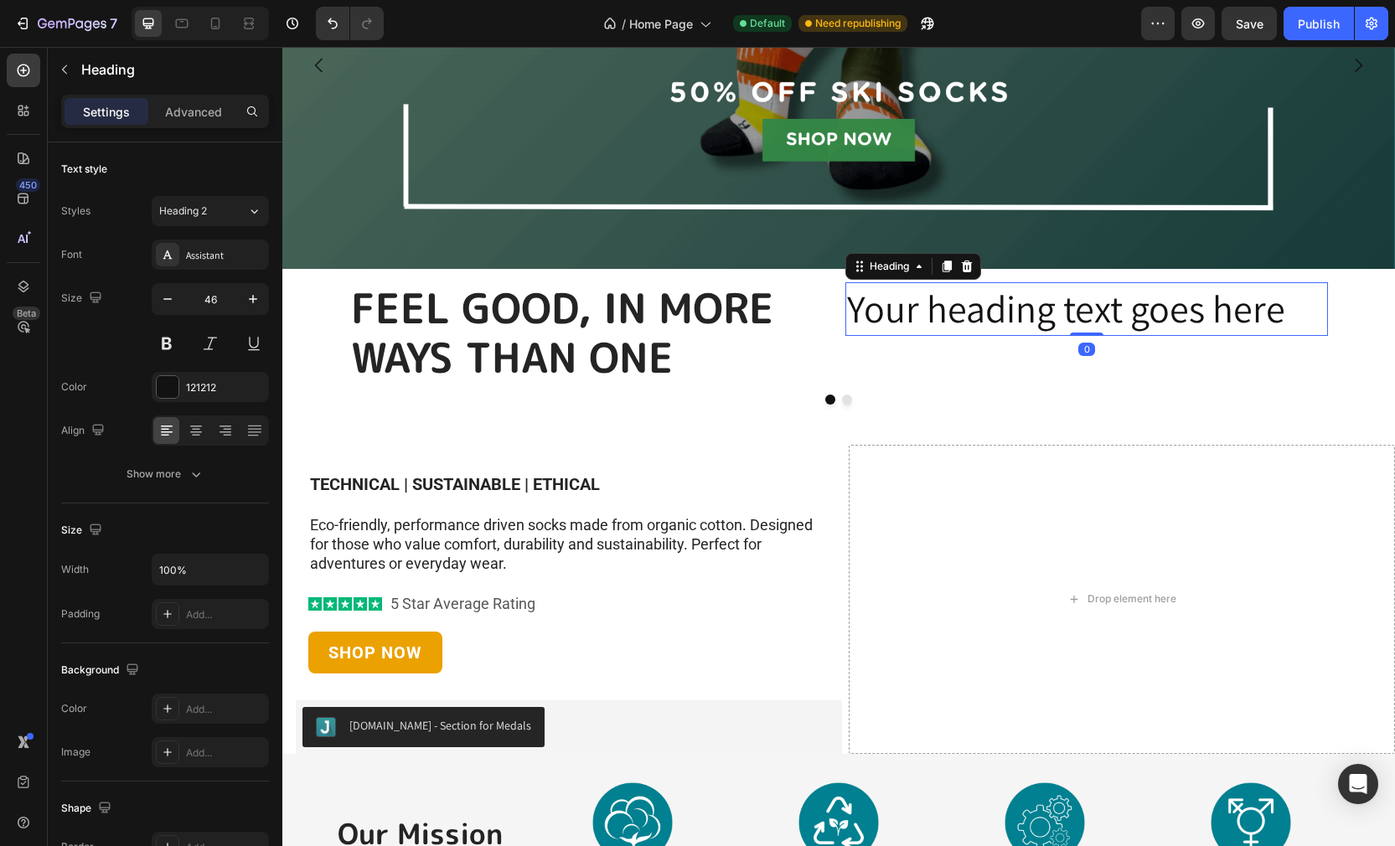
scroll to position [399, 0]
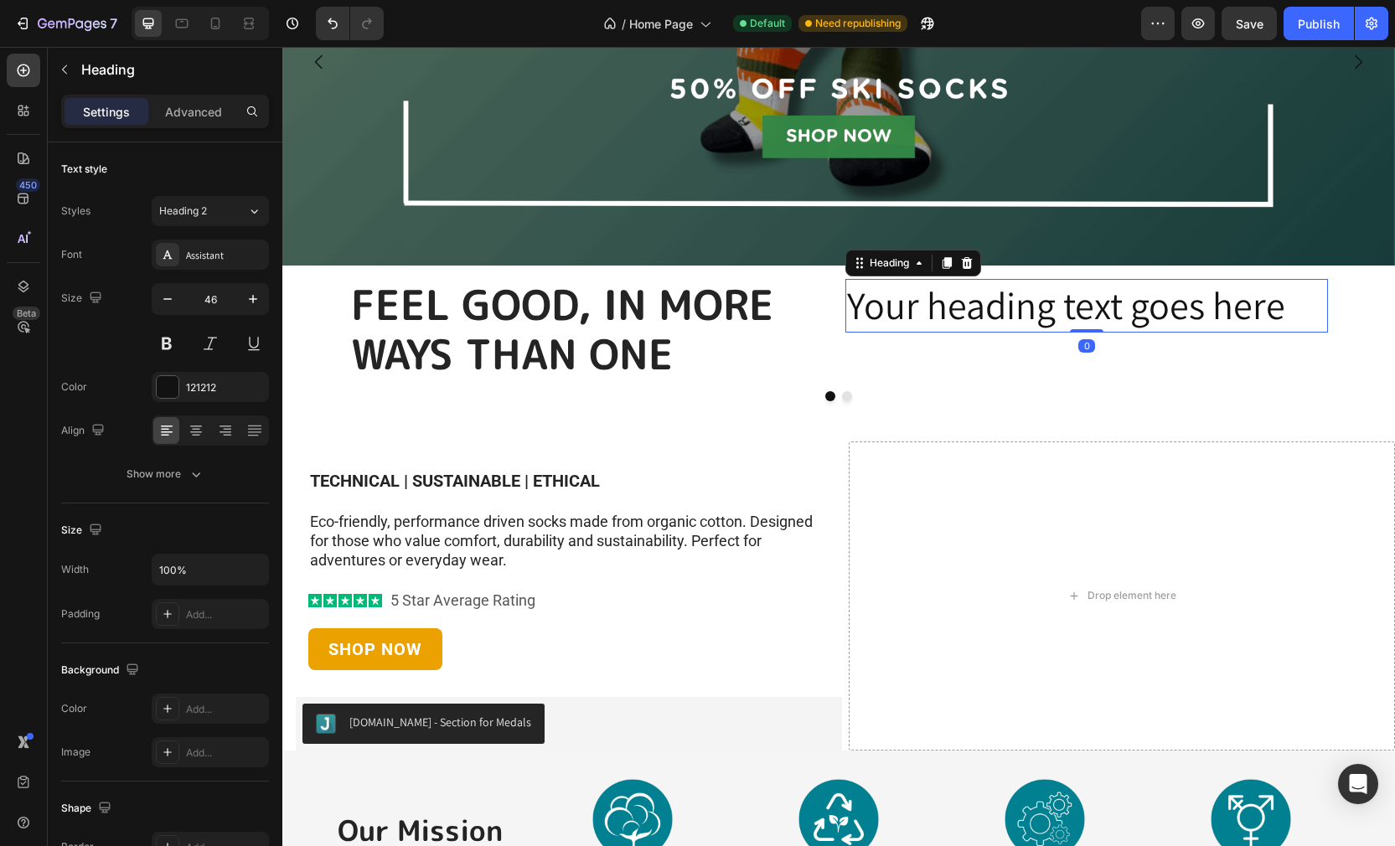
click at [969, 264] on icon at bounding box center [966, 262] width 13 height 13
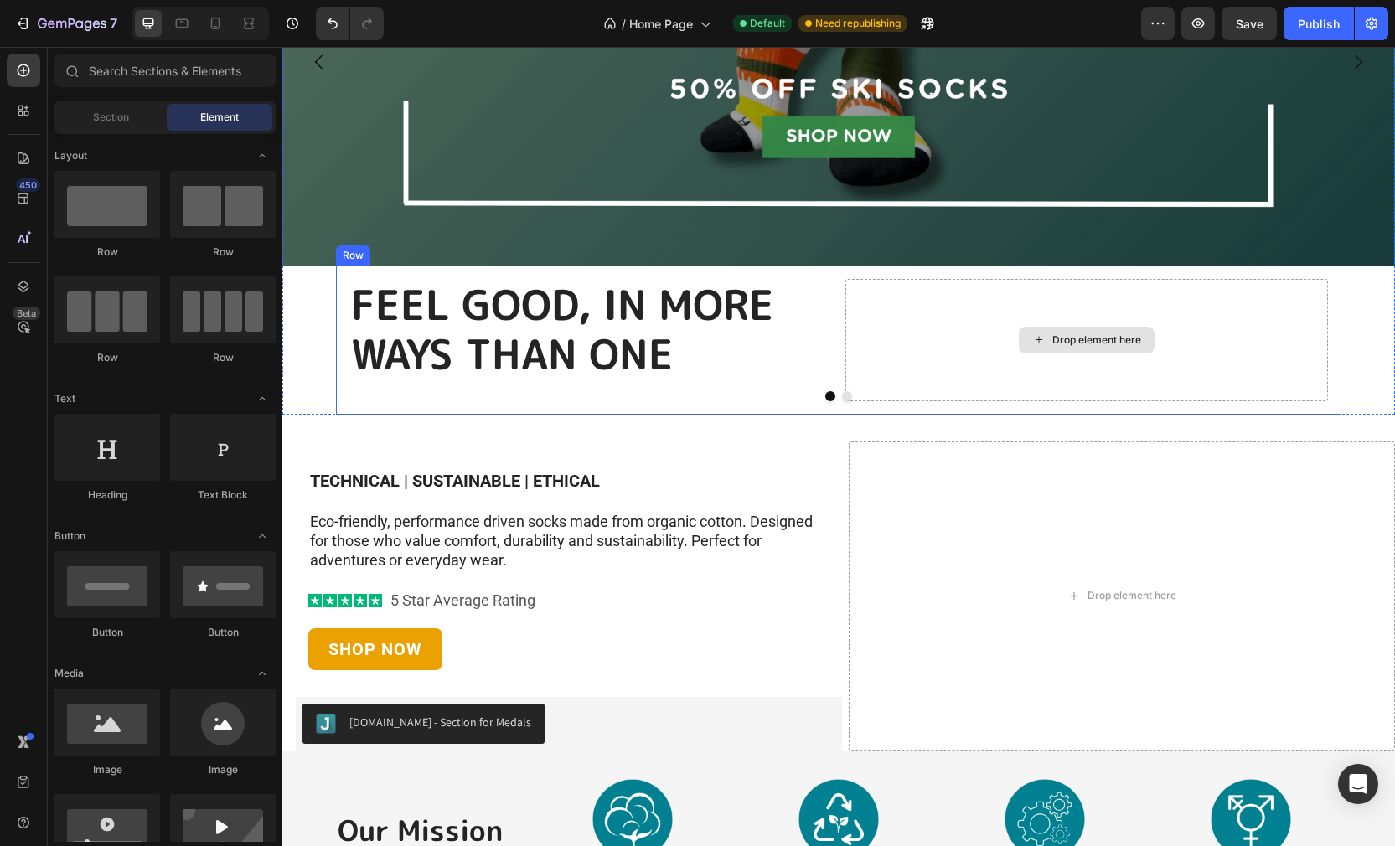
click at [1029, 336] on div "Drop element here" at bounding box center [1086, 340] width 136 height 27
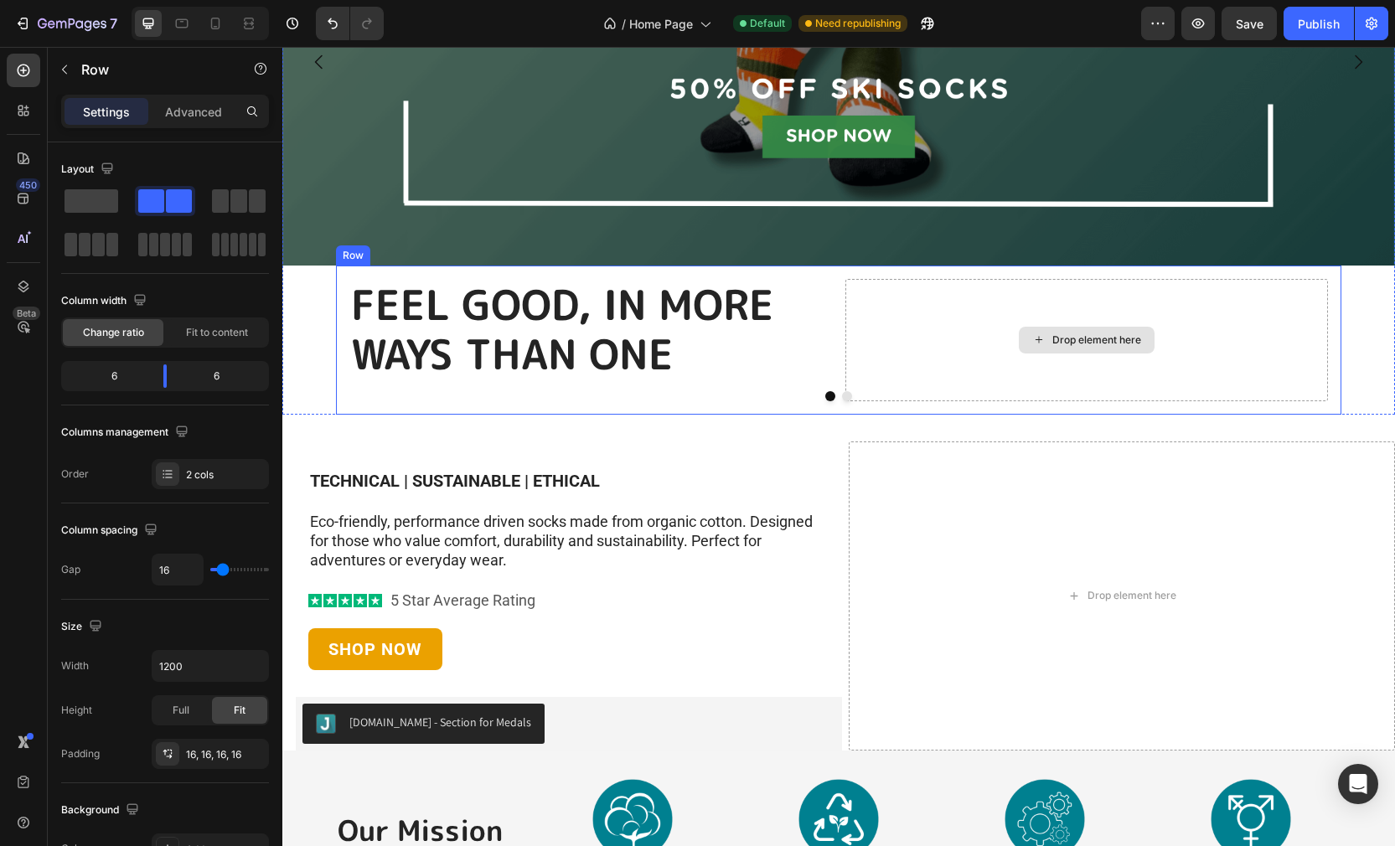
click at [904, 296] on div "Drop element here" at bounding box center [1086, 340] width 482 height 122
click at [444, 255] on icon at bounding box center [438, 249] width 13 height 13
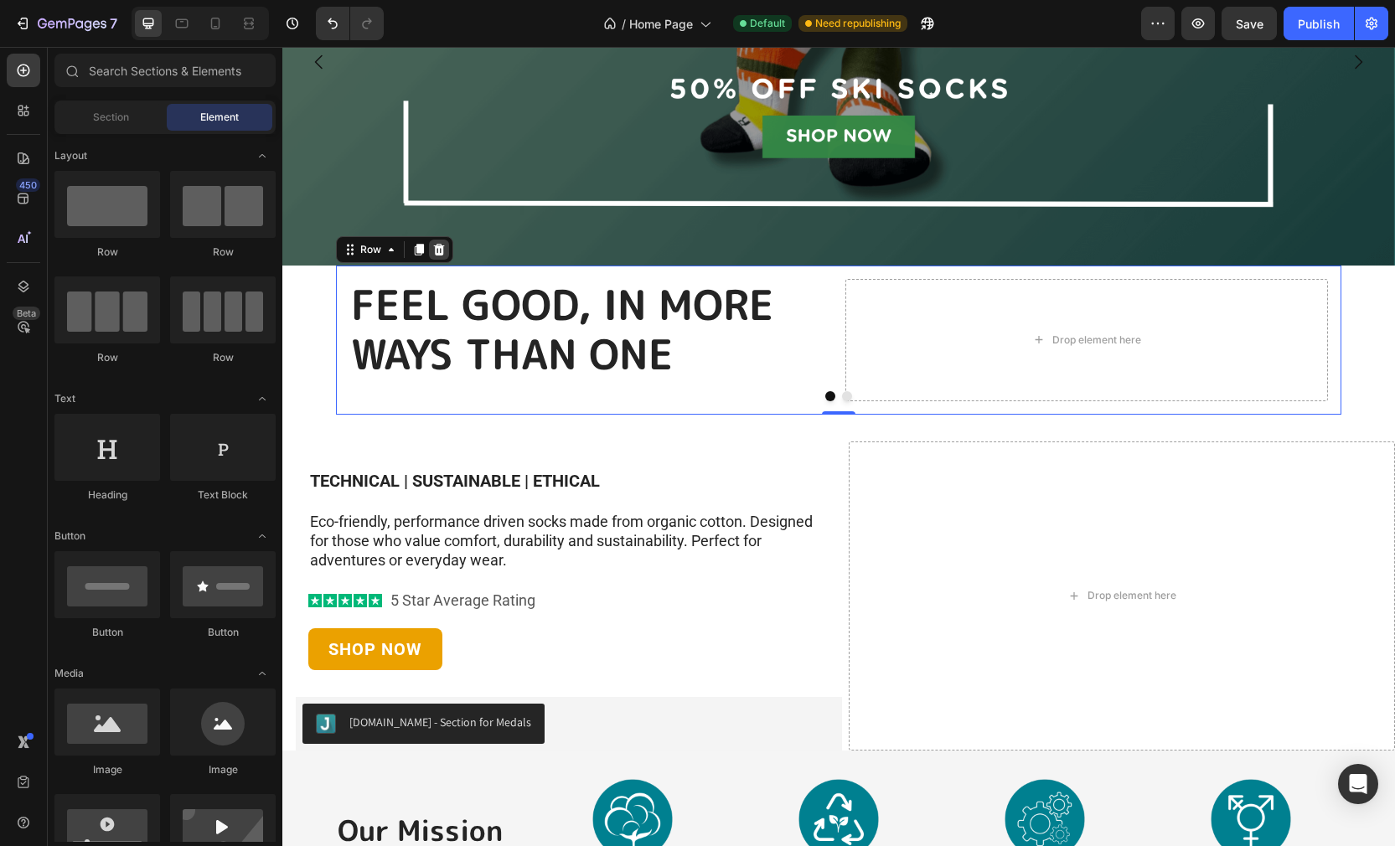
scroll to position [324, 0]
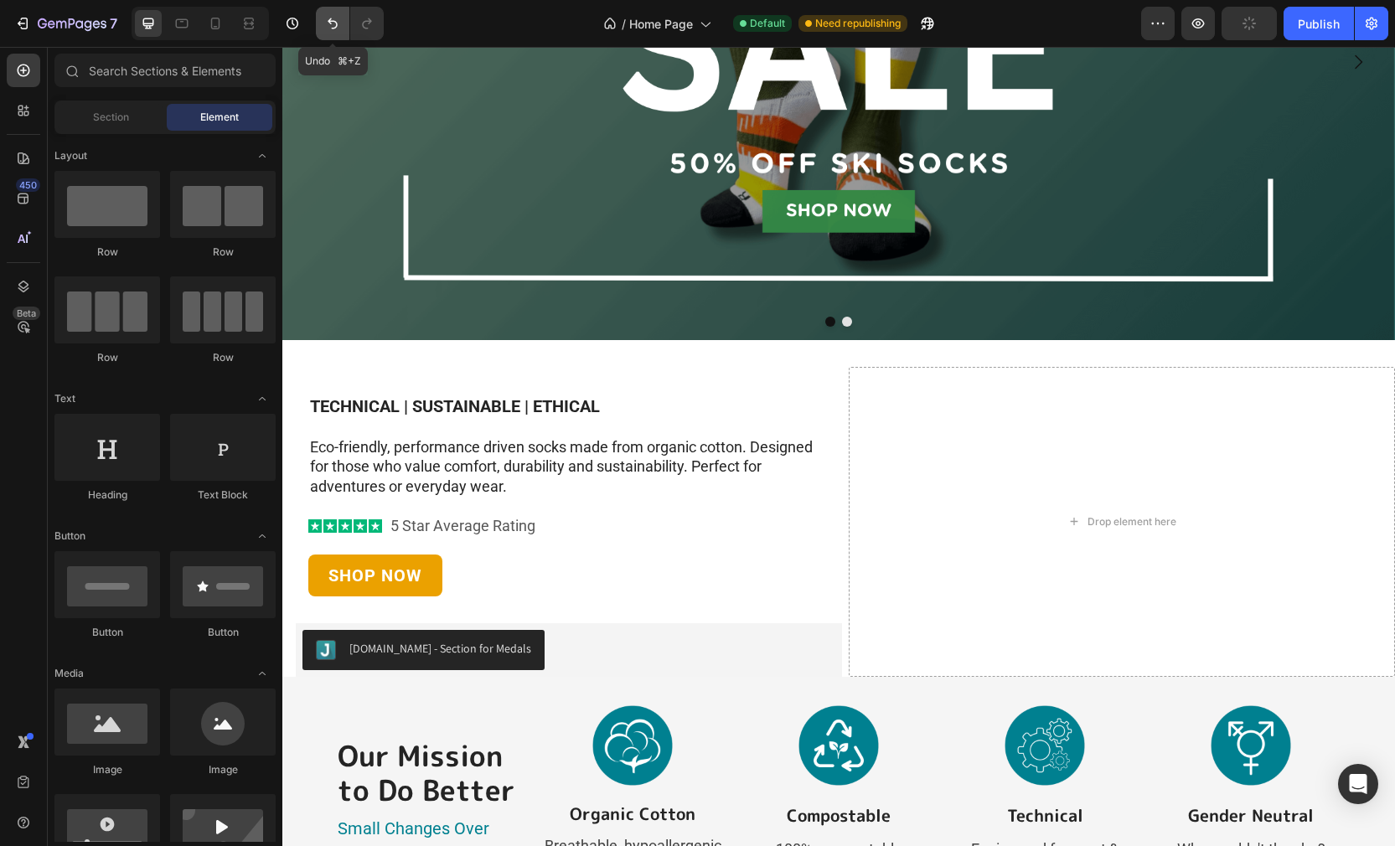
click at [321, 23] on button "Undo/Redo" at bounding box center [333, 24] width 34 height 34
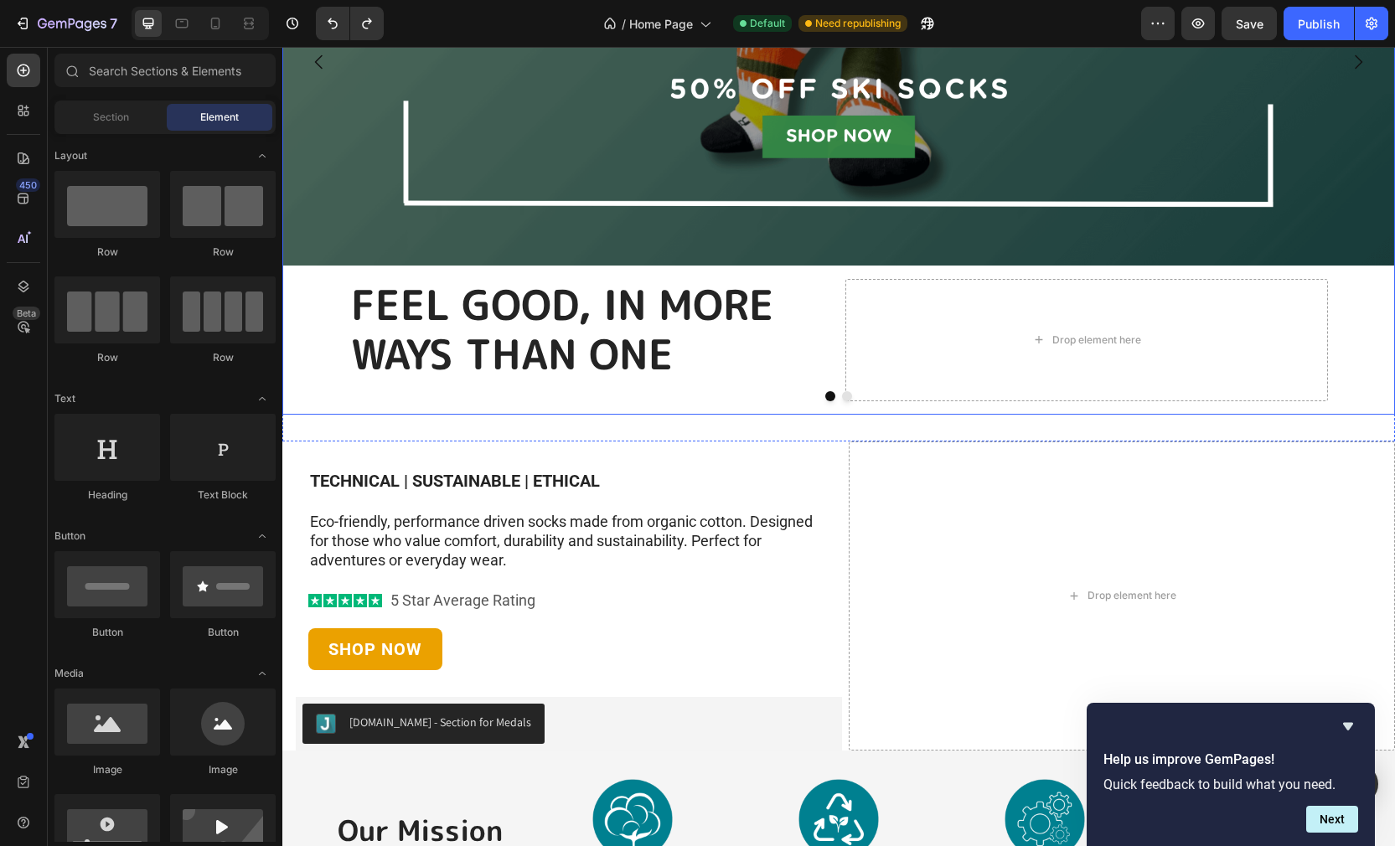
click at [786, 394] on div at bounding box center [838, 396] width 1112 height 10
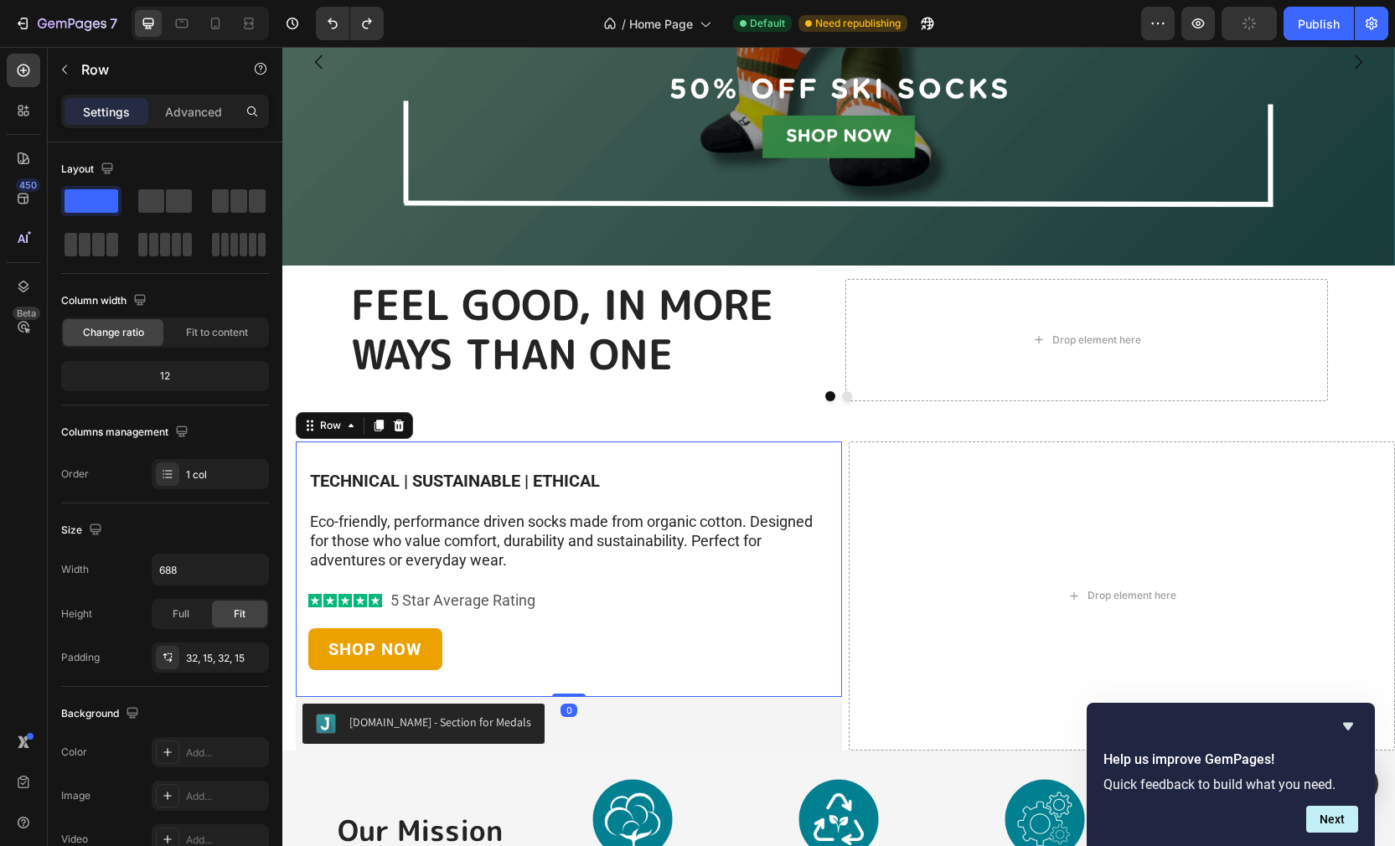
click at [836, 466] on div "TECHNICAL | SUSTAINABLE | ETHICAL Text Block Eco-friendly, performance driven s…" at bounding box center [569, 569] width 546 height 256
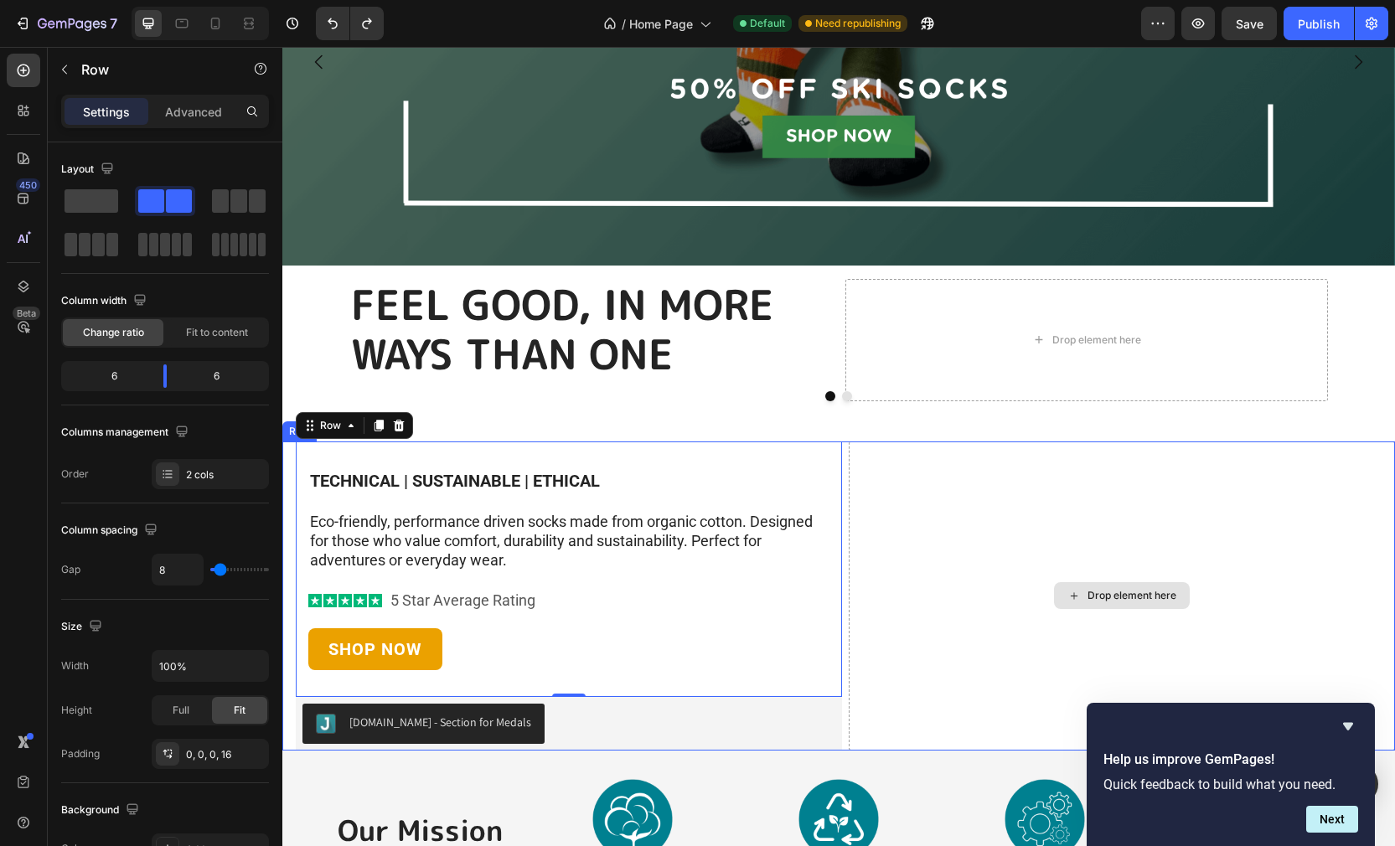
click at [869, 548] on div "Drop element here" at bounding box center [1121, 596] width 546 height 310
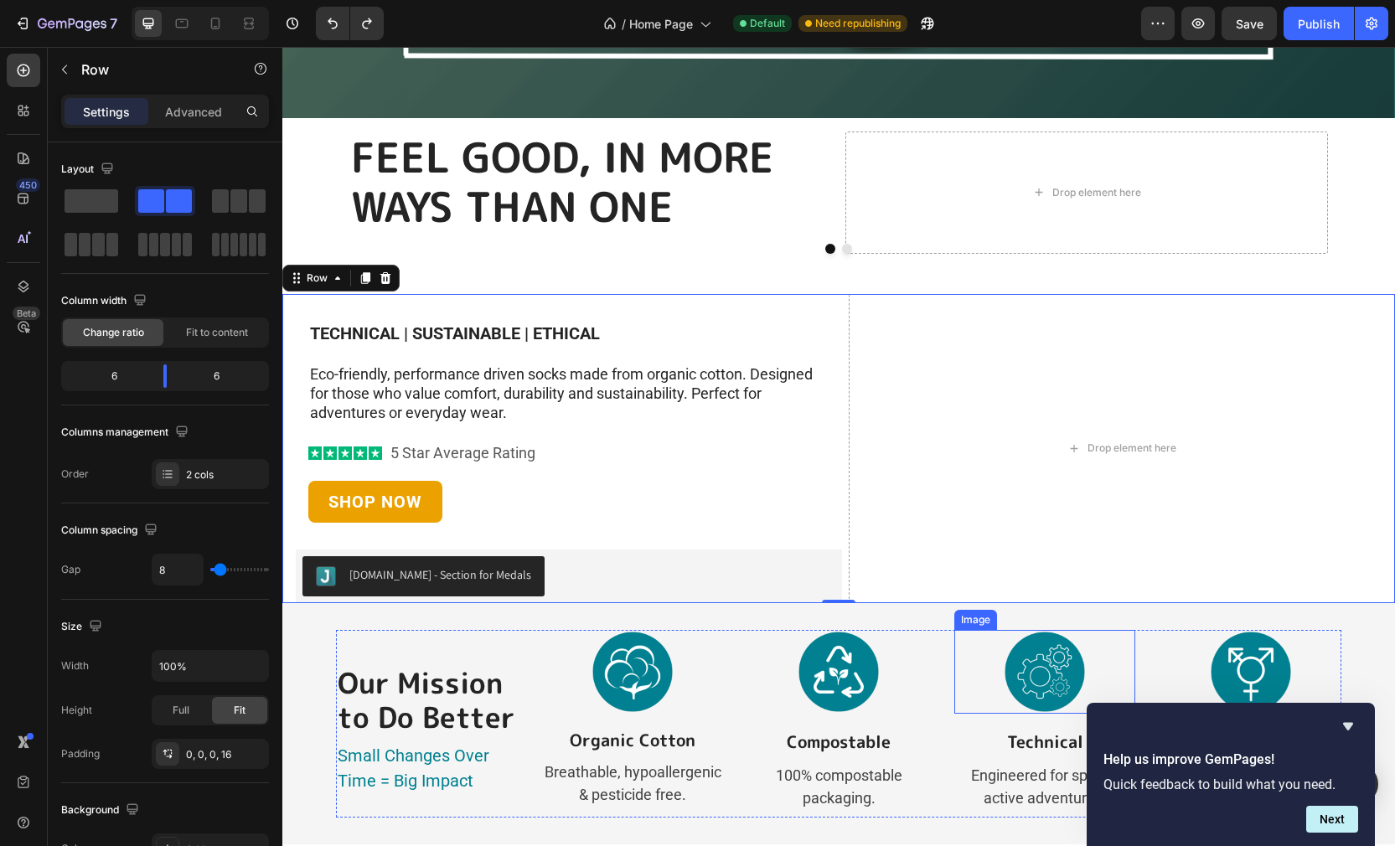
scroll to position [549, 0]
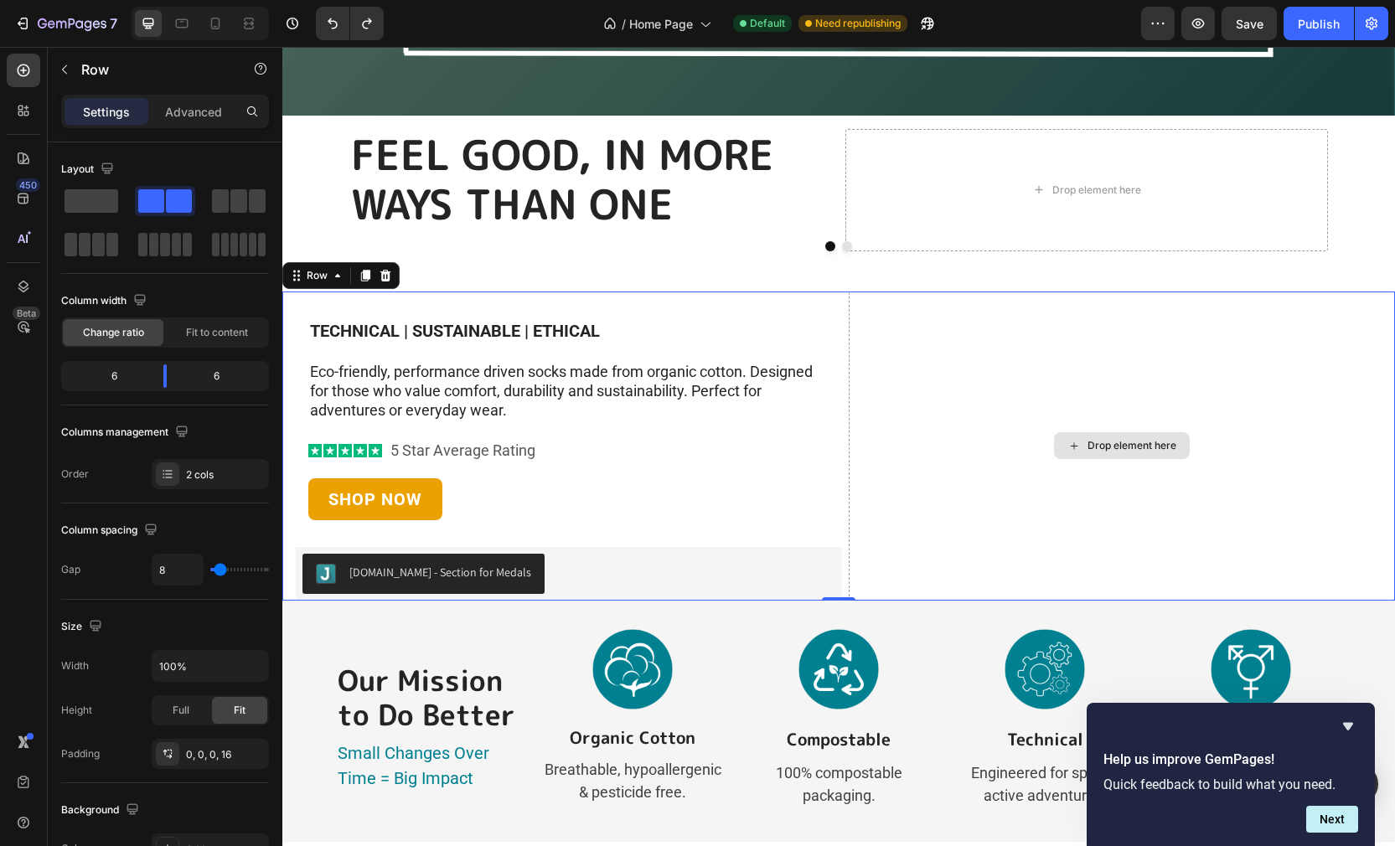
click at [1225, 538] on div "Drop element here" at bounding box center [1121, 446] width 546 height 310
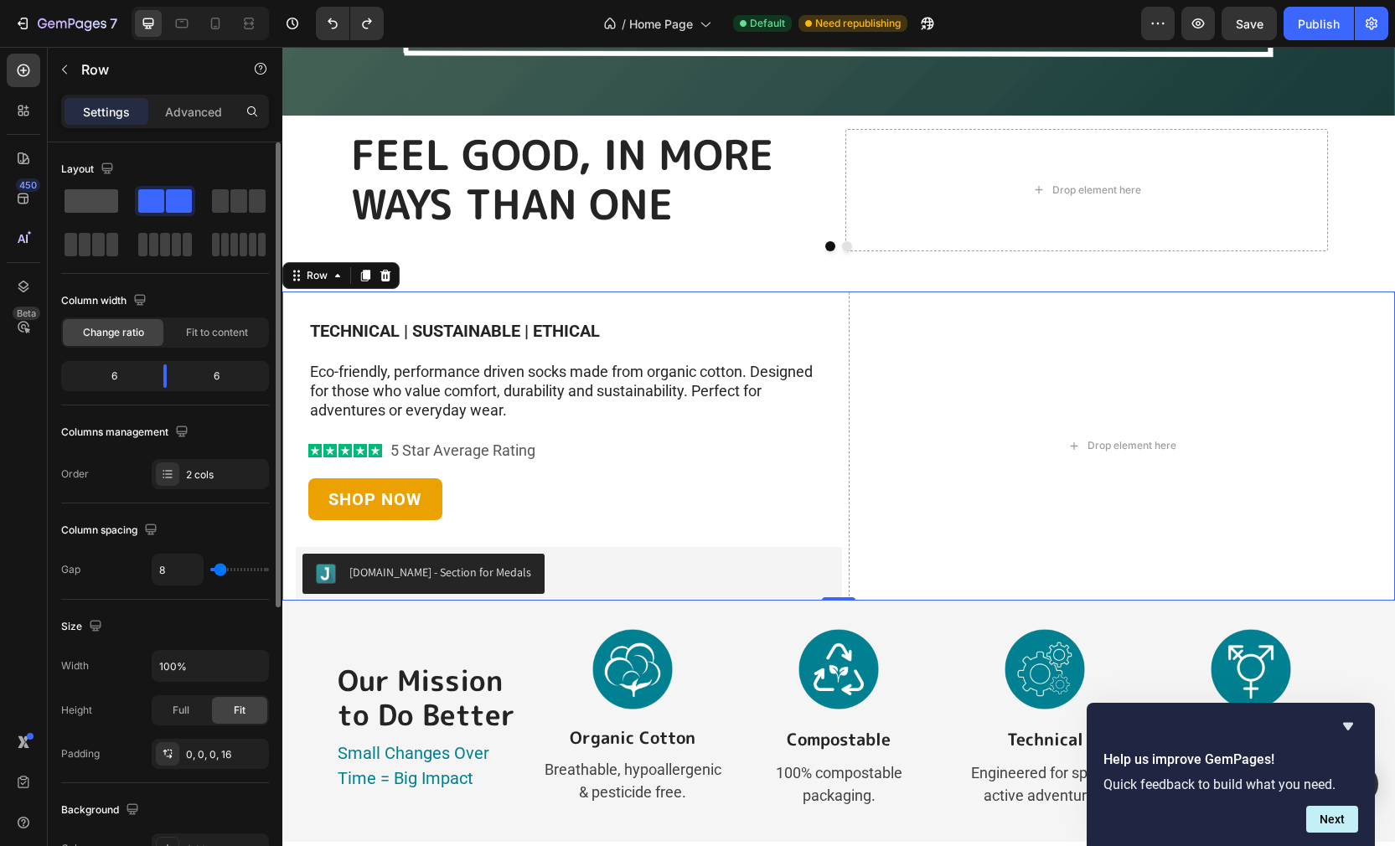
click at [103, 197] on span at bounding box center [91, 200] width 54 height 23
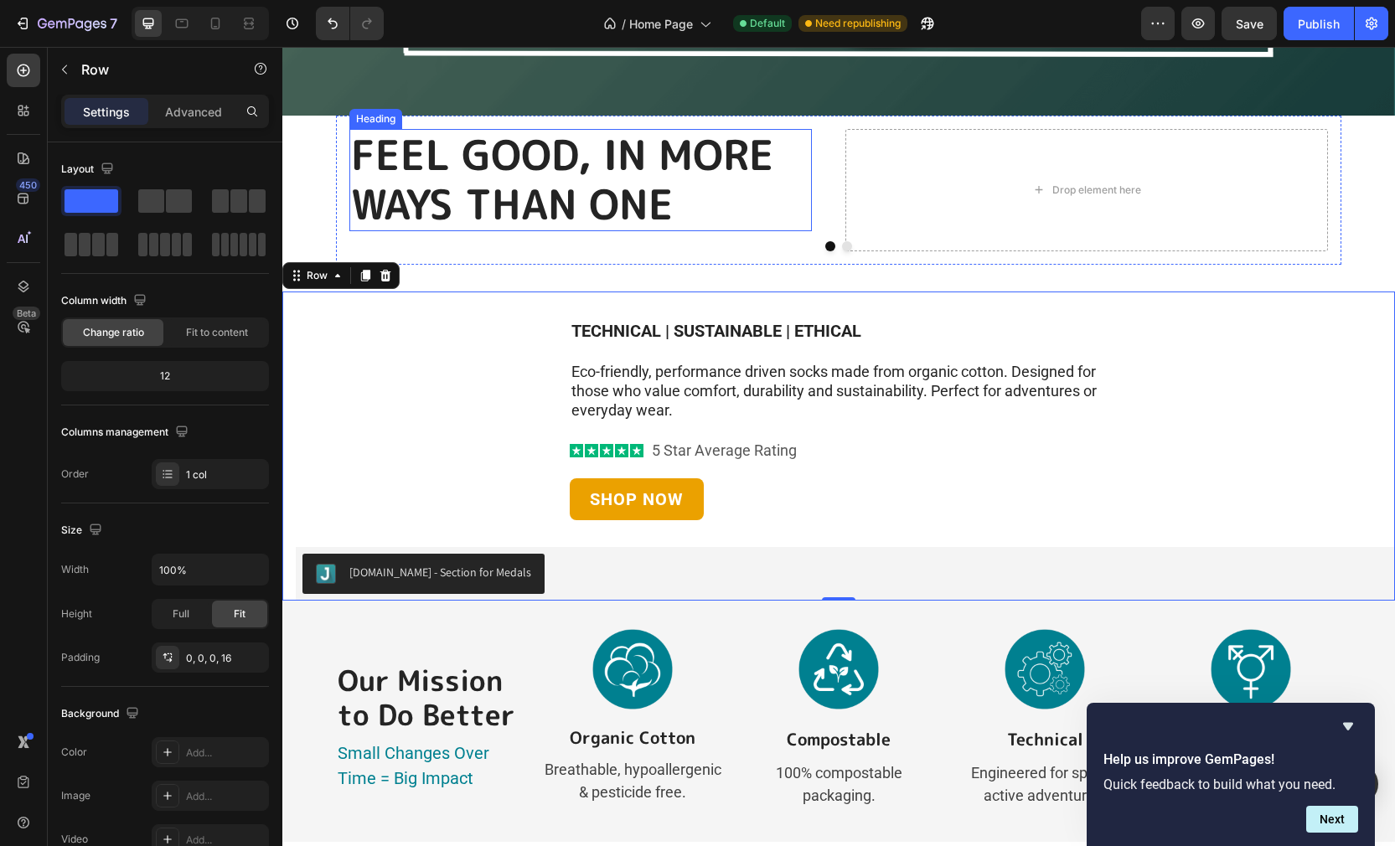
click at [471, 174] on h2 "FEEL GOOD, IN MORE WAYS THAN ONE" at bounding box center [580, 180] width 462 height 102
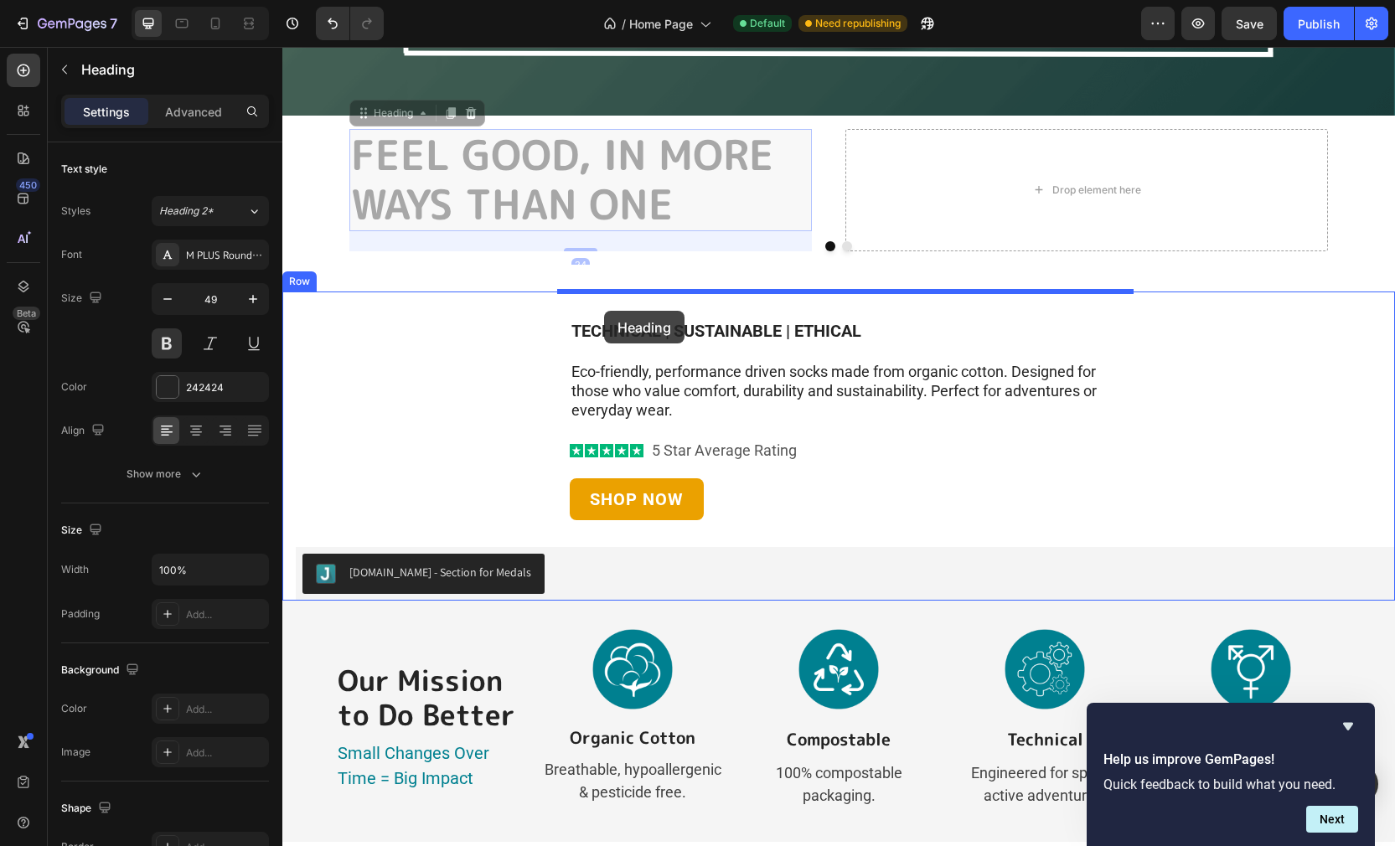
drag, startPoint x: 368, startPoint y: 117, endPoint x: 604, endPoint y: 311, distance: 305.3
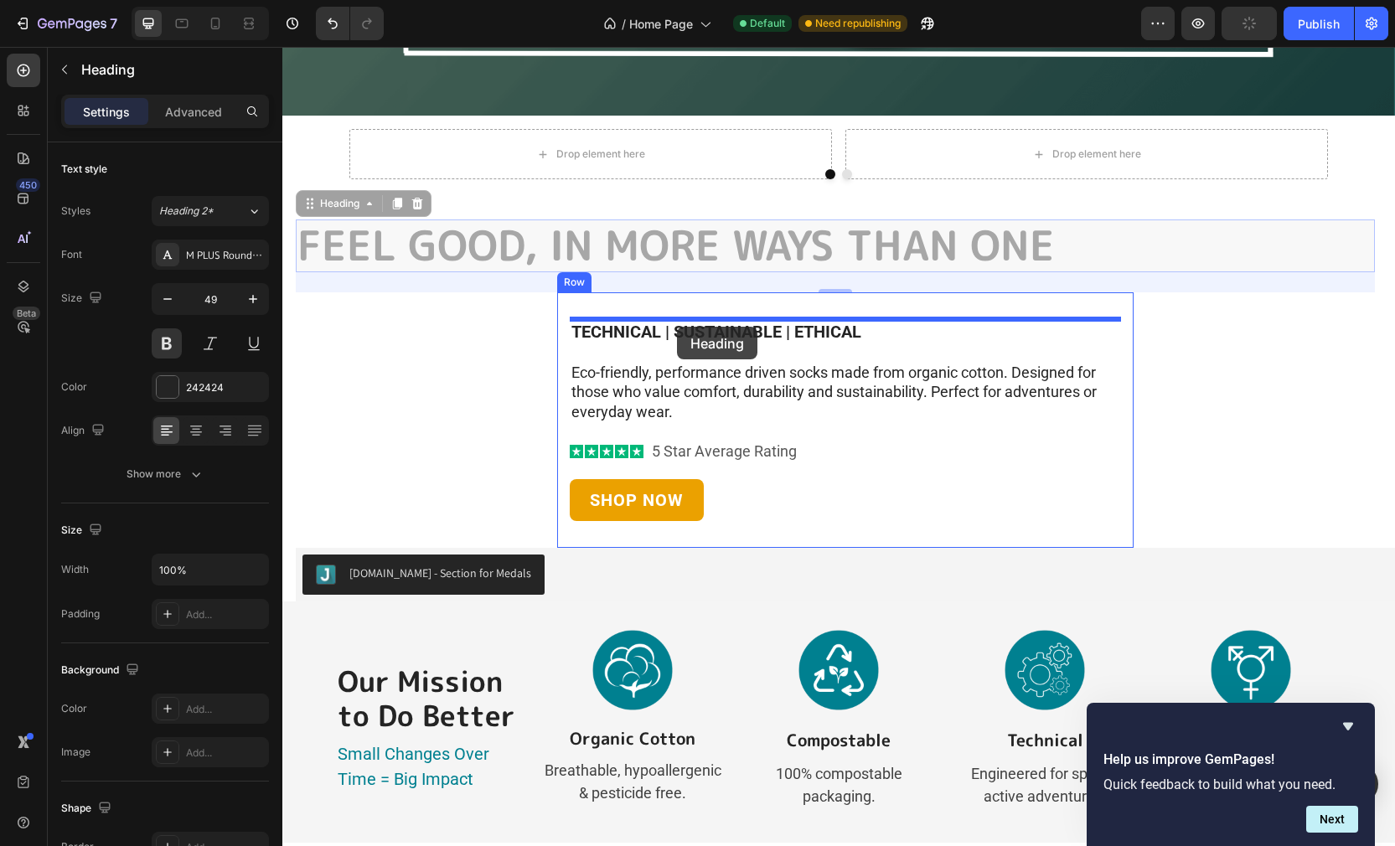
drag, startPoint x: 305, startPoint y: 204, endPoint x: 677, endPoint y: 327, distance: 391.7
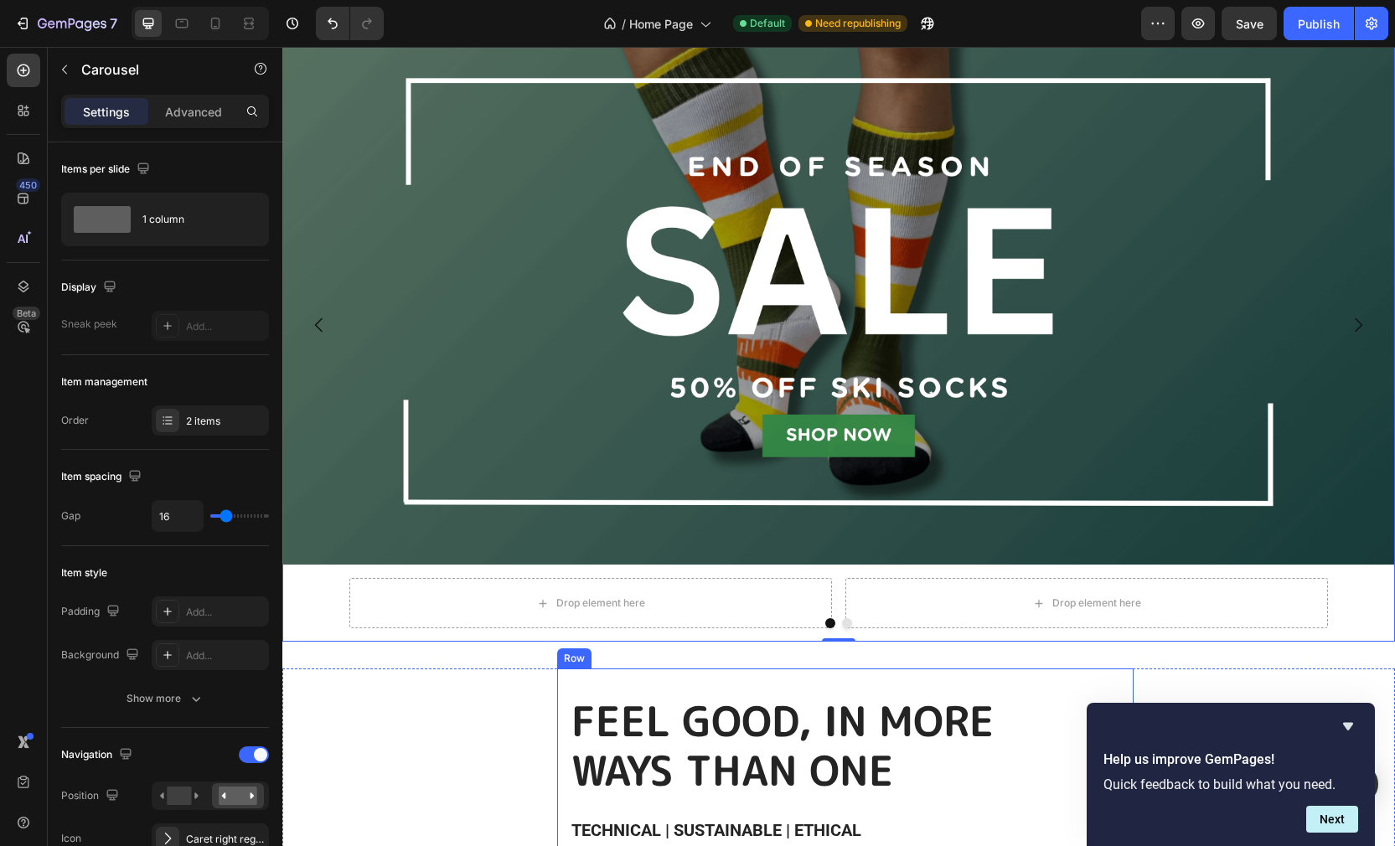
scroll to position [44, 0]
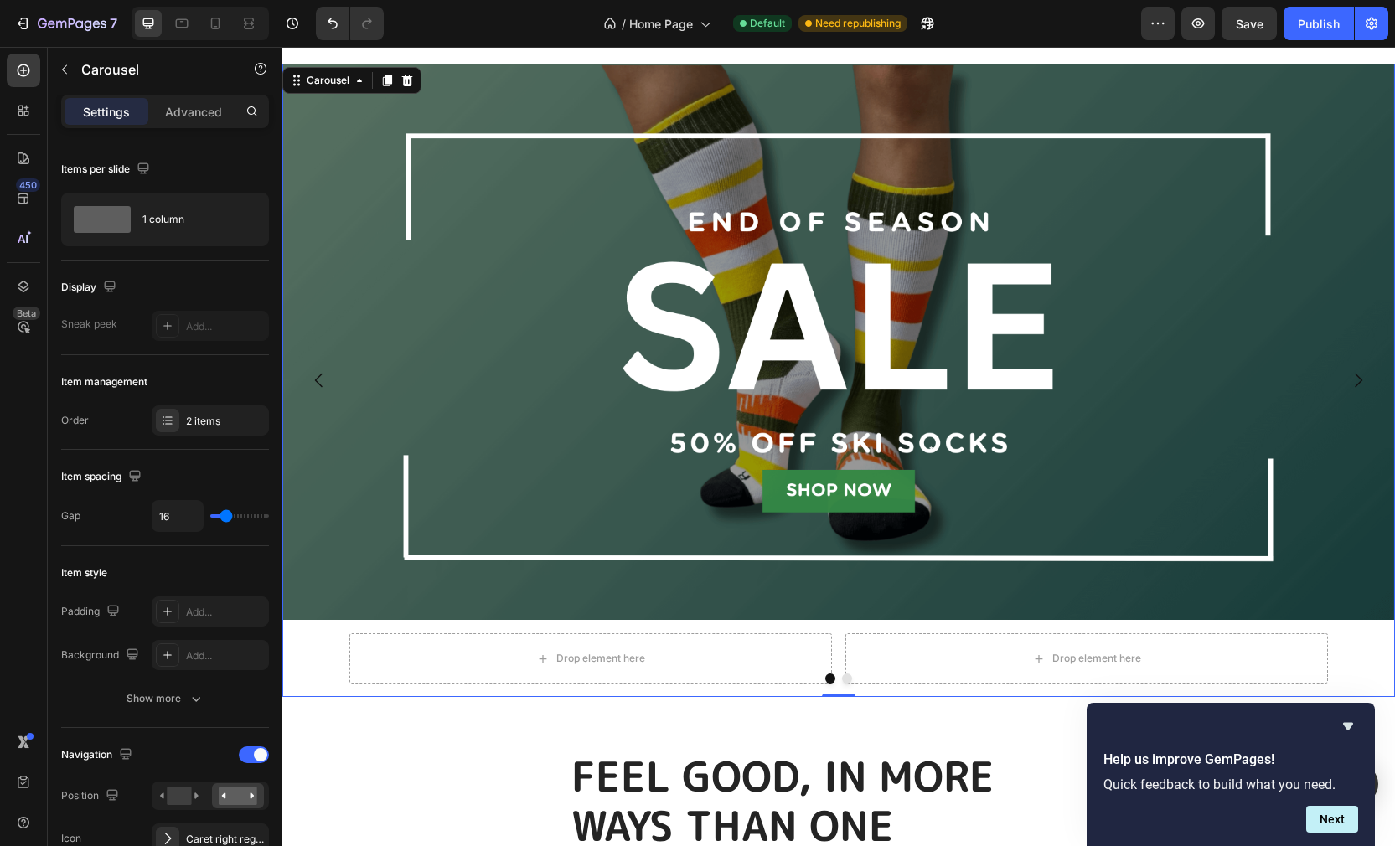
click at [305, 664] on div "Image Drop element here Drop element here Row" at bounding box center [838, 380] width 1112 height 633
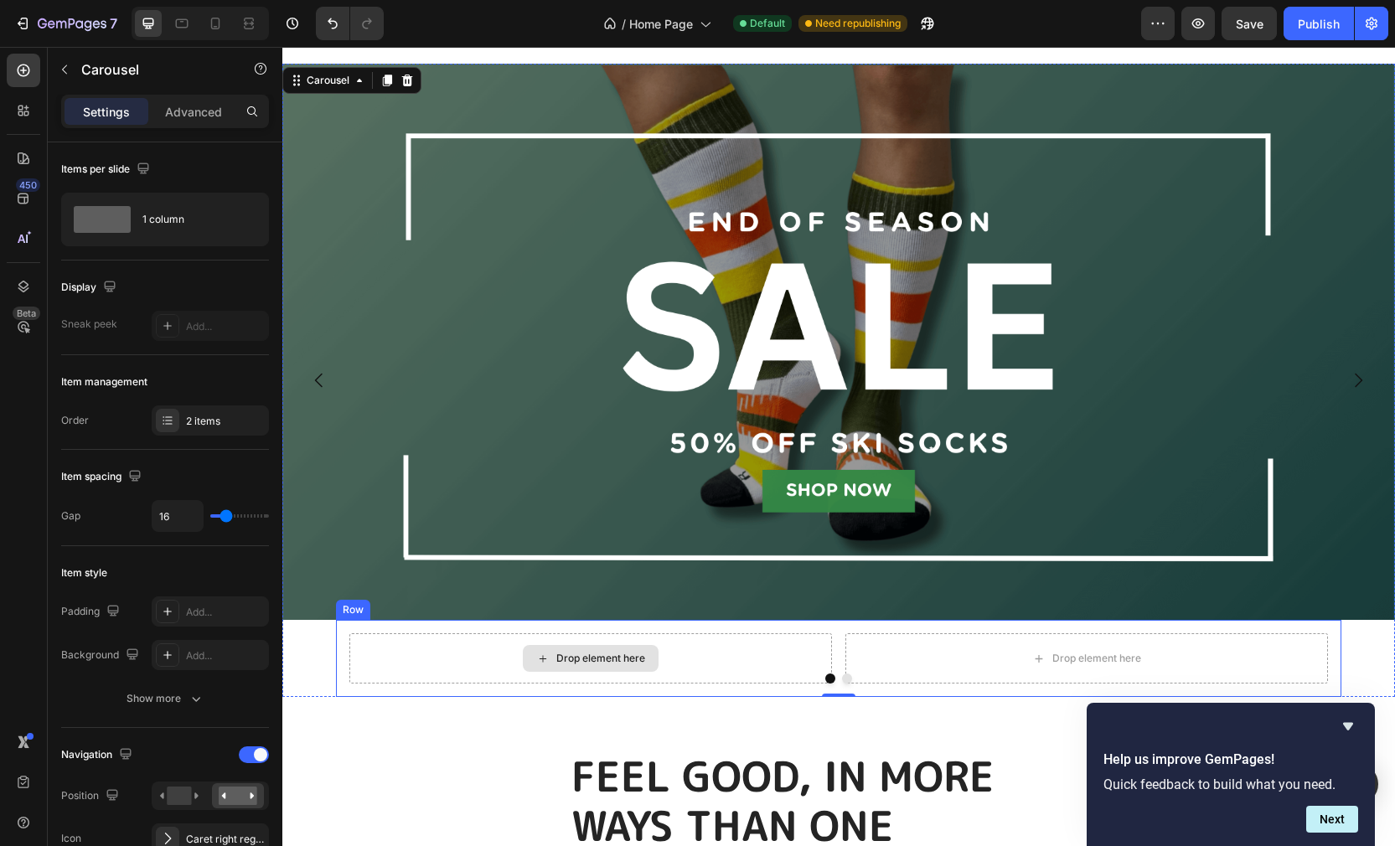
click at [410, 655] on div "Drop element here" at bounding box center [590, 658] width 482 height 50
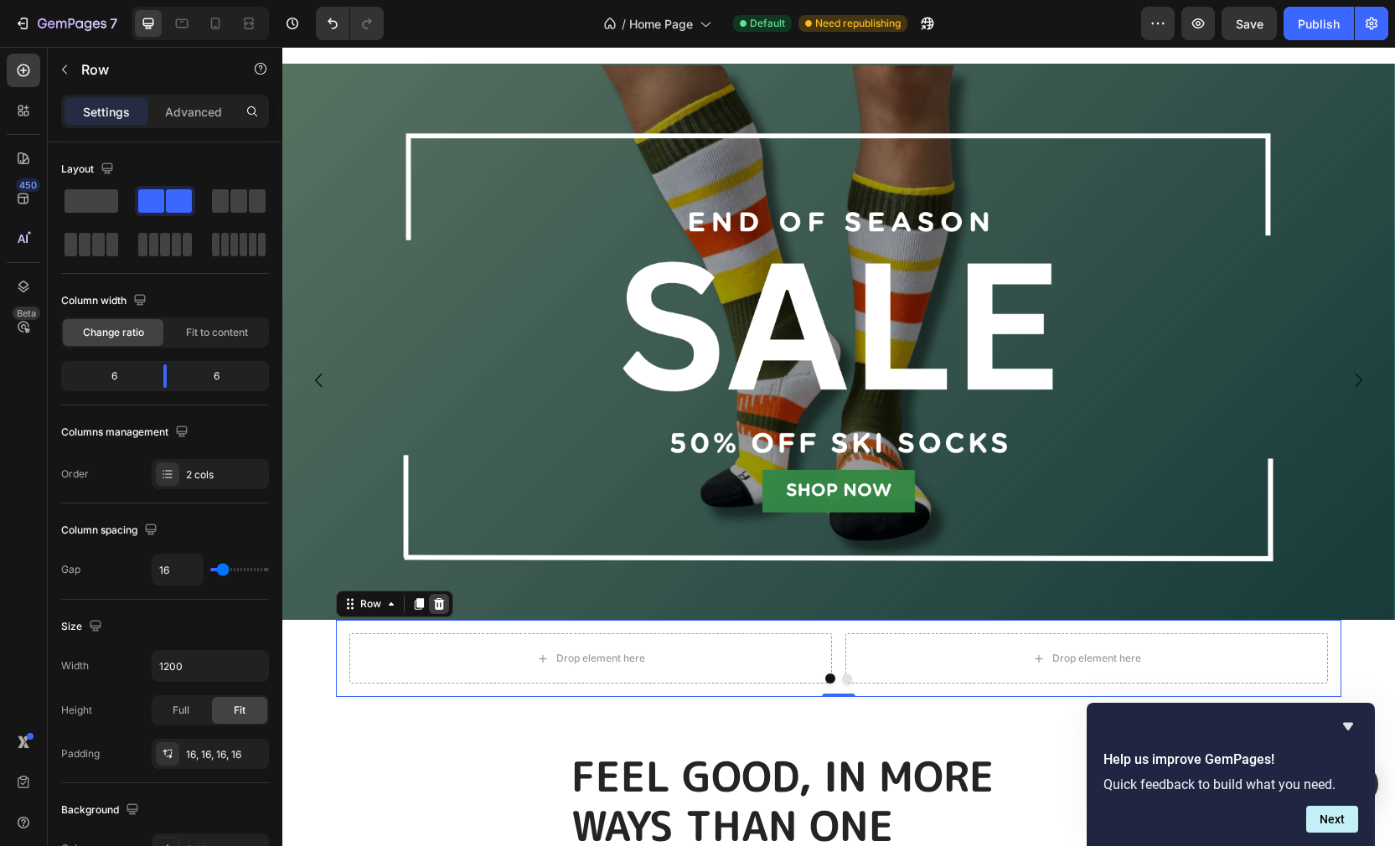
click at [439, 608] on icon at bounding box center [439, 604] width 11 height 12
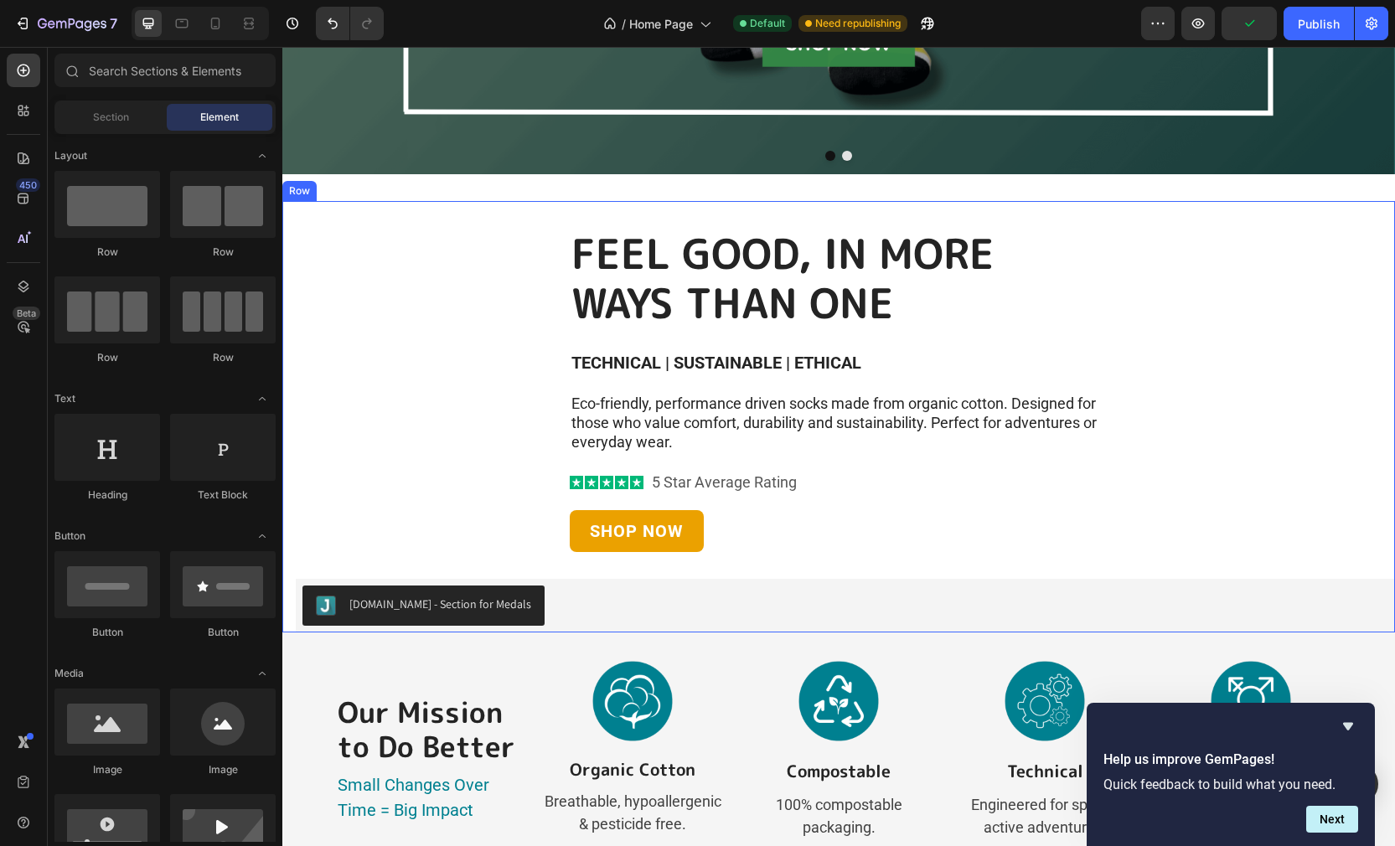
scroll to position [499, 0]
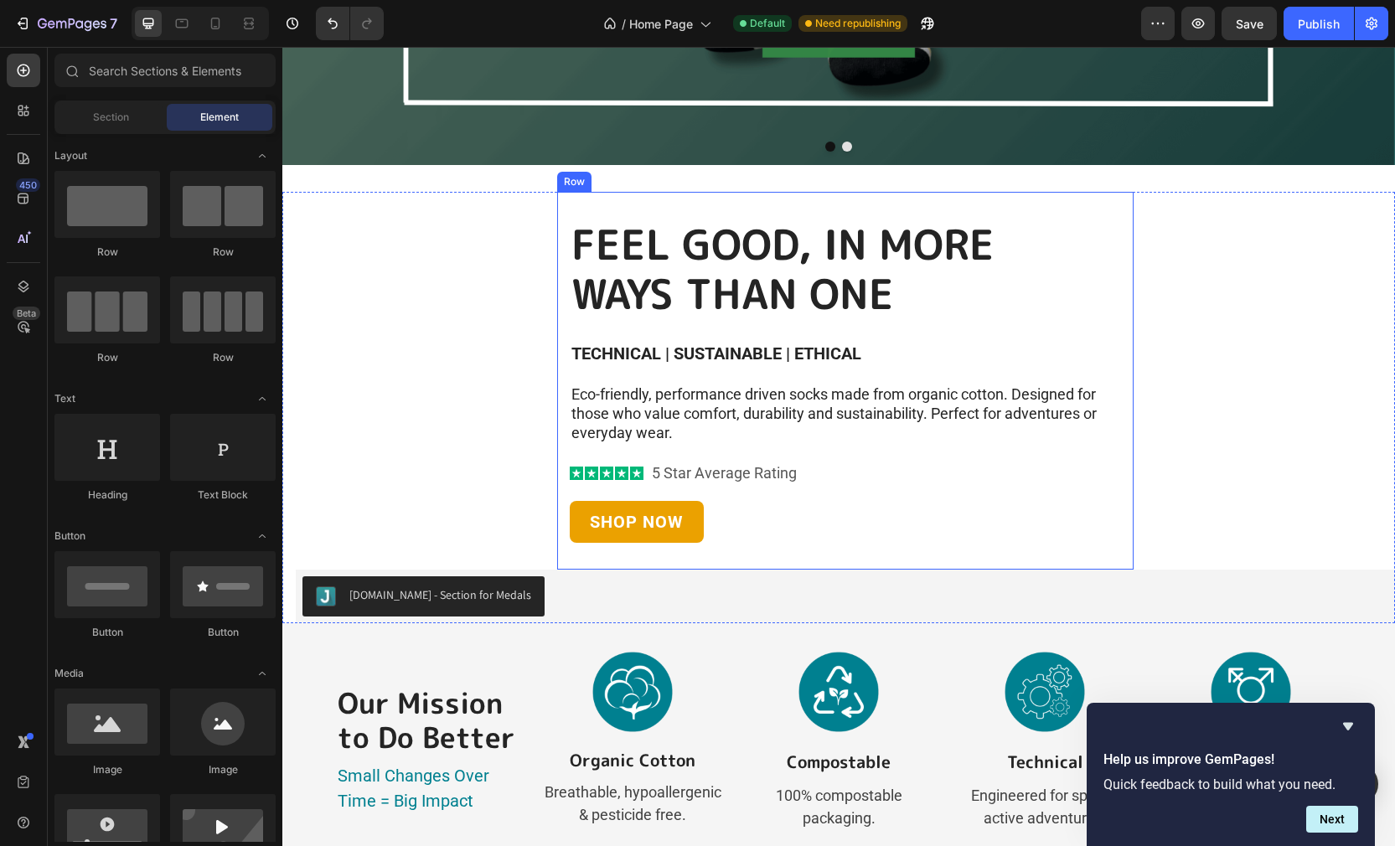
click at [1044, 327] on div "FEEL GOOD, IN MORE WAYS THAN ONE Heading TECHNICAL | SUSTAINABLE | ETHICAL Text…" at bounding box center [845, 381] width 551 height 324
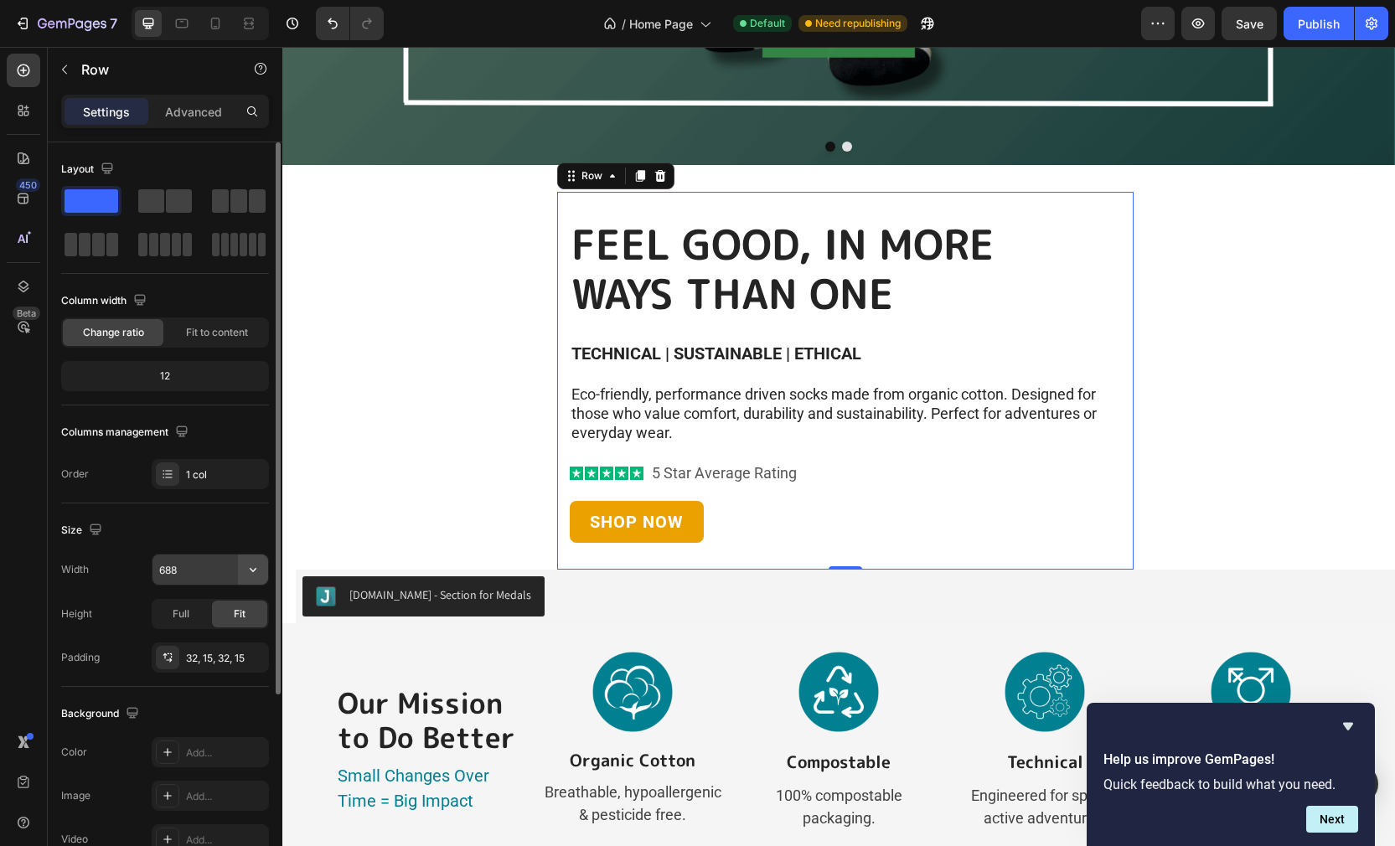
click at [257, 571] on icon "button" at bounding box center [253, 569] width 17 height 17
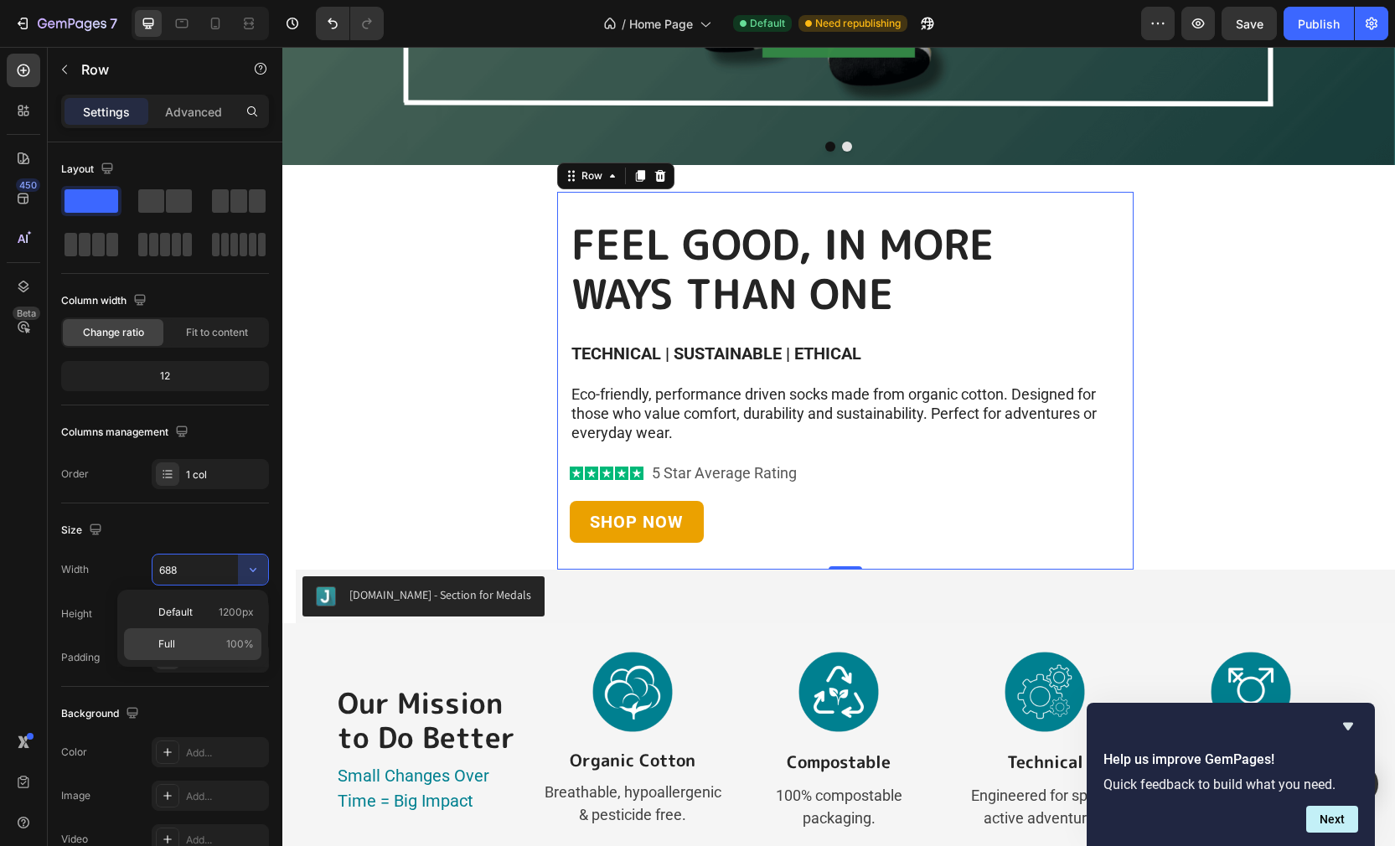
click at [241, 647] on span "100%" at bounding box center [240, 644] width 28 height 15
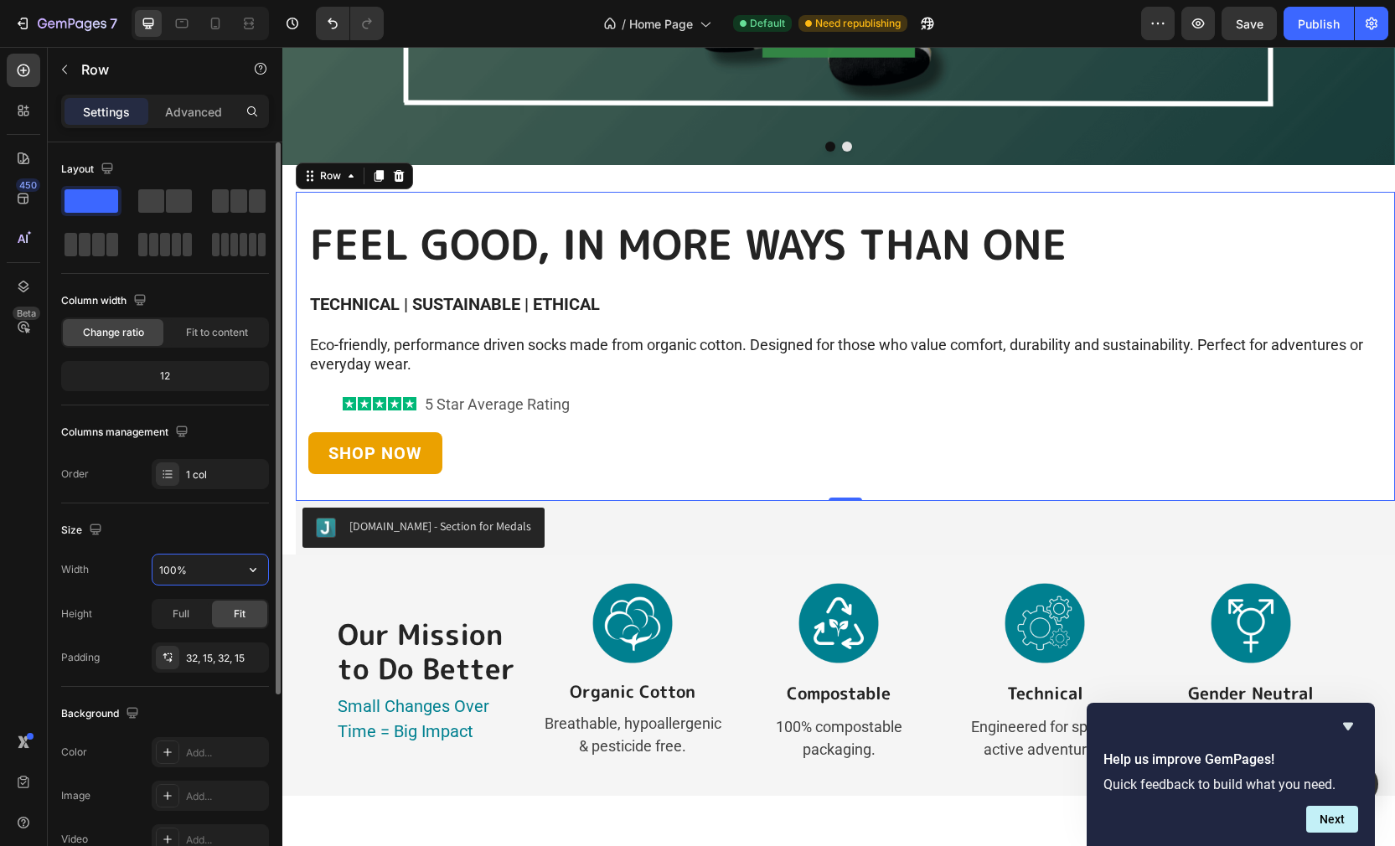
drag, startPoint x: 171, startPoint y: 566, endPoint x: 180, endPoint y: 566, distance: 9.2
click at [171, 565] on input "100%" at bounding box center [210, 569] width 116 height 30
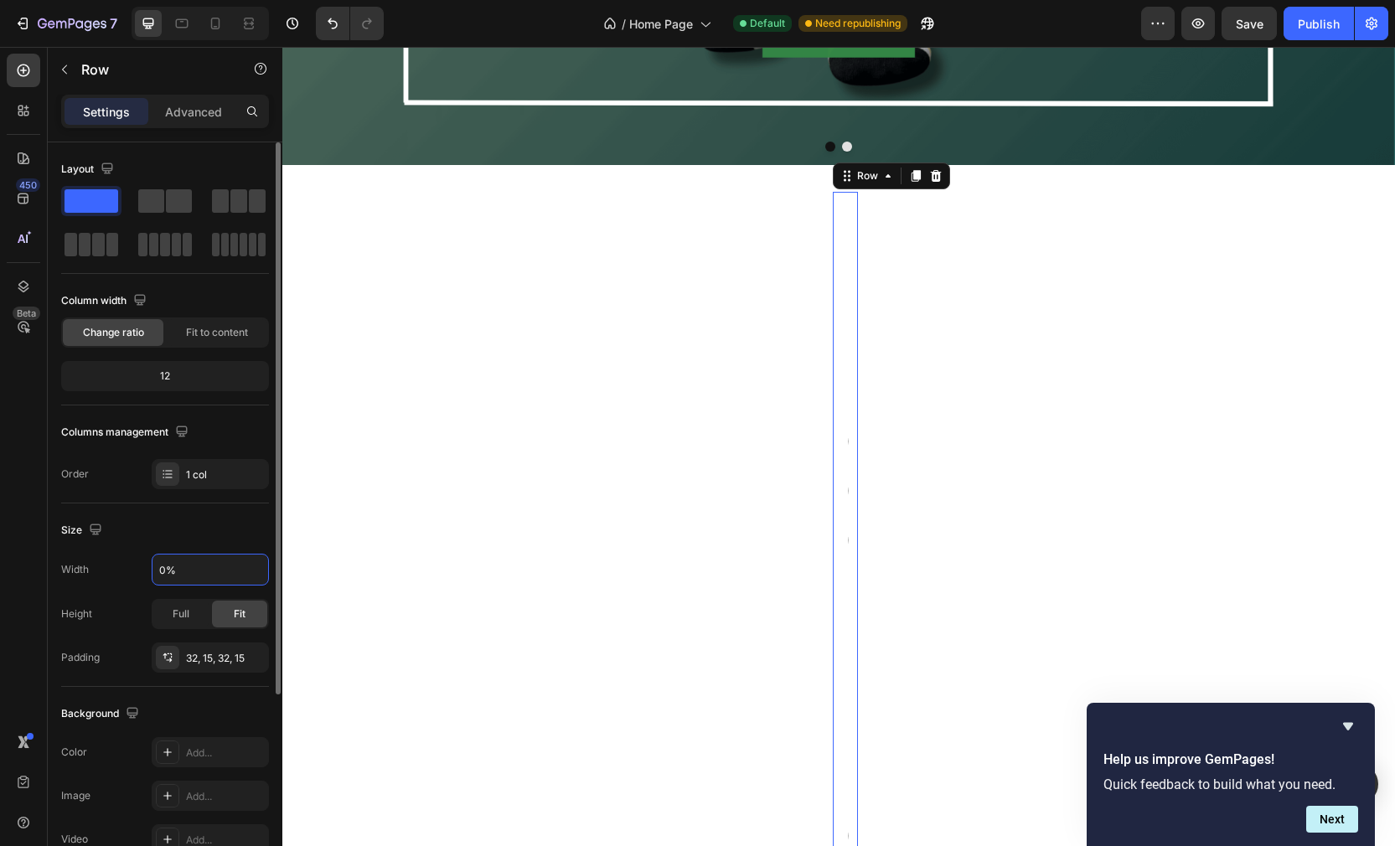
type input "80%"
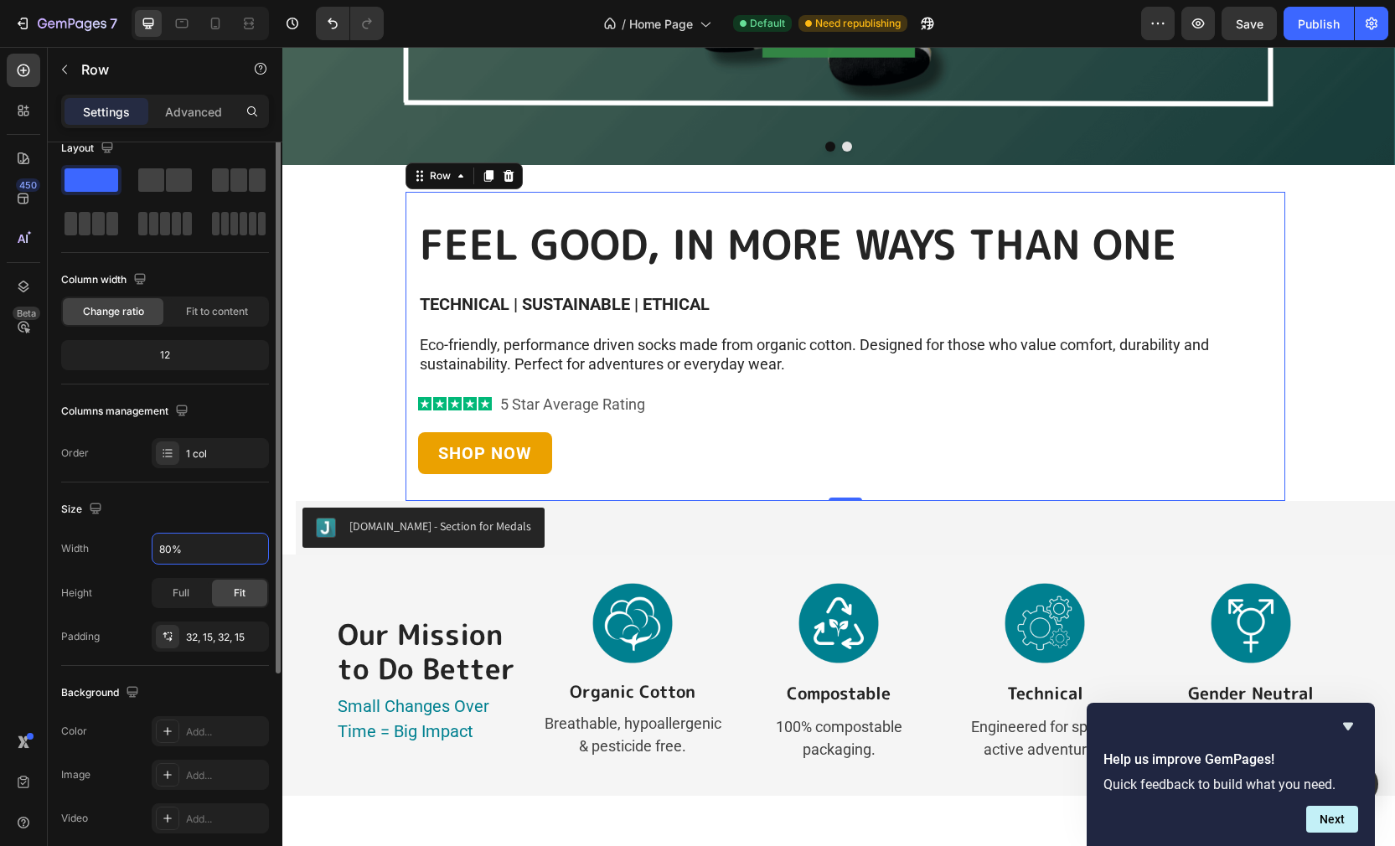
scroll to position [0, 0]
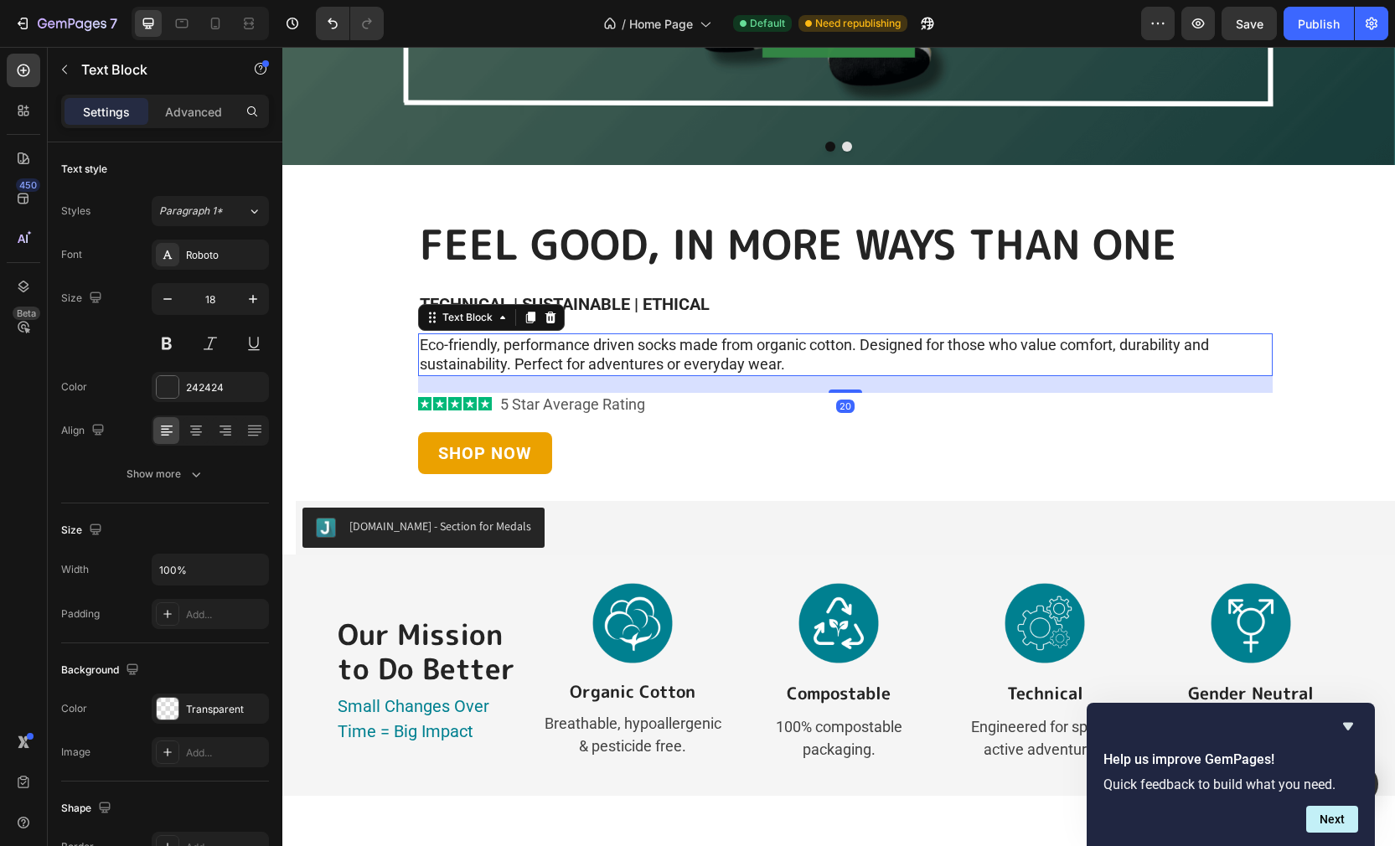
click at [591, 337] on p "Eco-friendly, performance driven socks made from organic cotton. Designed for t…" at bounding box center [845, 354] width 851 height 39
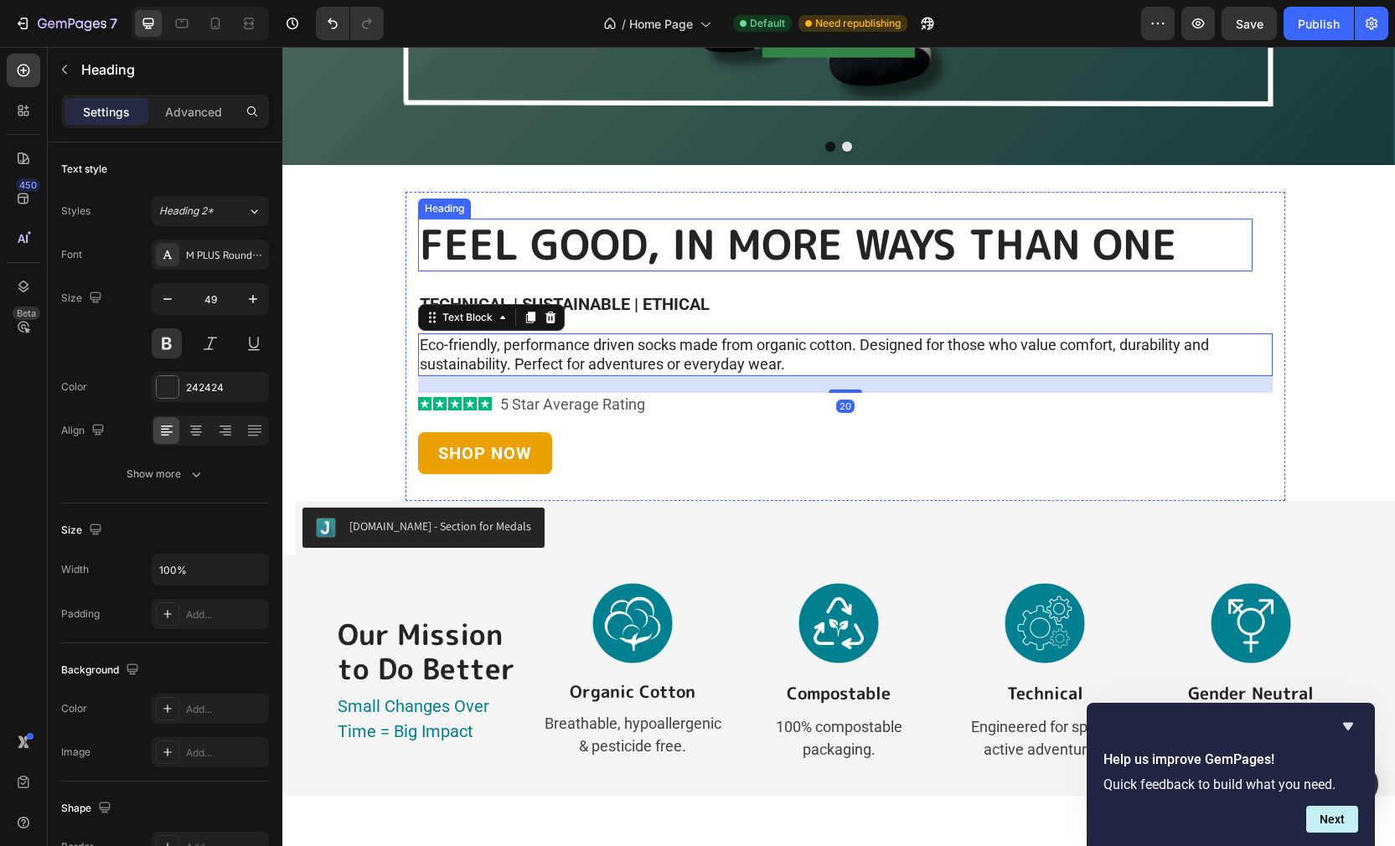
click at [664, 235] on h2 "FEEL GOOD, IN MORE WAYS THAN ONE" at bounding box center [835, 245] width 834 height 53
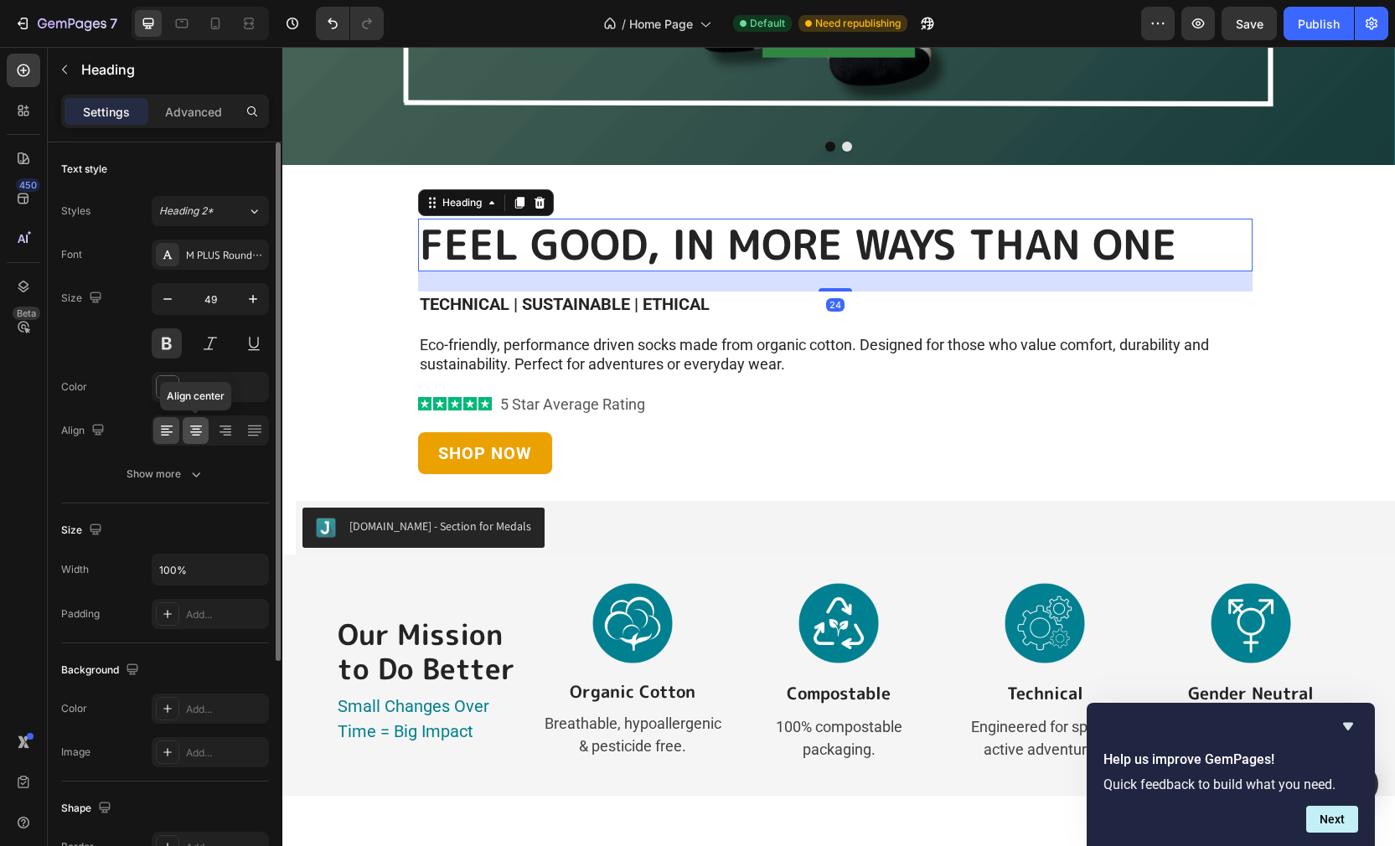
click at [188, 433] on icon at bounding box center [196, 430] width 17 height 17
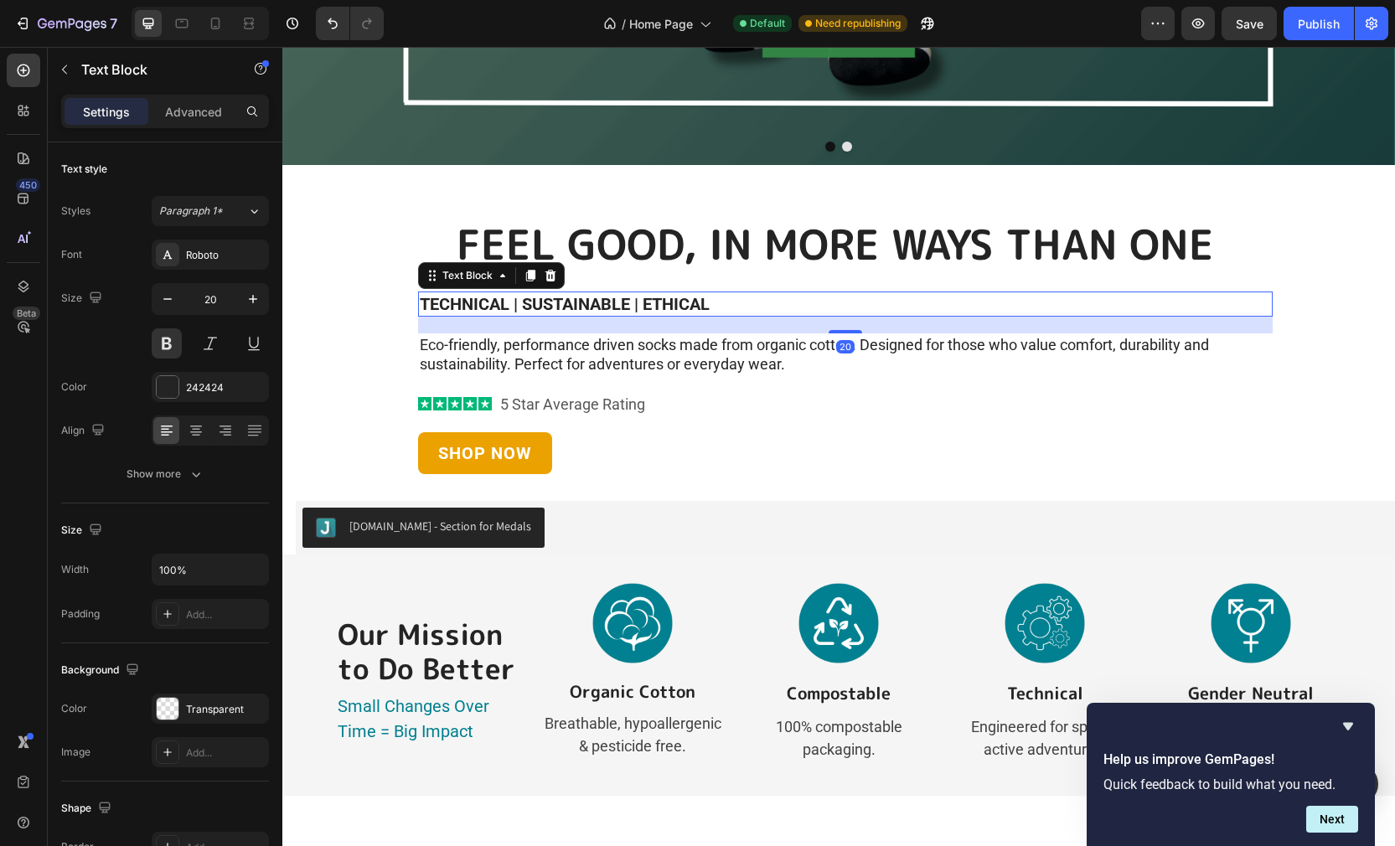
click at [491, 302] on p "TECHNICAL | SUSTAINABLE | ETHICAL" at bounding box center [845, 304] width 851 height 22
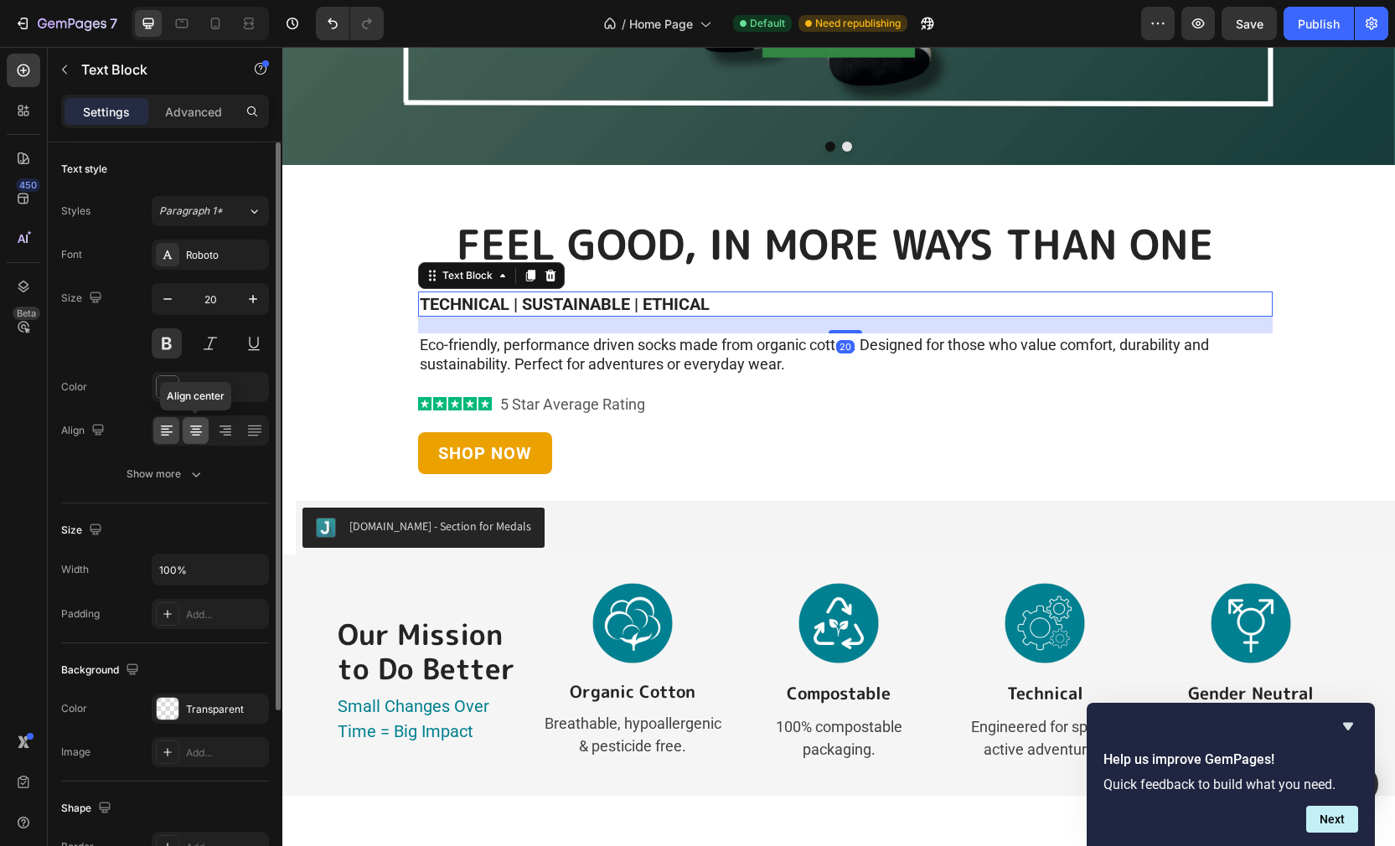
click at [196, 431] on icon at bounding box center [196, 430] width 17 height 17
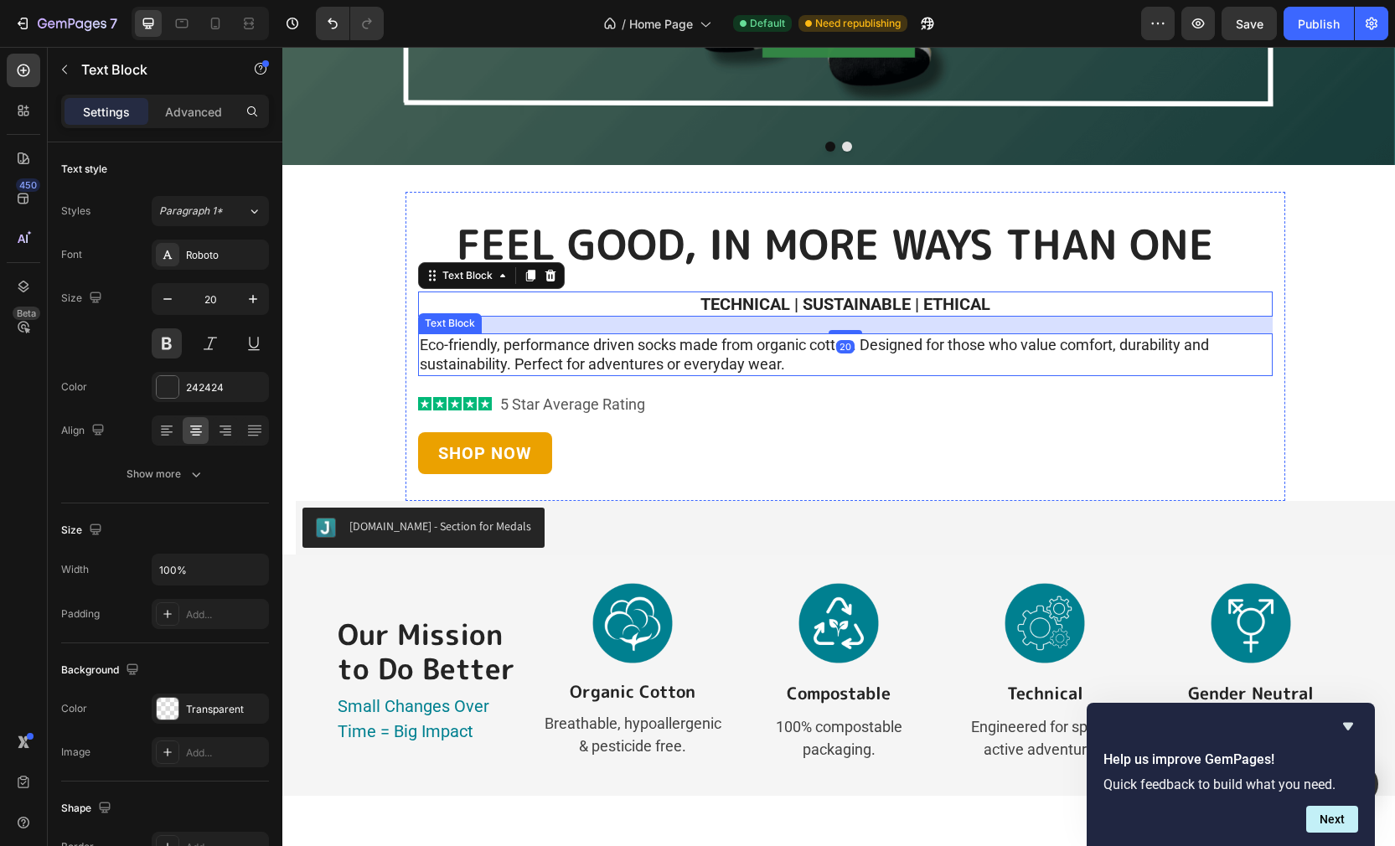
click at [467, 348] on p "Eco-friendly, performance driven socks made from organic cotton. Designed for t…" at bounding box center [845, 354] width 851 height 39
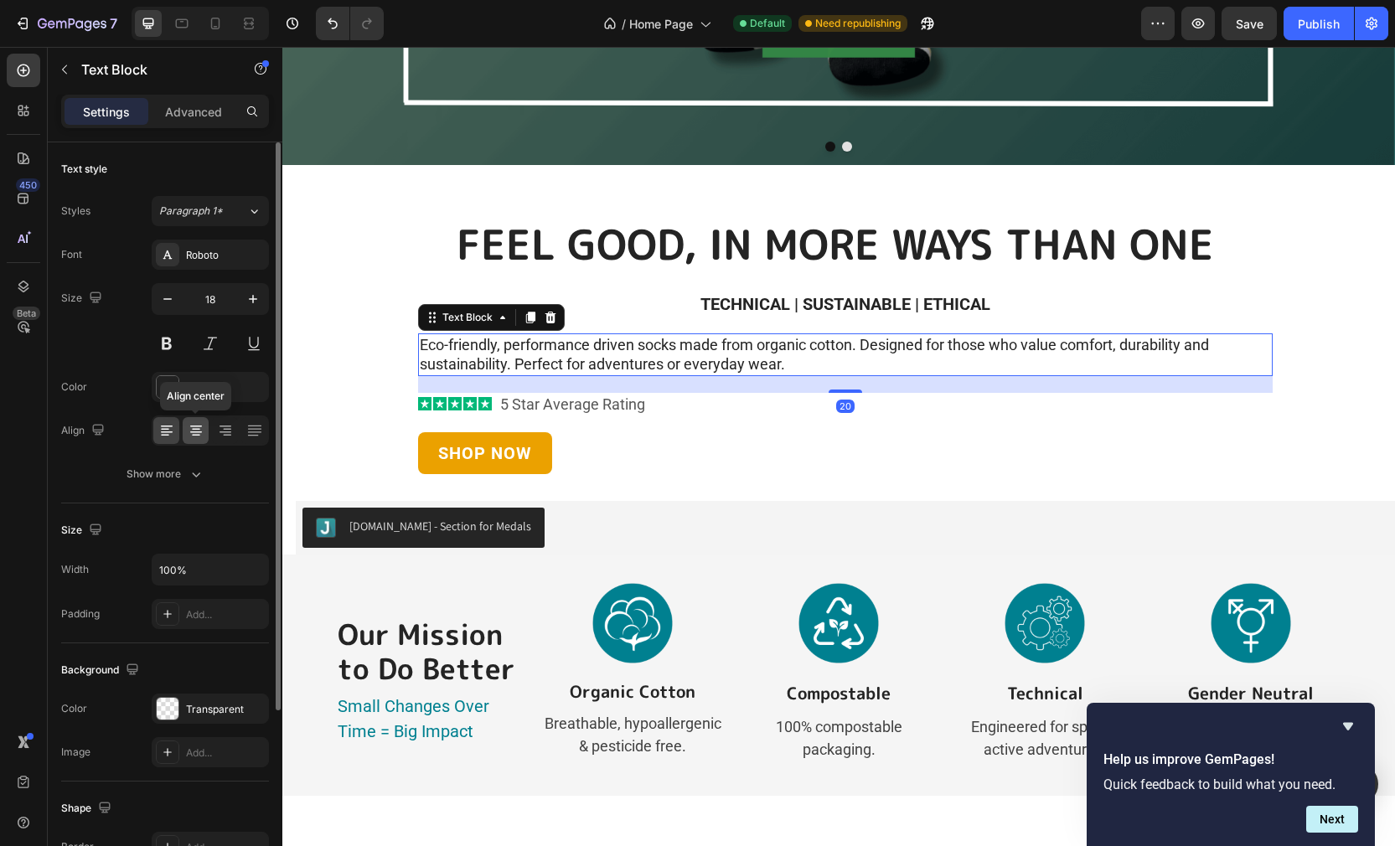
click at [193, 428] on icon at bounding box center [196, 430] width 17 height 17
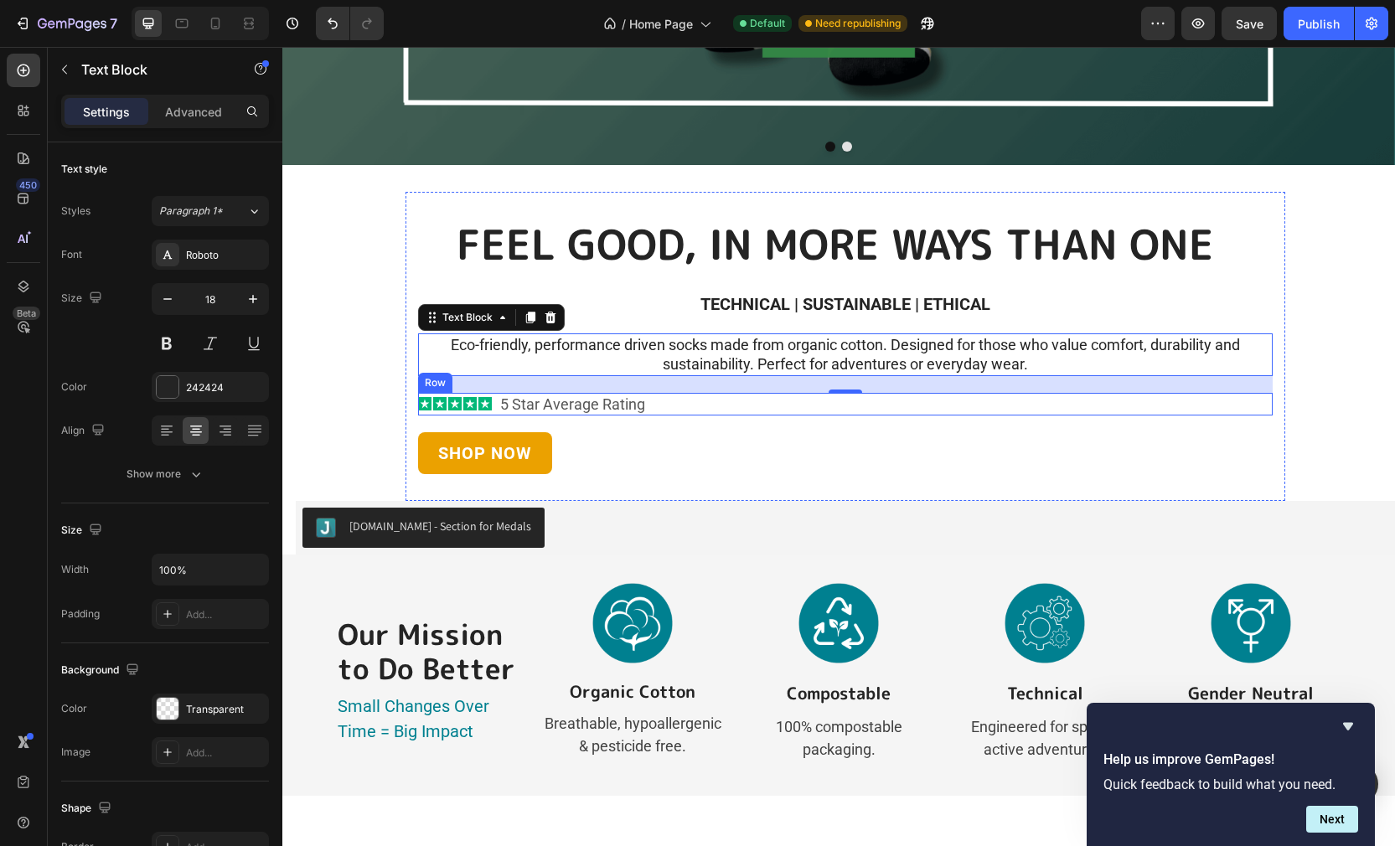
click at [718, 410] on div "Icon Icon Icon Icon Icon Icon List 5 Star Average Rating Text Block Row" at bounding box center [845, 404] width 854 height 23
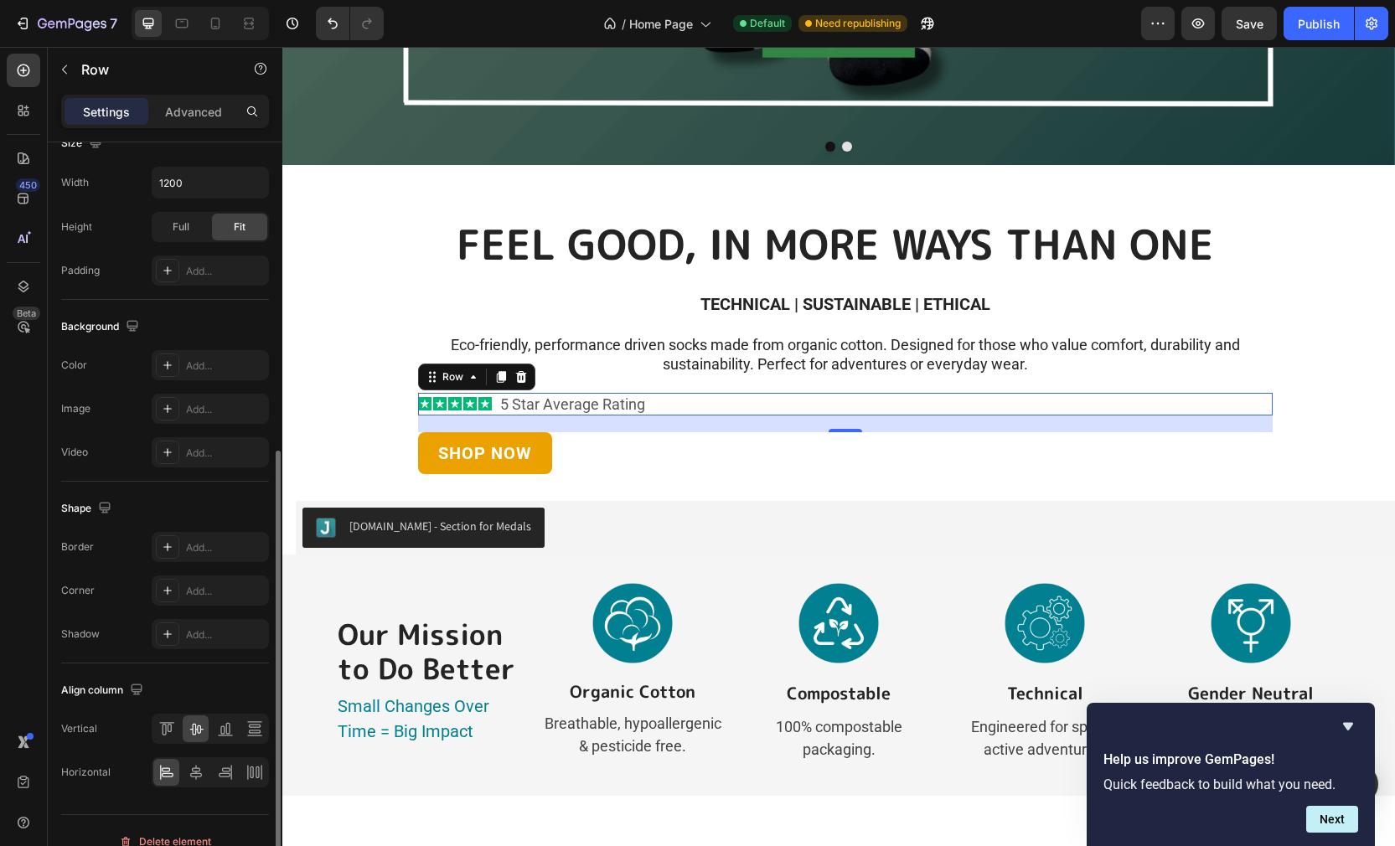
scroll to position [461, 0]
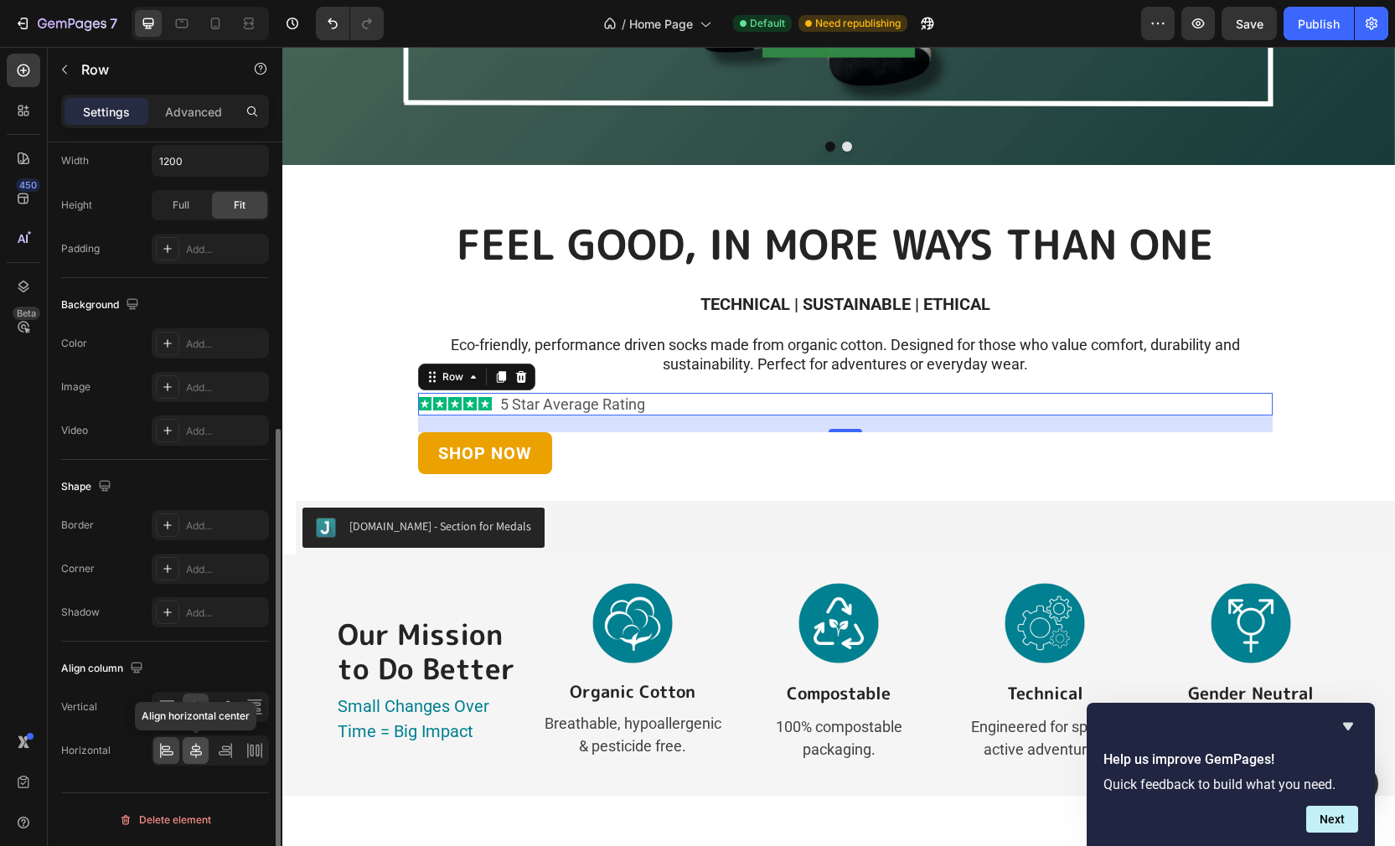
click at [190, 755] on icon at bounding box center [196, 750] width 17 height 17
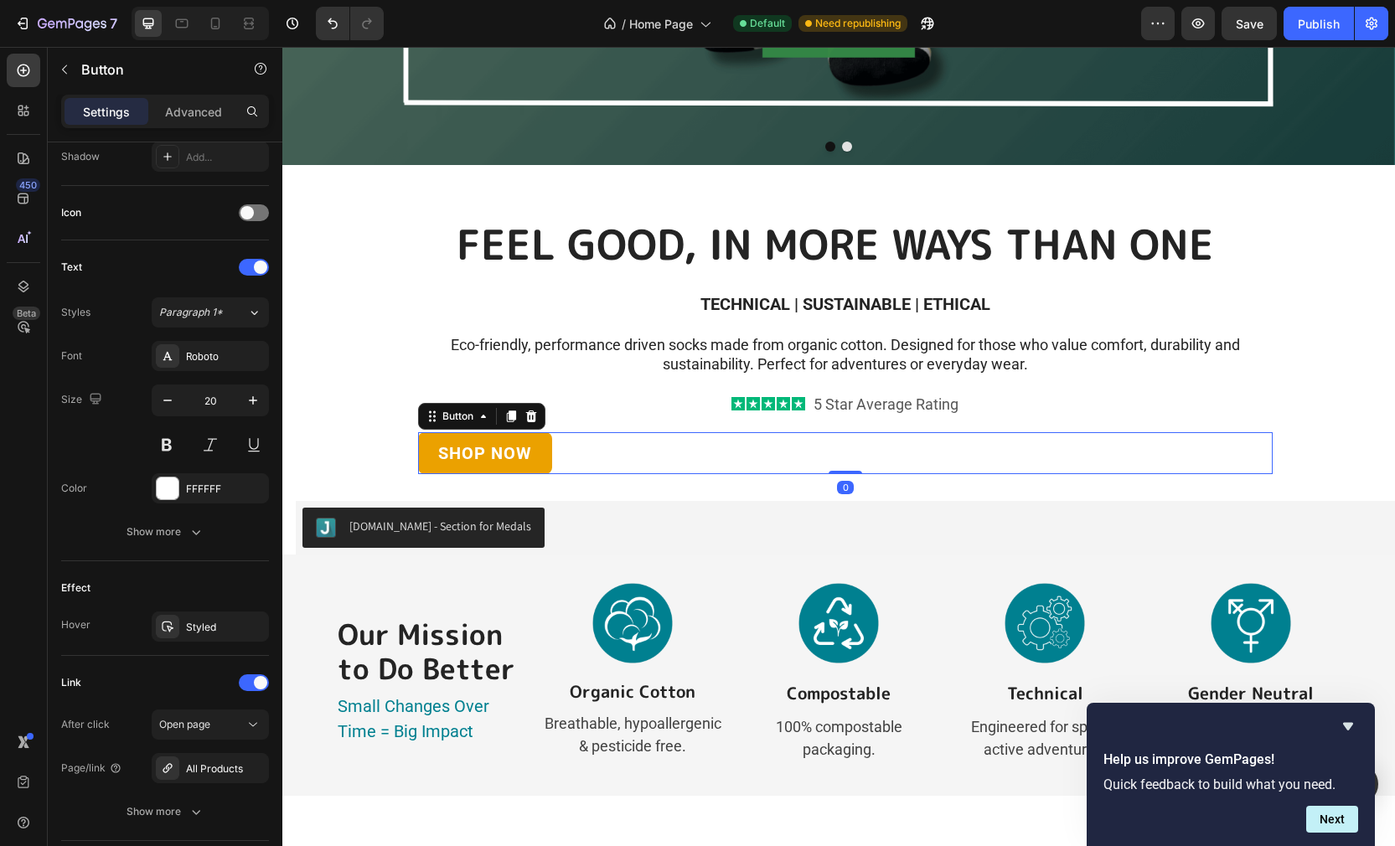
click at [576, 455] on div "SHOP NOW Button 0" at bounding box center [845, 453] width 854 height 42
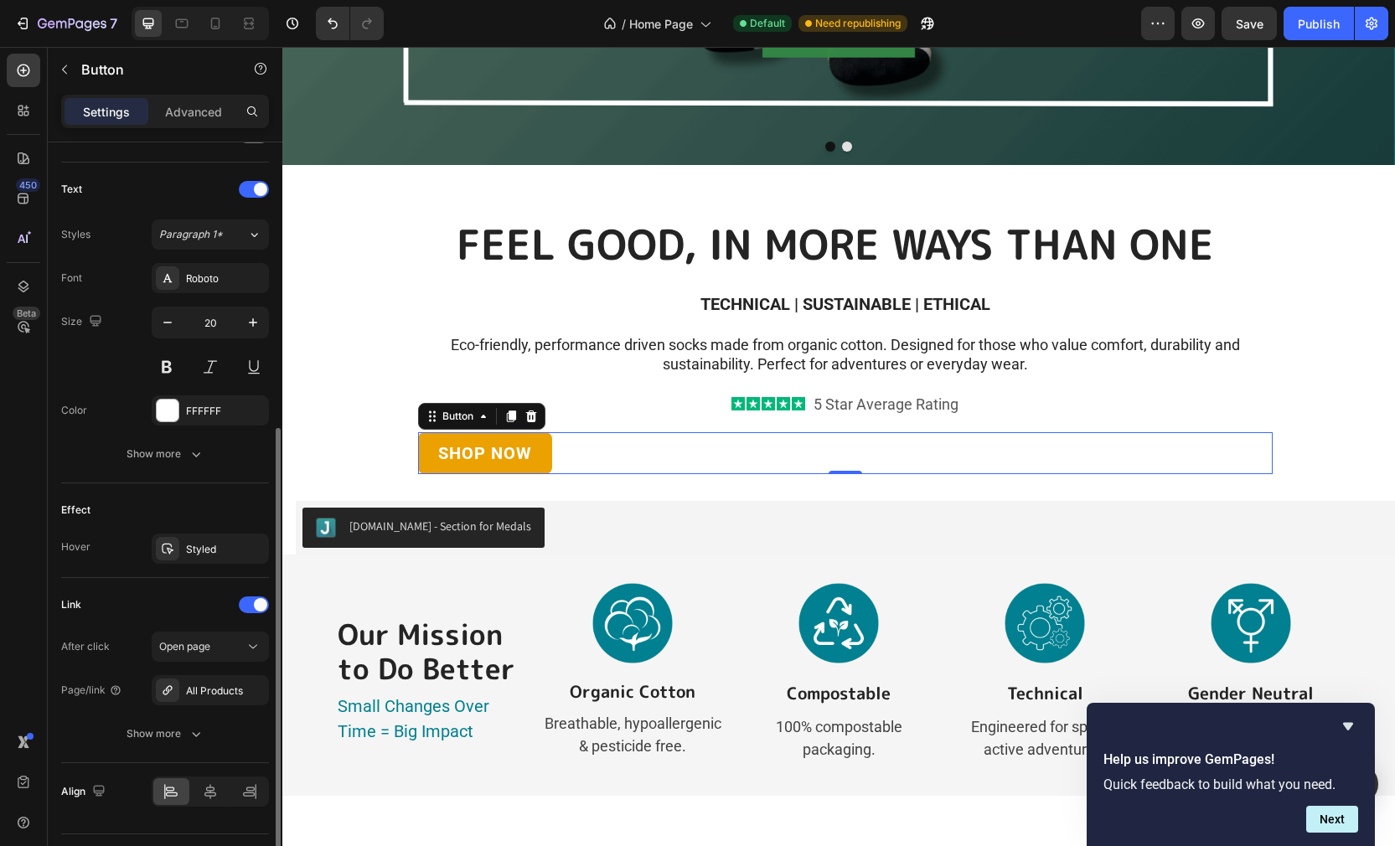
scroll to position [580, 0]
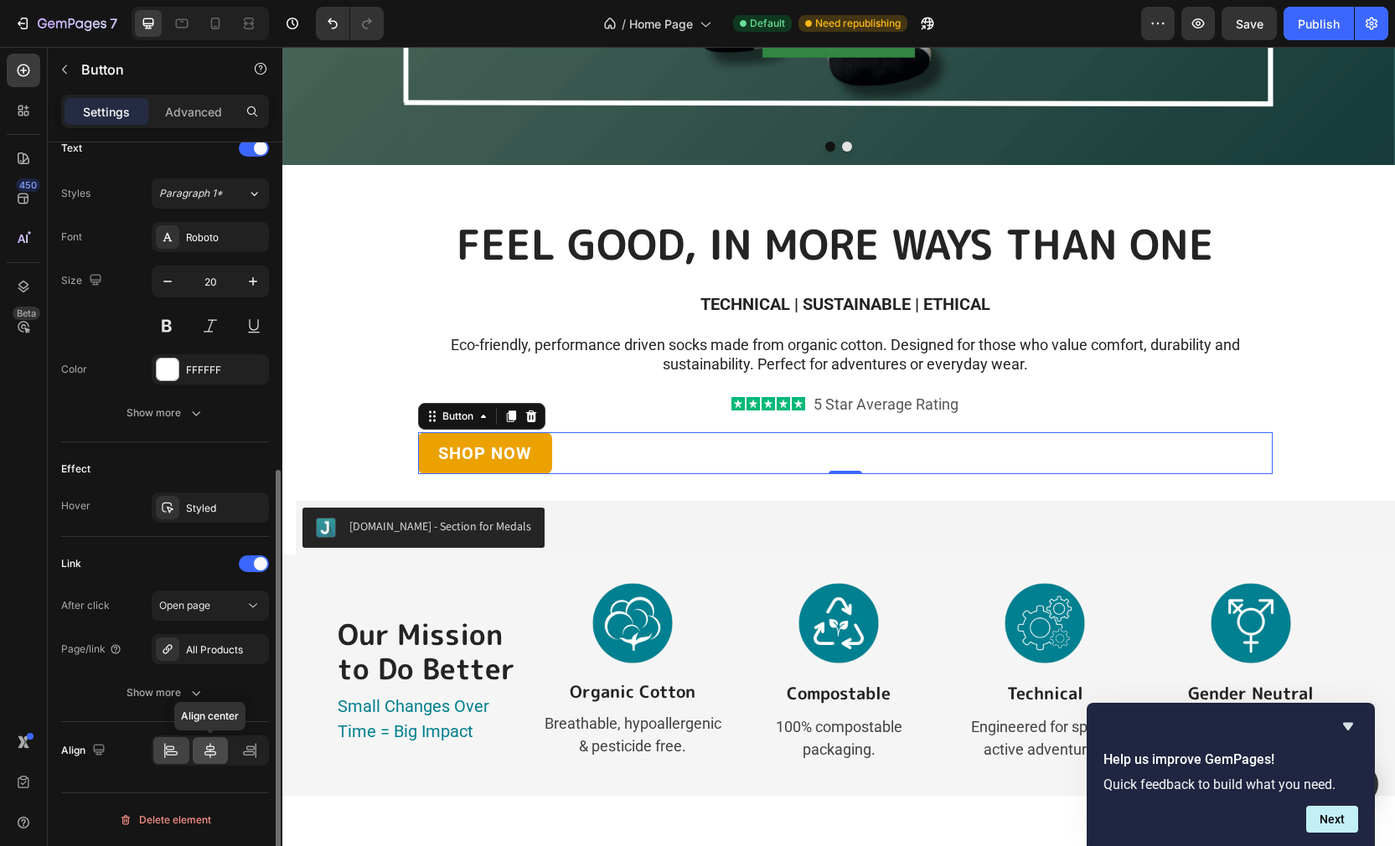
click at [209, 751] on icon at bounding box center [210, 750] width 12 height 15
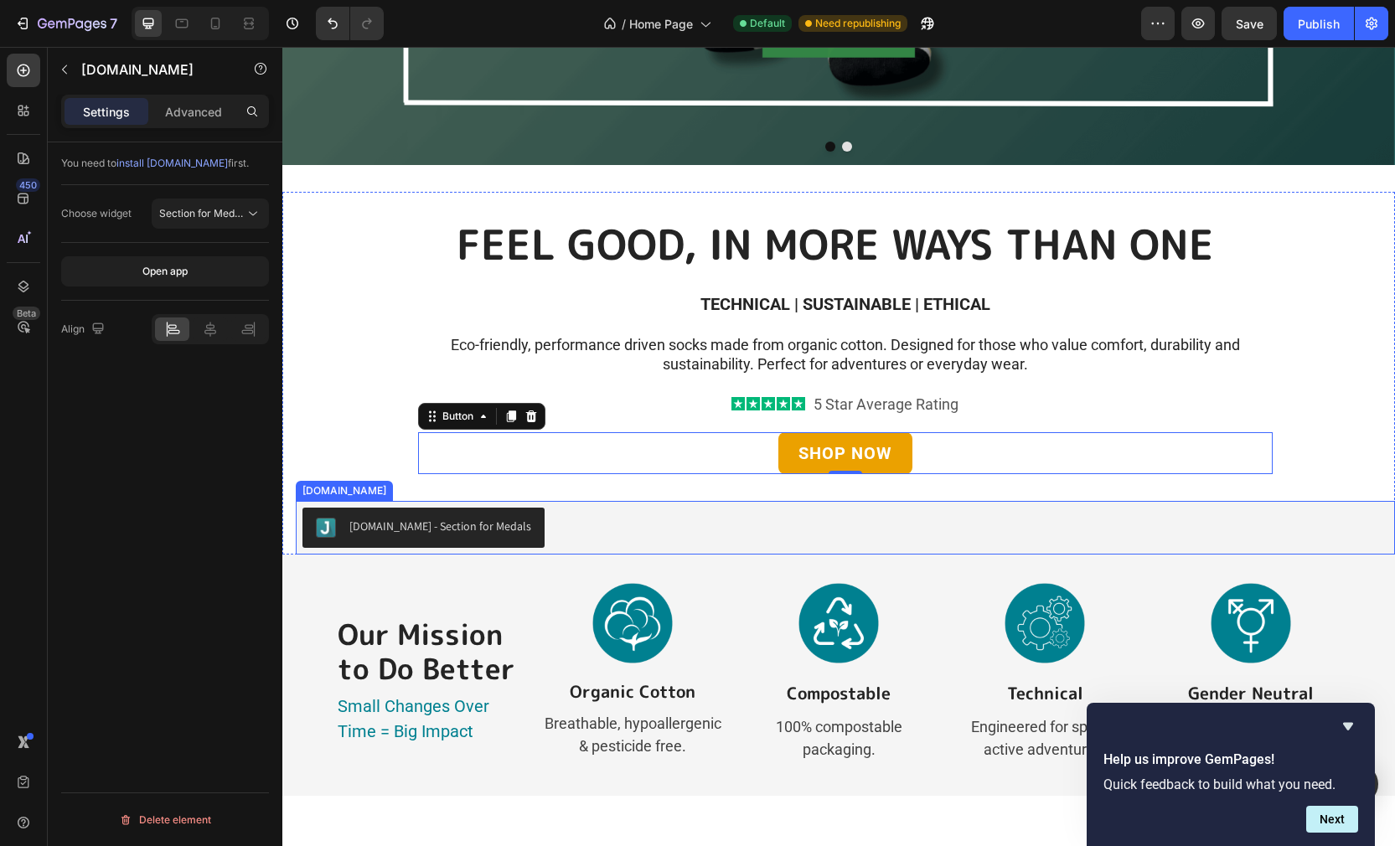
click at [563, 523] on div "[DOMAIN_NAME] - Section for Medals" at bounding box center [844, 528] width 1085 height 40
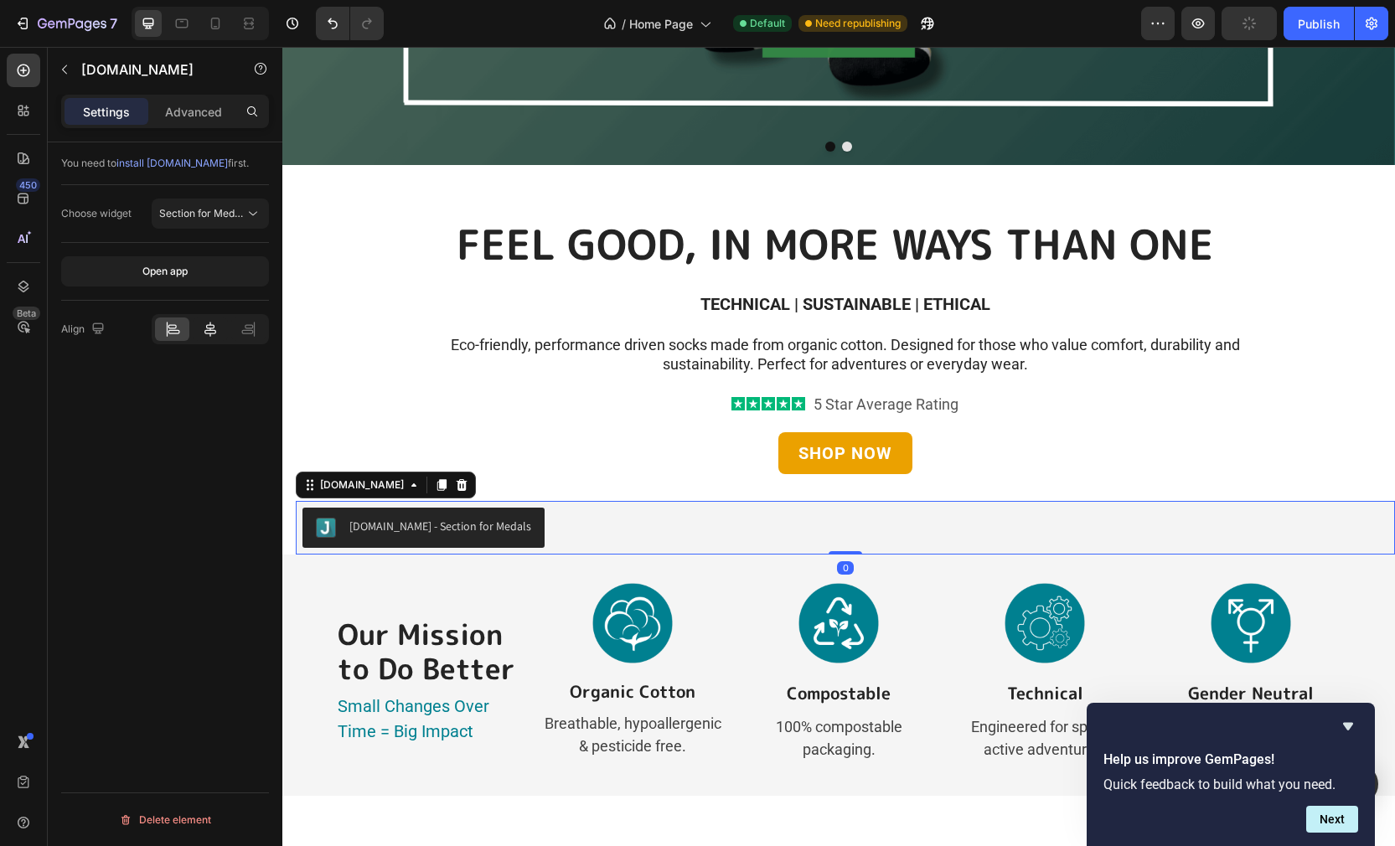
click at [217, 335] on icon at bounding box center [210, 329] width 17 height 17
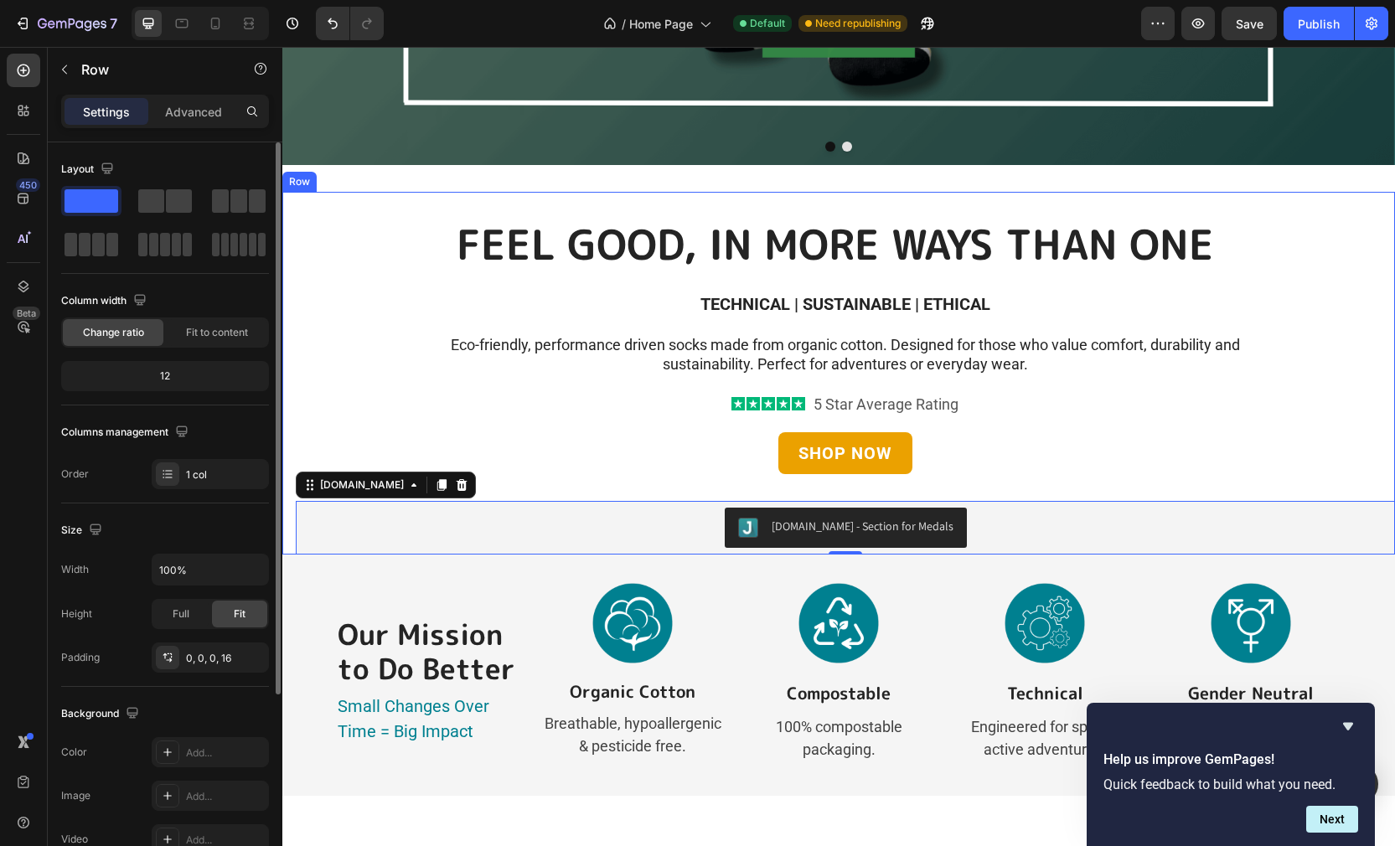
click at [1335, 358] on div "FEEL GOOD, IN MORE WAYS THAN ONE Heading TECHNICAL | SUSTAINABLE | ETHICAL Text…" at bounding box center [845, 373] width 1099 height 363
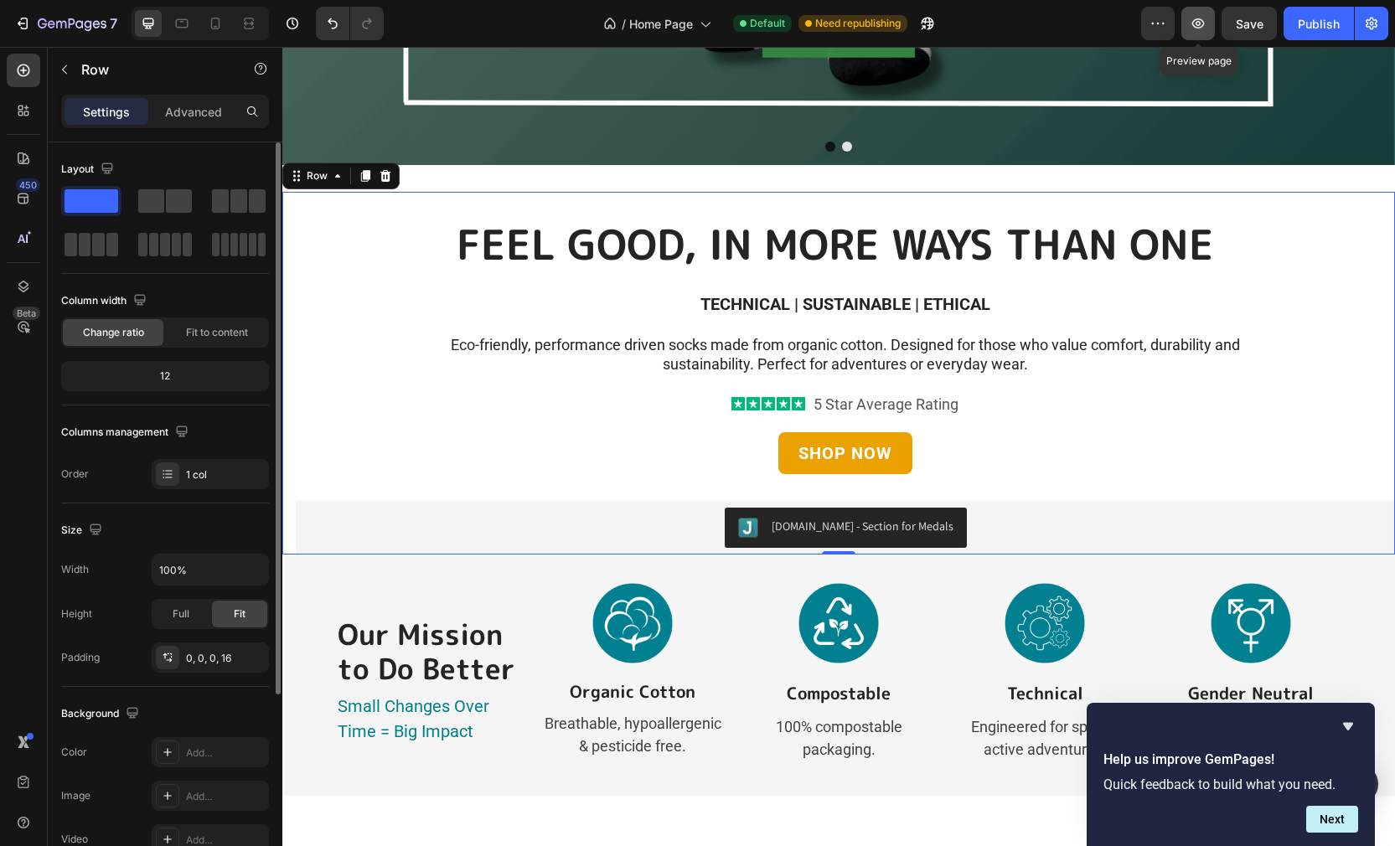
click at [1196, 21] on icon "button" at bounding box center [1197, 23] width 17 height 17
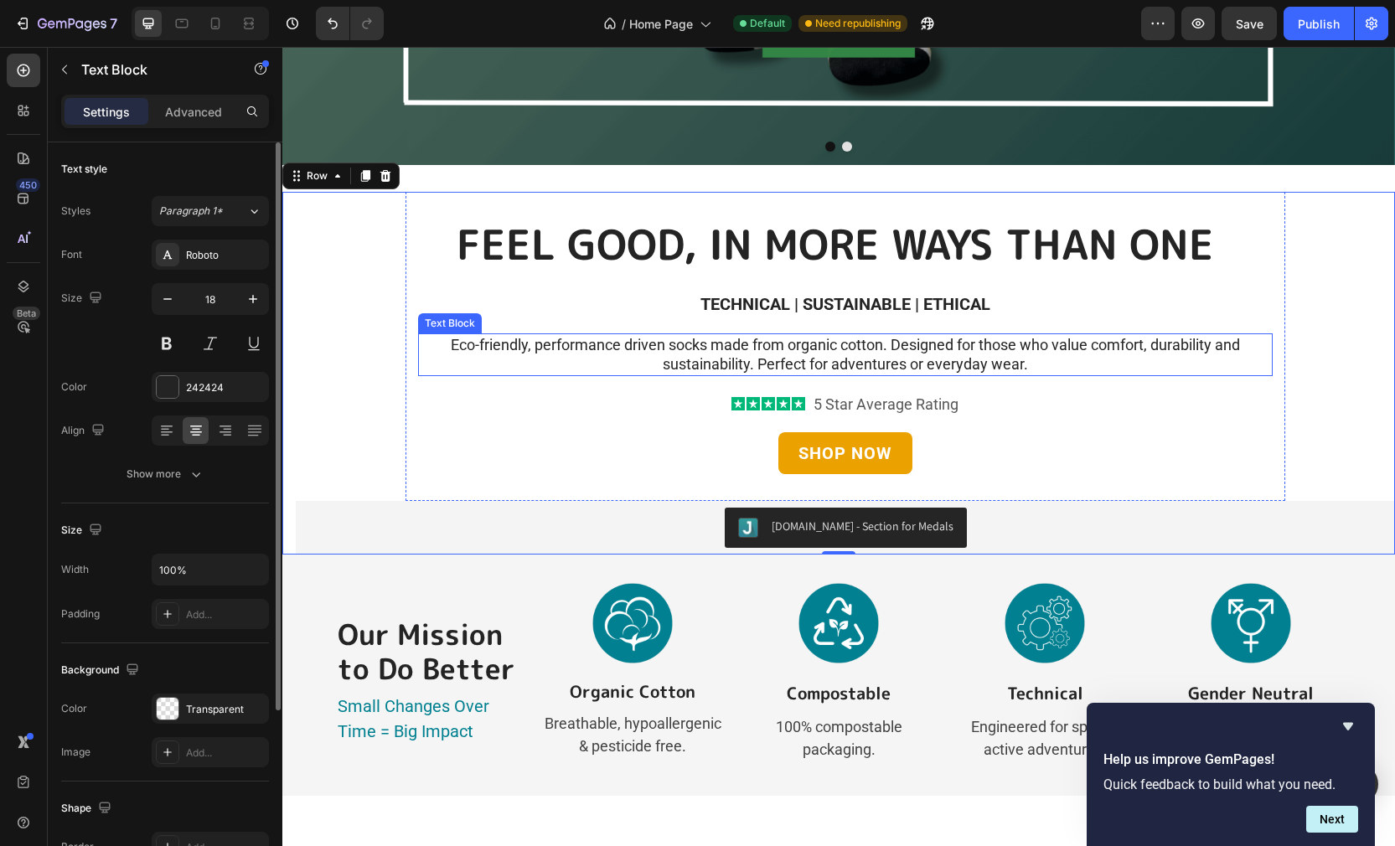
click at [900, 339] on p "Eco-friendly, performance driven socks made from organic cotton. Designed for t…" at bounding box center [845, 354] width 851 height 39
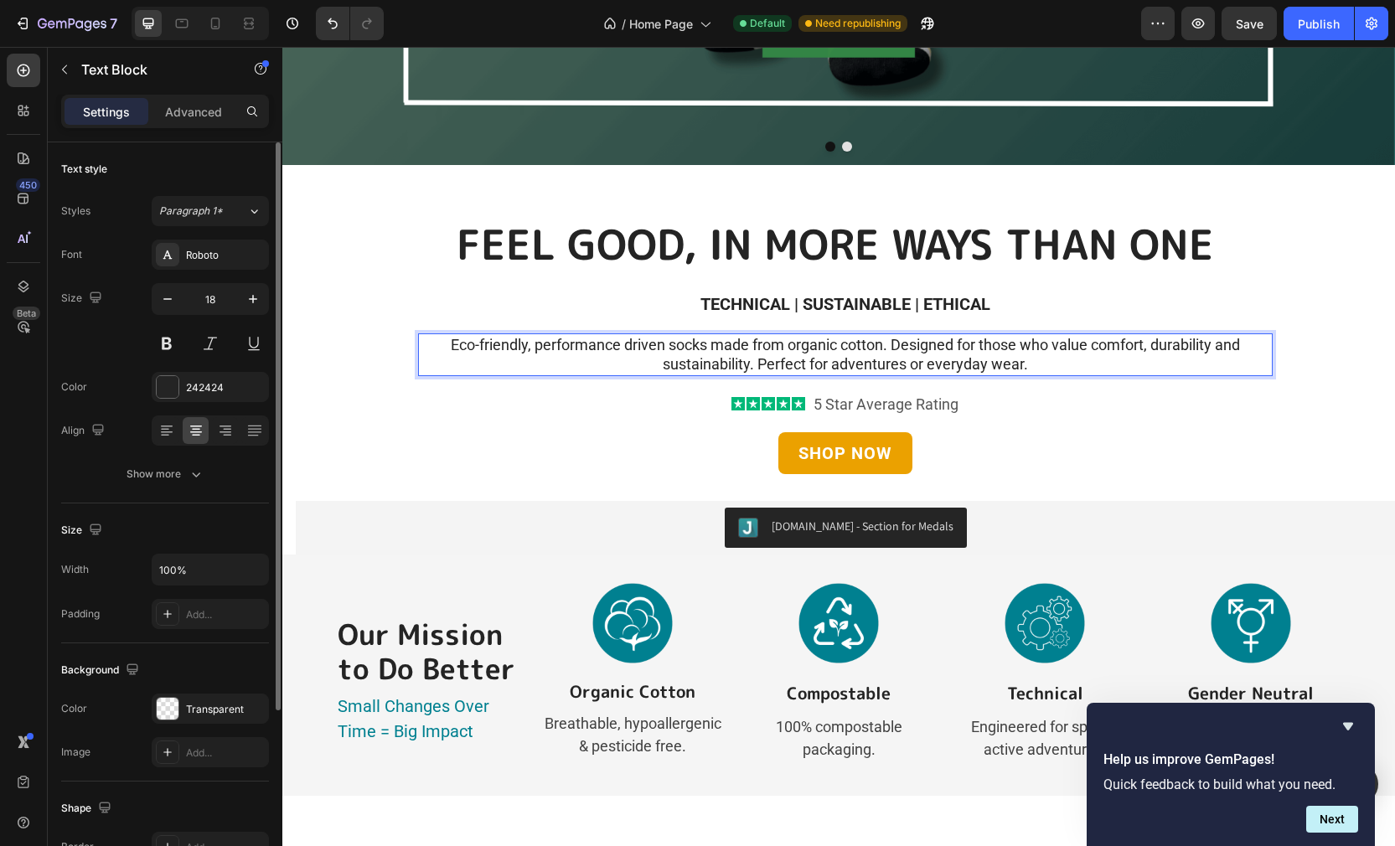
click at [892, 345] on p "Eco-friendly, performance driven socks made from organic cotton. Designed for t…" at bounding box center [845, 354] width 851 height 39
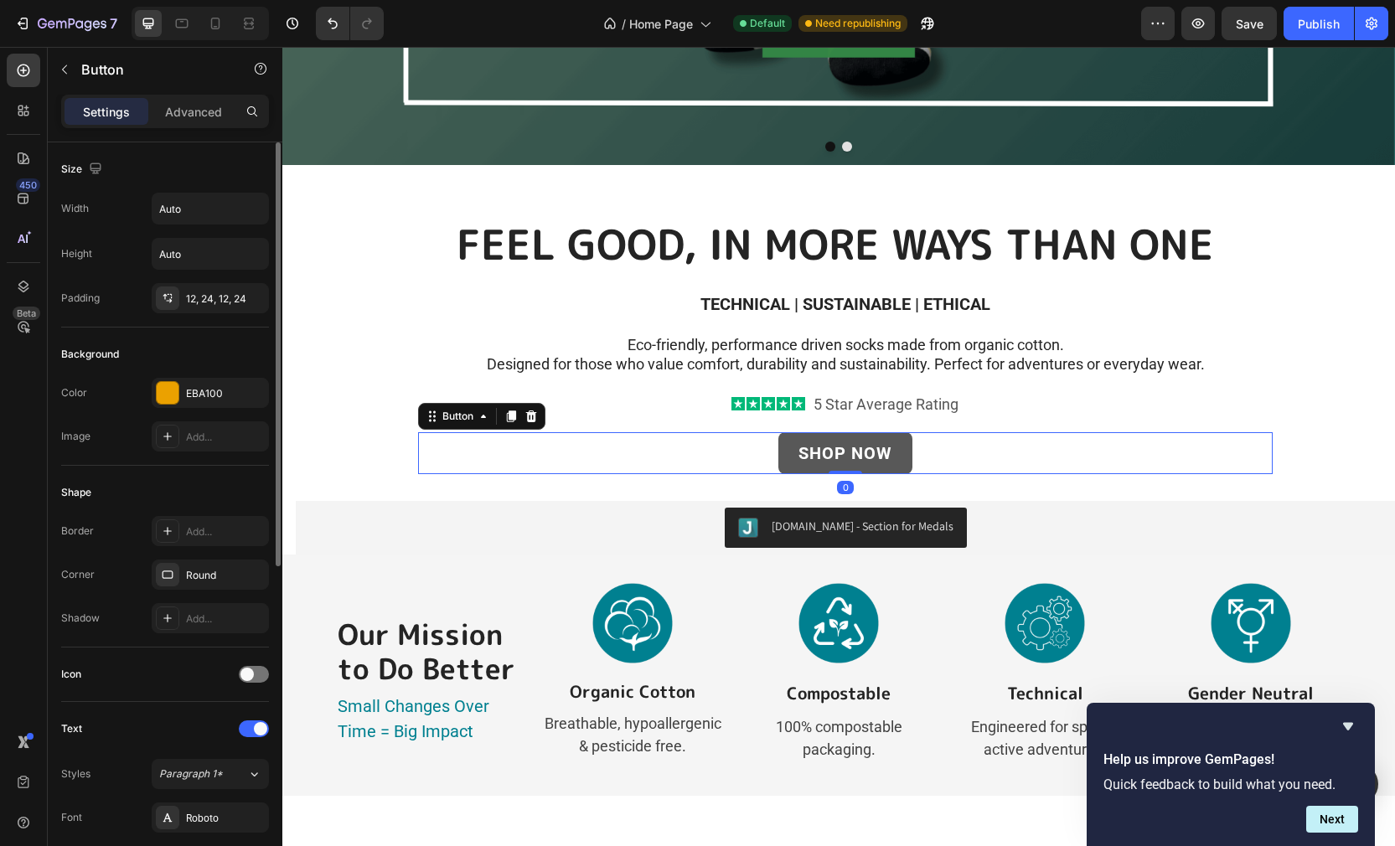
click at [900, 444] on link "SHOP NOW" at bounding box center [845, 453] width 134 height 42
click at [203, 577] on div "Round" at bounding box center [210, 575] width 49 height 15
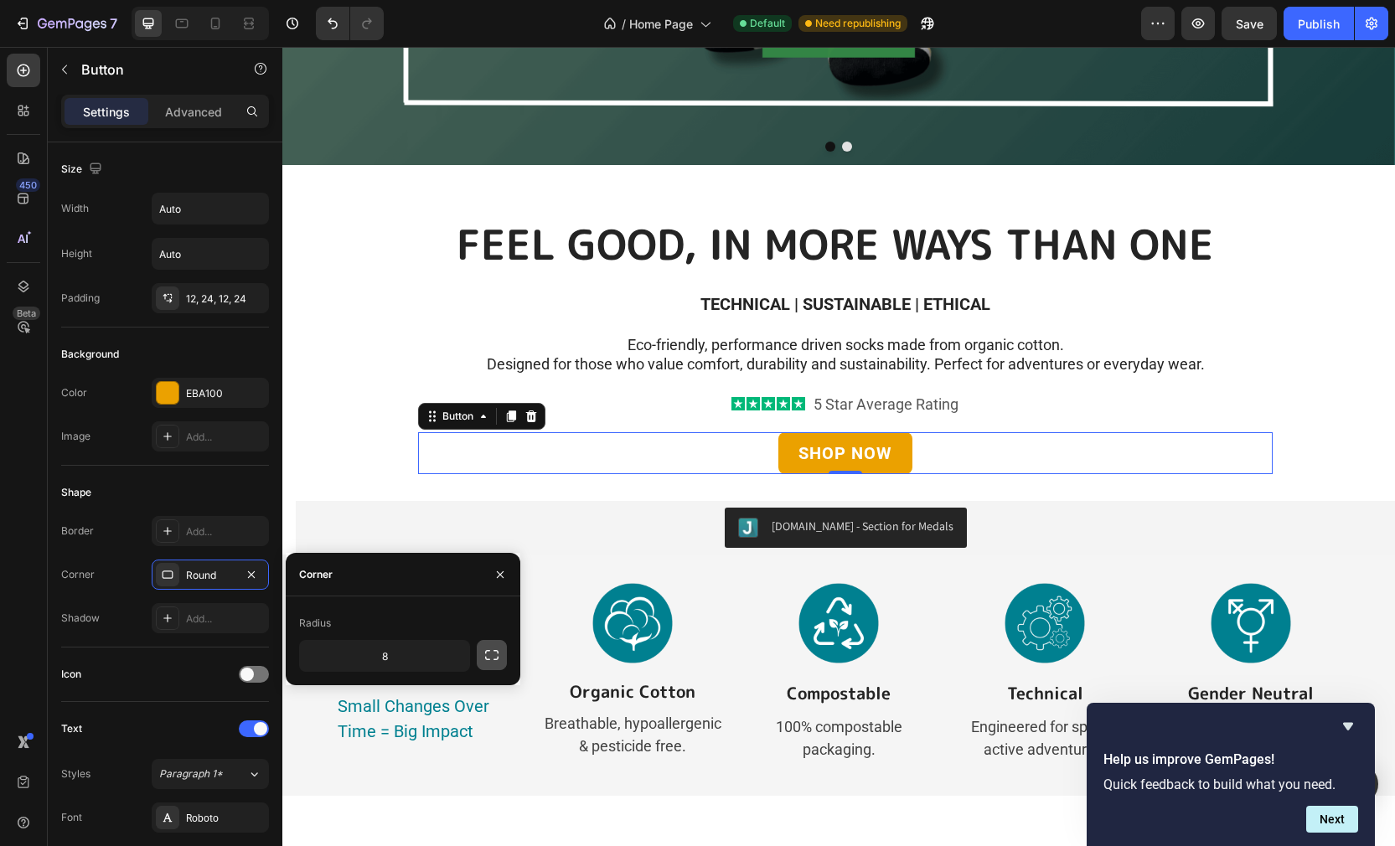
click at [487, 656] on icon "button" at bounding box center [491, 655] width 17 height 17
click at [455, 657] on icon "button" at bounding box center [454, 655] width 17 height 17
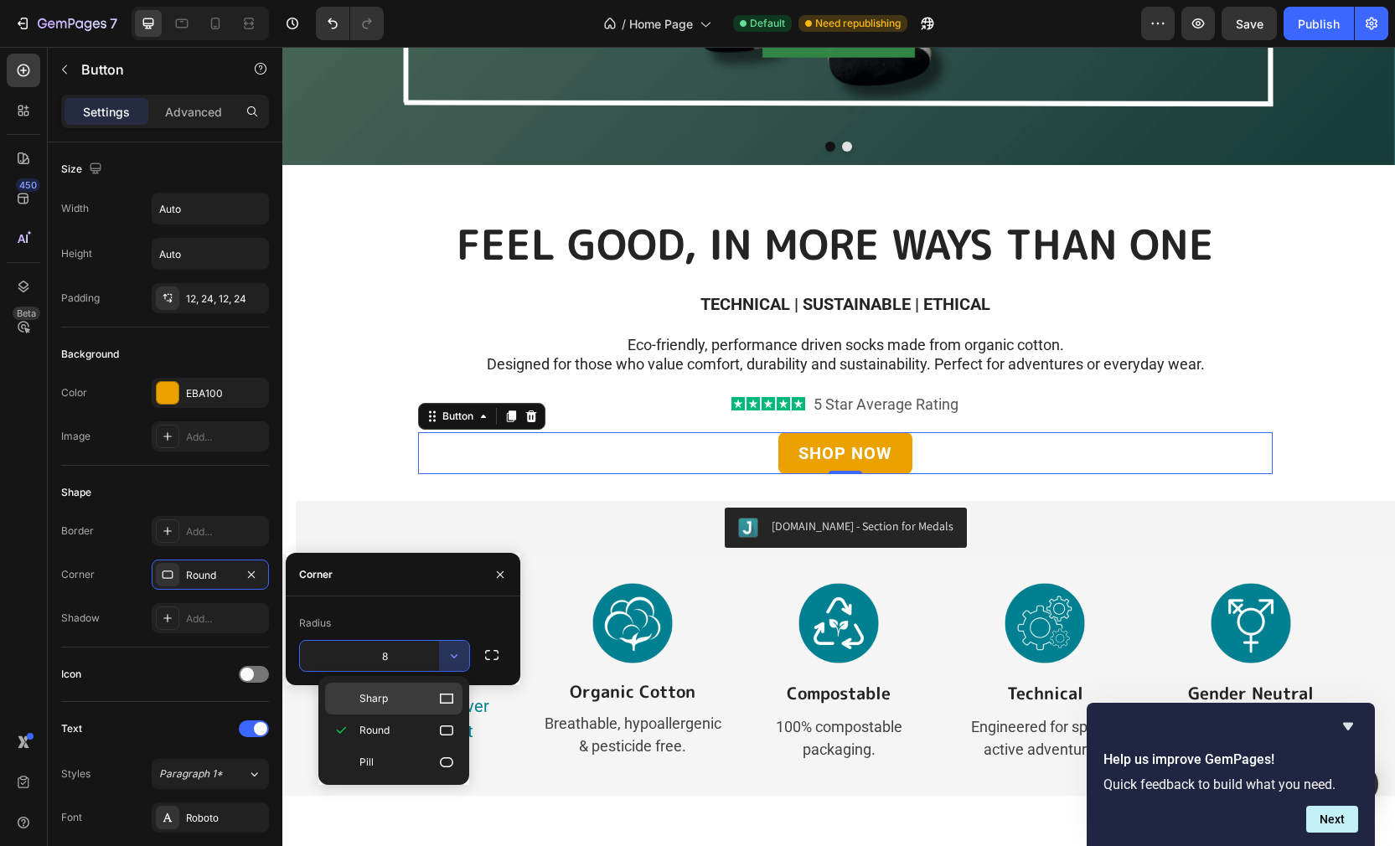
click at [451, 696] on icon at bounding box center [446, 698] width 13 height 10
type input "0"
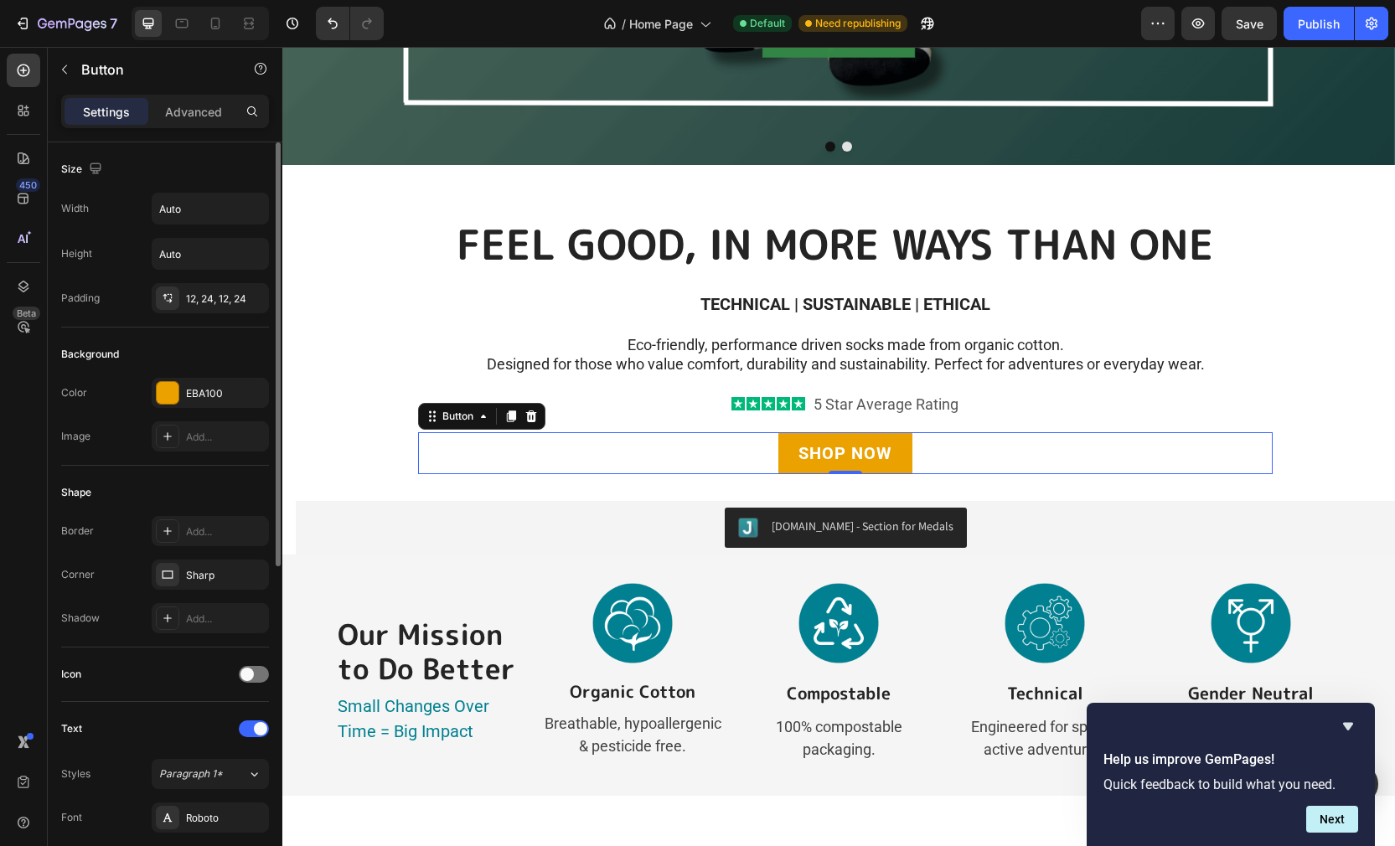
click at [246, 493] on div "Shape" at bounding box center [165, 492] width 208 height 27
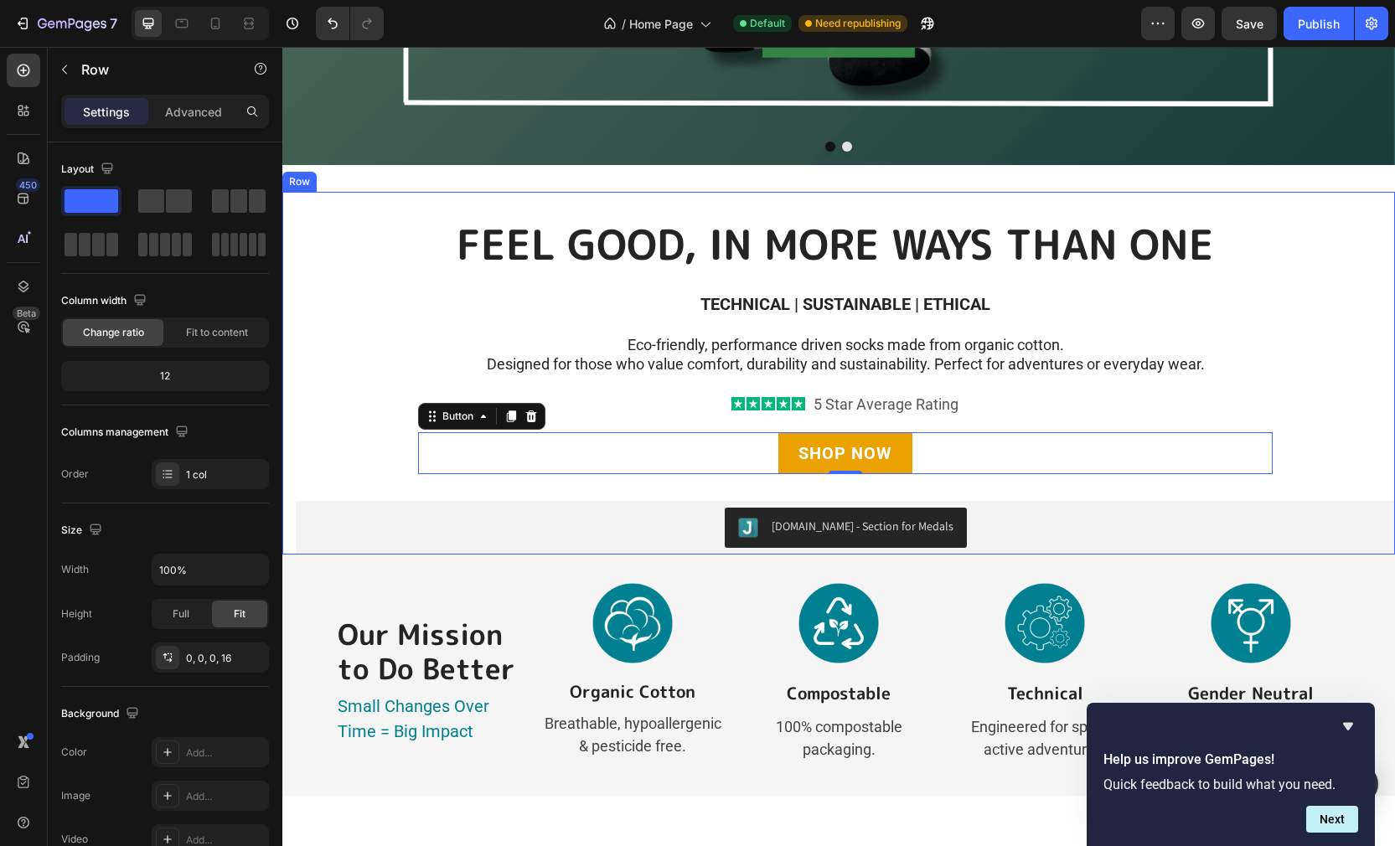
click at [329, 461] on div "FEEL GOOD, IN MORE WAYS THAN ONE Heading TECHNICAL | SUSTAINABLE | ETHICAL Text…" at bounding box center [845, 373] width 1099 height 363
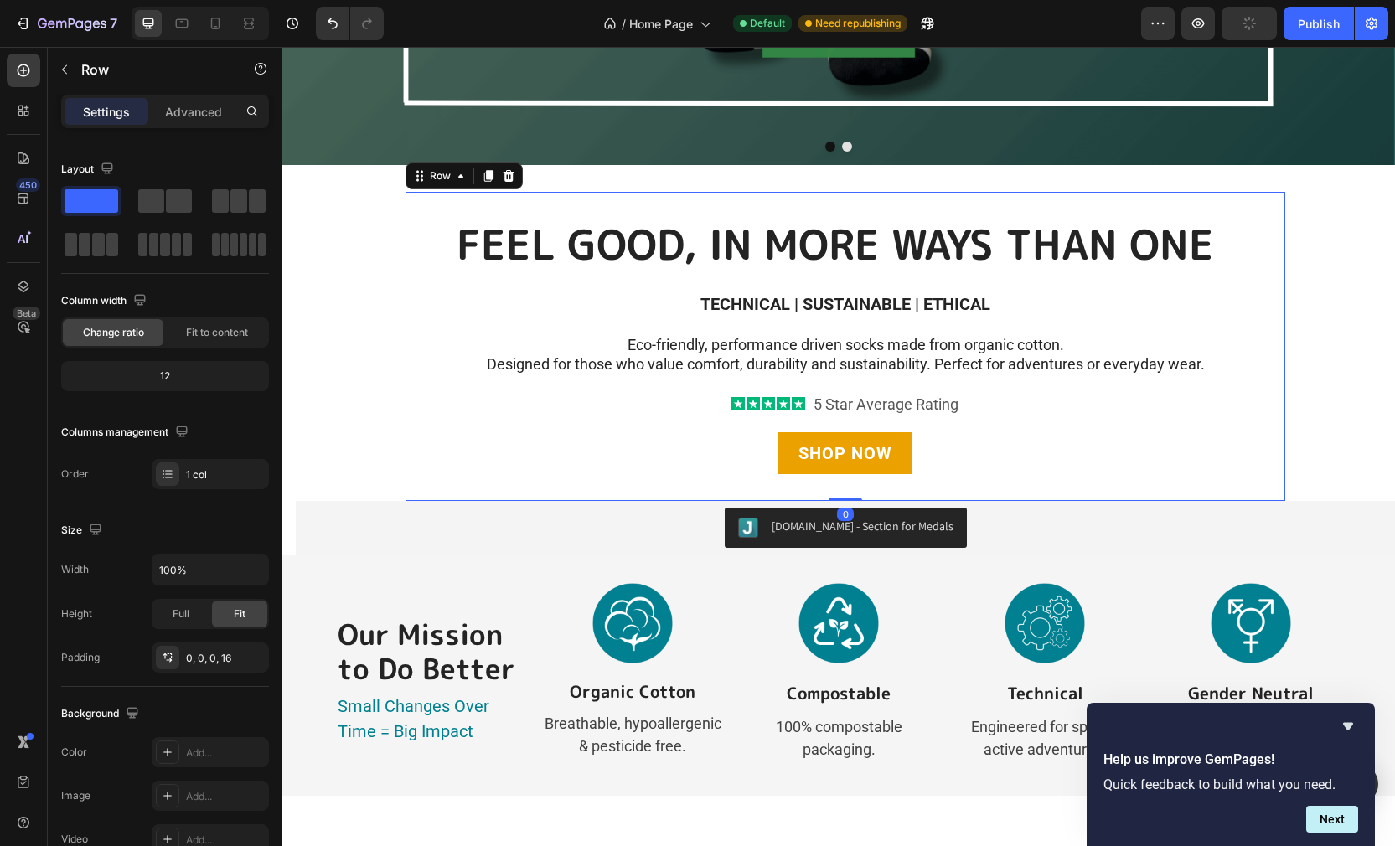
click at [931, 479] on div "FEEL GOOD, IN MORE WAYS THAN ONE Heading TECHNICAL | SUSTAINABLE | ETHICAL Text…" at bounding box center [844, 346] width 879 height 309
drag, startPoint x: 851, startPoint y: 497, endPoint x: 850, endPoint y: 482, distance: 15.1
click at [850, 482] on div "FEEL GOOD, IN MORE WAYS THAN ONE Heading TECHNICAL | SUSTAINABLE | ETHICAL Text…" at bounding box center [844, 346] width 879 height 309
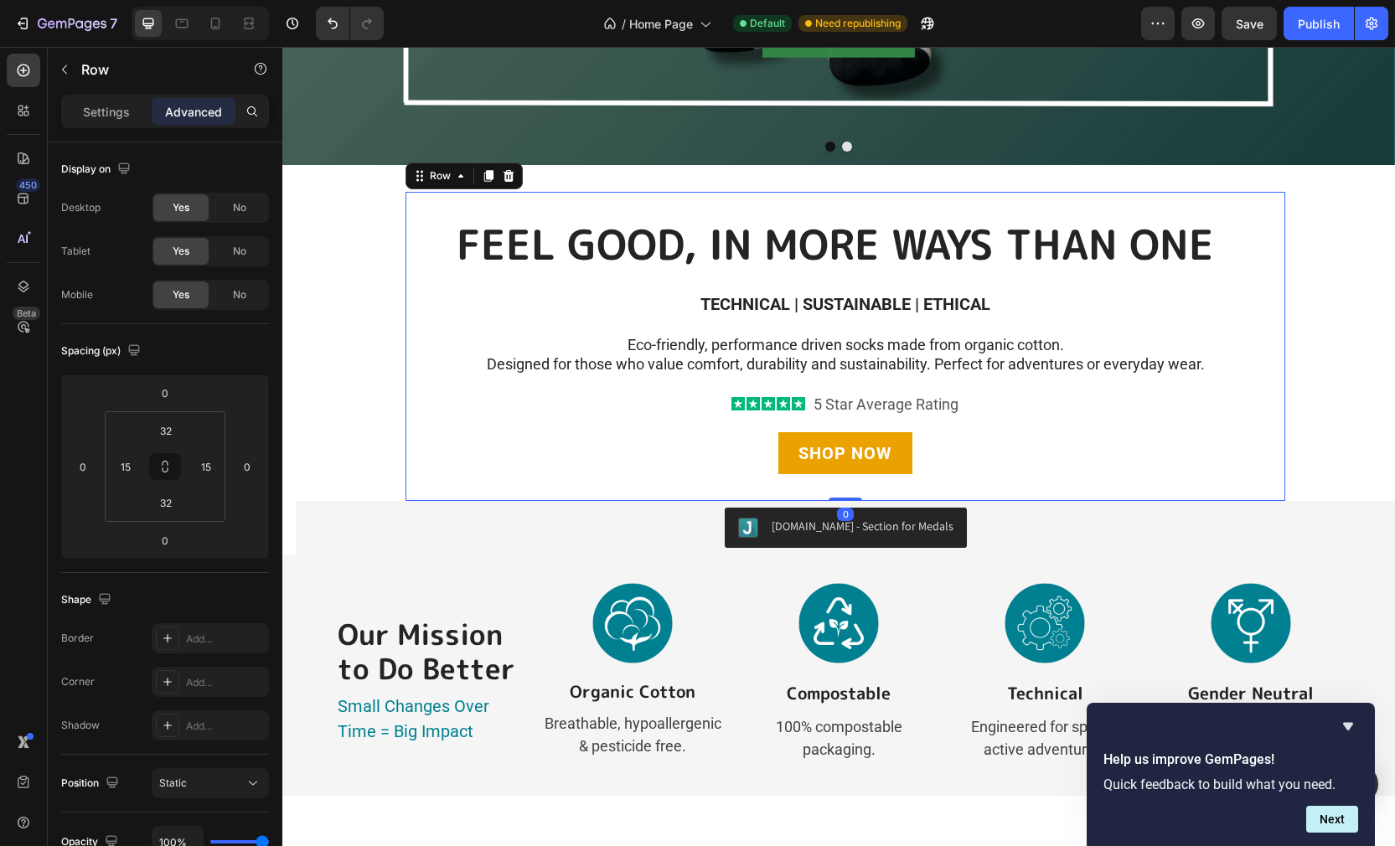
drag, startPoint x: 839, startPoint y: 498, endPoint x: 824, endPoint y: 486, distance: 19.6
click at [838, 484] on div "FEEL GOOD, IN MORE WAYS THAN ONE Heading TECHNICAL | SUSTAINABLE | ETHICAL Text…" at bounding box center [844, 346] width 879 height 309
click at [779, 487] on div "FEEL GOOD, IN MORE WAYS THAN ONE Heading TECHNICAL | SUSTAINABLE | ETHICAL Text…" at bounding box center [844, 346] width 879 height 309
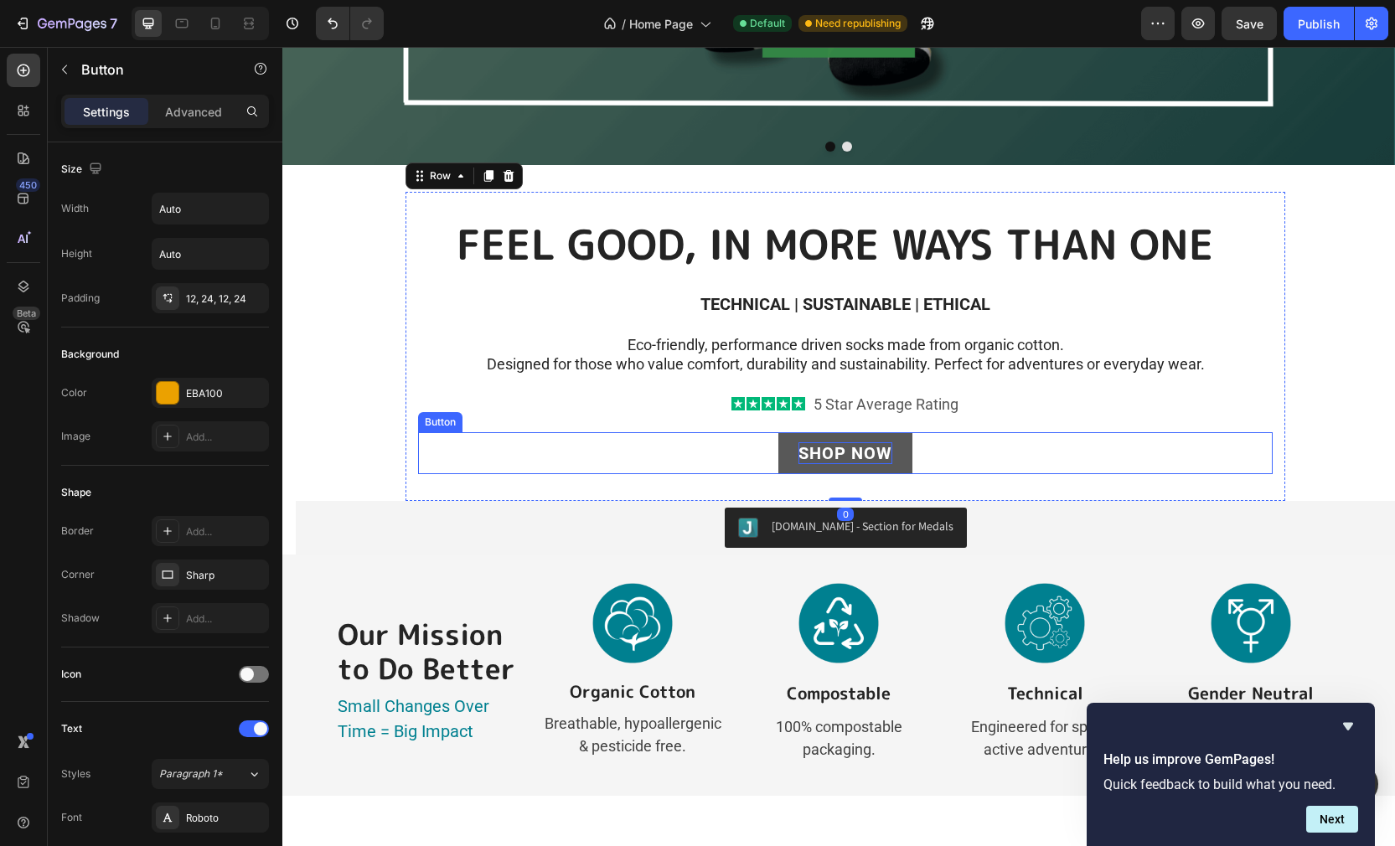
click at [827, 451] on p "SHOP NOW" at bounding box center [845, 453] width 94 height 22
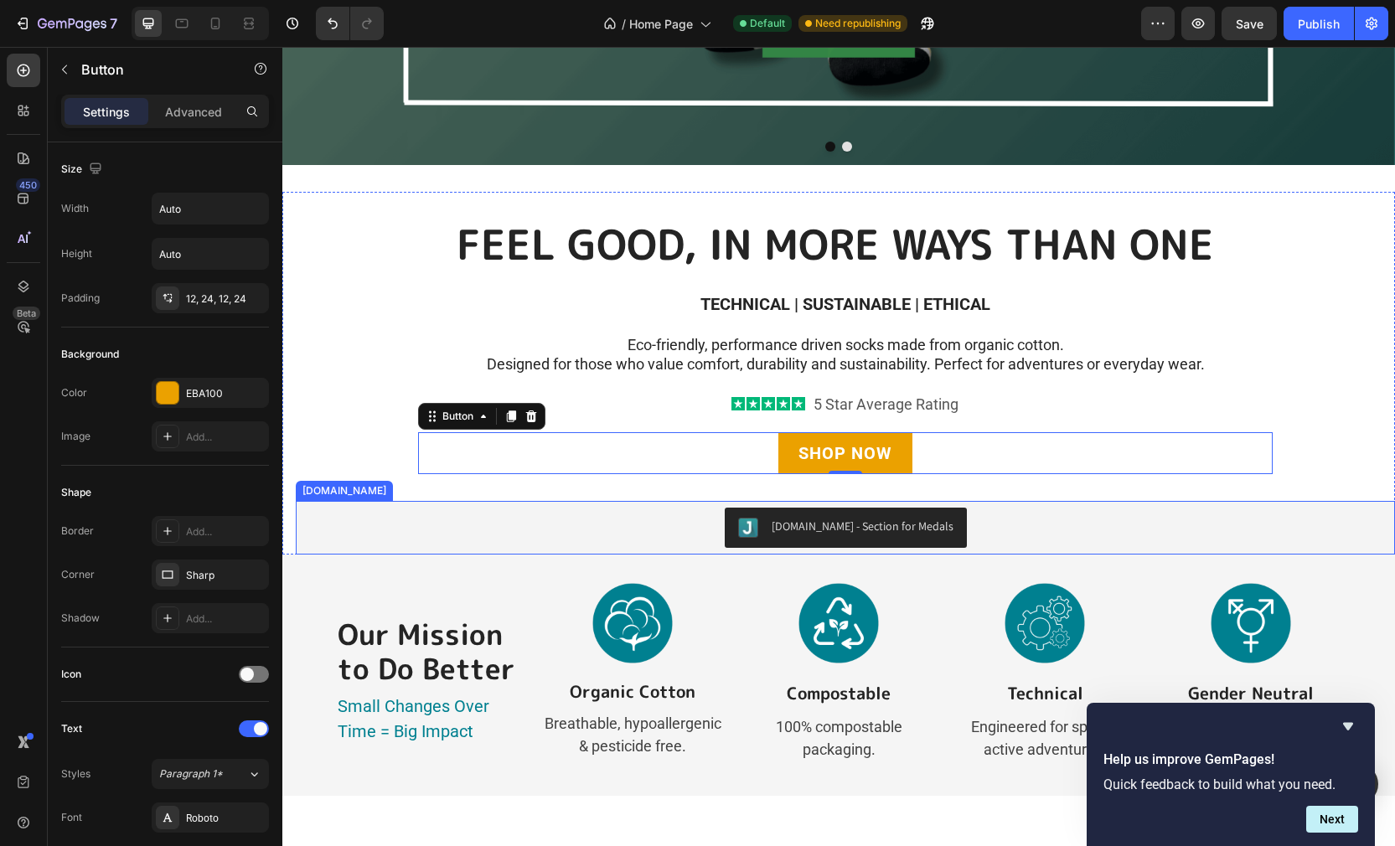
click at [635, 525] on div "[DOMAIN_NAME] - Section for Medals" at bounding box center [844, 528] width 1085 height 40
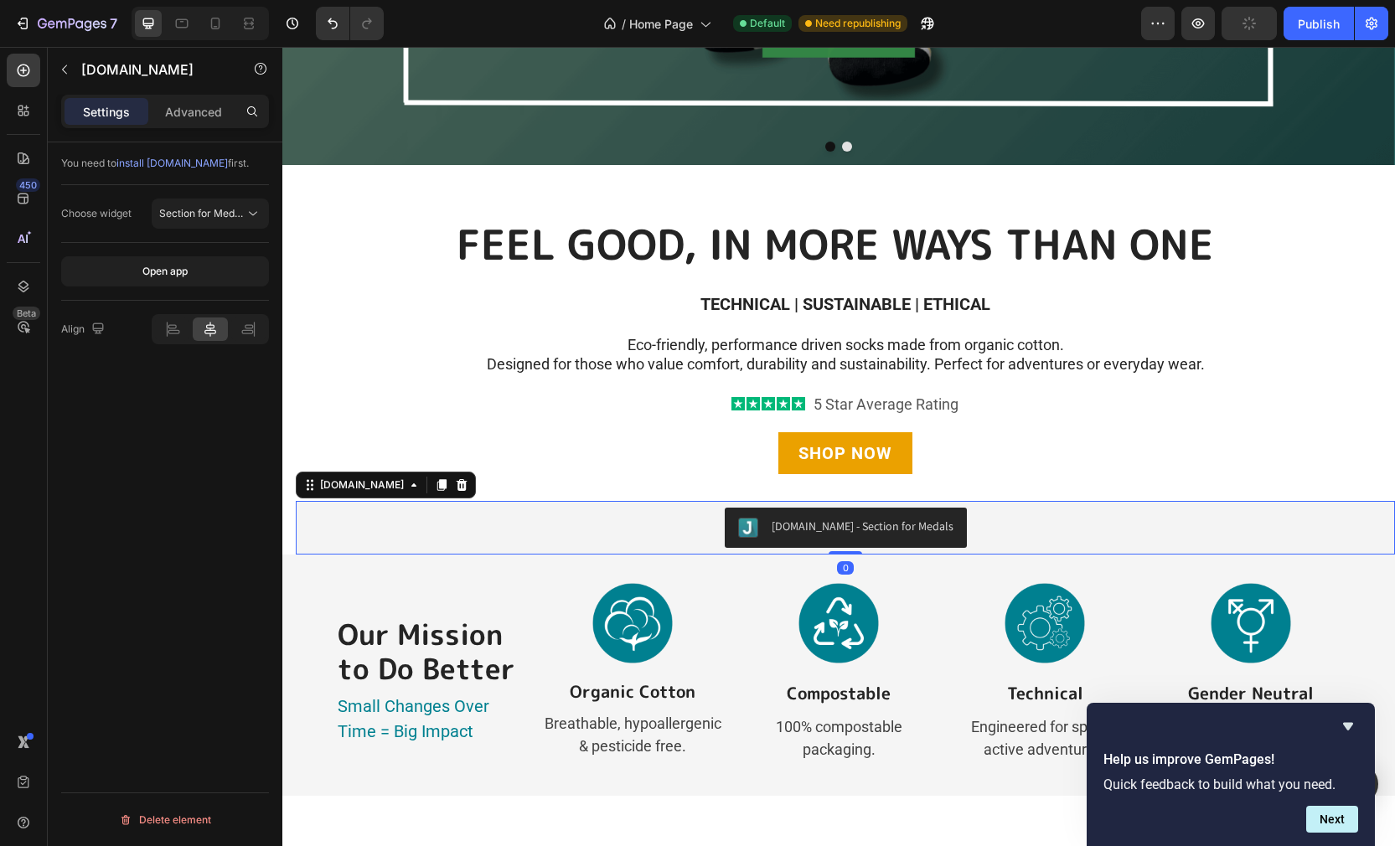
drag, startPoint x: 845, startPoint y: 551, endPoint x: 832, endPoint y: 534, distance: 21.5
click at [845, 547] on div "[DOMAIN_NAME] - Section for Medals [DOMAIN_NAME] 0" at bounding box center [845, 528] width 1099 height 54
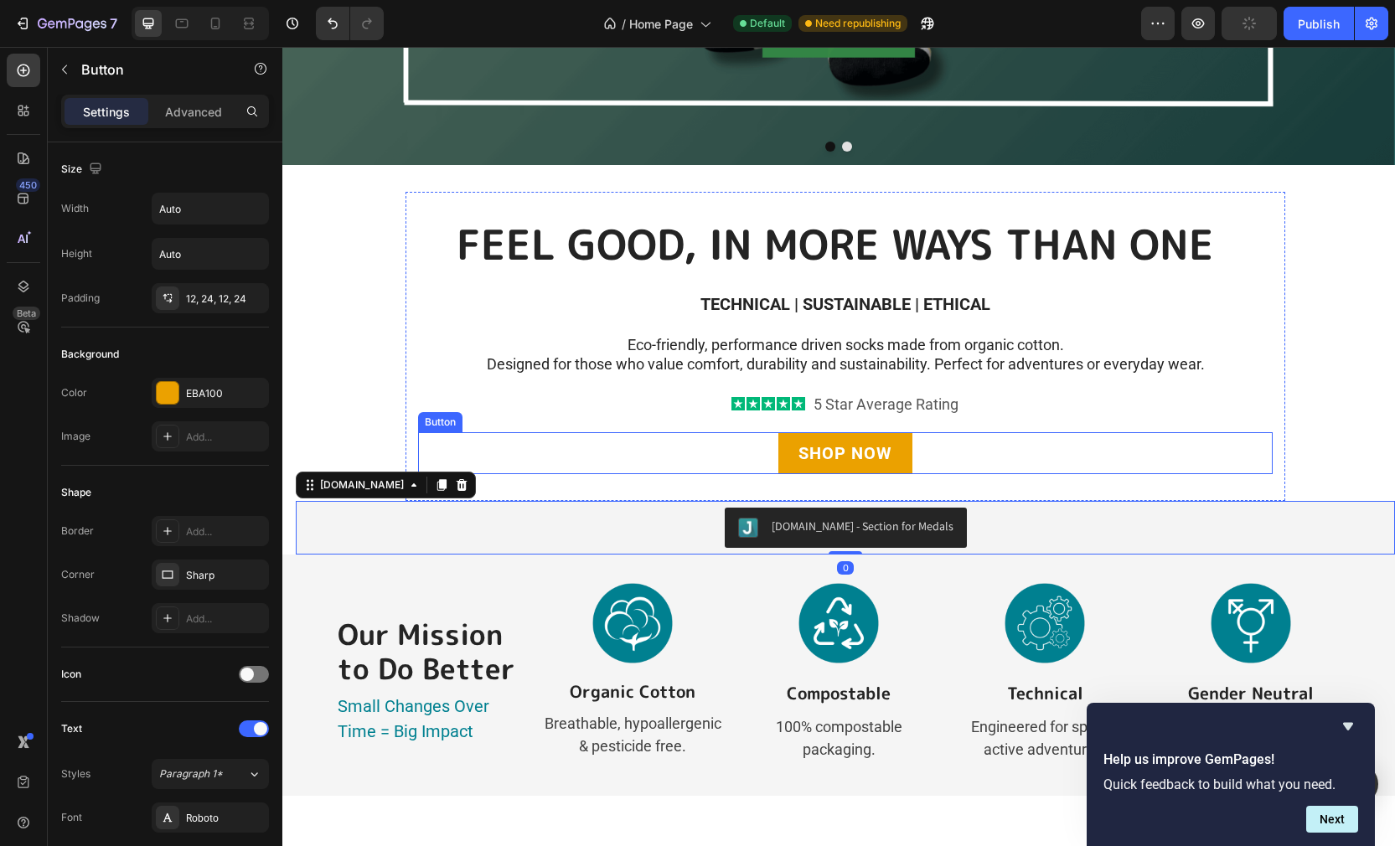
click at [693, 467] on div "SHOP NOW Button" at bounding box center [845, 453] width 854 height 42
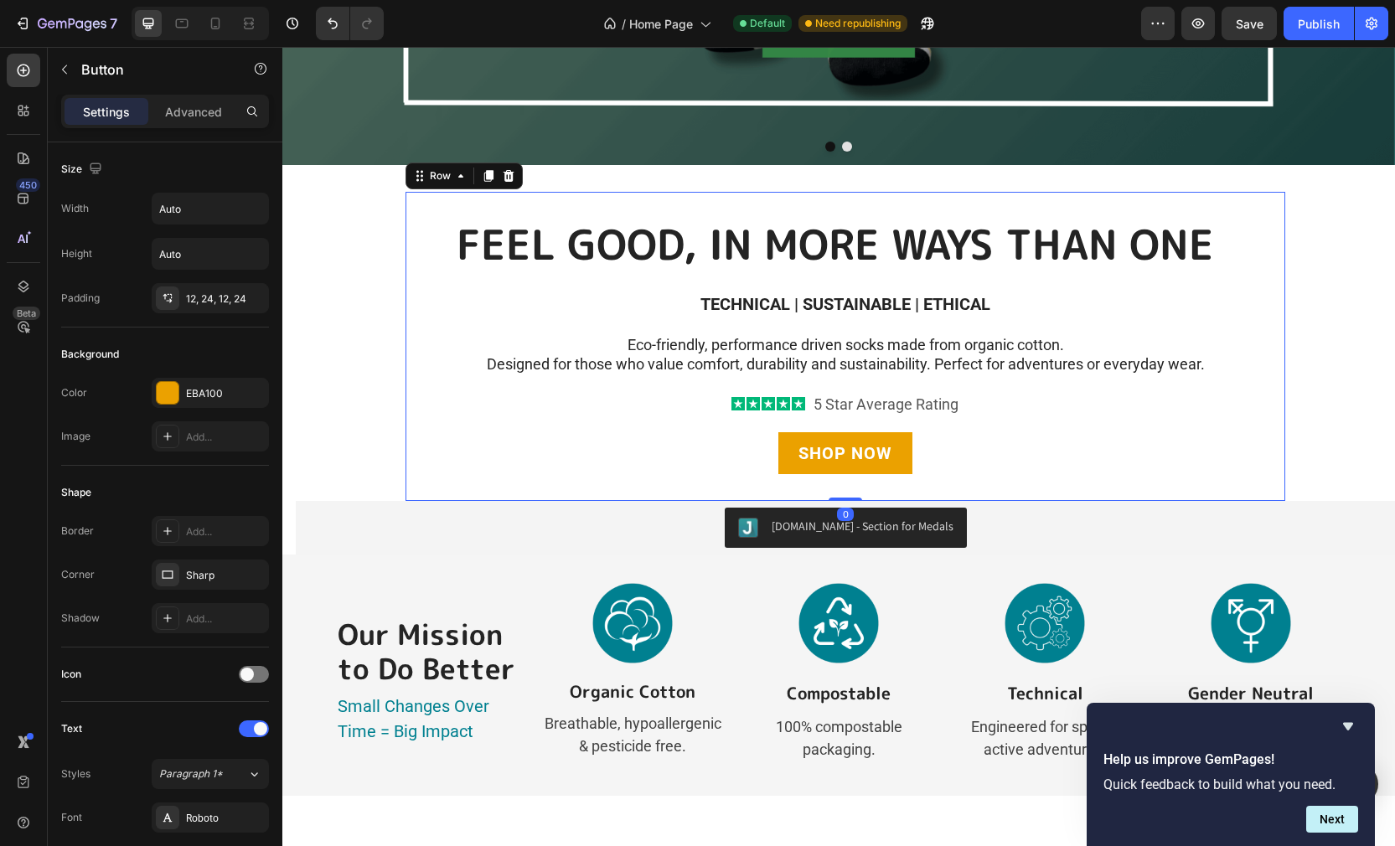
click at [692, 485] on div "FEEL GOOD, IN MORE WAYS THAN ONE Heading TECHNICAL | SUSTAINABLE | ETHICAL Text…" at bounding box center [844, 346] width 879 height 309
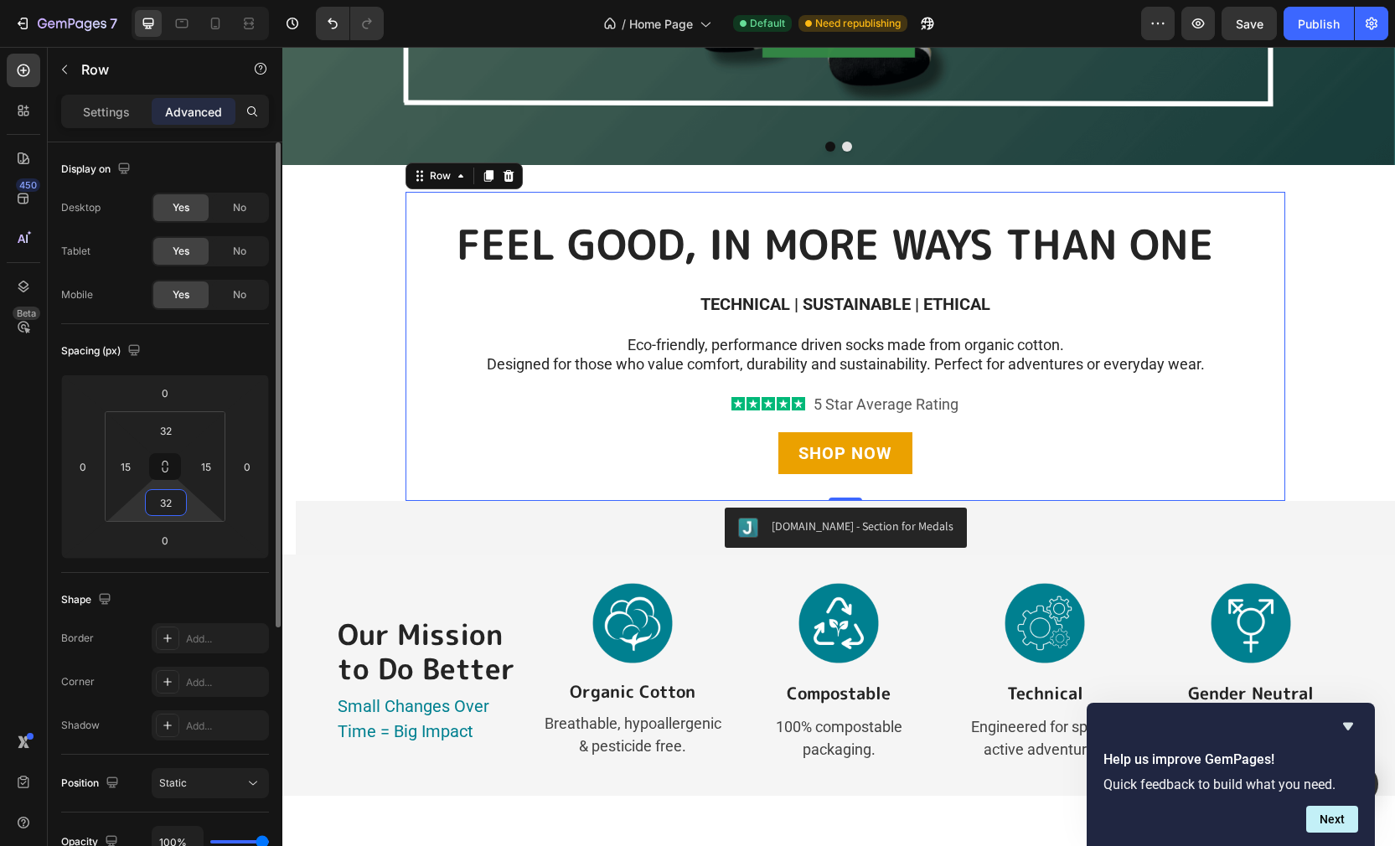
click at [163, 503] on input "32" at bounding box center [166, 502] width 34 height 25
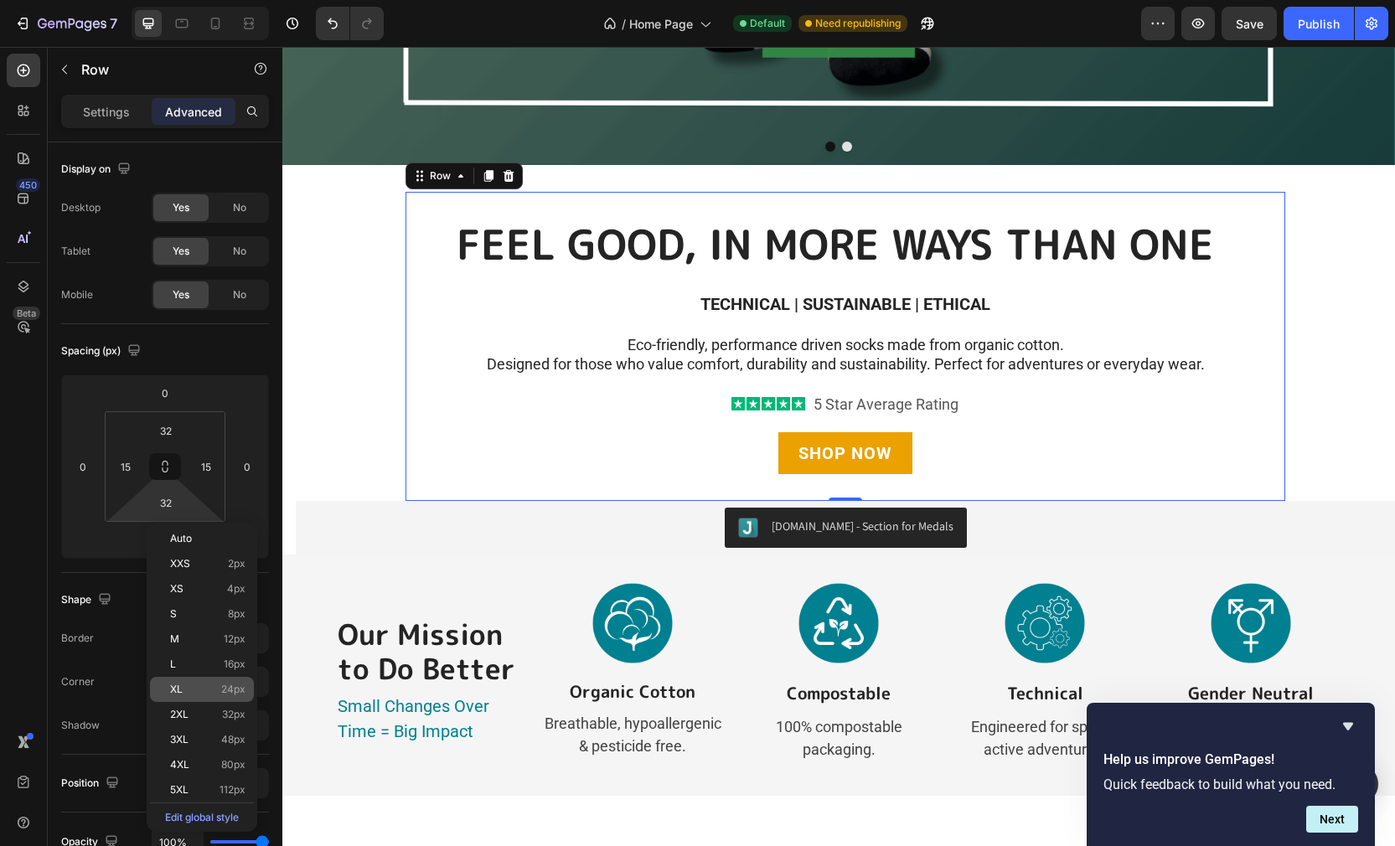
click at [221, 687] on span "24px" at bounding box center [233, 689] width 24 height 12
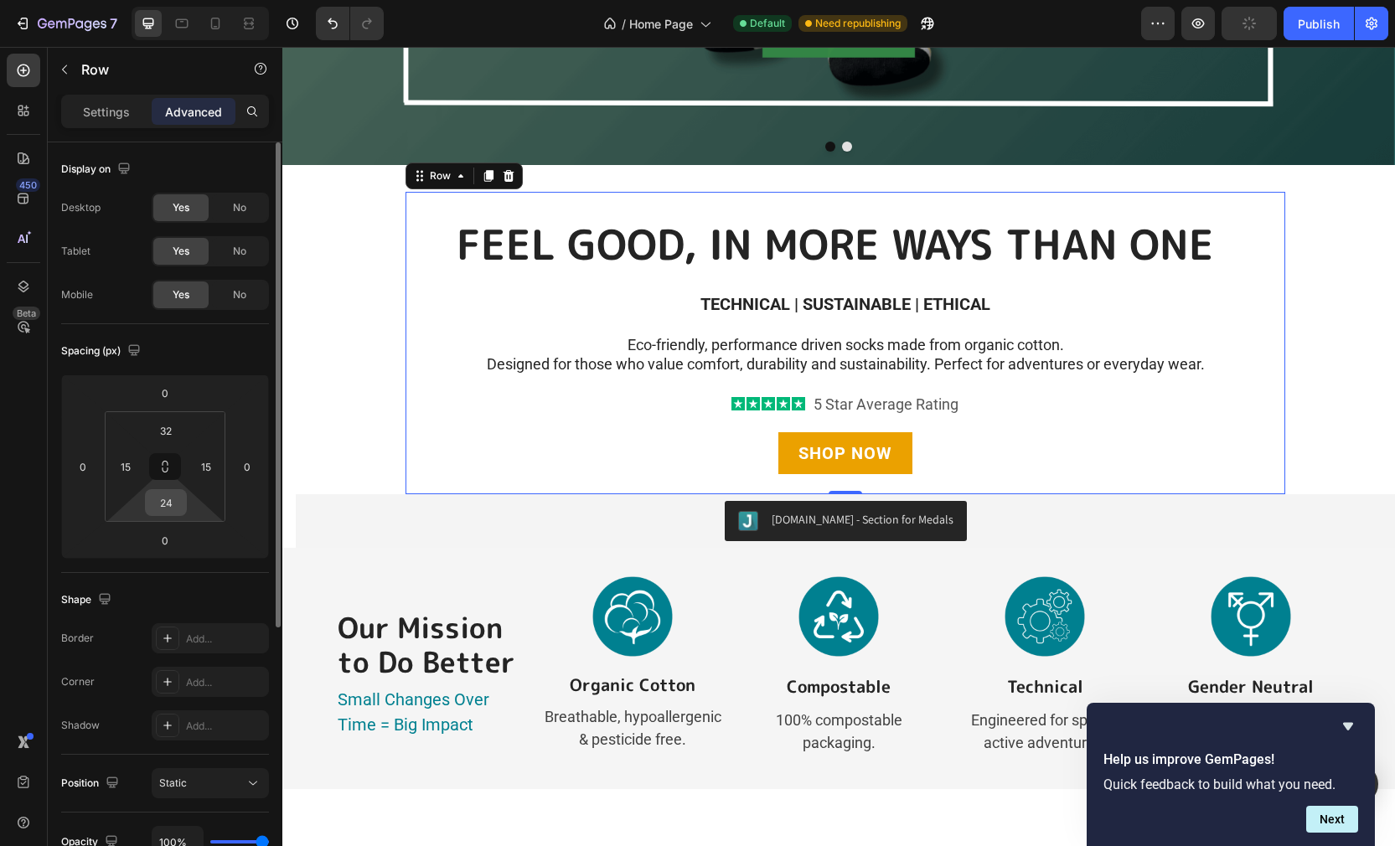
click at [159, 508] on input "24" at bounding box center [166, 502] width 34 height 25
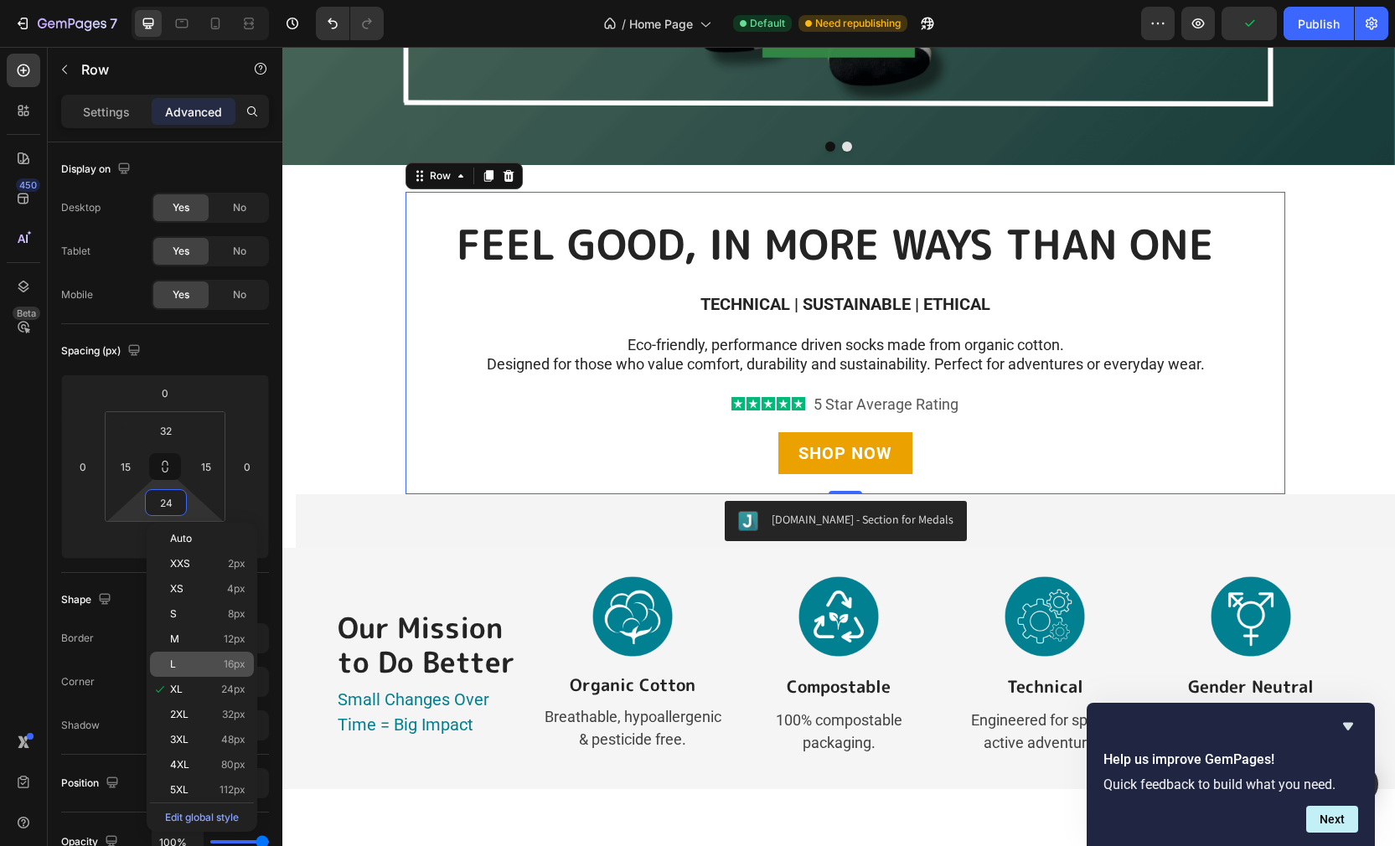
click at [224, 654] on div "L 16px" at bounding box center [202, 664] width 104 height 25
type input "16"
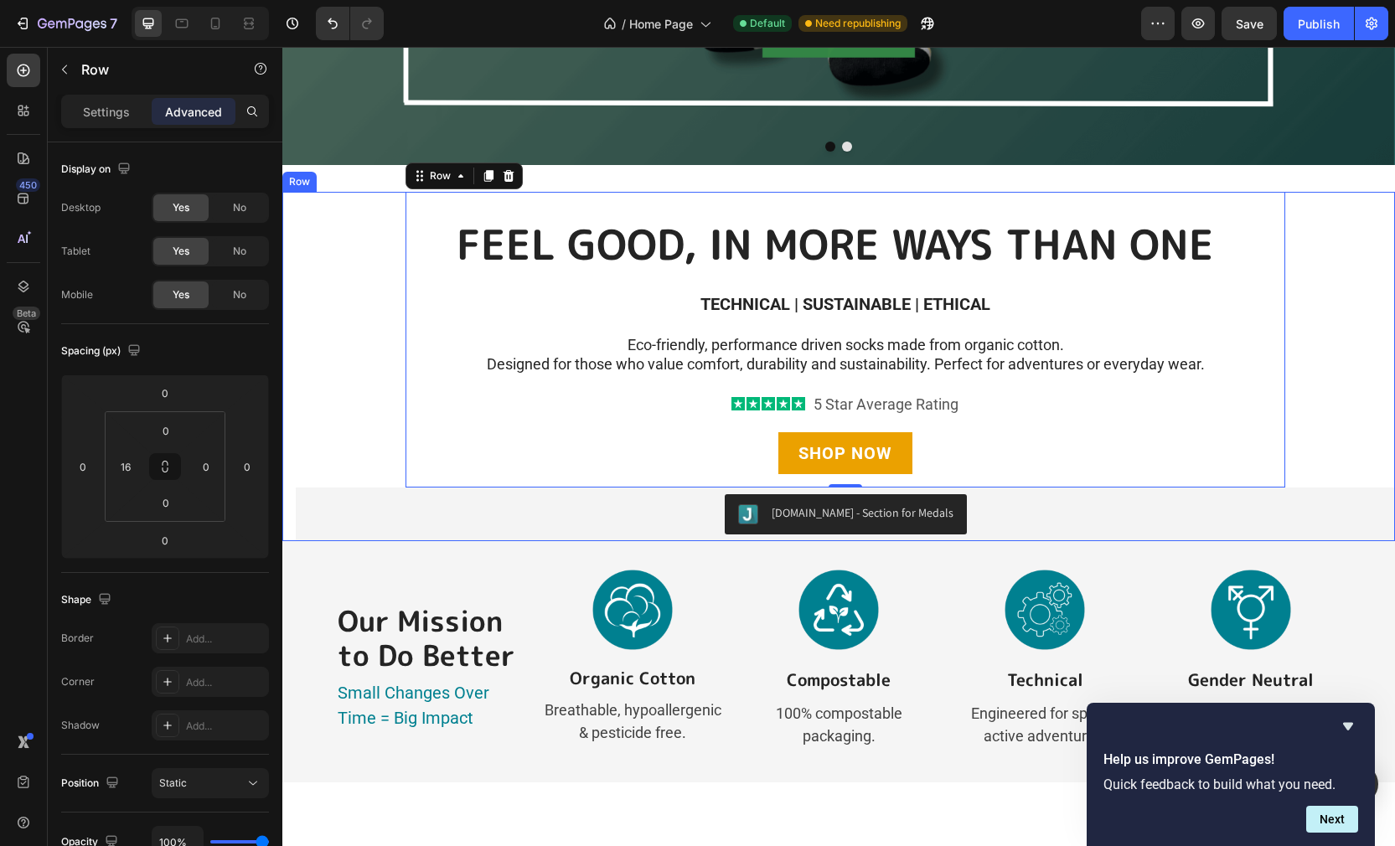
click at [1328, 405] on div "FEEL GOOD, IN MORE WAYS THAN ONE Heading TECHNICAL | SUSTAINABLE | ETHICAL Text…" at bounding box center [845, 366] width 1099 height 349
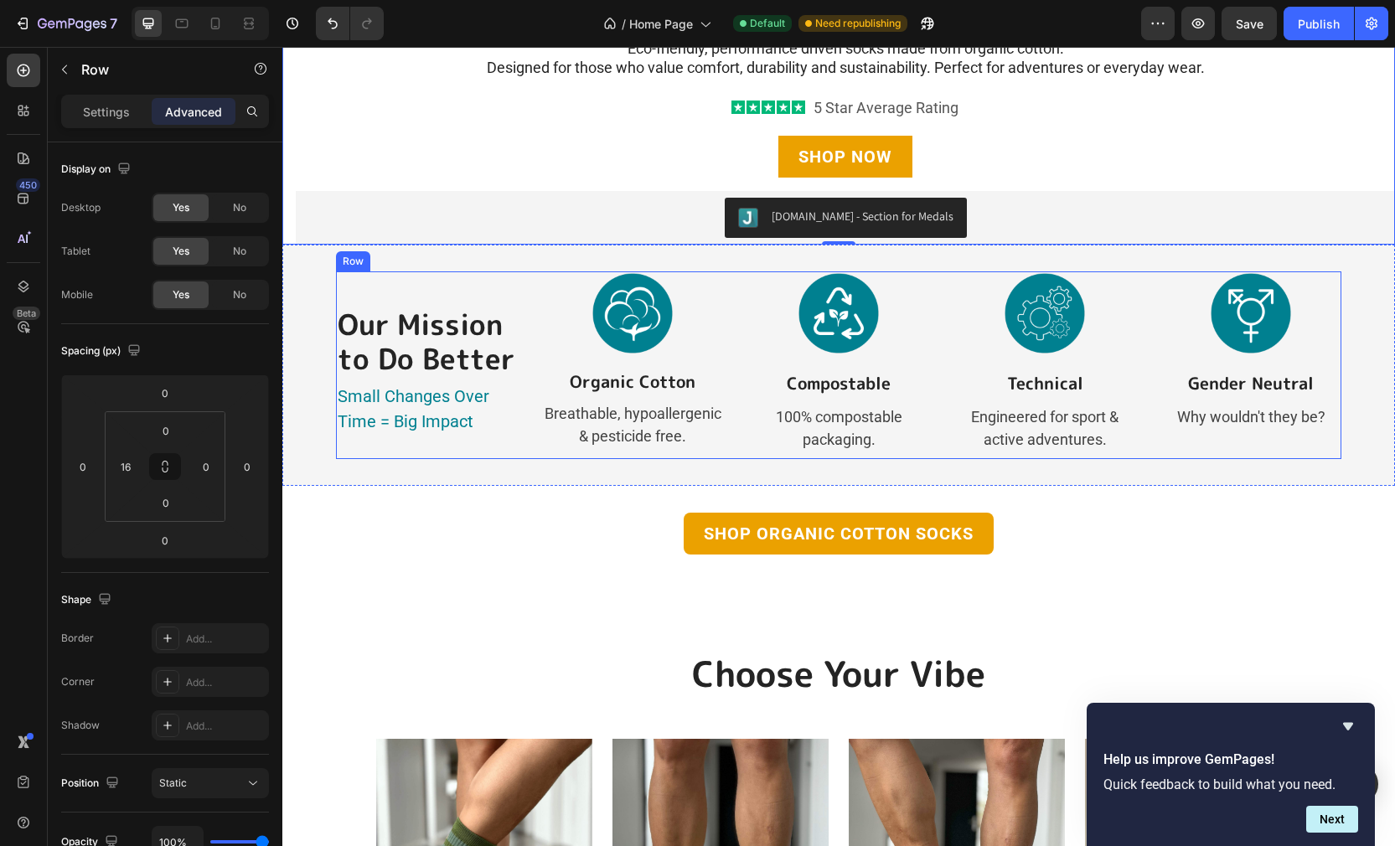
scroll to position [806, 0]
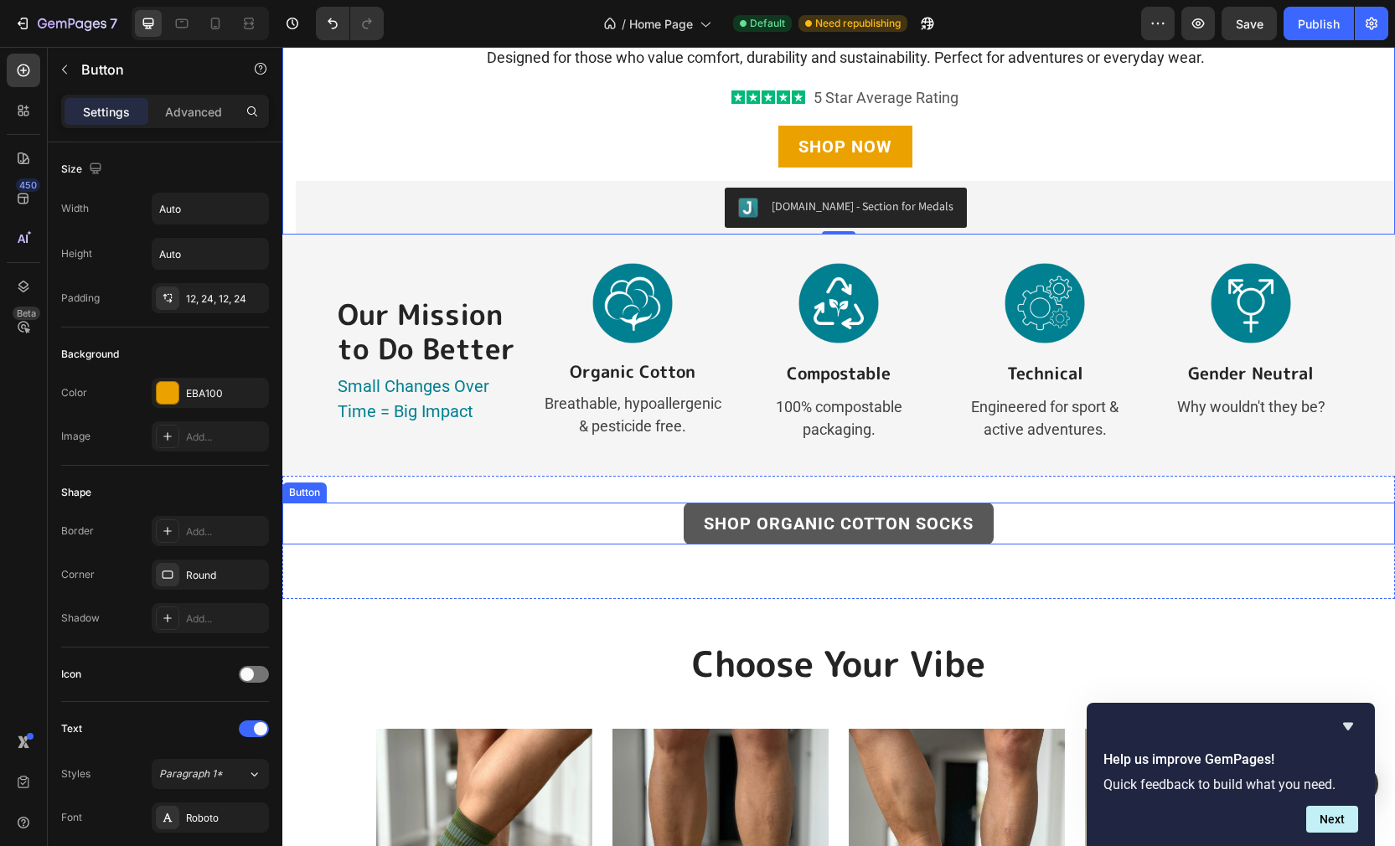
click at [983, 534] on link "Shop ORGANIC COTTON SOCKS" at bounding box center [838, 524] width 310 height 42
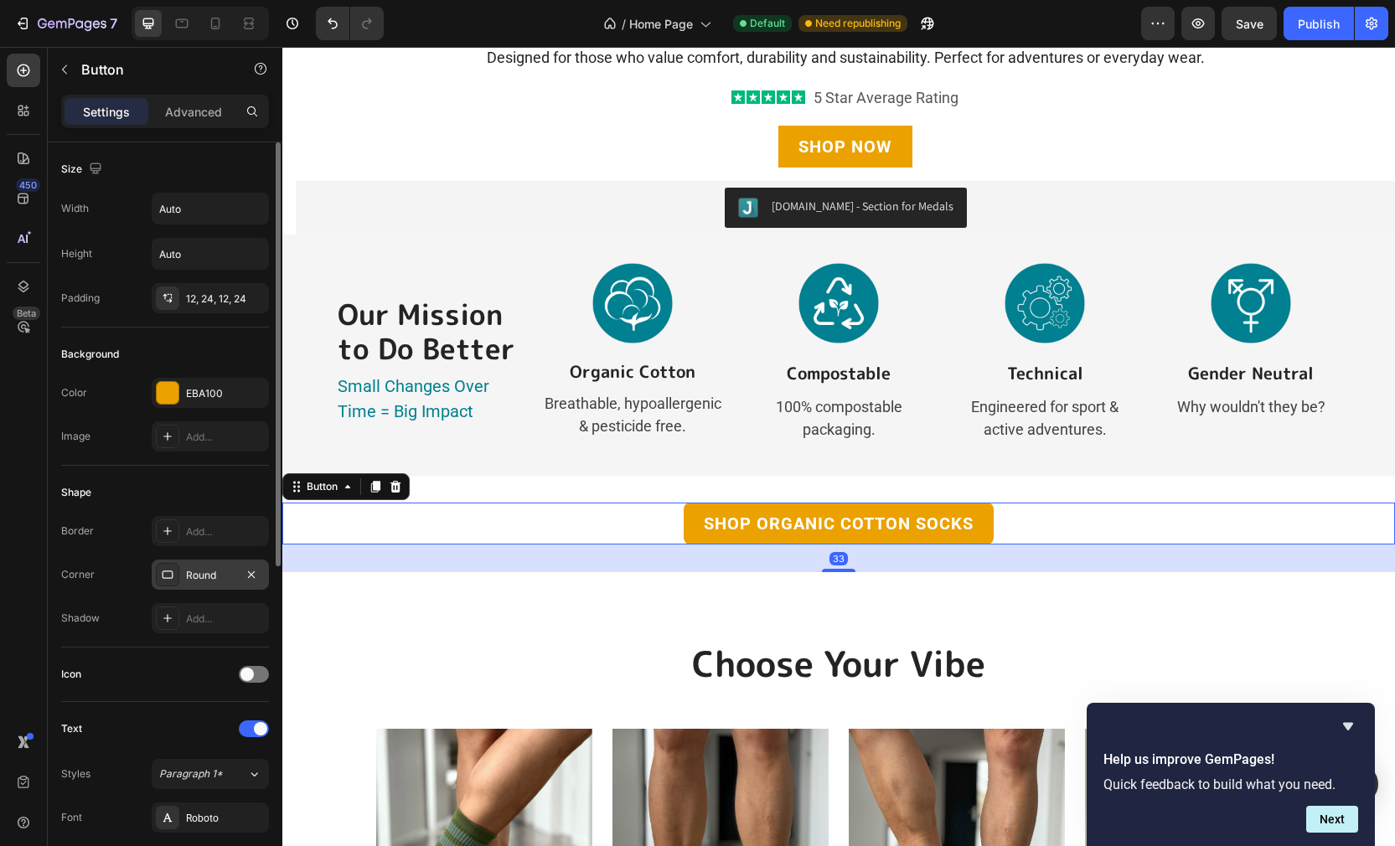
click at [221, 582] on div "Round" at bounding box center [210, 574] width 117 height 30
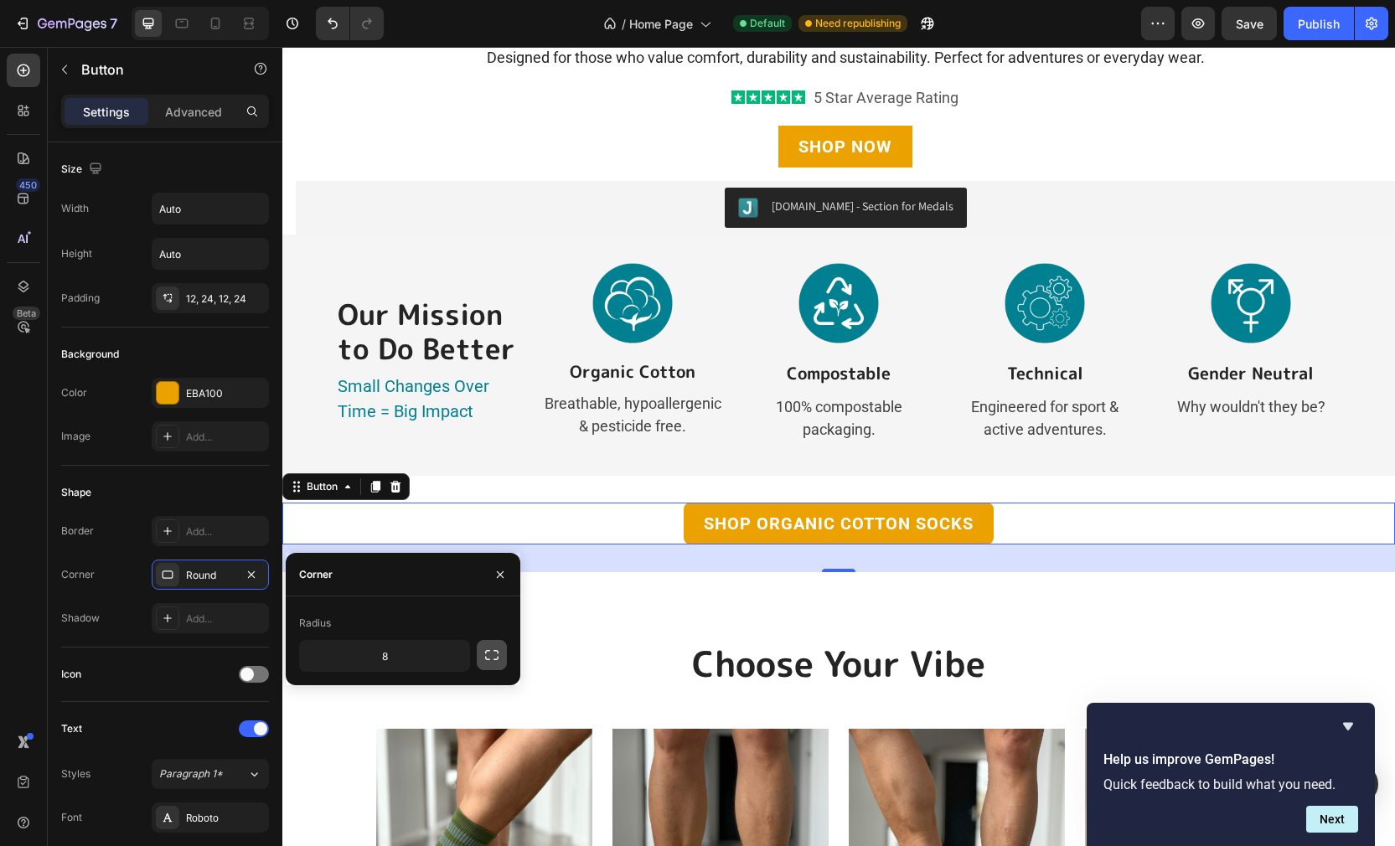
click at [492, 663] on button "button" at bounding box center [492, 655] width 30 height 30
click at [327, 627] on div "Radius" at bounding box center [315, 623] width 32 height 15
click at [323, 573] on div "Corner" at bounding box center [316, 574] width 34 height 15
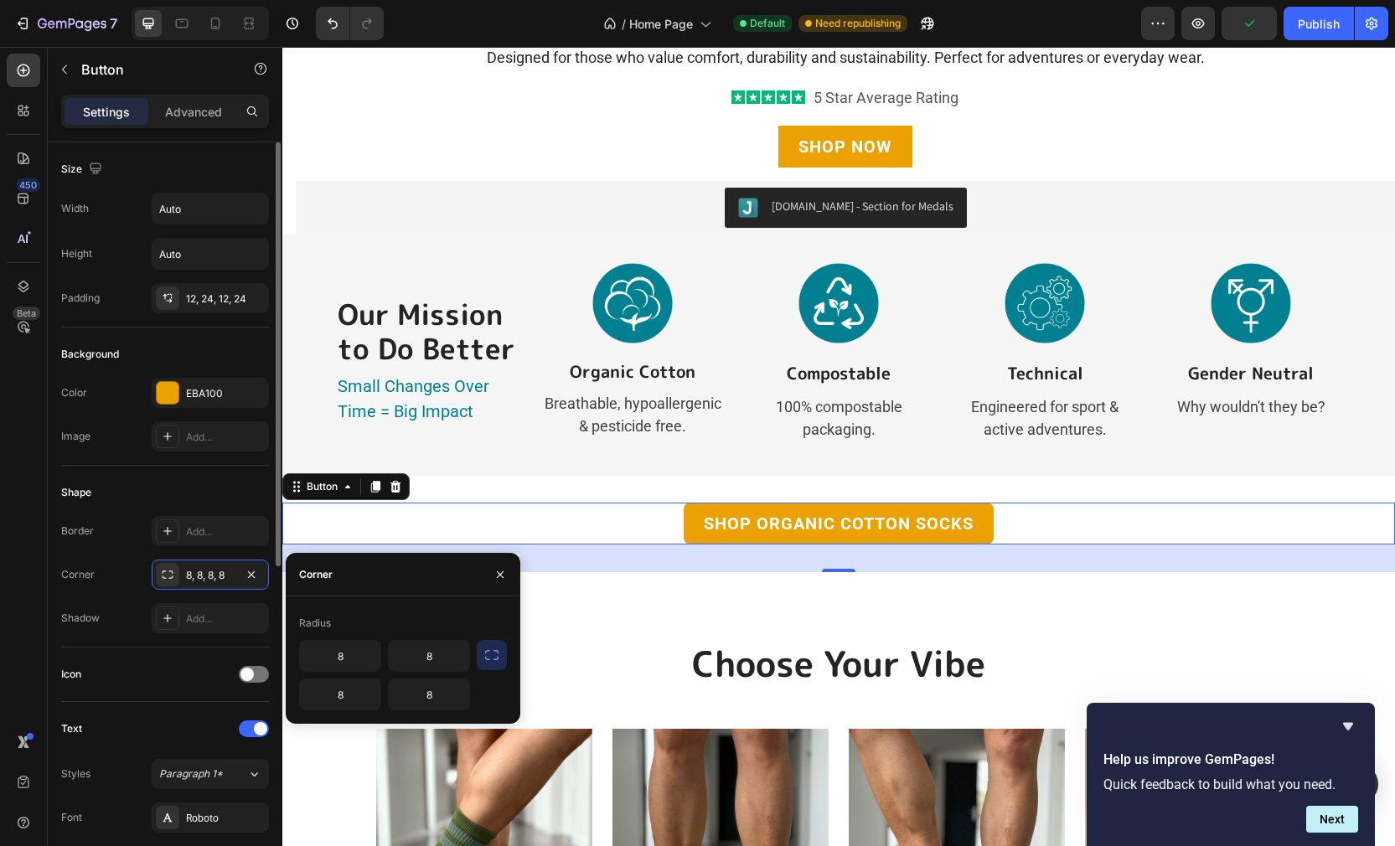
click at [97, 546] on div "Border Add... Corner 8, 8, 8, 8 Shadow Add..." at bounding box center [165, 574] width 208 height 117
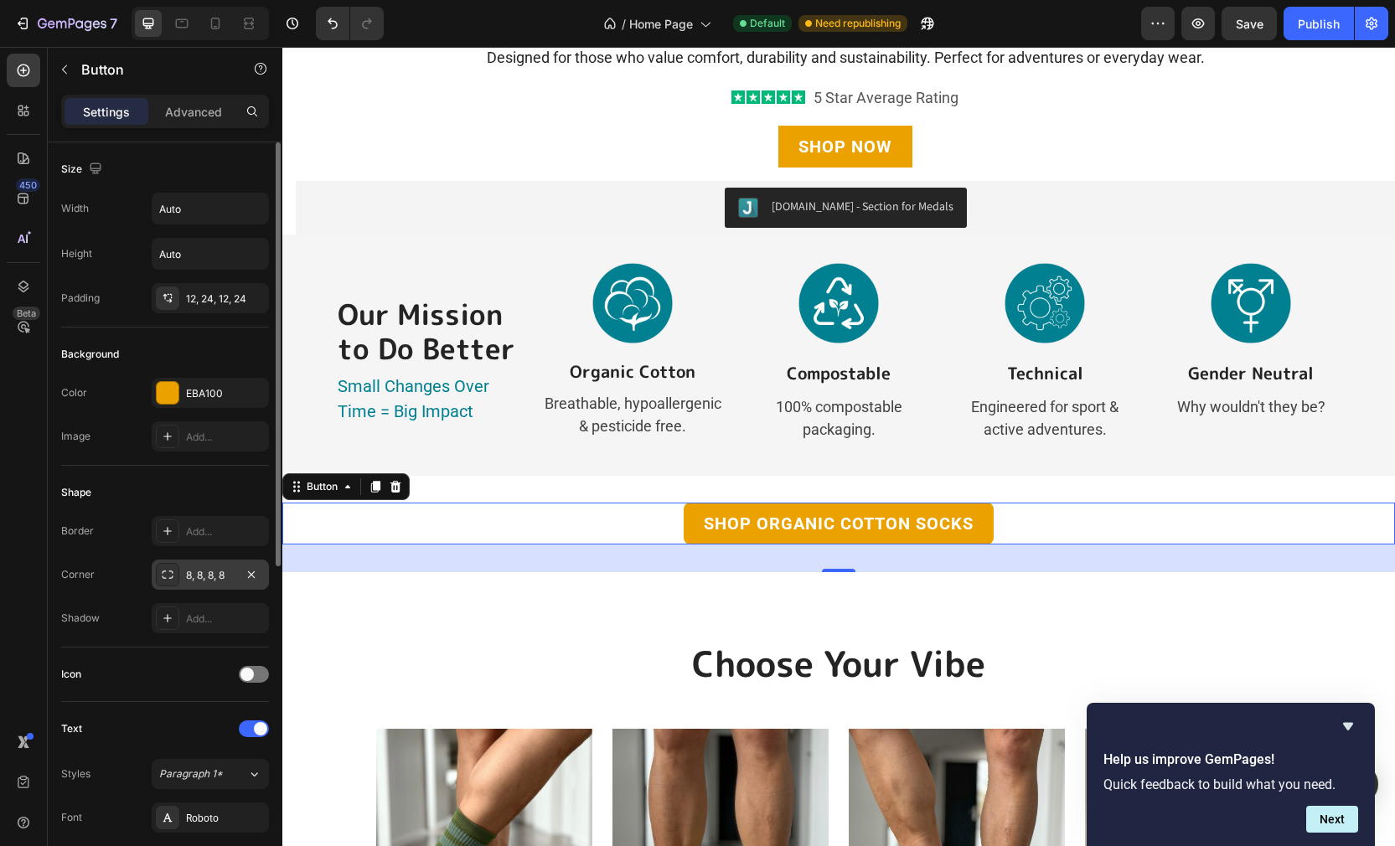
click at [159, 572] on div at bounding box center [167, 574] width 23 height 23
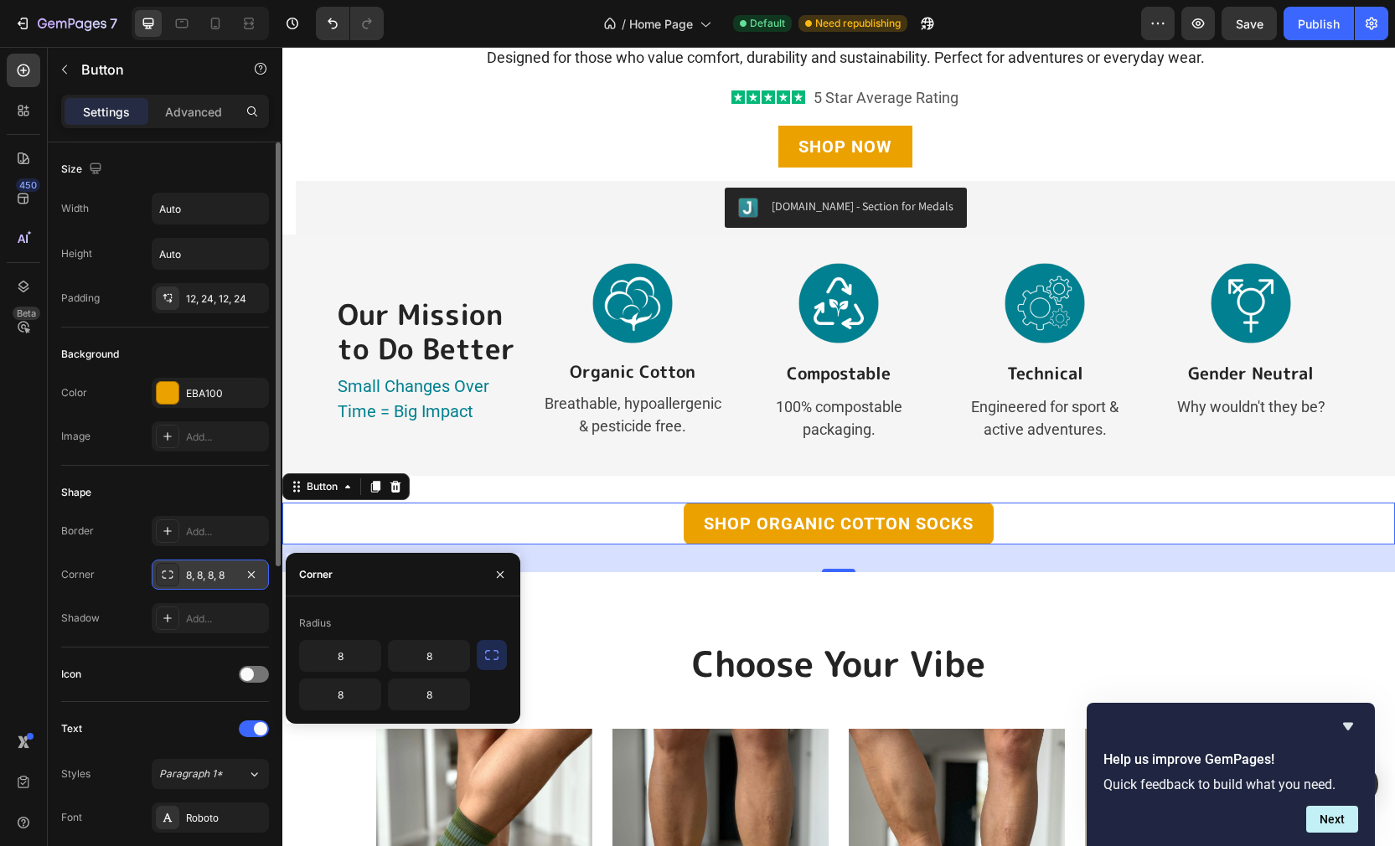
click at [169, 577] on icon at bounding box center [167, 574] width 13 height 13
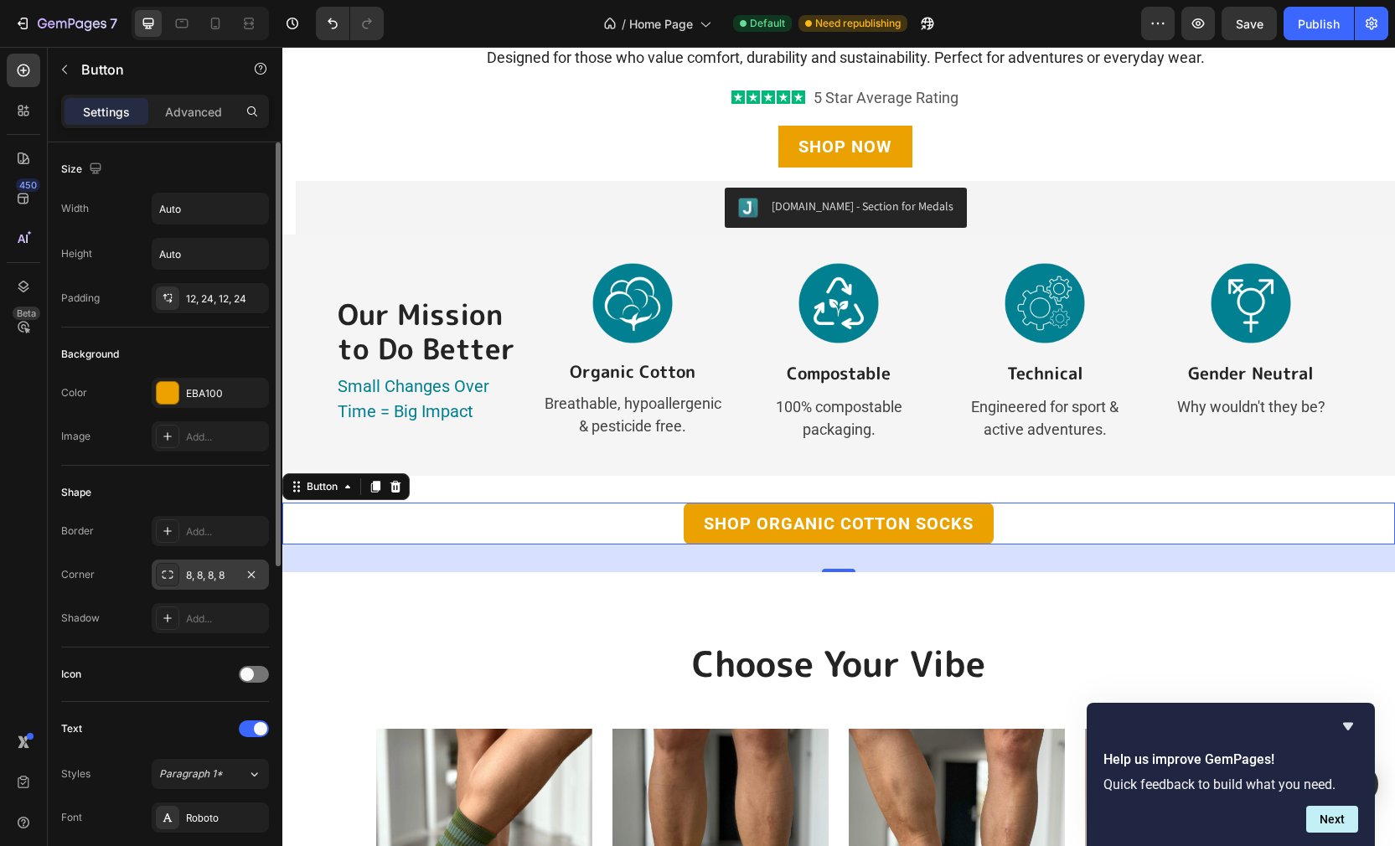
click at [169, 577] on icon at bounding box center [167, 574] width 13 height 13
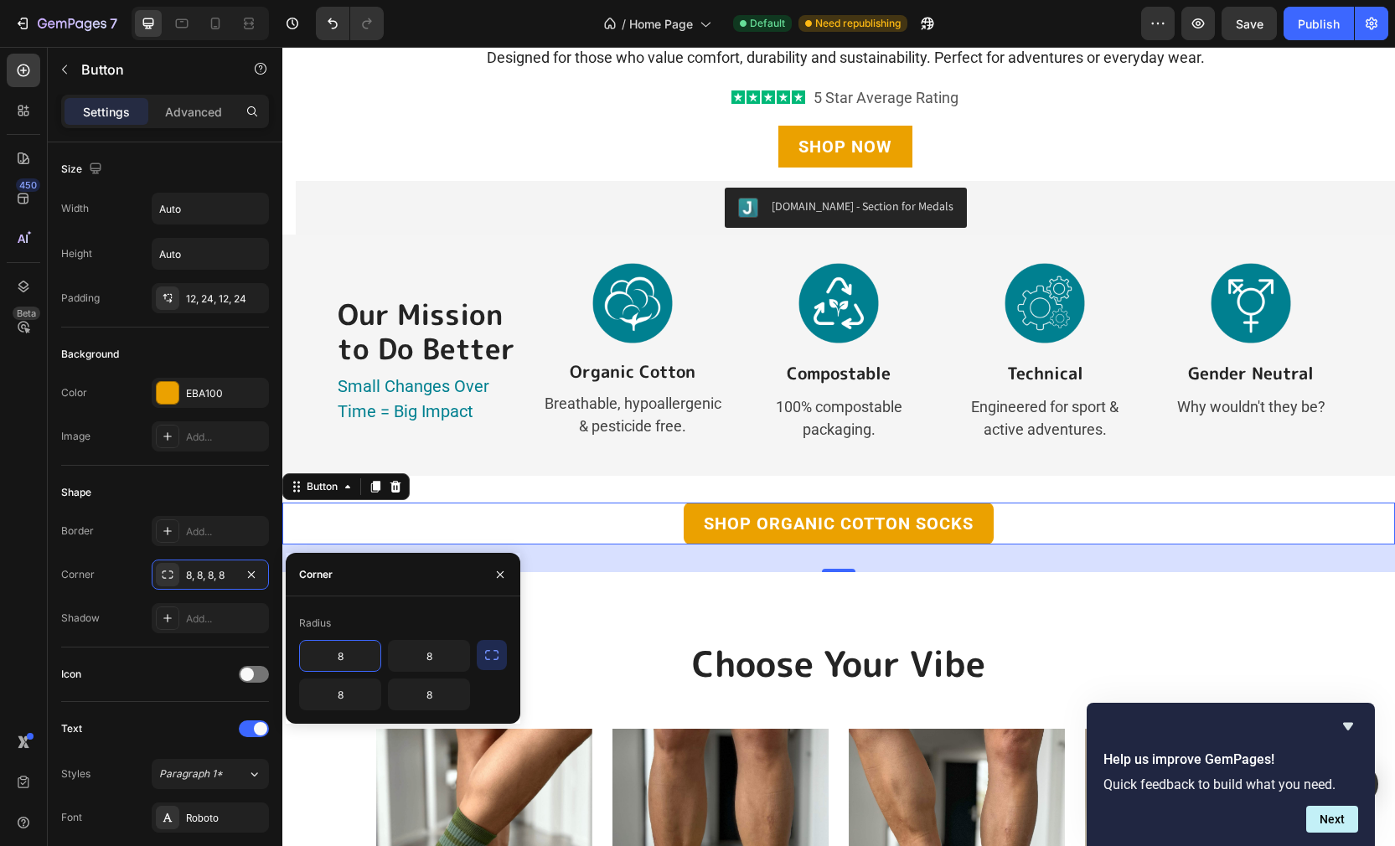
click at [485, 652] on icon "button" at bounding box center [491, 655] width 13 height 10
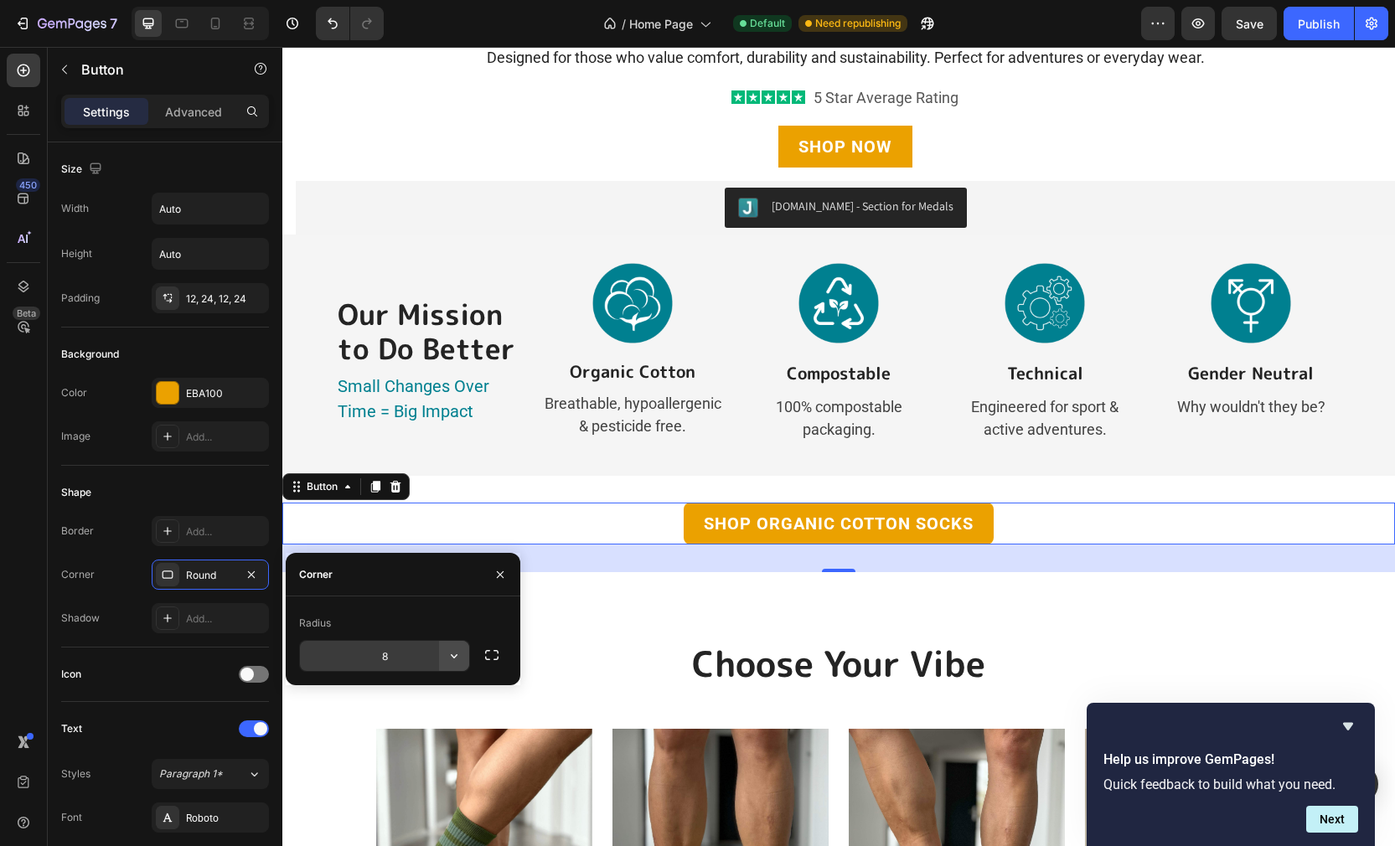
click at [461, 654] on icon "button" at bounding box center [454, 655] width 17 height 17
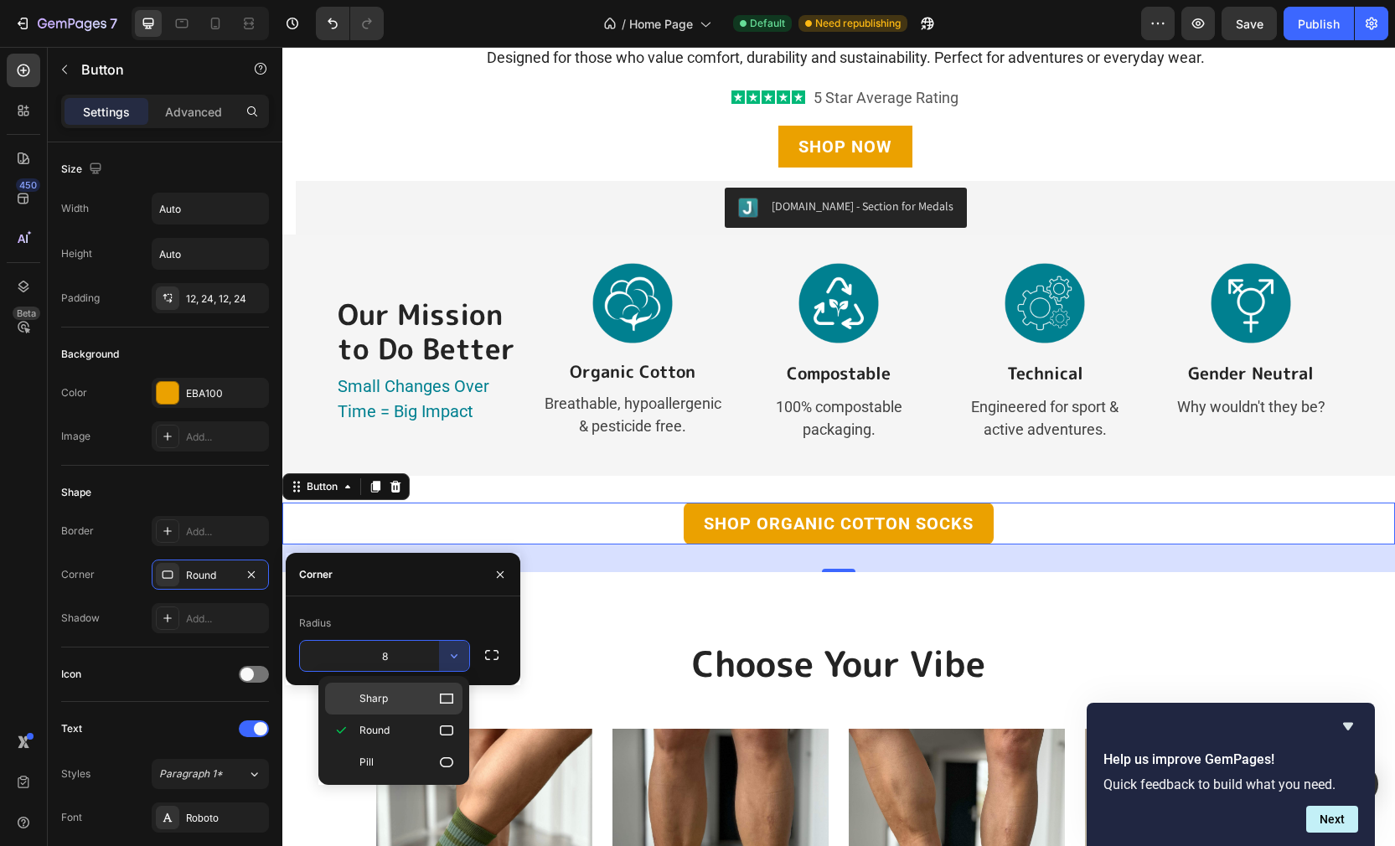
click at [441, 698] on icon at bounding box center [446, 698] width 17 height 17
type input "0"
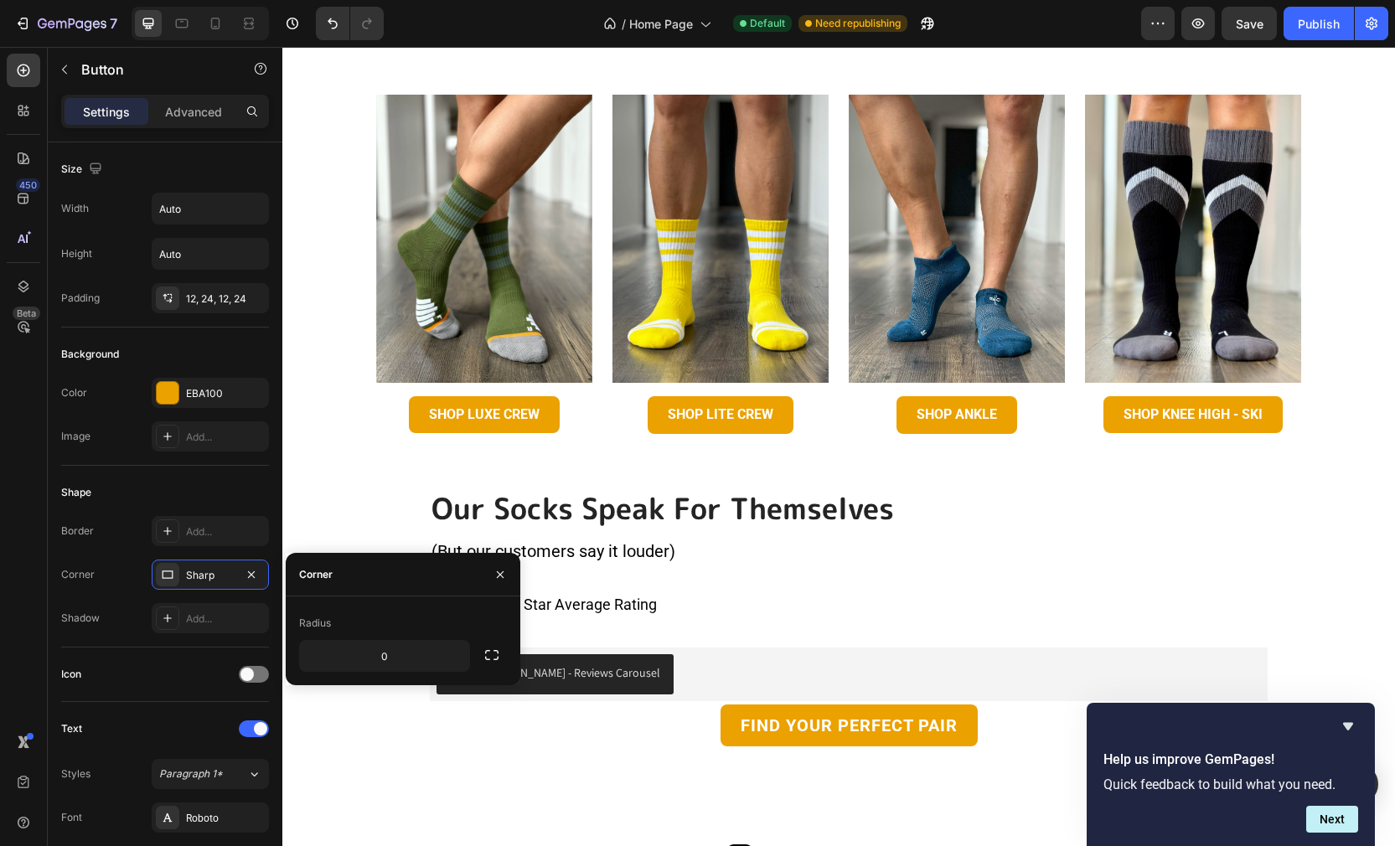
scroll to position [1445, 0]
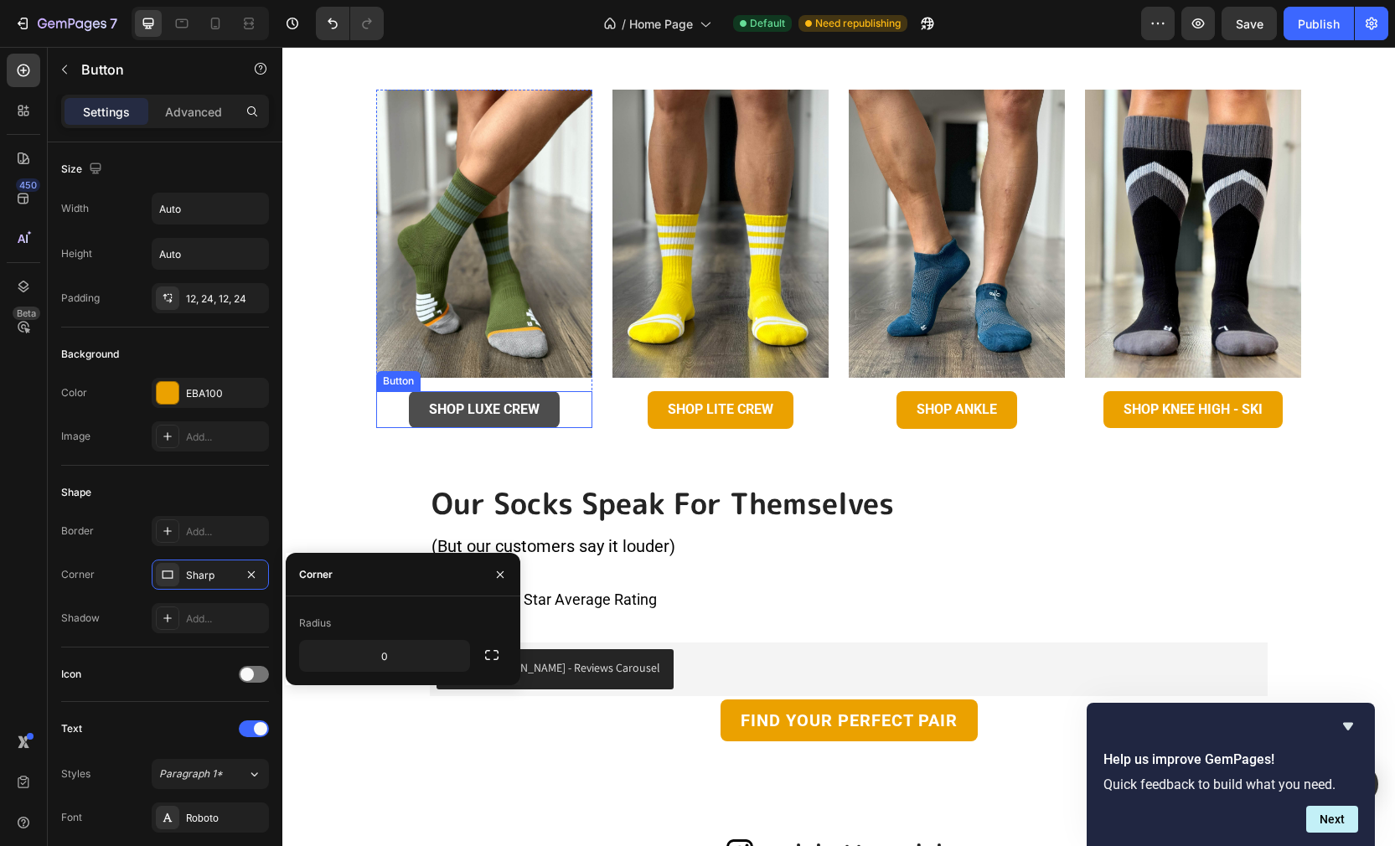
click at [540, 412] on link "Shop Luxe Crew" at bounding box center [484, 410] width 151 height 38
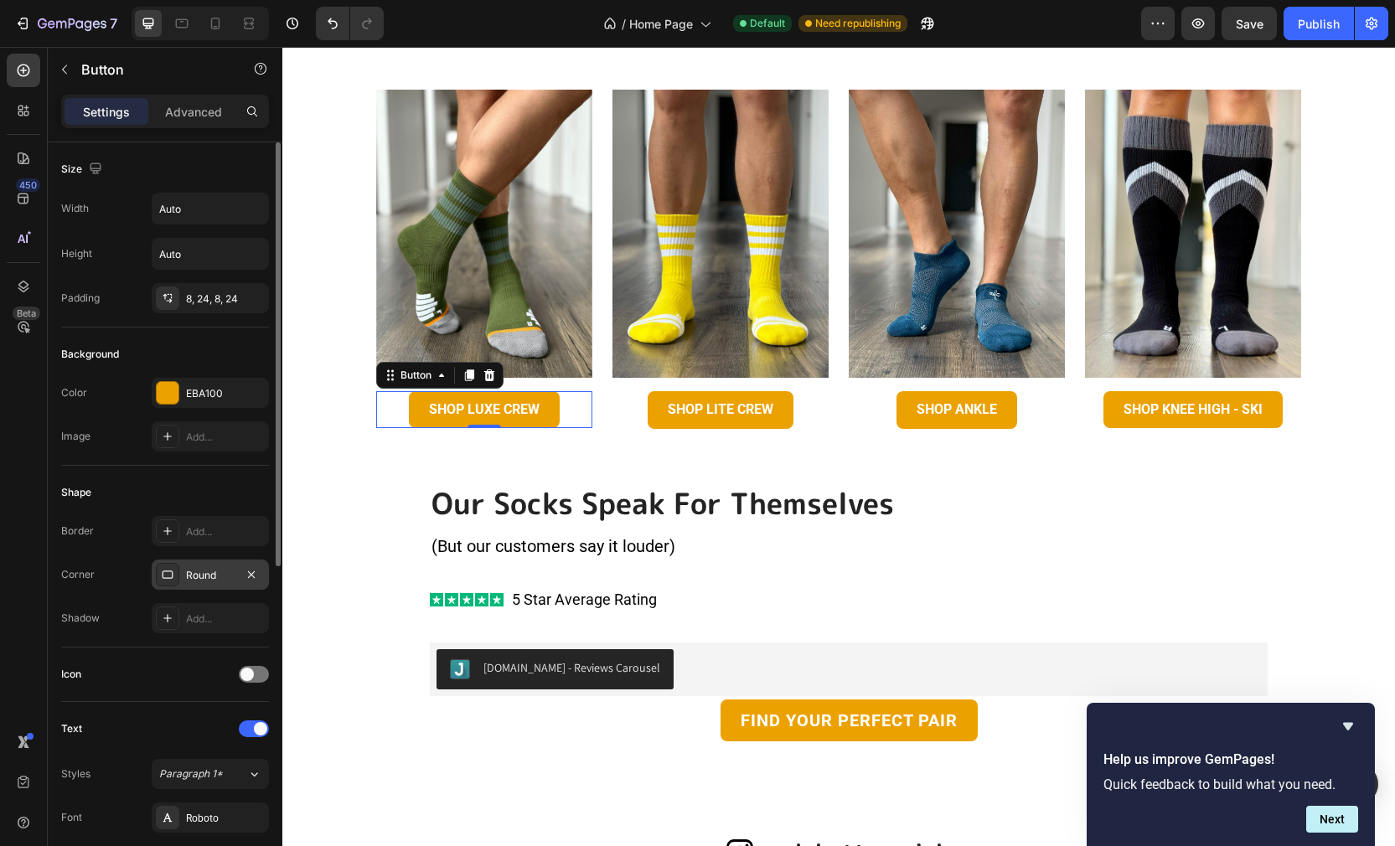
click at [232, 575] on div "Round" at bounding box center [210, 575] width 49 height 15
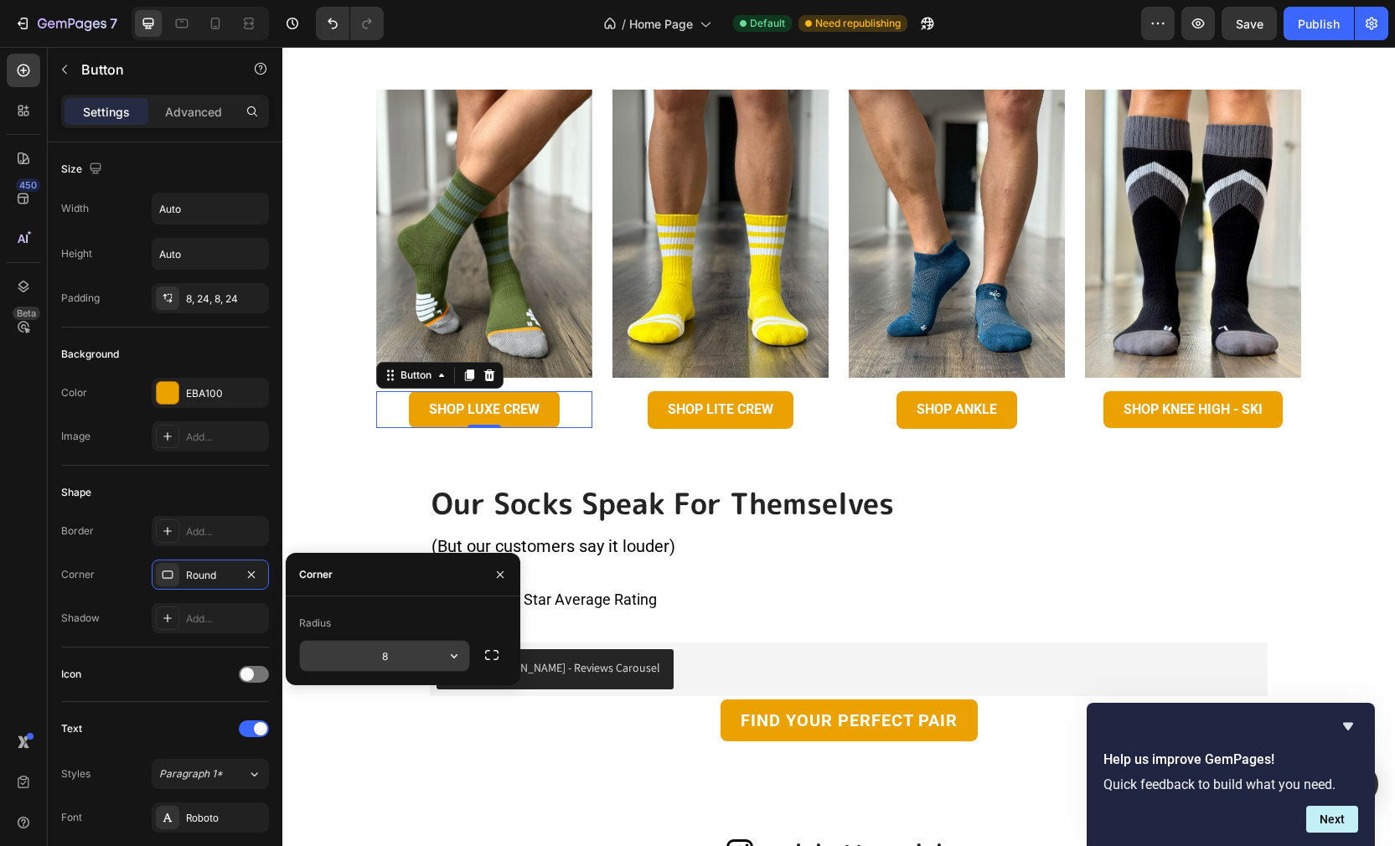
click at [369, 651] on input "8" at bounding box center [384, 656] width 169 height 30
click at [458, 660] on icon "button" at bounding box center [454, 655] width 17 height 17
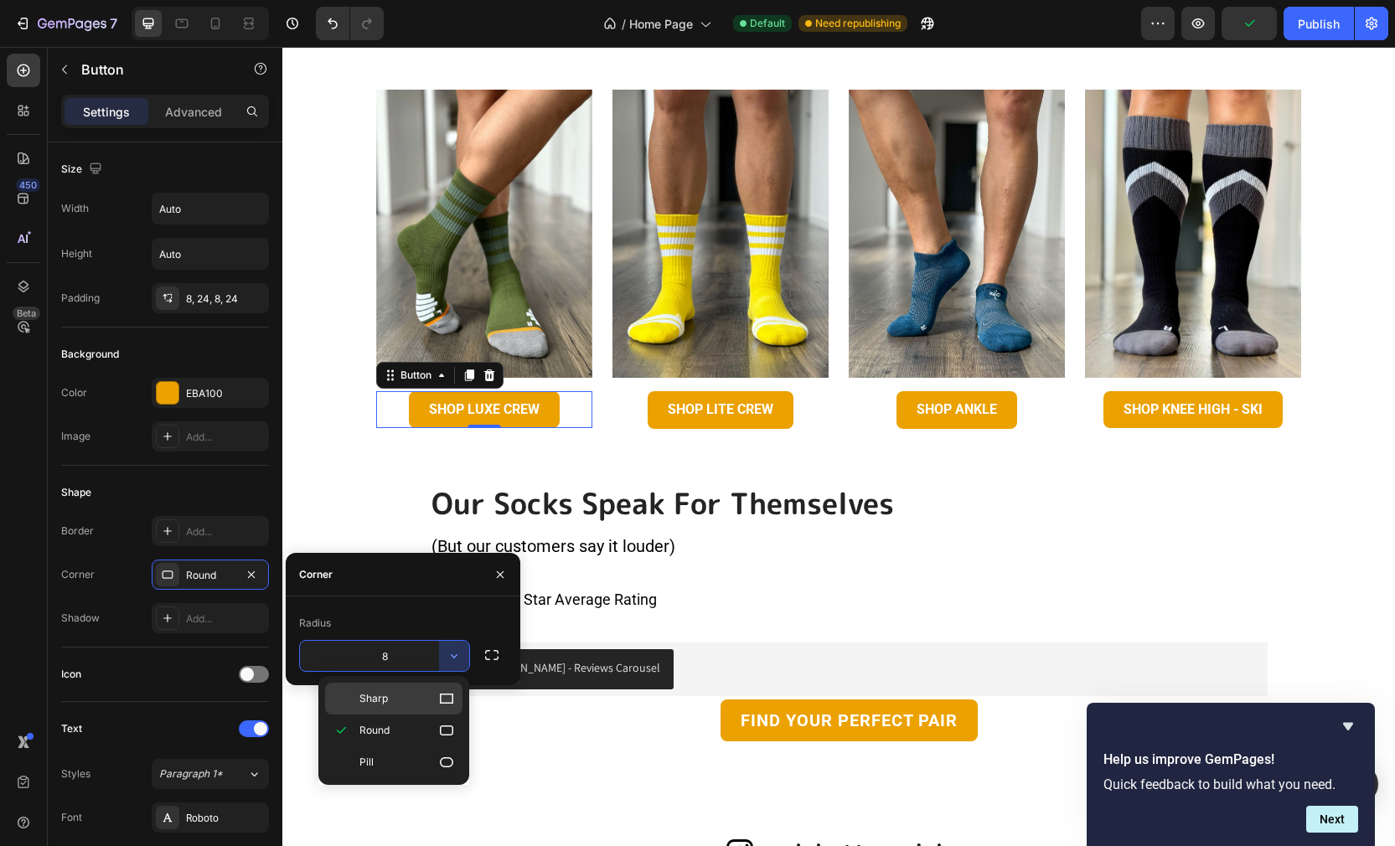
drag, startPoint x: 441, startPoint y: 695, endPoint x: 358, endPoint y: 498, distance: 213.6
click at [441, 695] on icon at bounding box center [446, 698] width 17 height 17
type input "0"
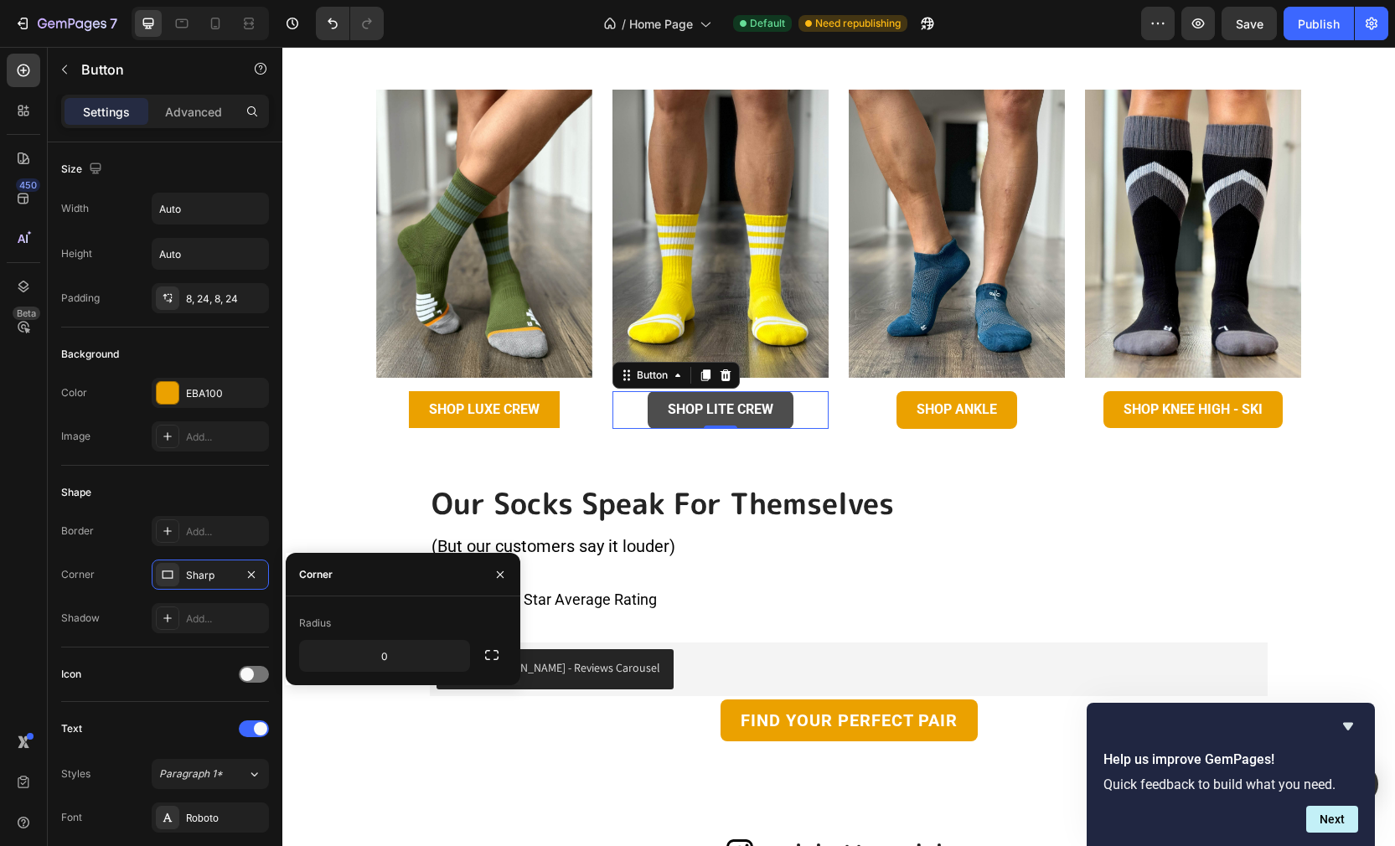
click at [662, 422] on link "Shop LITE Crew" at bounding box center [720, 410] width 146 height 38
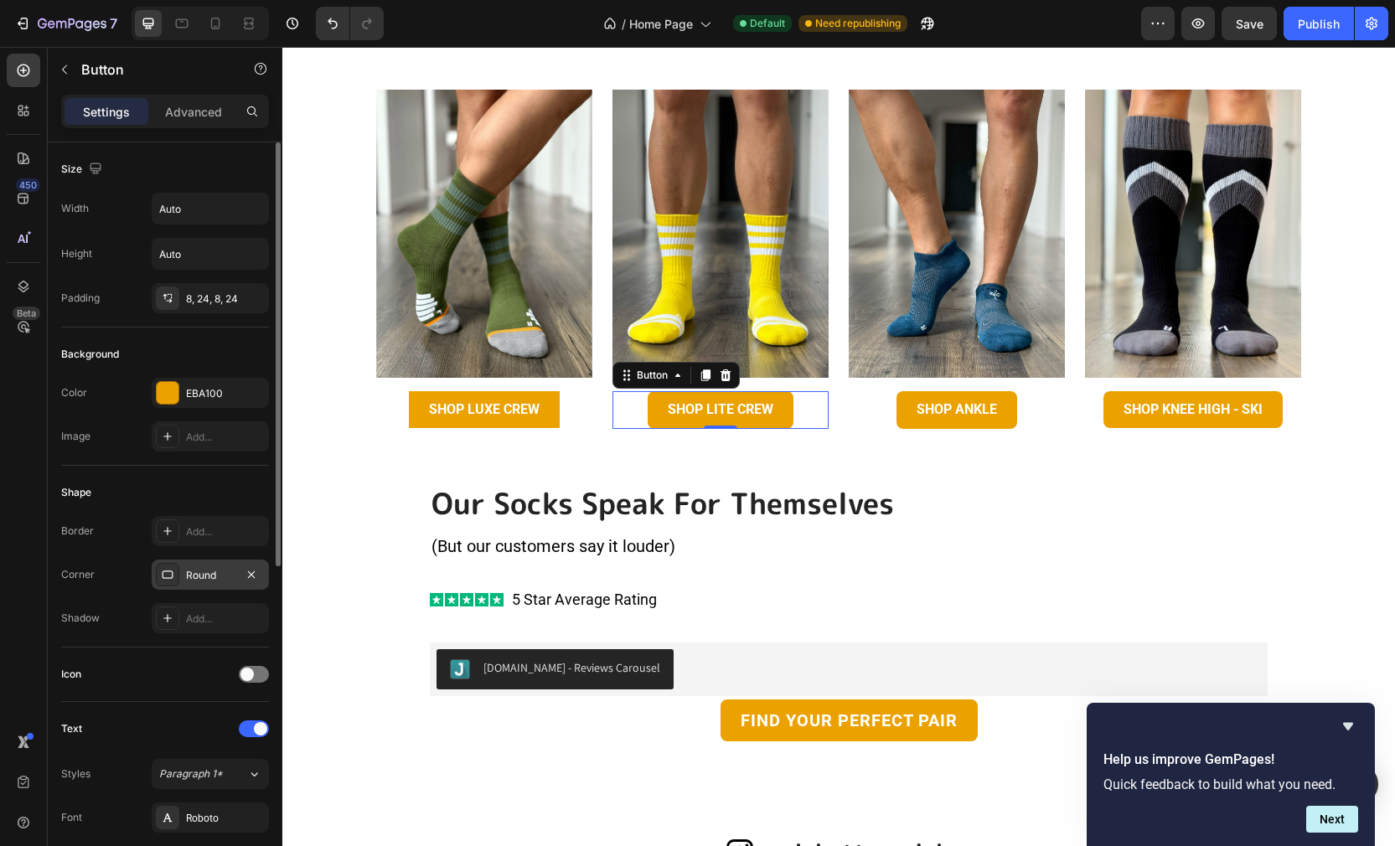
click at [213, 573] on div "Round" at bounding box center [210, 575] width 49 height 15
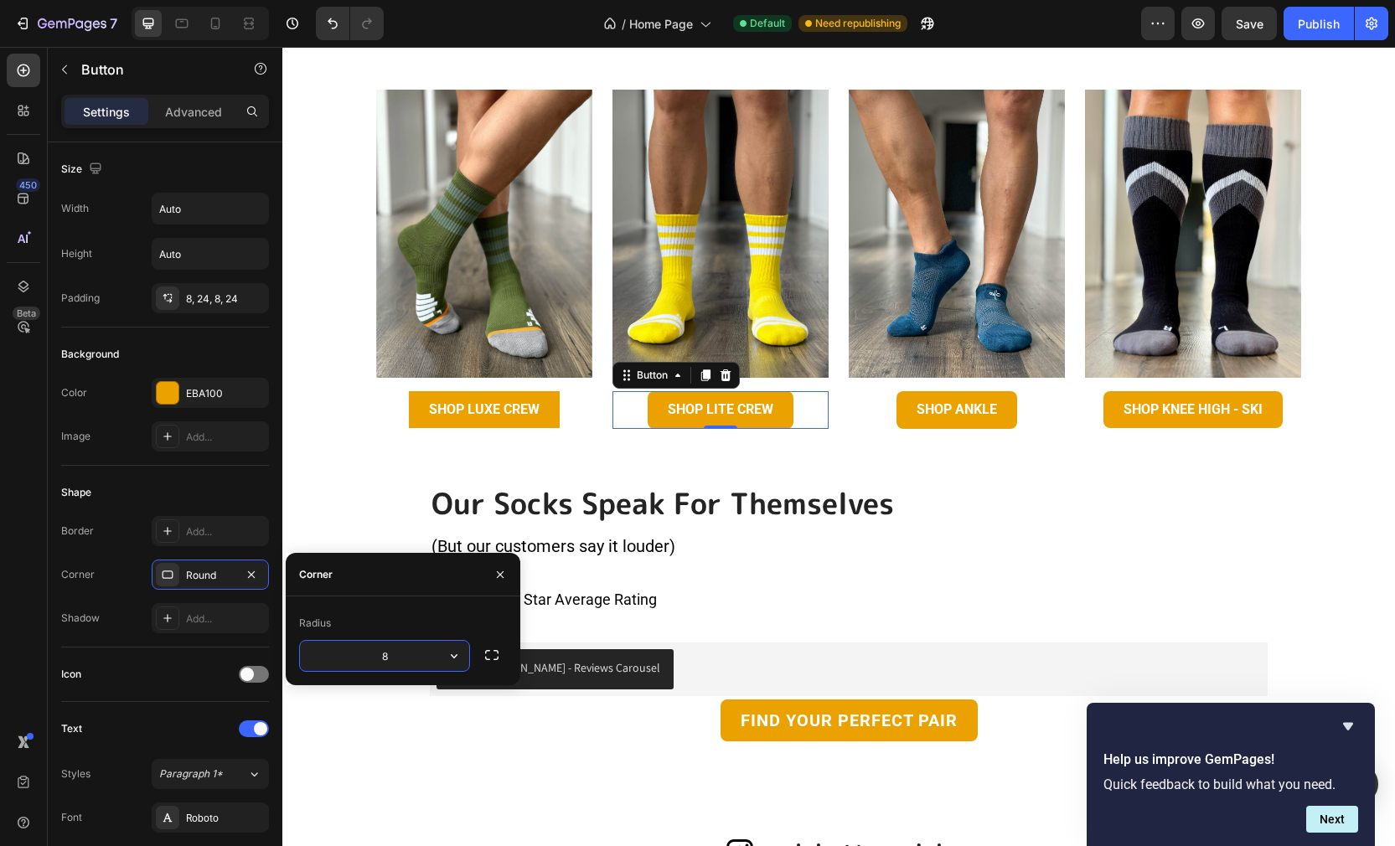
click at [405, 658] on input "8" at bounding box center [384, 656] width 169 height 30
click at [451, 654] on icon "button" at bounding box center [454, 656] width 7 height 4
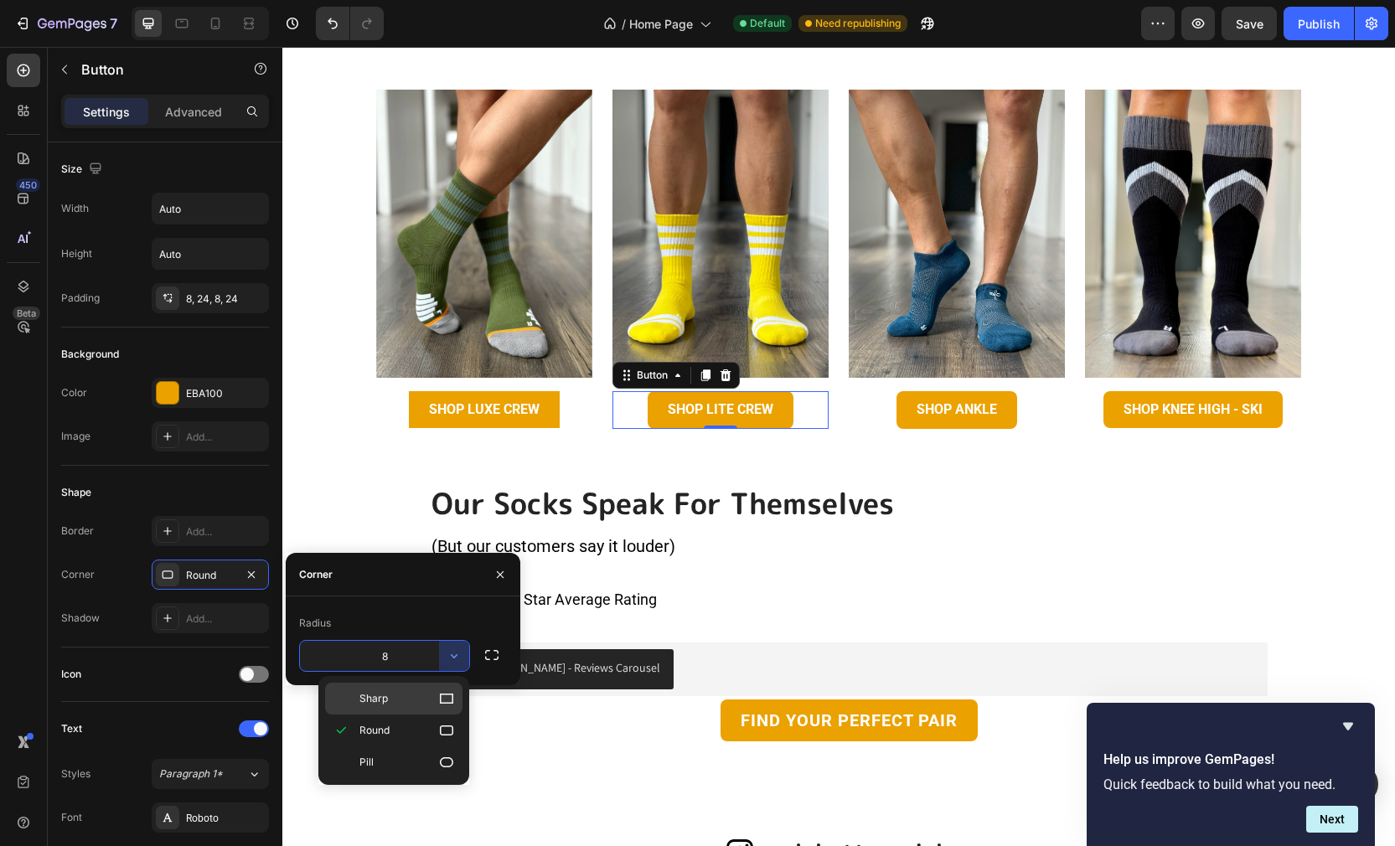
click at [436, 699] on p "Sharp" at bounding box center [406, 698] width 95 height 17
type input "0"
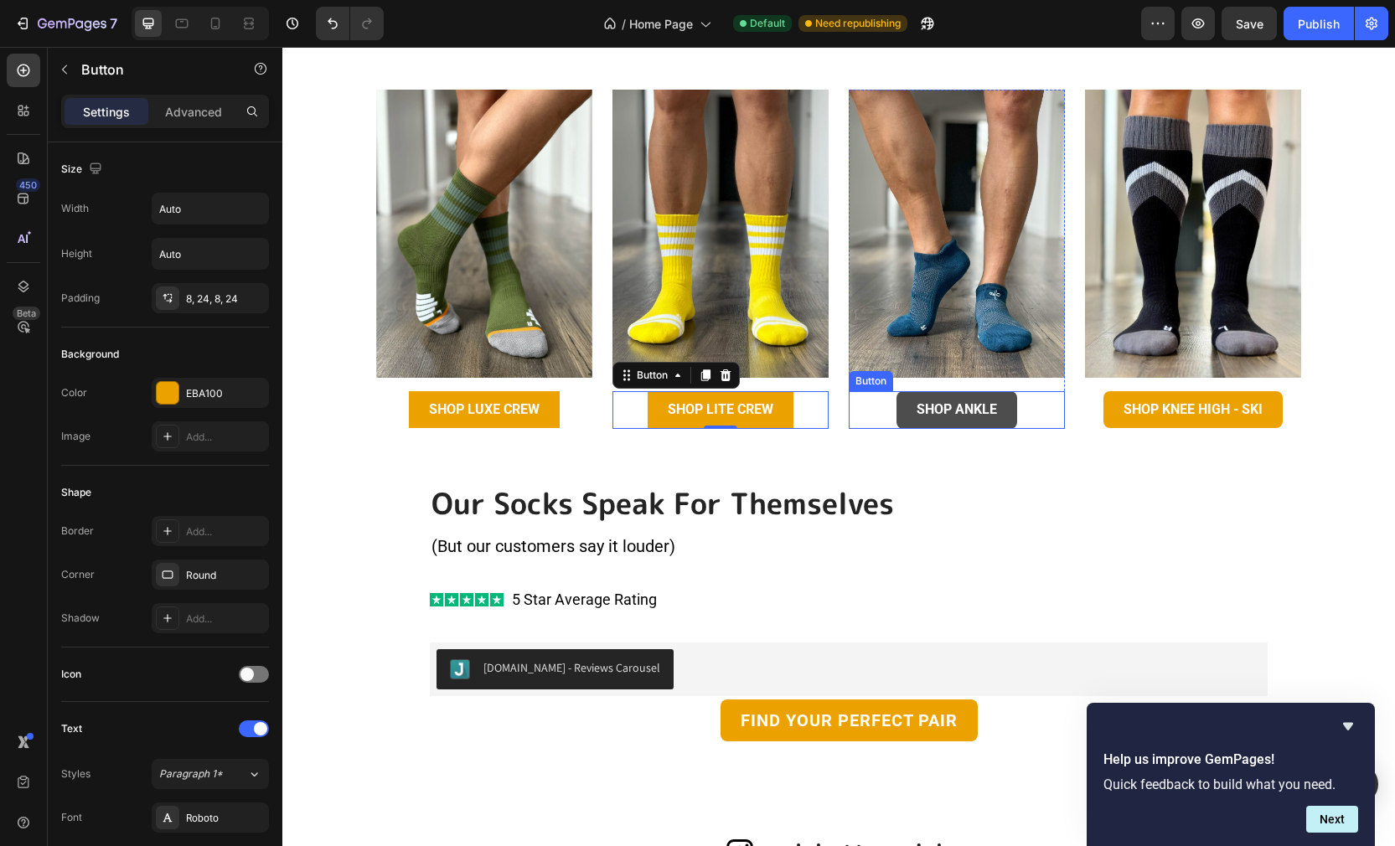
click at [910, 406] on link "Shop ANKLE" at bounding box center [956, 410] width 121 height 38
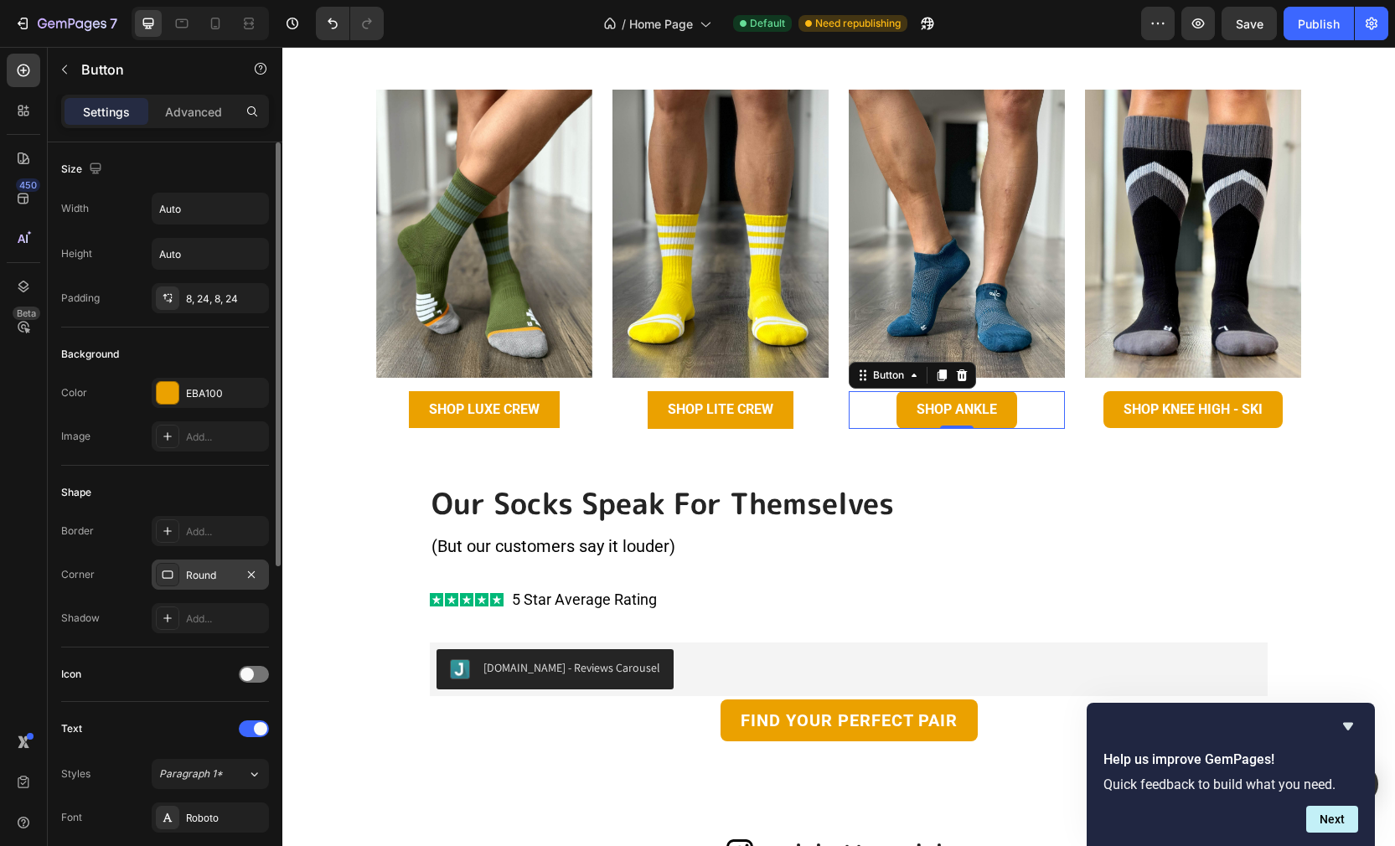
click at [229, 579] on div "Round" at bounding box center [210, 575] width 49 height 15
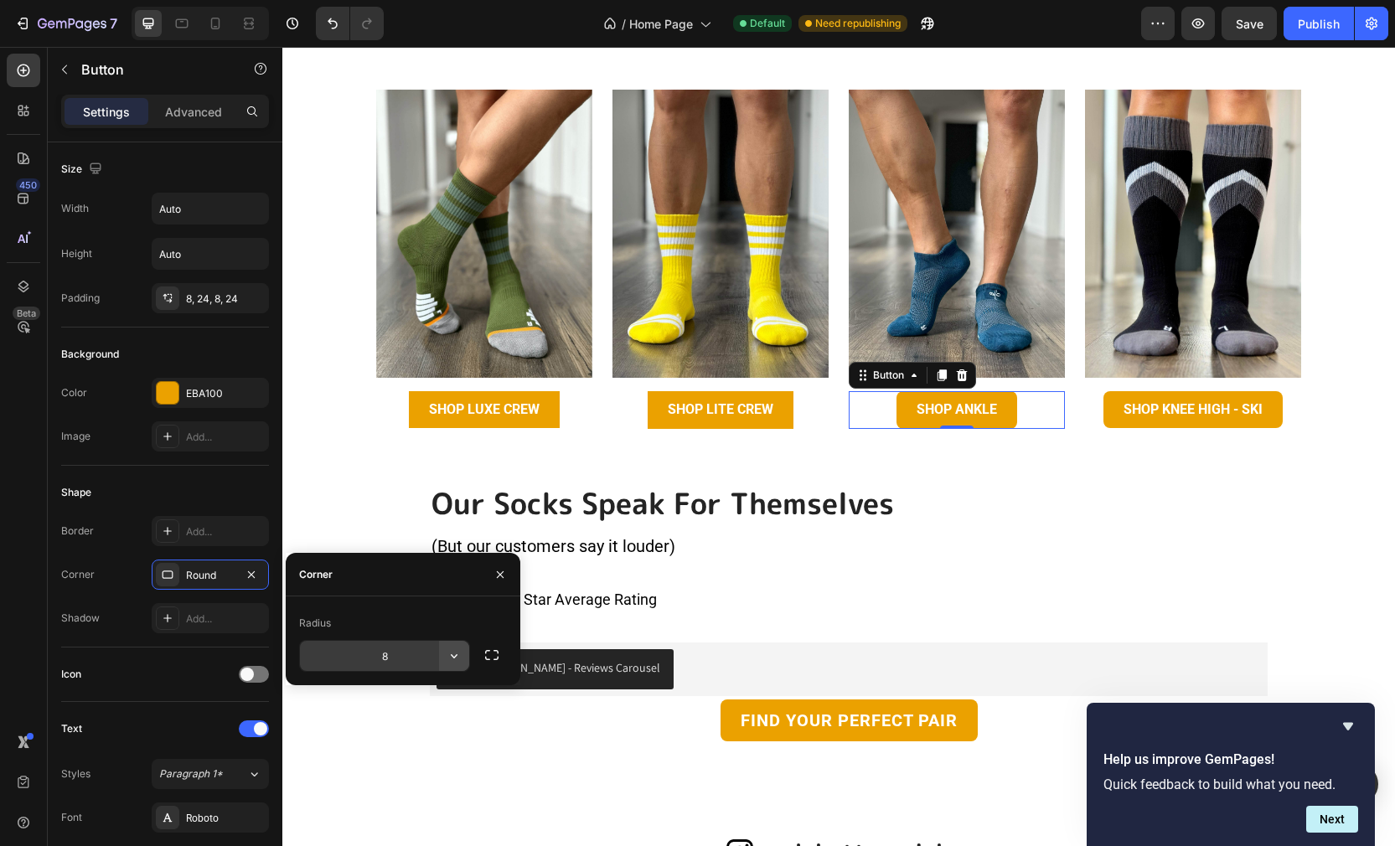
click at [455, 654] on icon "button" at bounding box center [454, 655] width 17 height 17
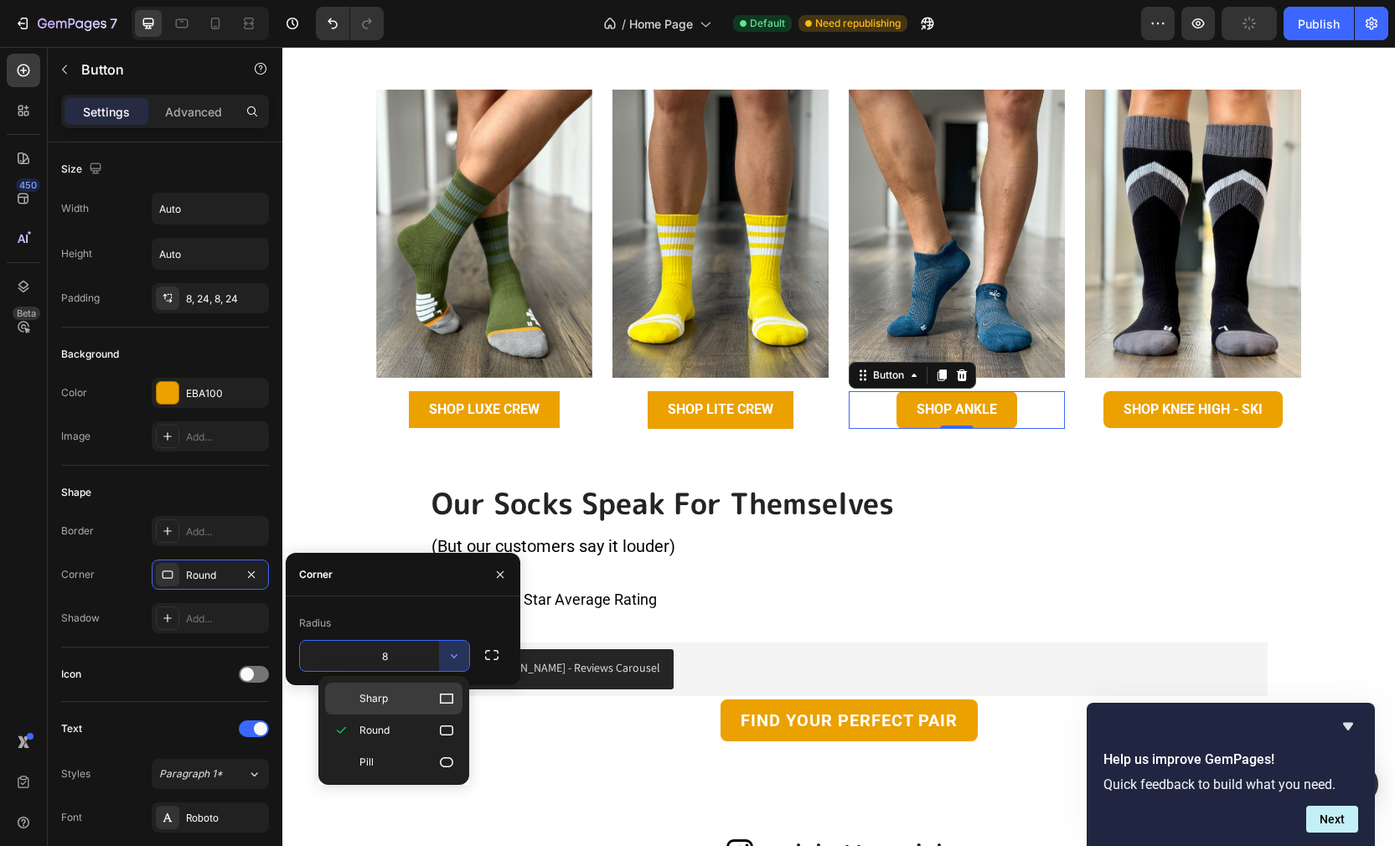
drag, startPoint x: 441, startPoint y: 699, endPoint x: 159, endPoint y: 652, distance: 286.1
click at [441, 699] on icon at bounding box center [446, 698] width 17 height 17
type input "0"
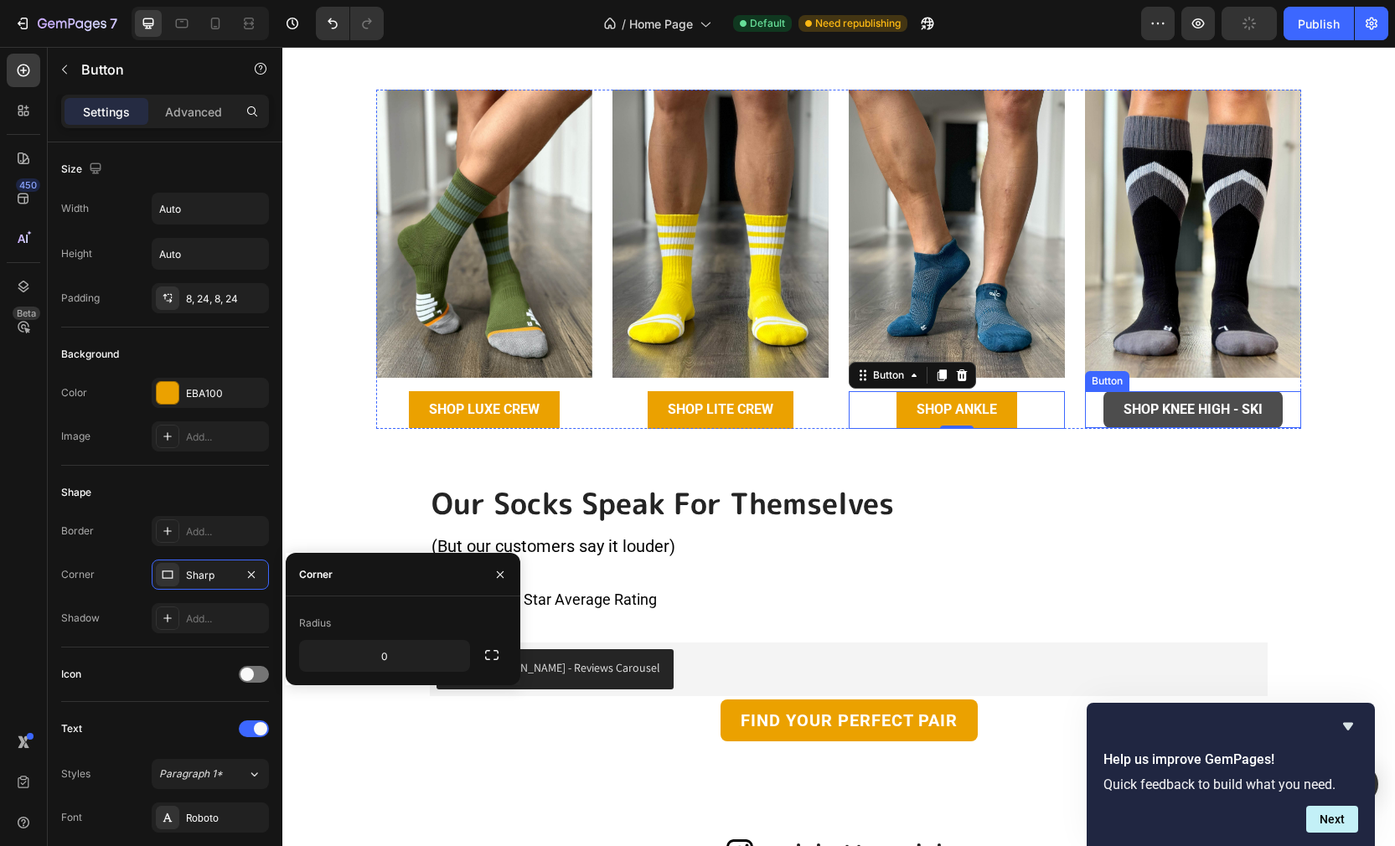
click at [1108, 410] on link "Shop KNEE HIGH - SKI" at bounding box center [1192, 410] width 179 height 38
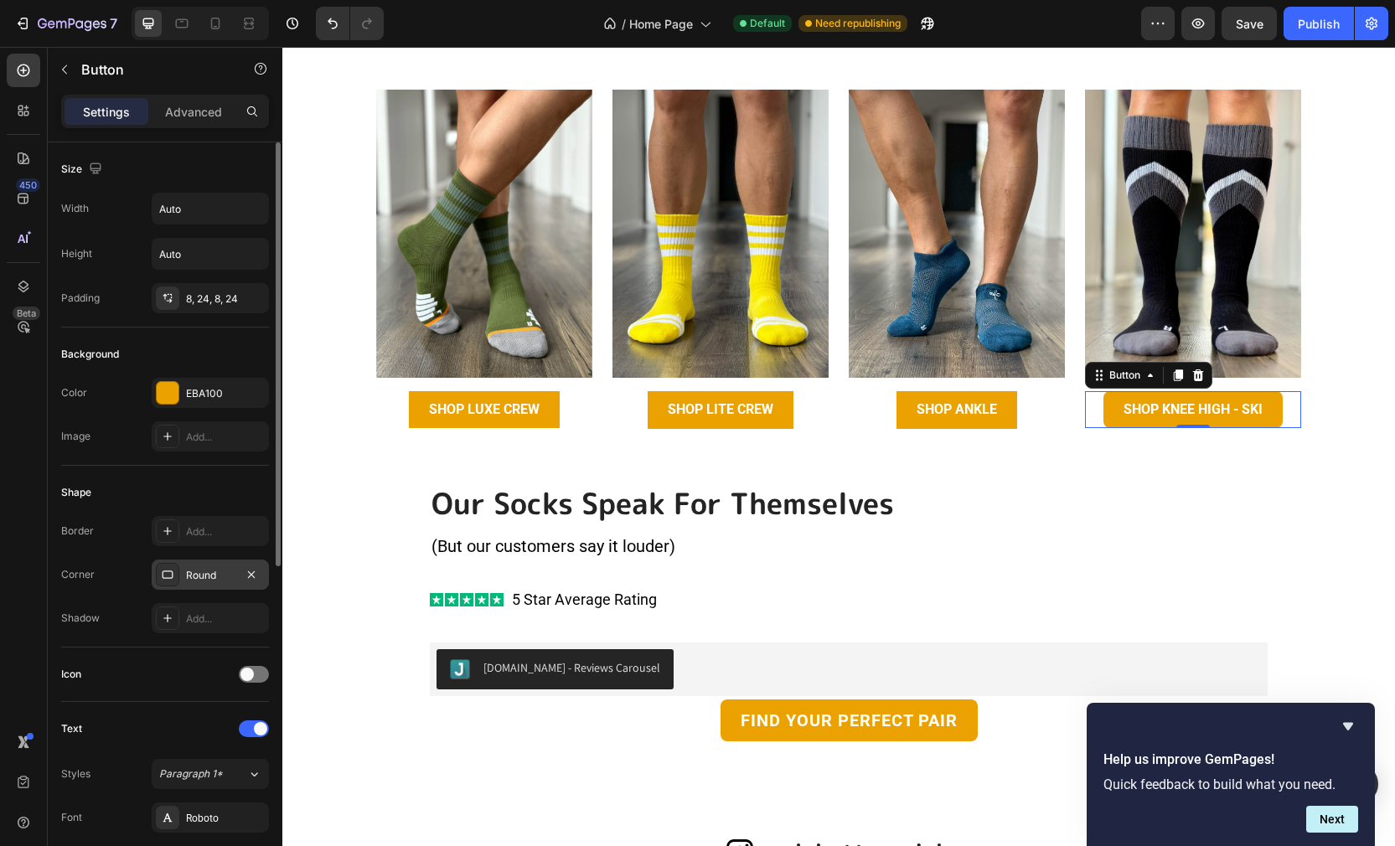
click at [220, 578] on div "Round" at bounding box center [210, 575] width 49 height 15
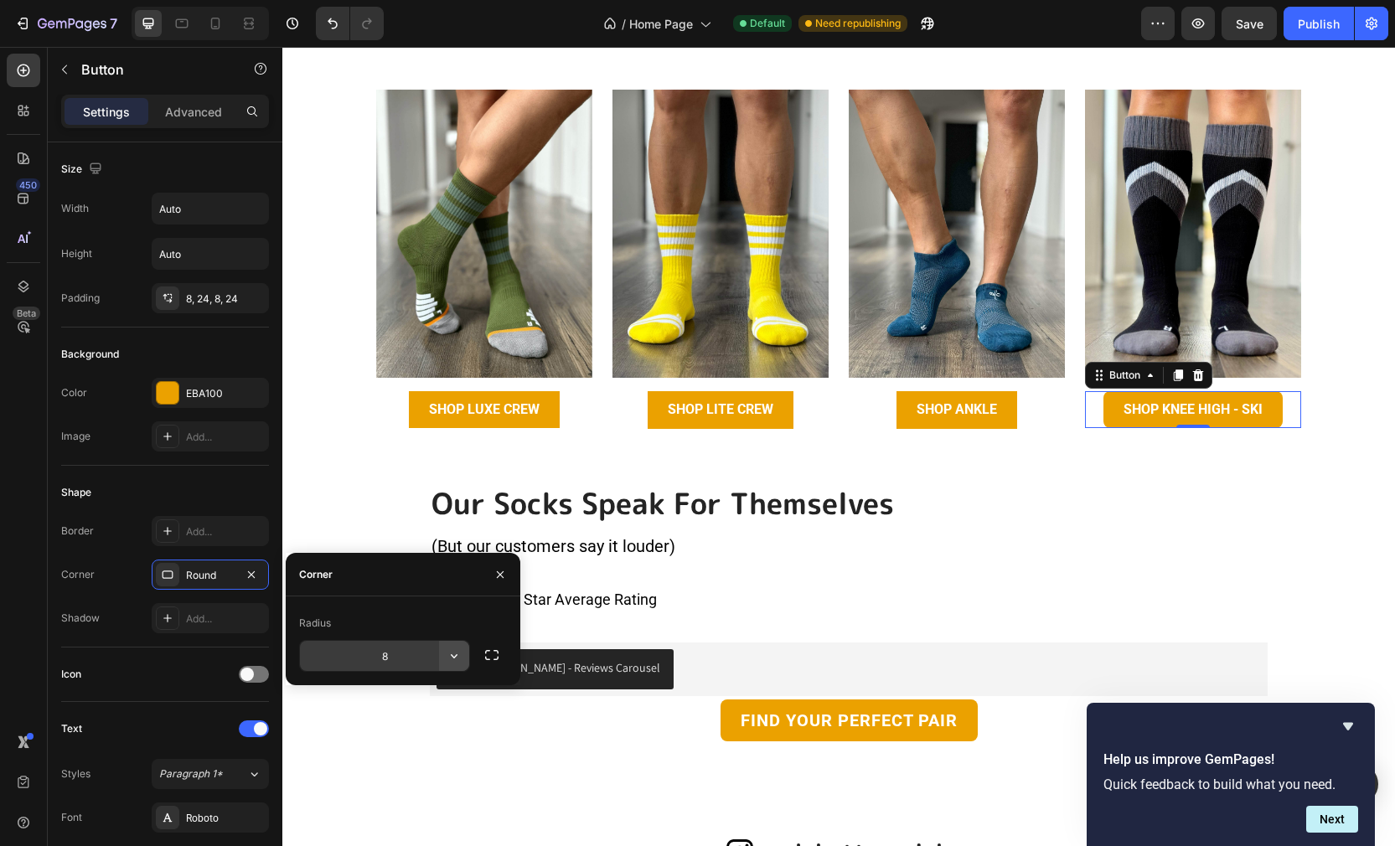
click at [456, 657] on icon "button" at bounding box center [454, 655] width 17 height 17
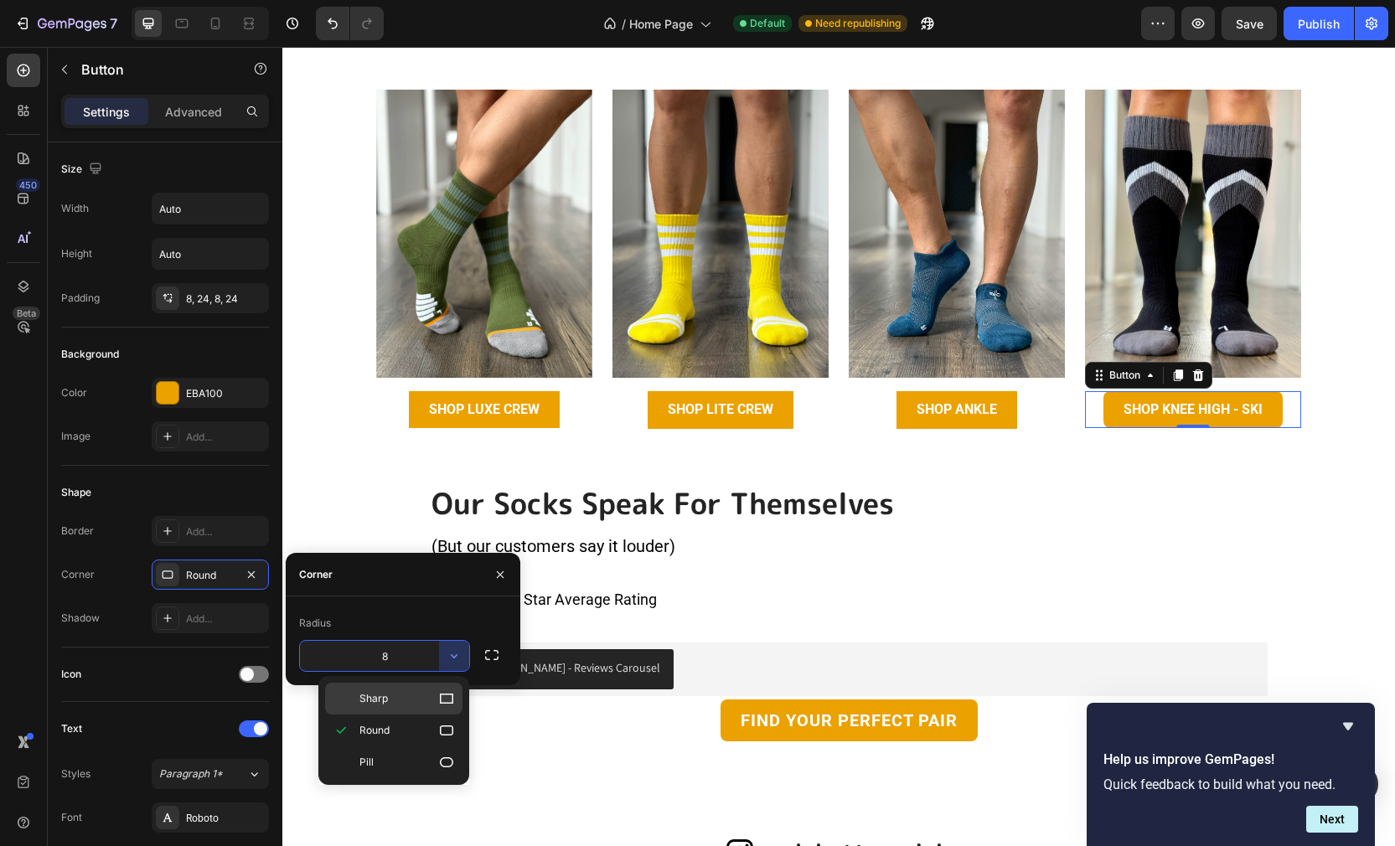
drag, startPoint x: 422, startPoint y: 701, endPoint x: 140, endPoint y: 654, distance: 286.1
click at [422, 701] on p "Sharp" at bounding box center [406, 698] width 95 height 17
type input "0"
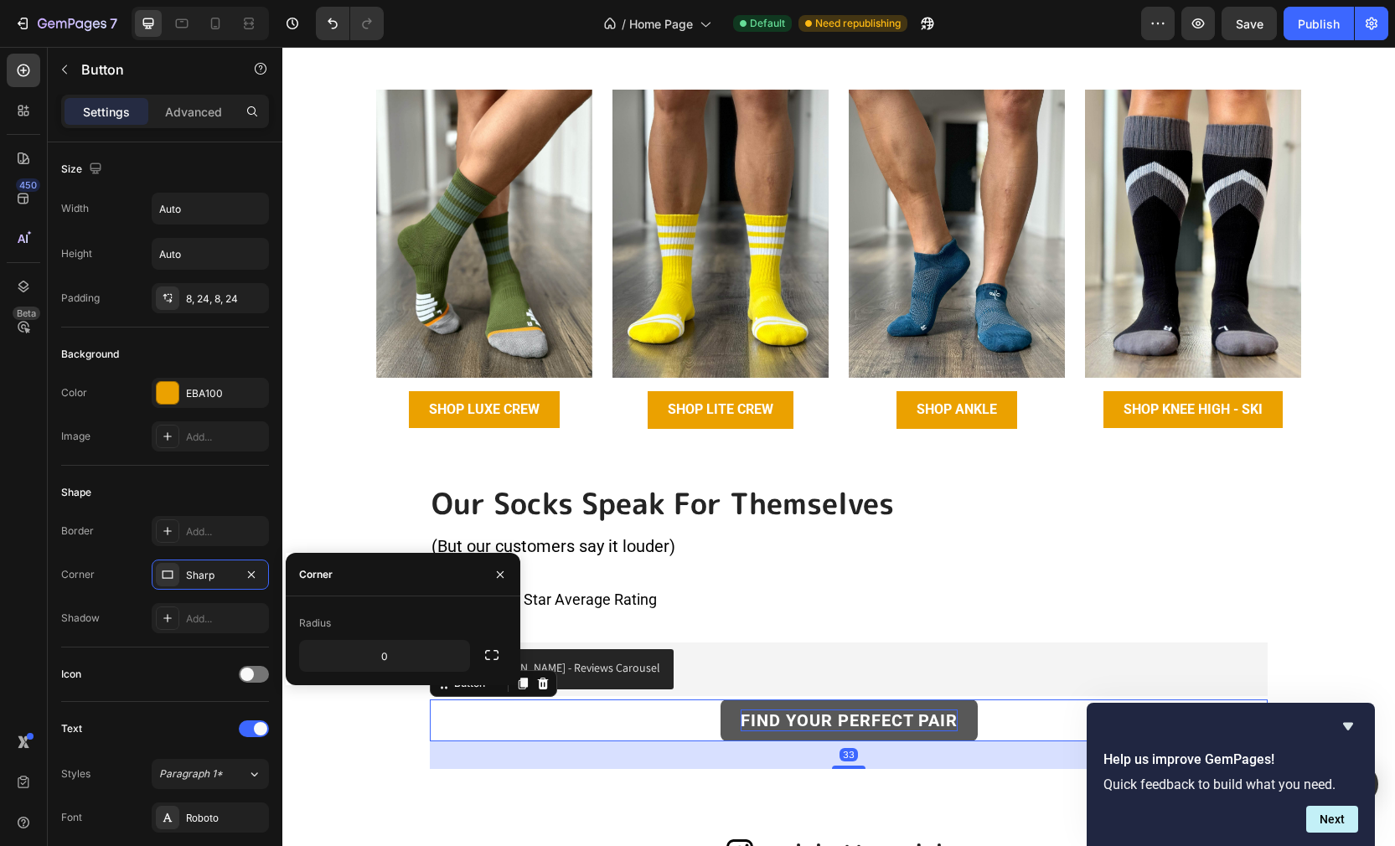
click at [869, 708] on link "FIND YOUR PERFECT PAIR" at bounding box center [848, 720] width 257 height 42
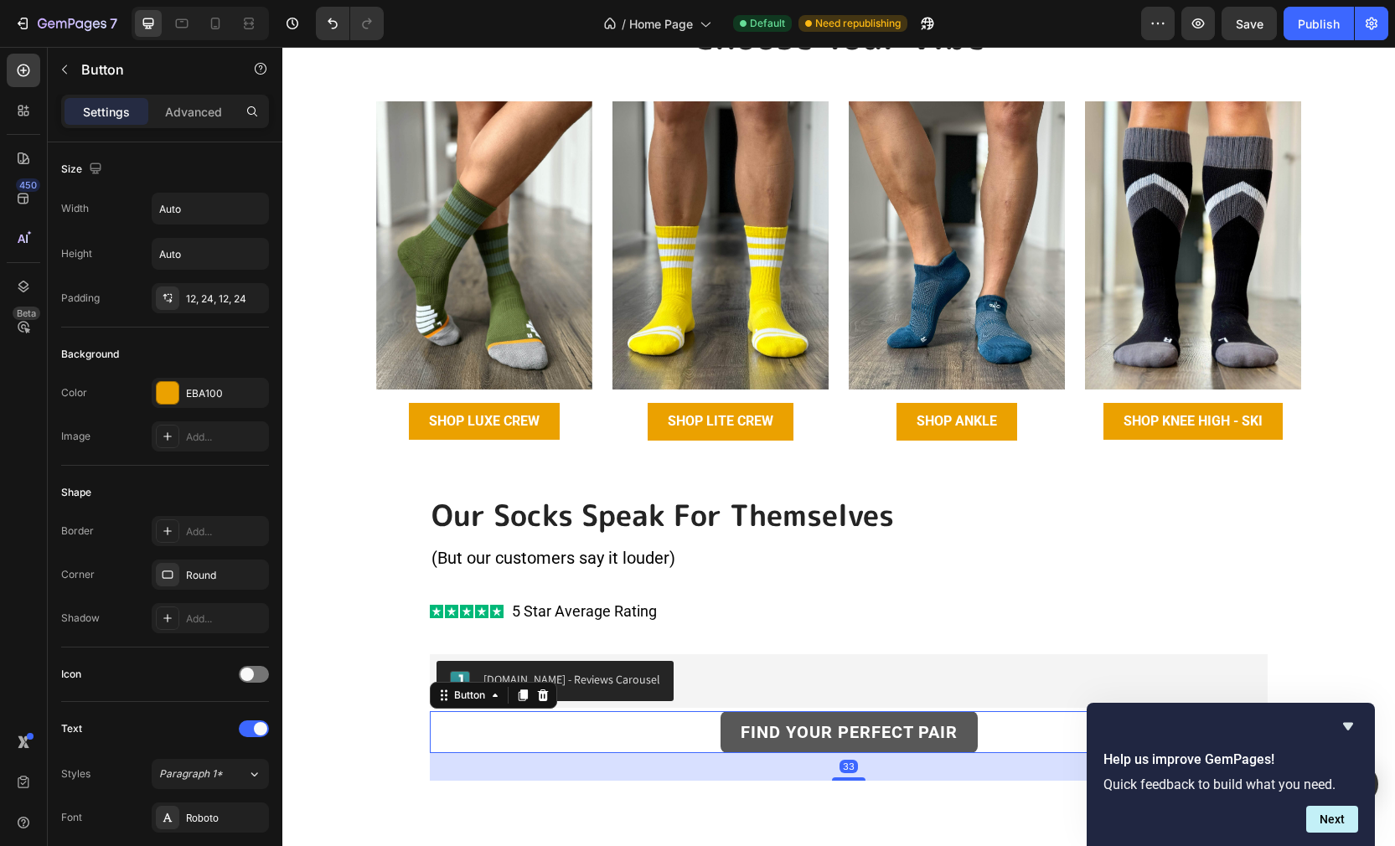
click at [967, 713] on link "FIND YOUR PERFECT PAIR" at bounding box center [848, 732] width 257 height 42
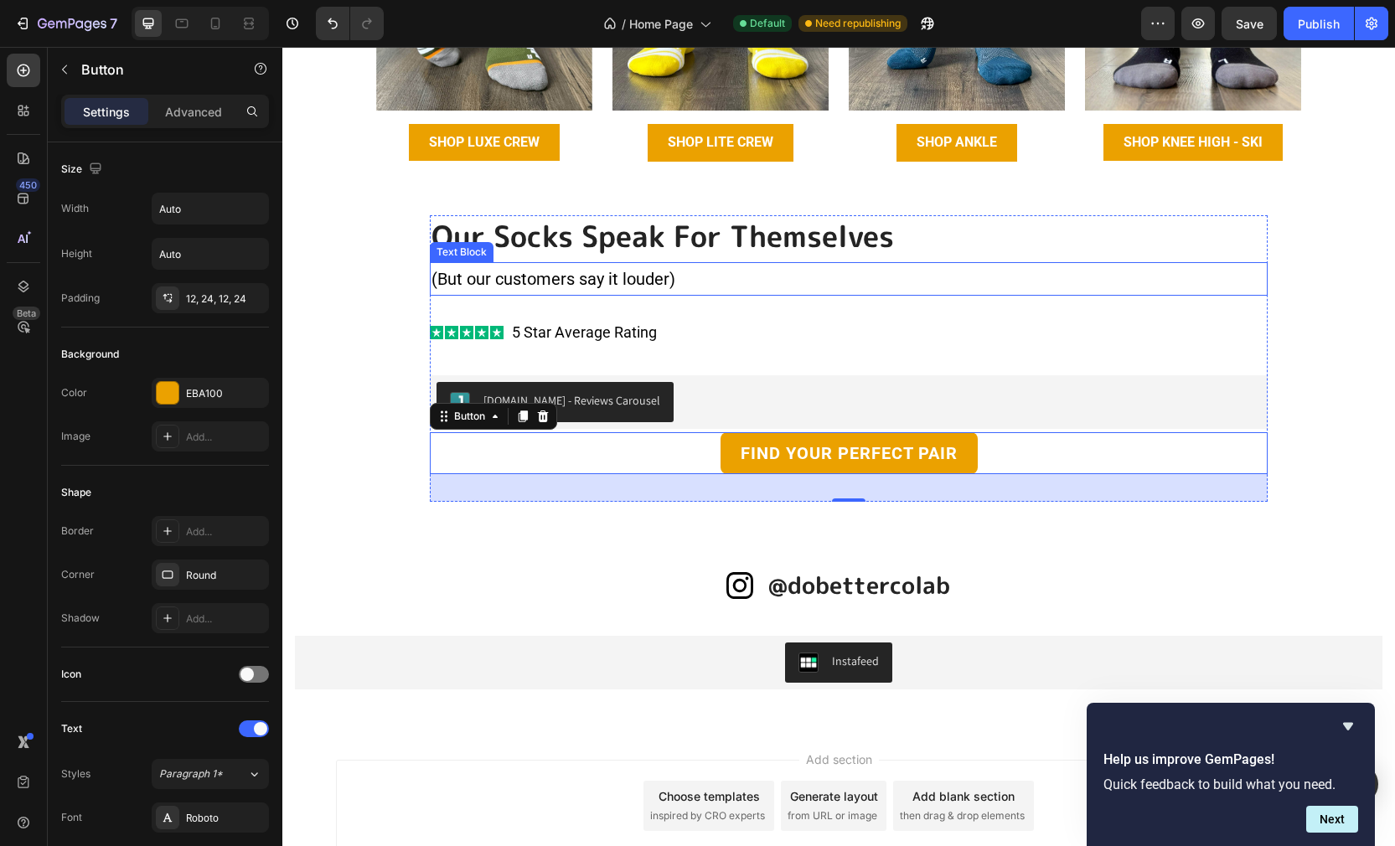
scroll to position [1722, 0]
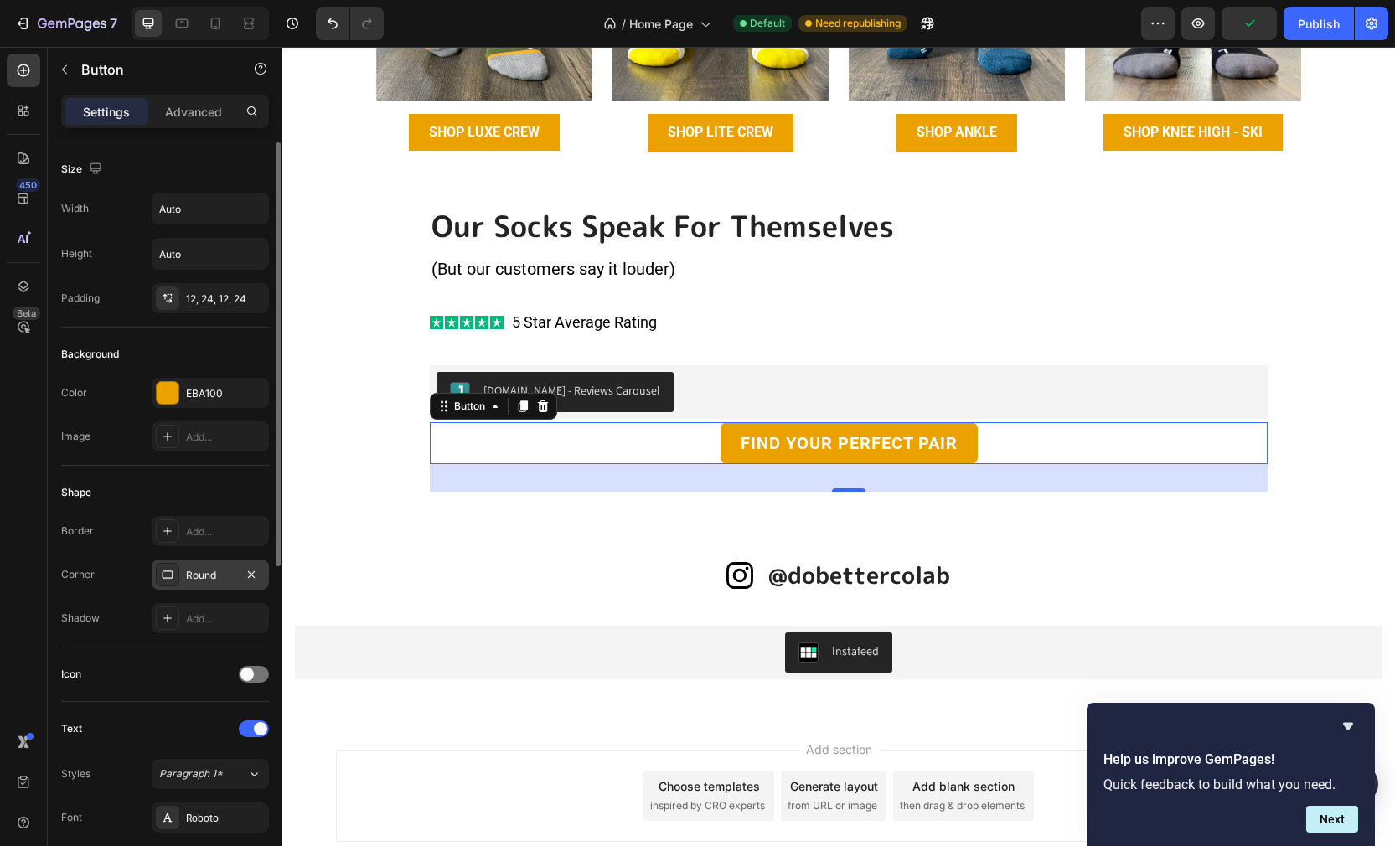
click at [233, 575] on div "Round" at bounding box center [210, 575] width 49 height 15
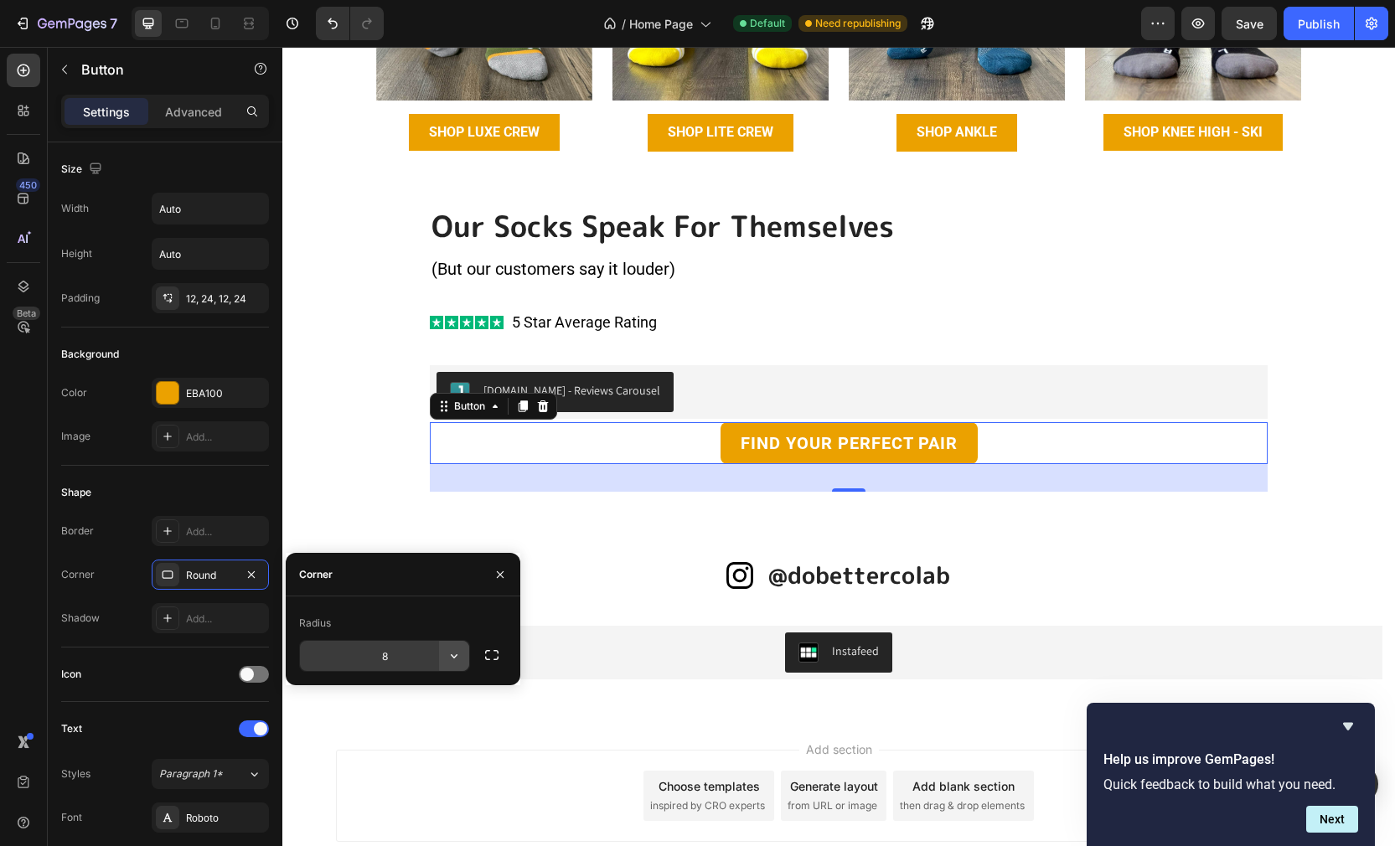
click at [451, 657] on icon "button" at bounding box center [454, 655] width 17 height 17
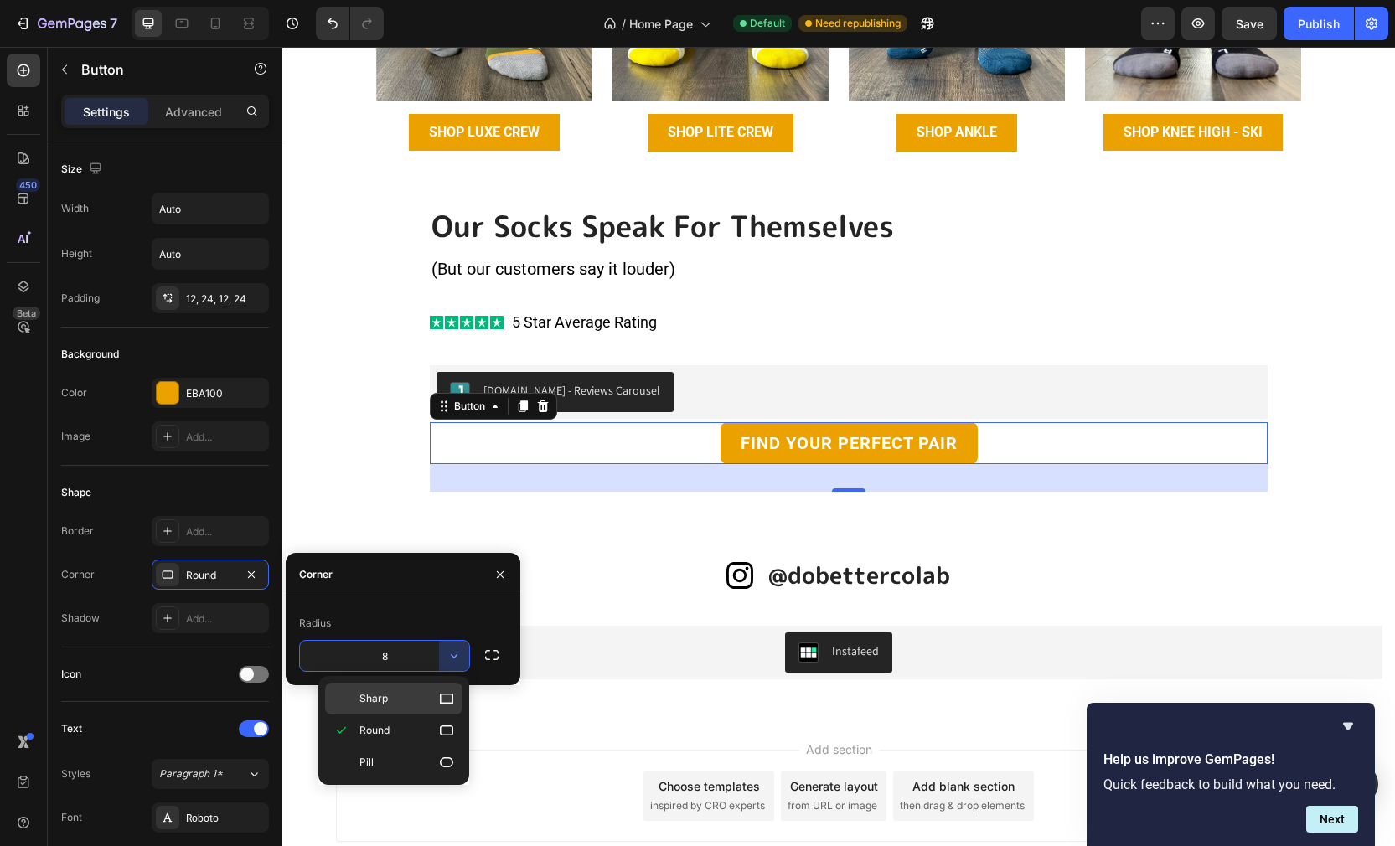
click at [450, 692] on icon at bounding box center [446, 698] width 17 height 17
type input "0"
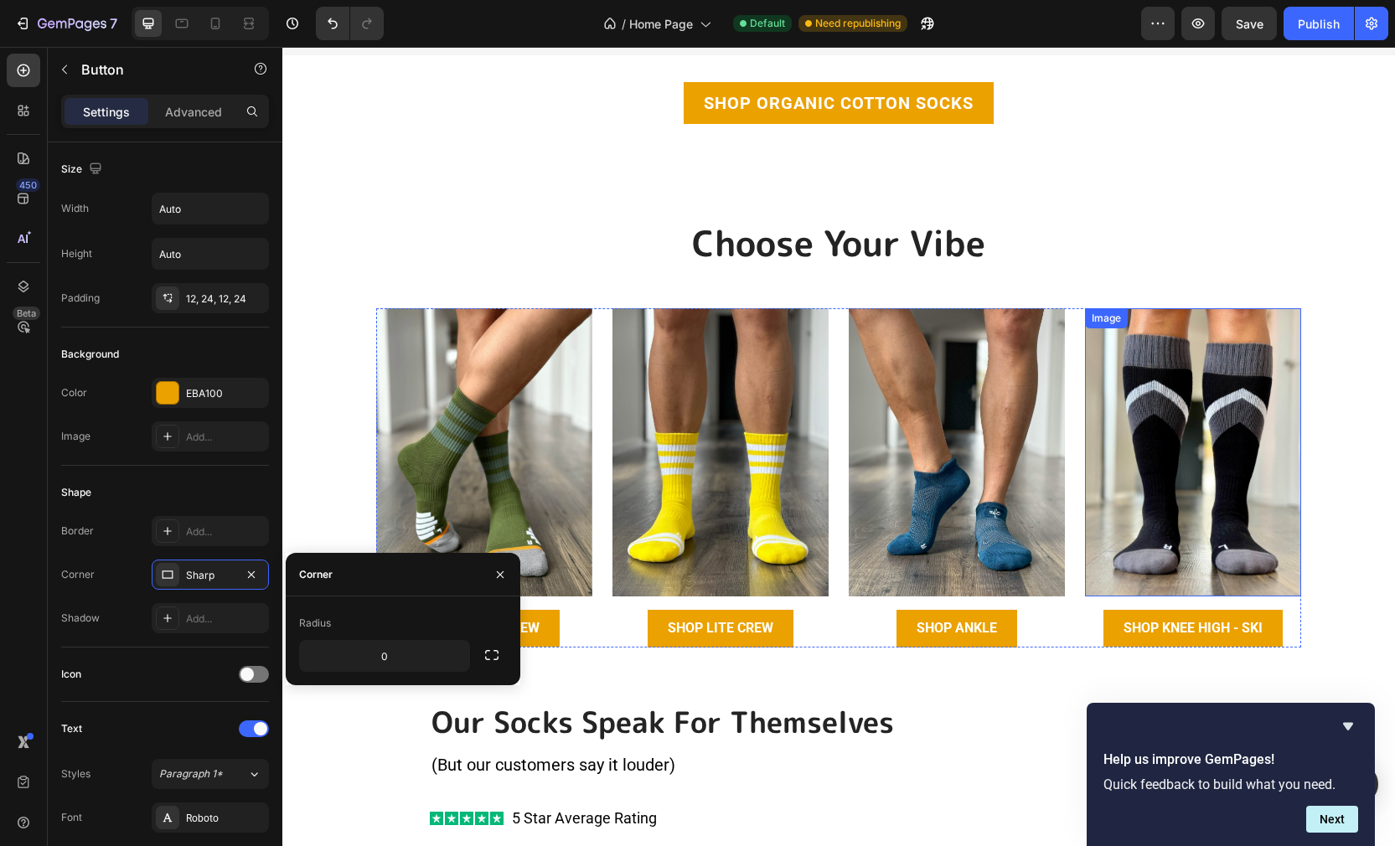
scroll to position [1216, 0]
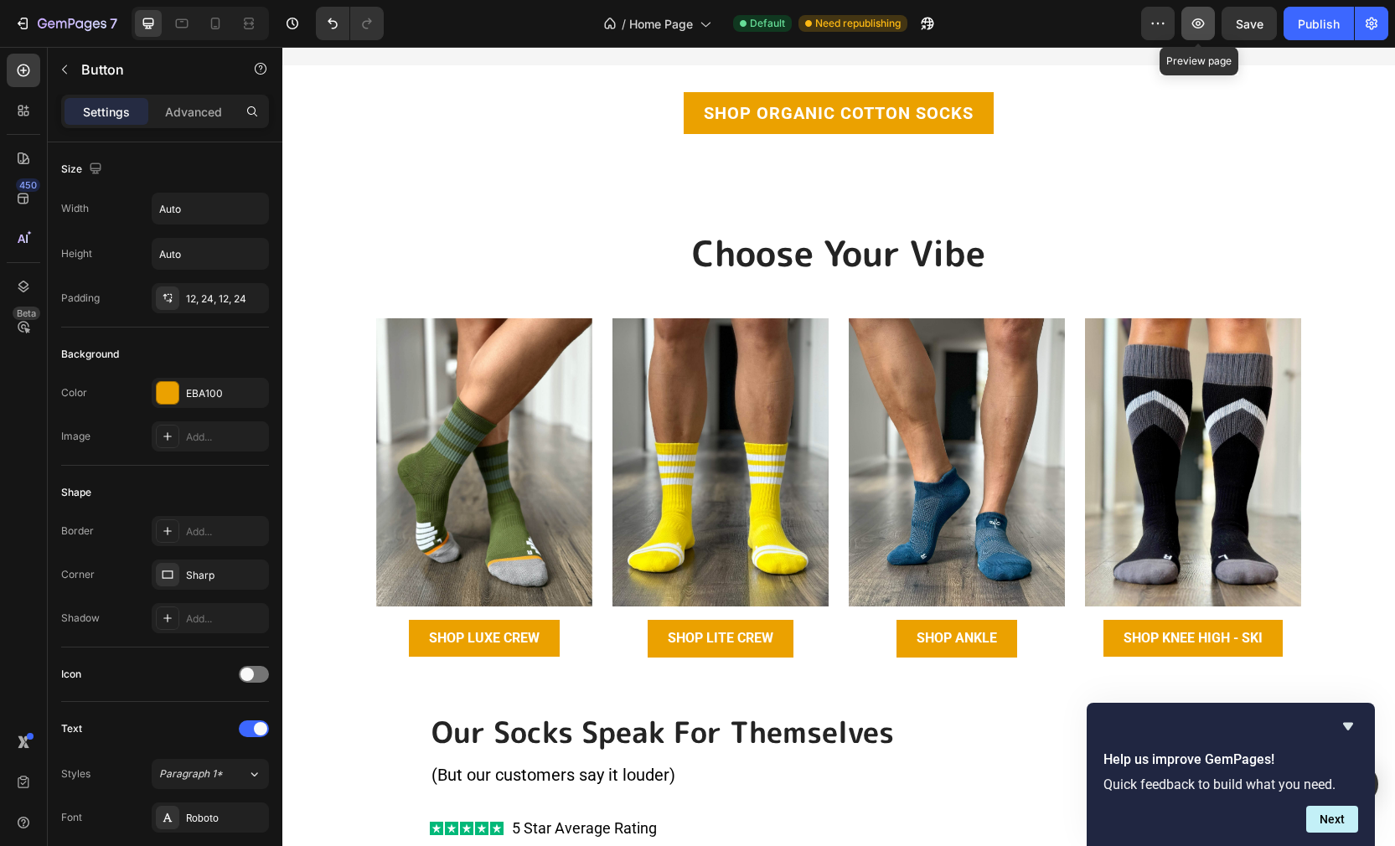
click at [1195, 23] on icon "button" at bounding box center [1197, 23] width 17 height 17
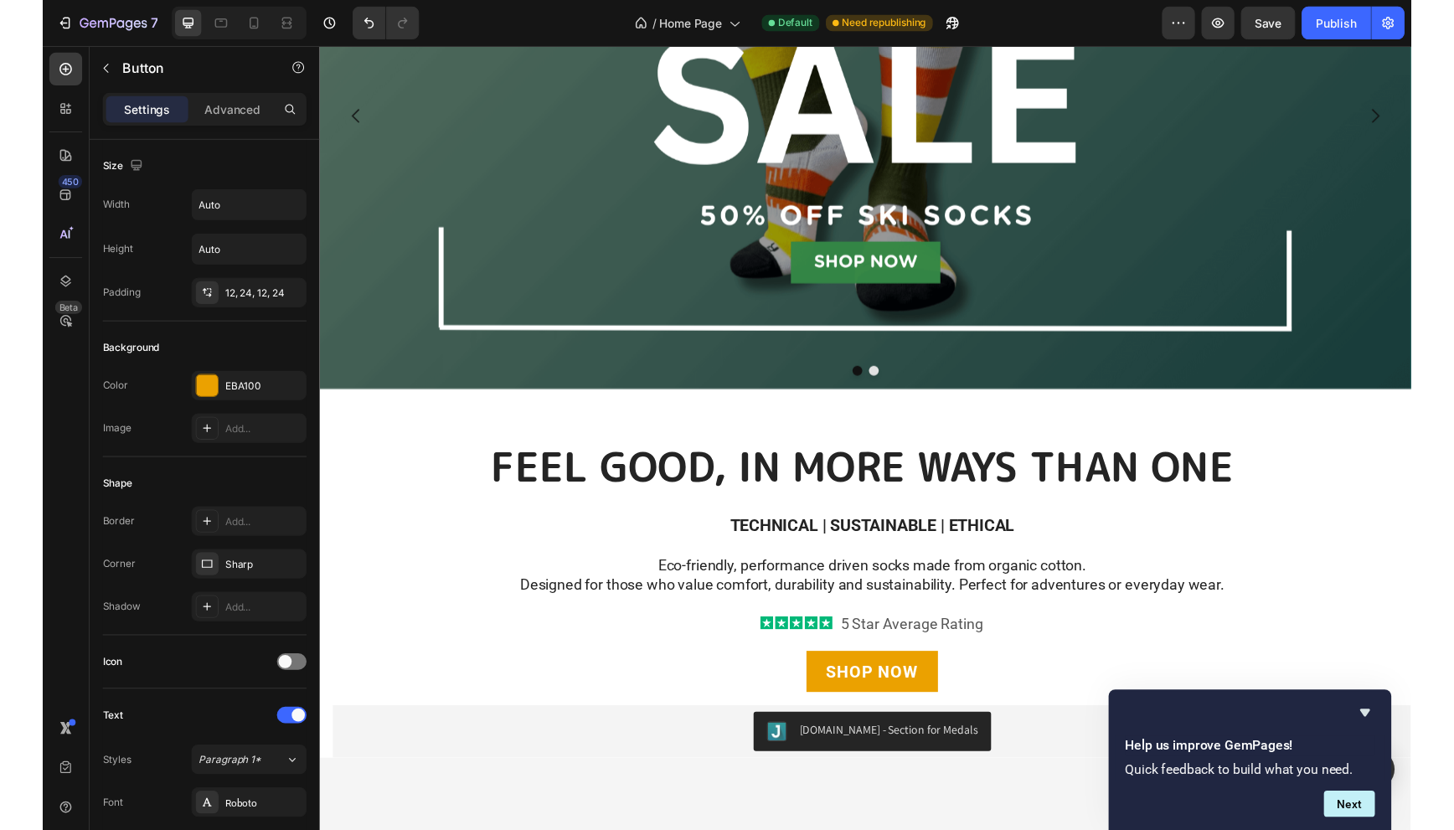
scroll to position [0, 0]
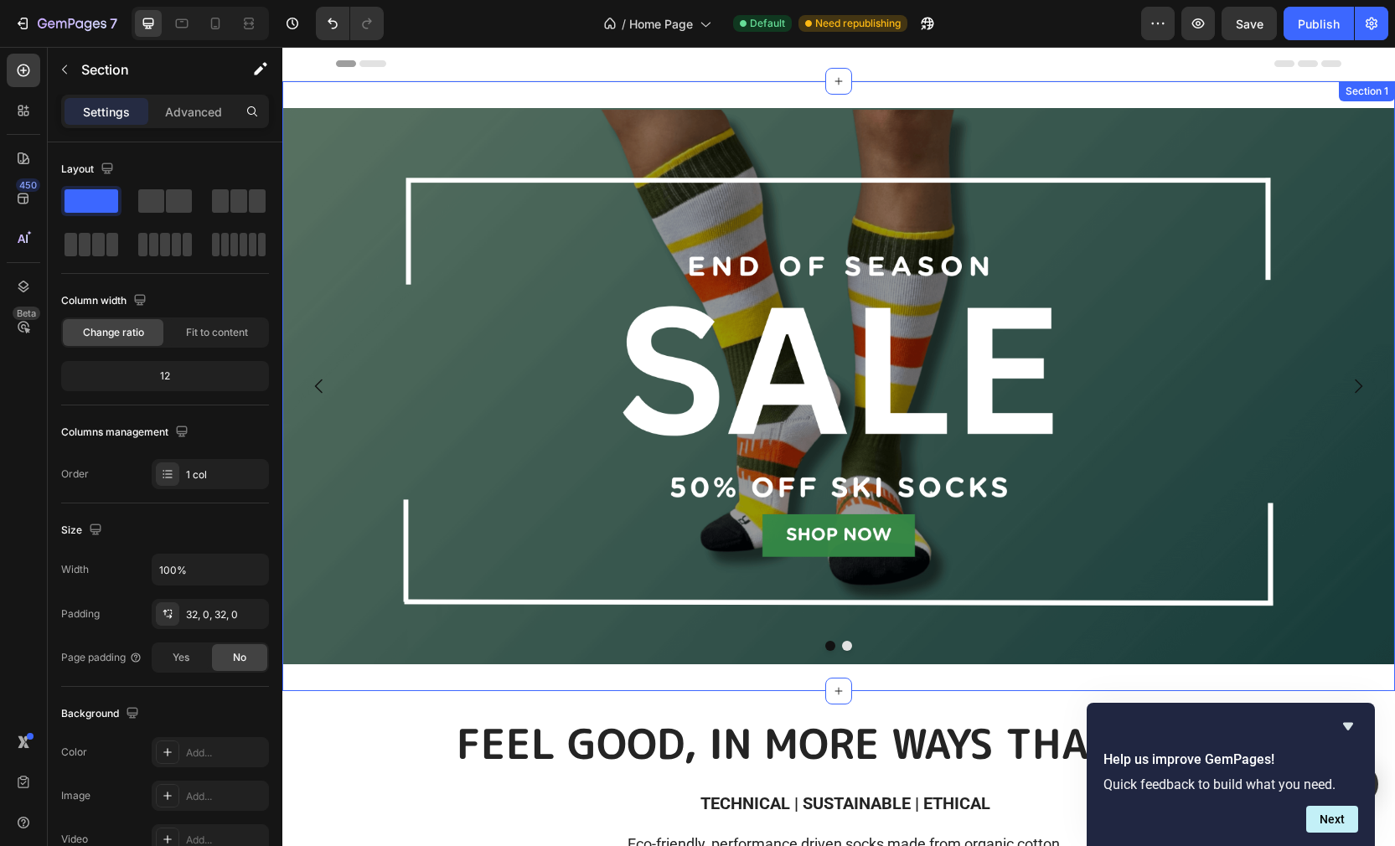
click at [396, 96] on div "Image Image Carousel Section 1" at bounding box center [838, 386] width 1112 height 610
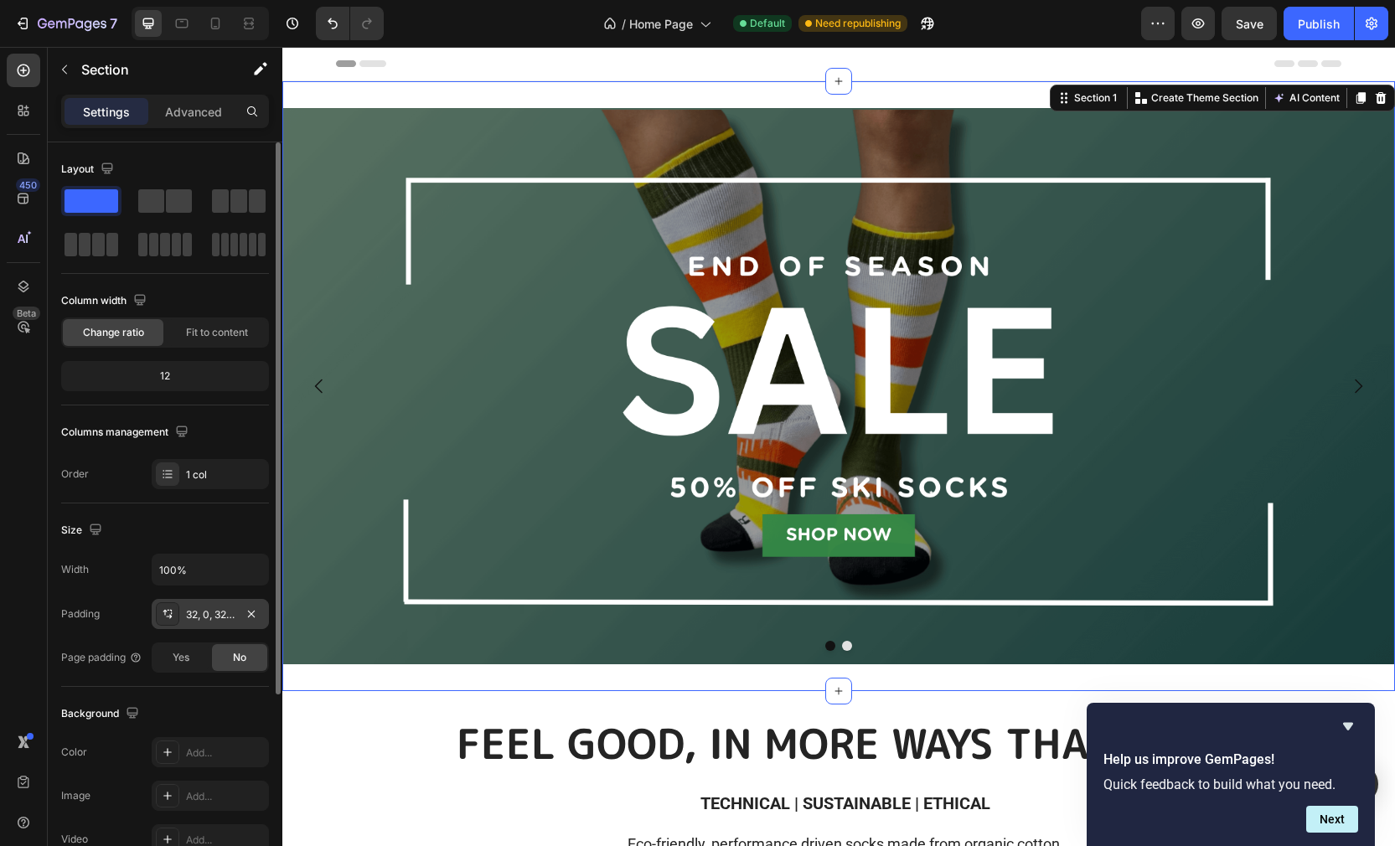
click at [214, 614] on div "32, 0, 32, 0" at bounding box center [210, 614] width 49 height 15
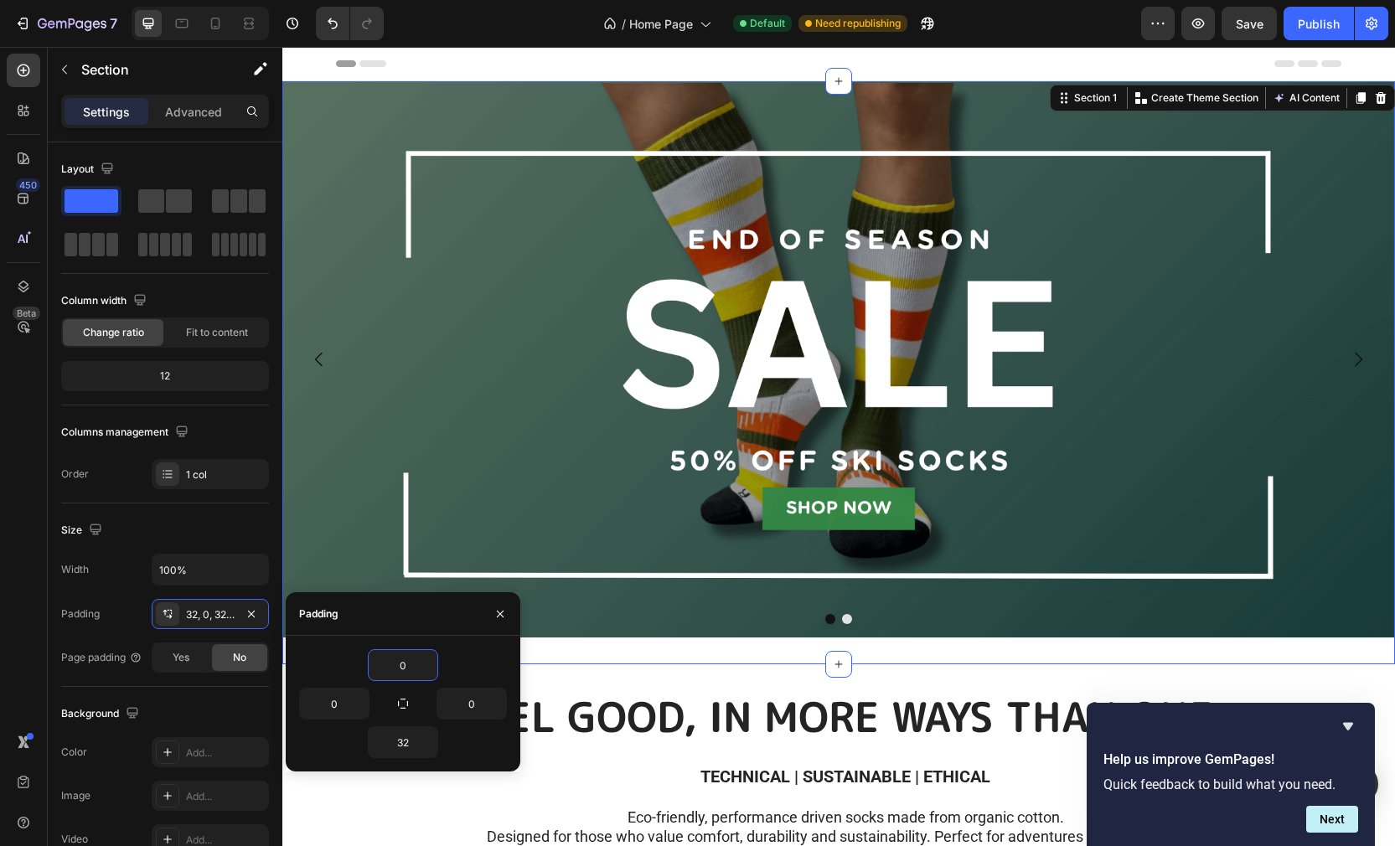
type input "0"
click at [1196, 29] on icon "button" at bounding box center [1197, 23] width 17 height 17
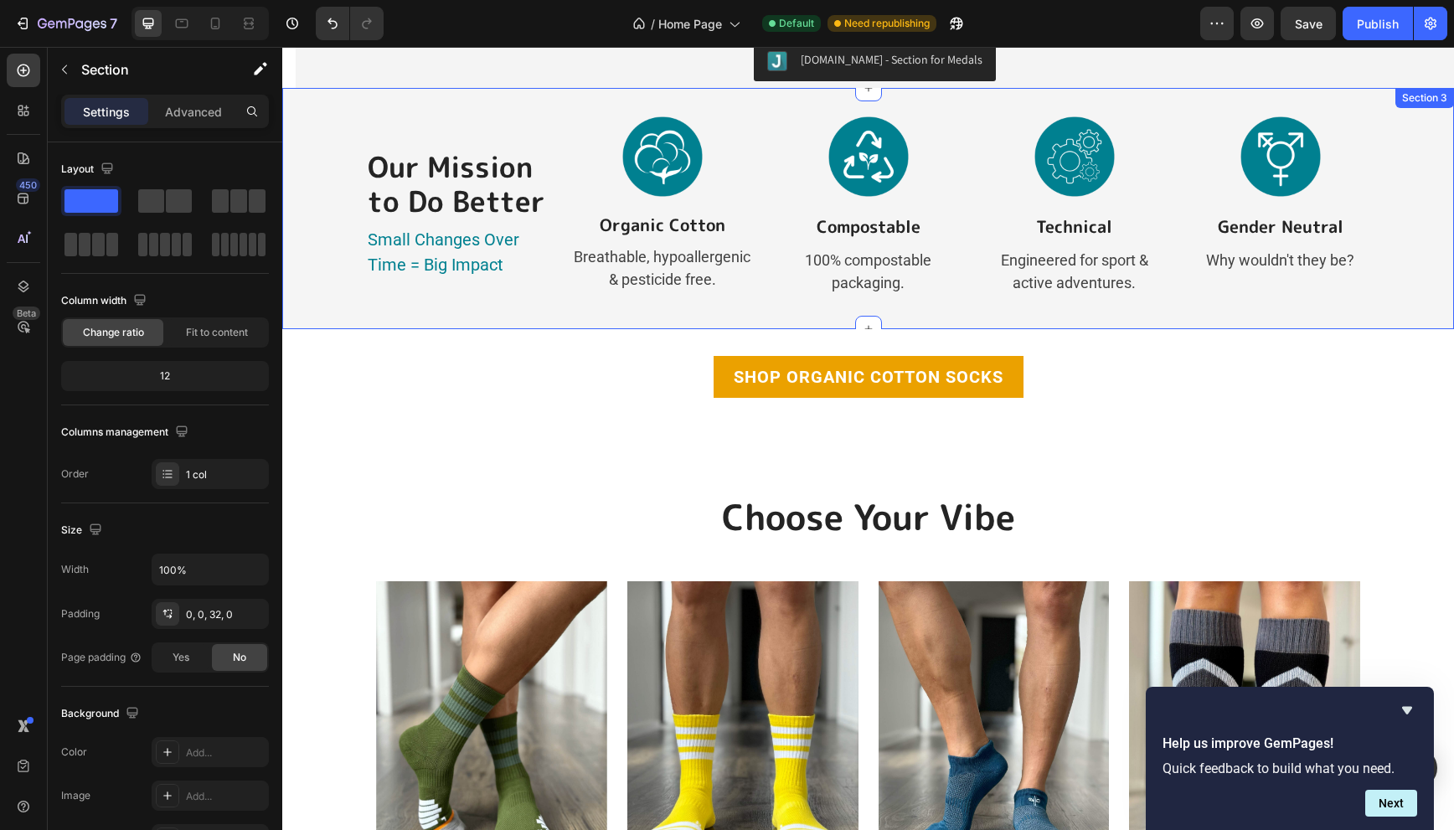
scroll to position [962, 0]
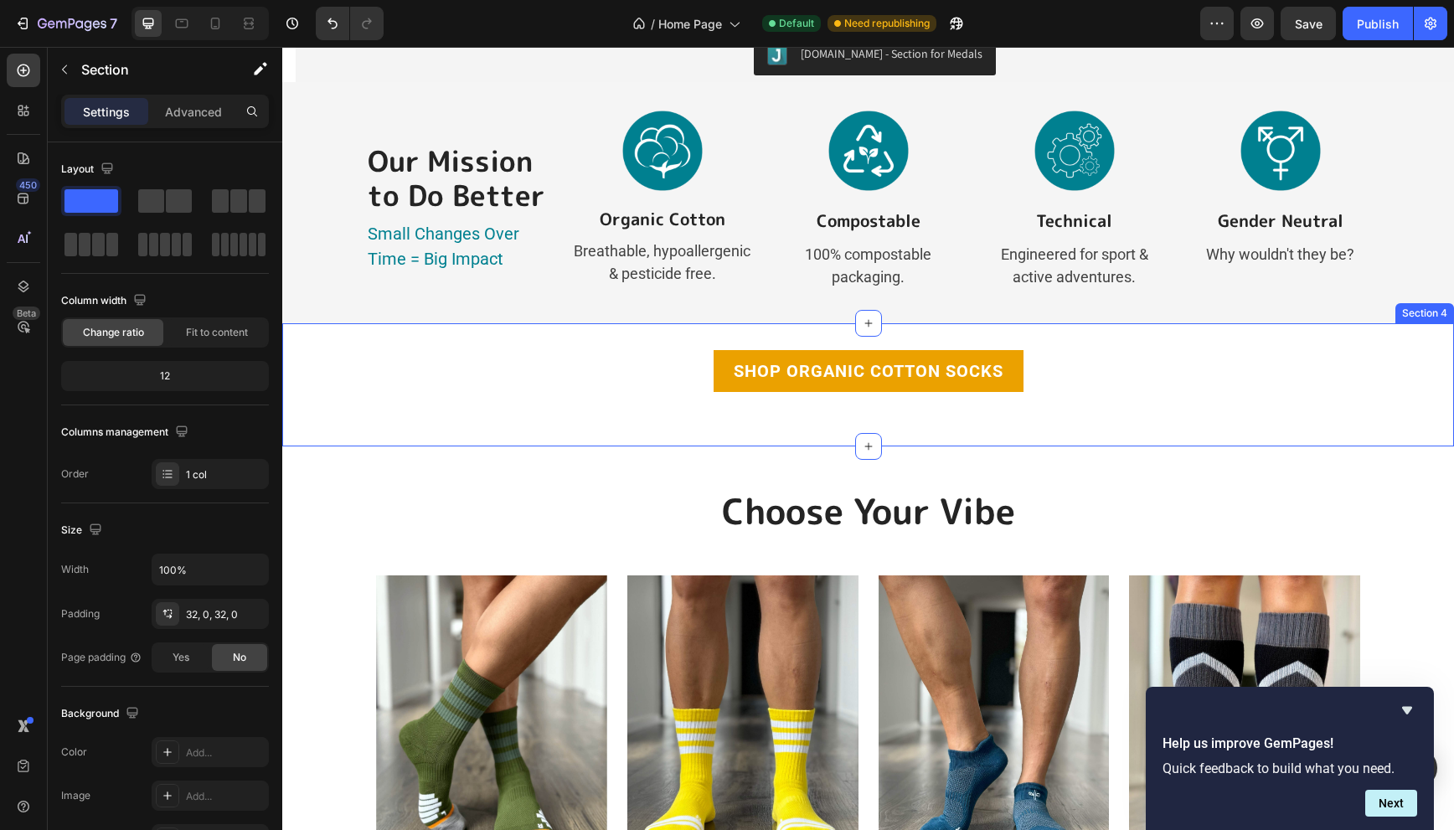
click at [697, 420] on div "Shop ORGANIC COTTON SOCKS Button Section 4" at bounding box center [868, 384] width 1172 height 123
click at [886, 425] on div "Shop ORGANIC COTTON SOCKS Button Section 4 You can create reusable sections Cre…" at bounding box center [868, 384] width 1172 height 123
click at [911, 424] on div "Shop ORGANIC COTTON SOCKS Button Section 4 You can create reusable sections Cre…" at bounding box center [868, 384] width 1172 height 123
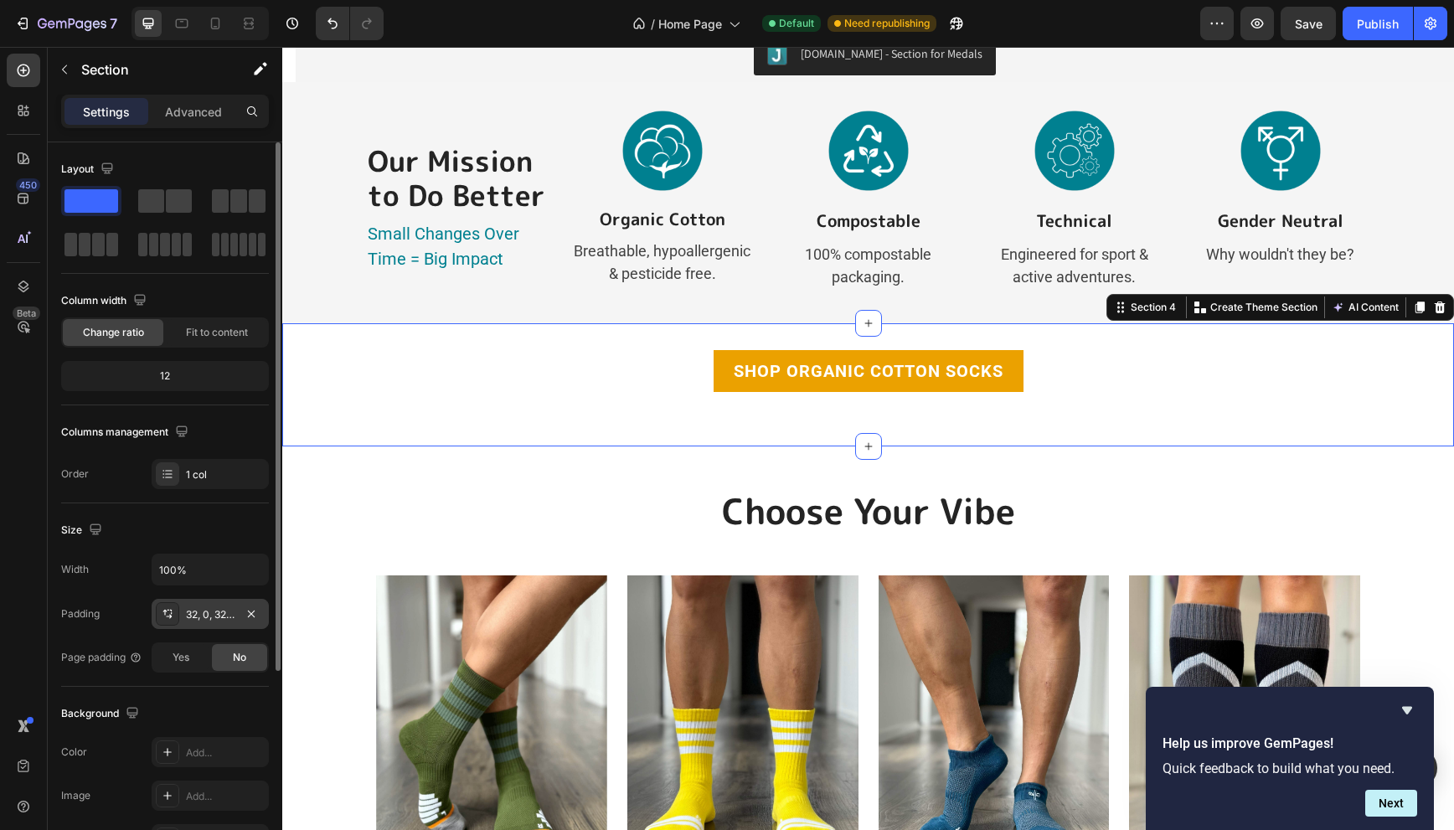
click at [203, 617] on div "32, 0, 32, 0" at bounding box center [210, 614] width 49 height 15
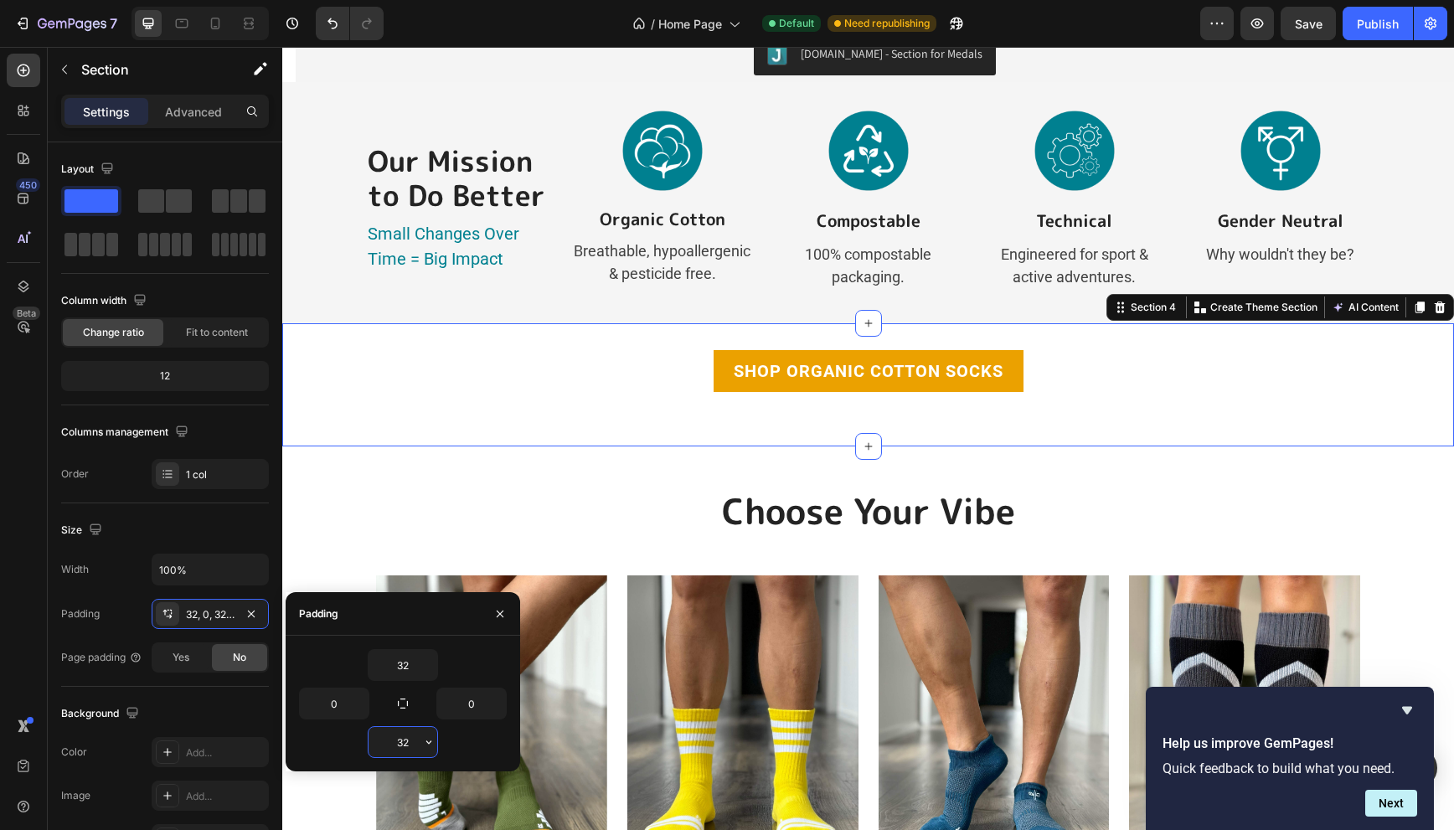
click at [399, 739] on input "32" at bounding box center [403, 742] width 69 height 30
click at [426, 741] on icon "button" at bounding box center [428, 741] width 5 height 3
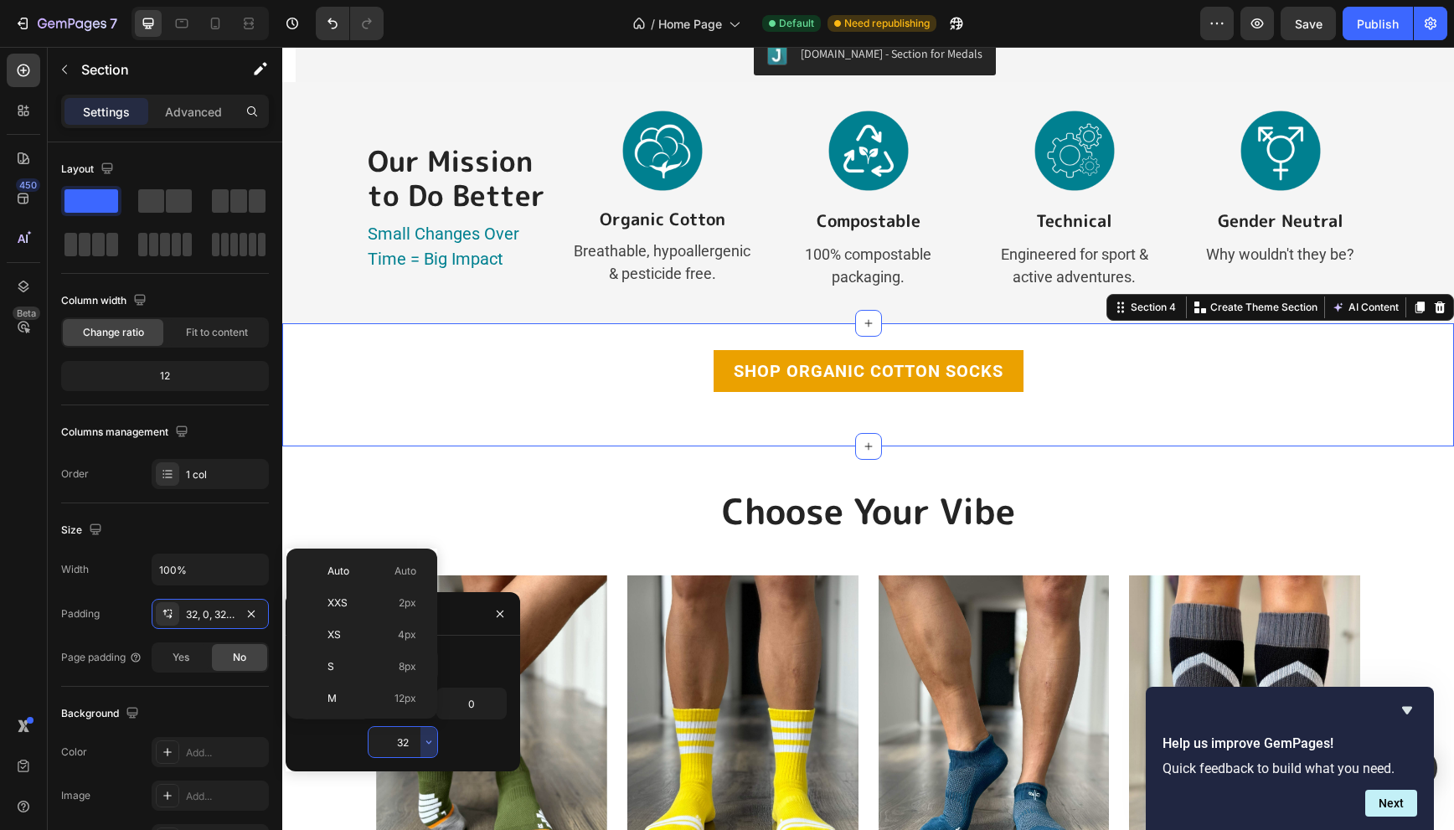
scroll to position [121, 0]
click at [383, 652] on div "XL 24px" at bounding box center [358, 642] width 131 height 32
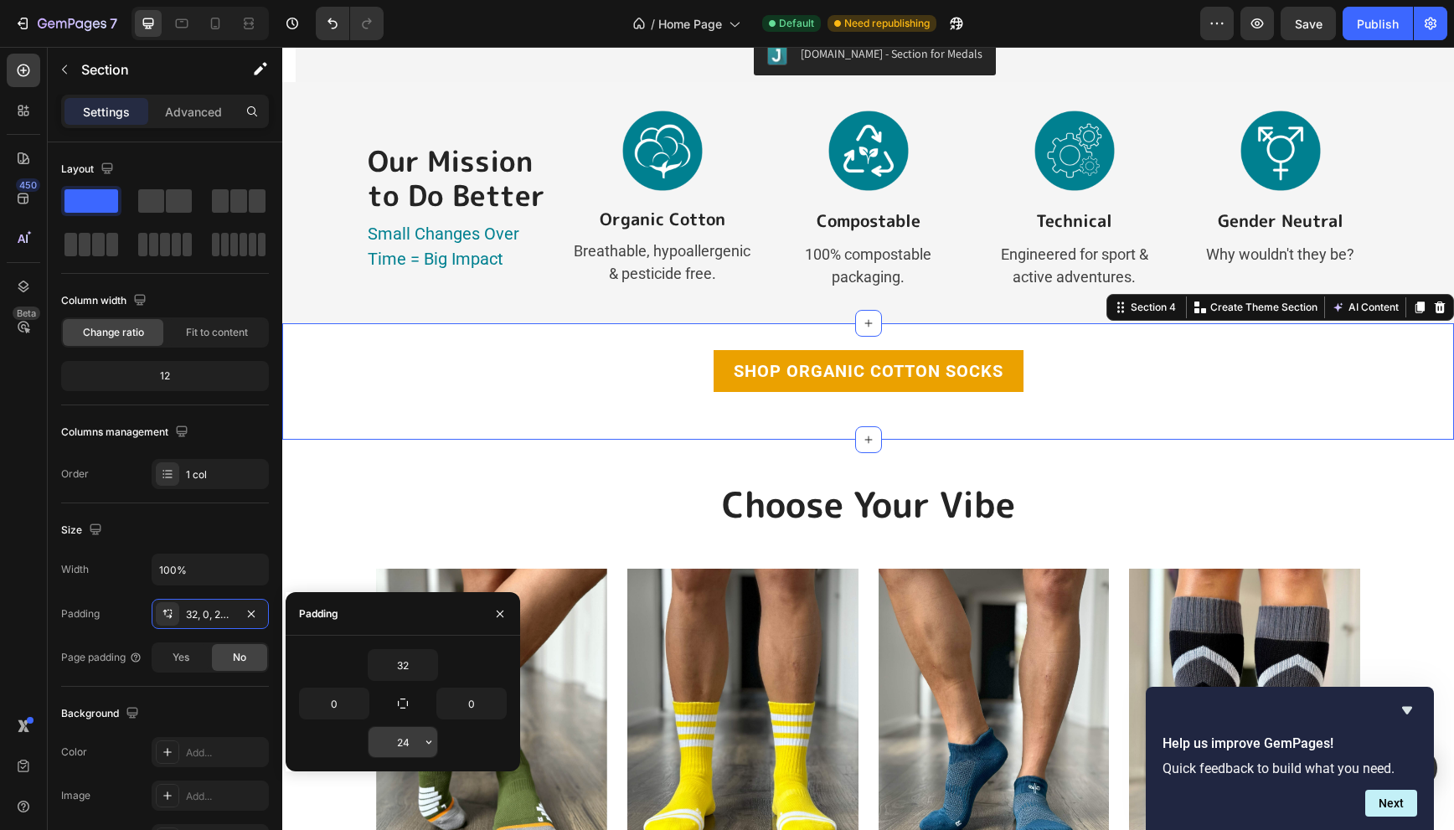
click at [419, 750] on input "24" at bounding box center [403, 742] width 69 height 30
click at [425, 746] on icon "button" at bounding box center [428, 741] width 13 height 13
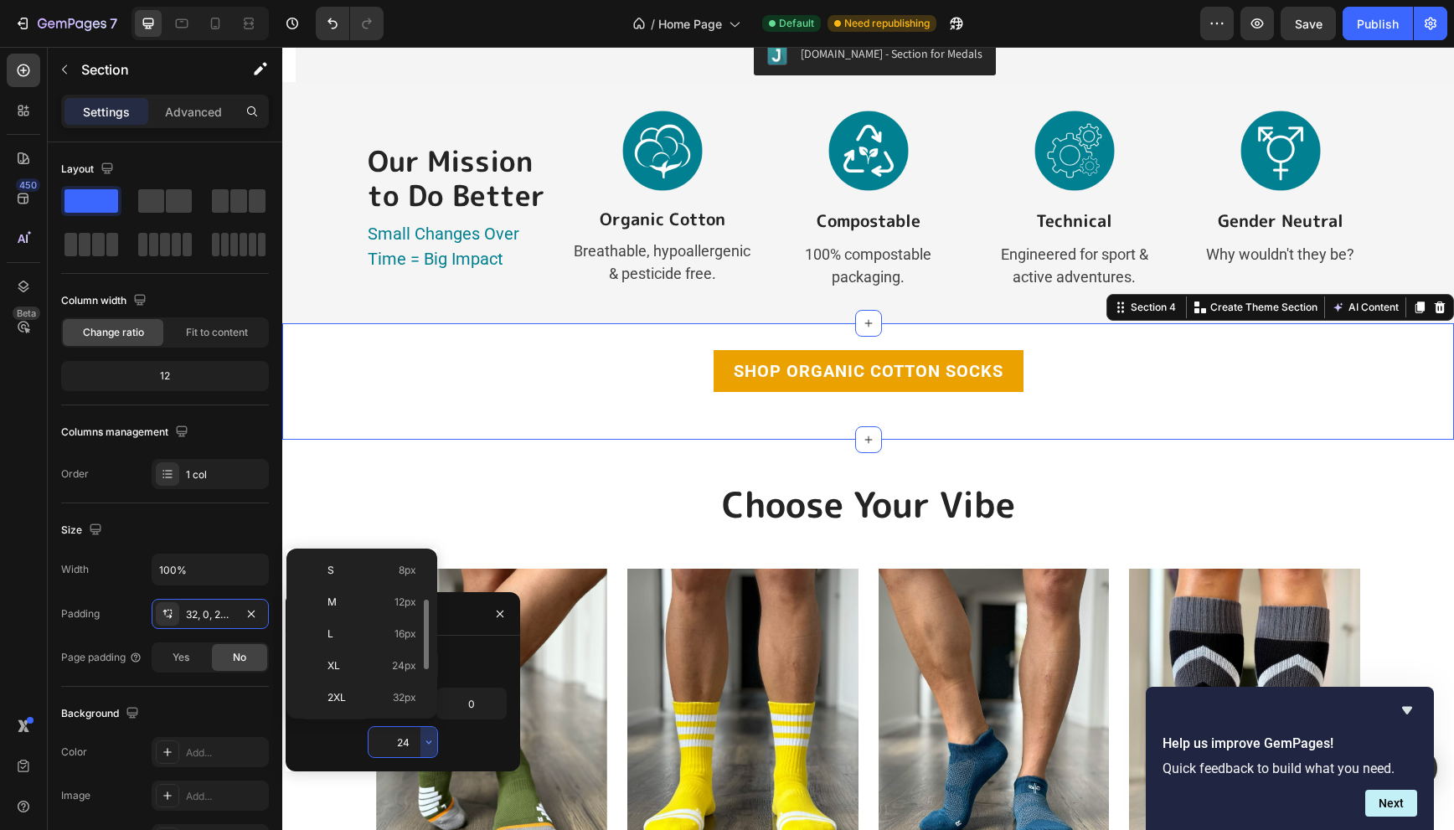
scroll to position [97, 0]
click at [384, 624] on div "L 16px" at bounding box center [358, 633] width 131 height 32
type input "16"
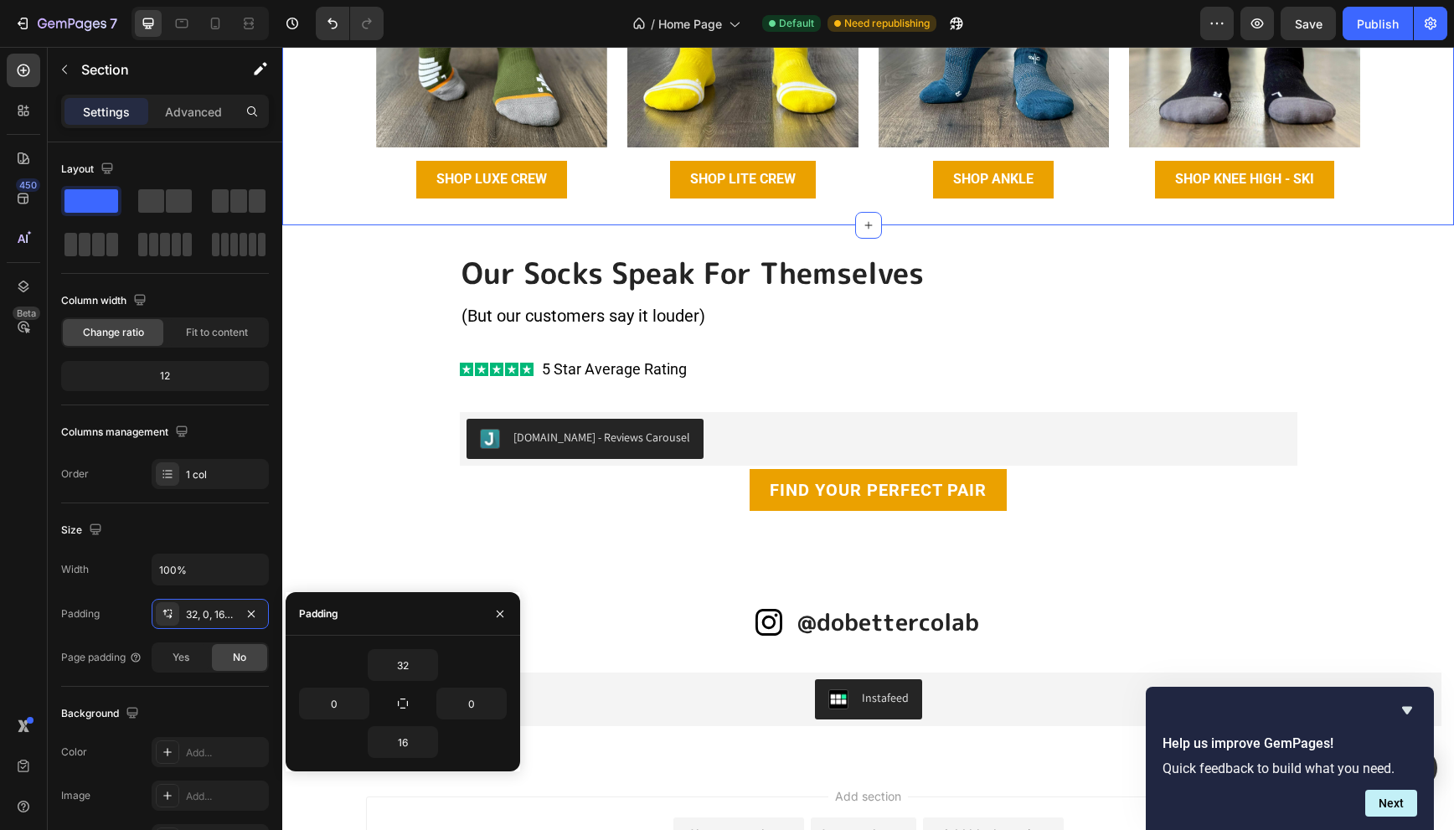
scroll to position [1686, 0]
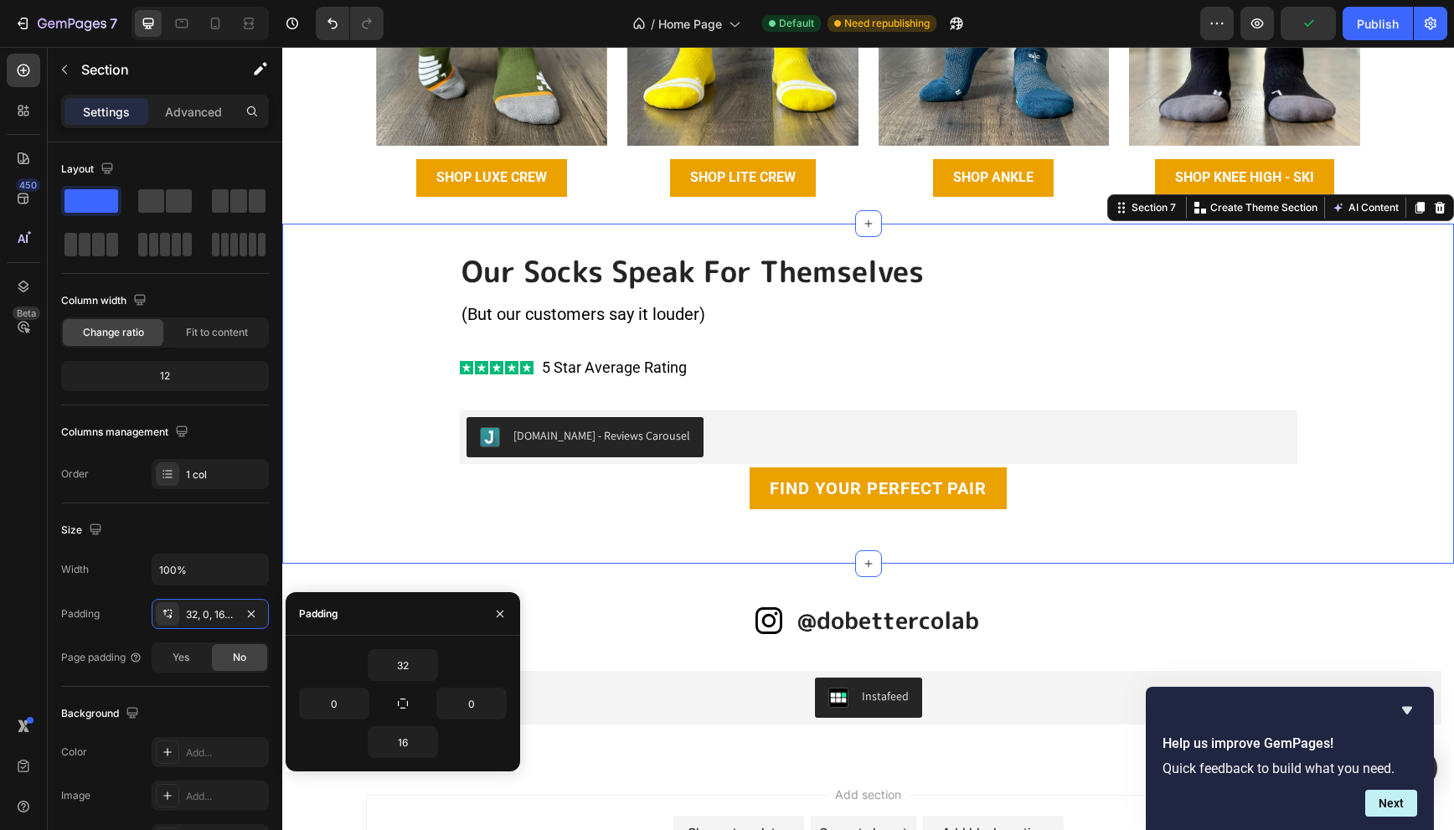
click at [846, 540] on div "Our Socks Speak For Themselves Heading (But our customers say it louder) Text B…" at bounding box center [868, 394] width 1172 height 340
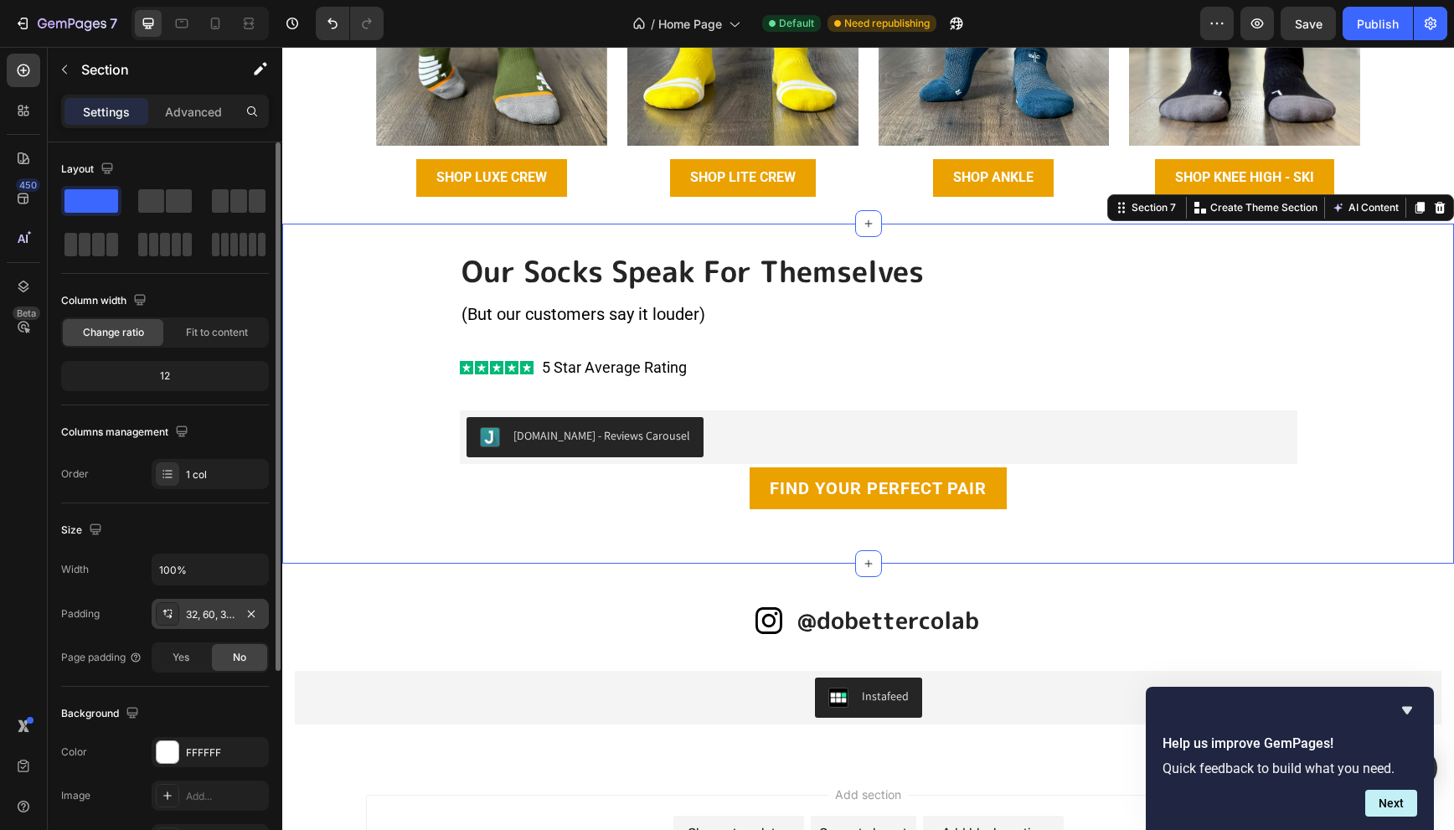
click at [228, 613] on div "32, 60, 32, 60" at bounding box center [210, 614] width 49 height 15
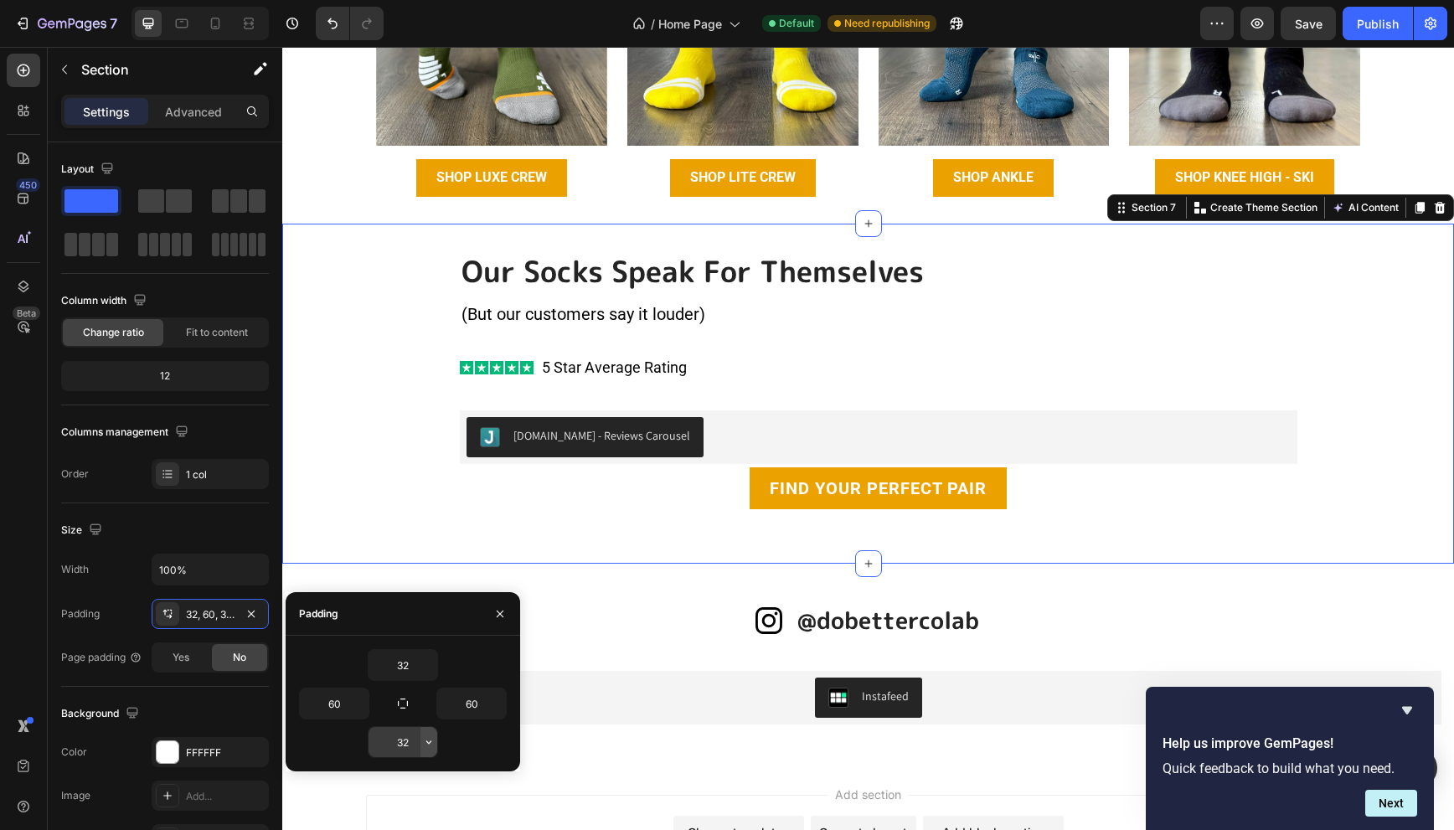
click at [422, 742] on icon "button" at bounding box center [428, 741] width 13 height 13
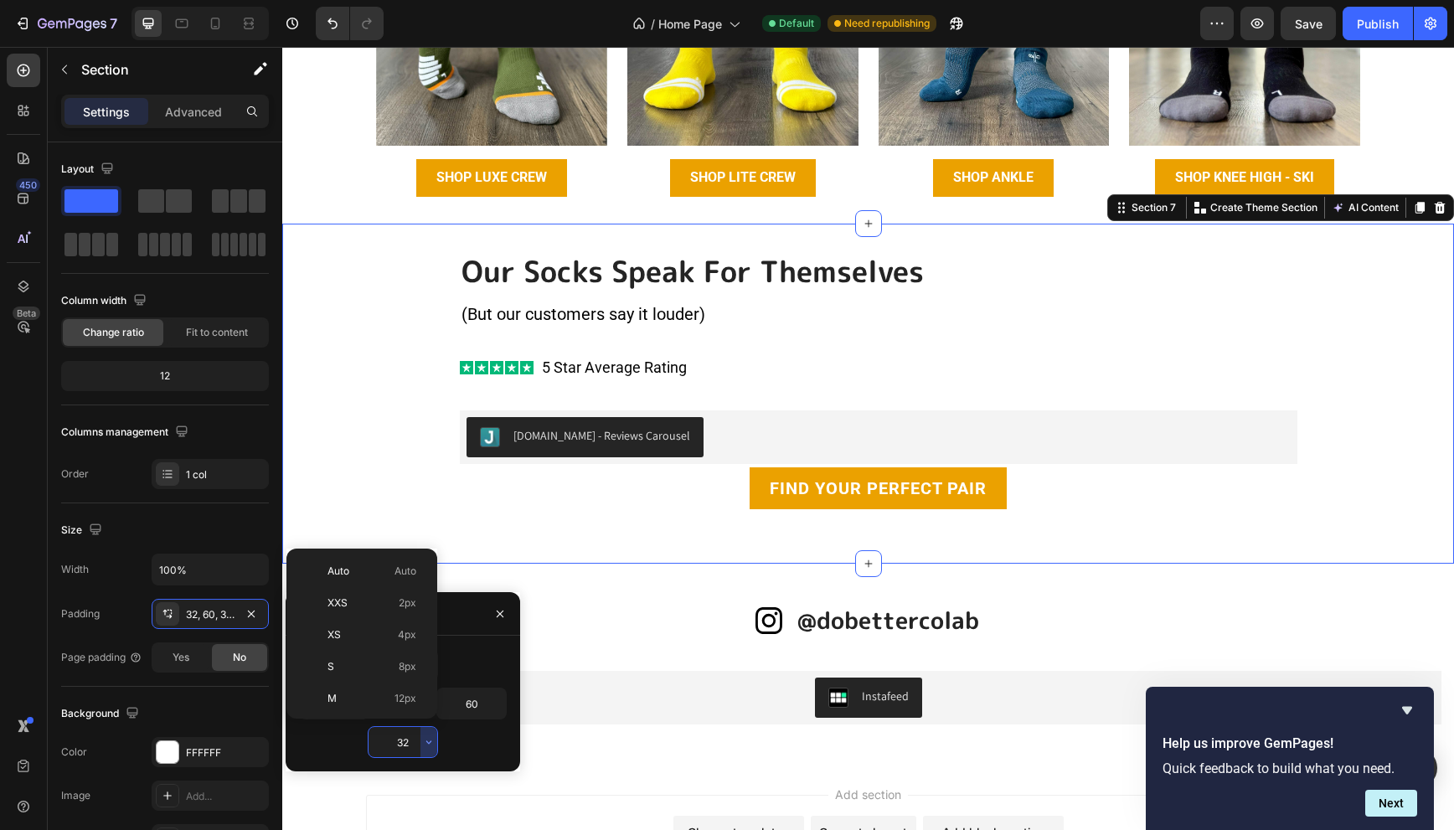
scroll to position [121, 0]
click at [382, 621] on div "L 16px" at bounding box center [358, 610] width 131 height 32
type input "16"
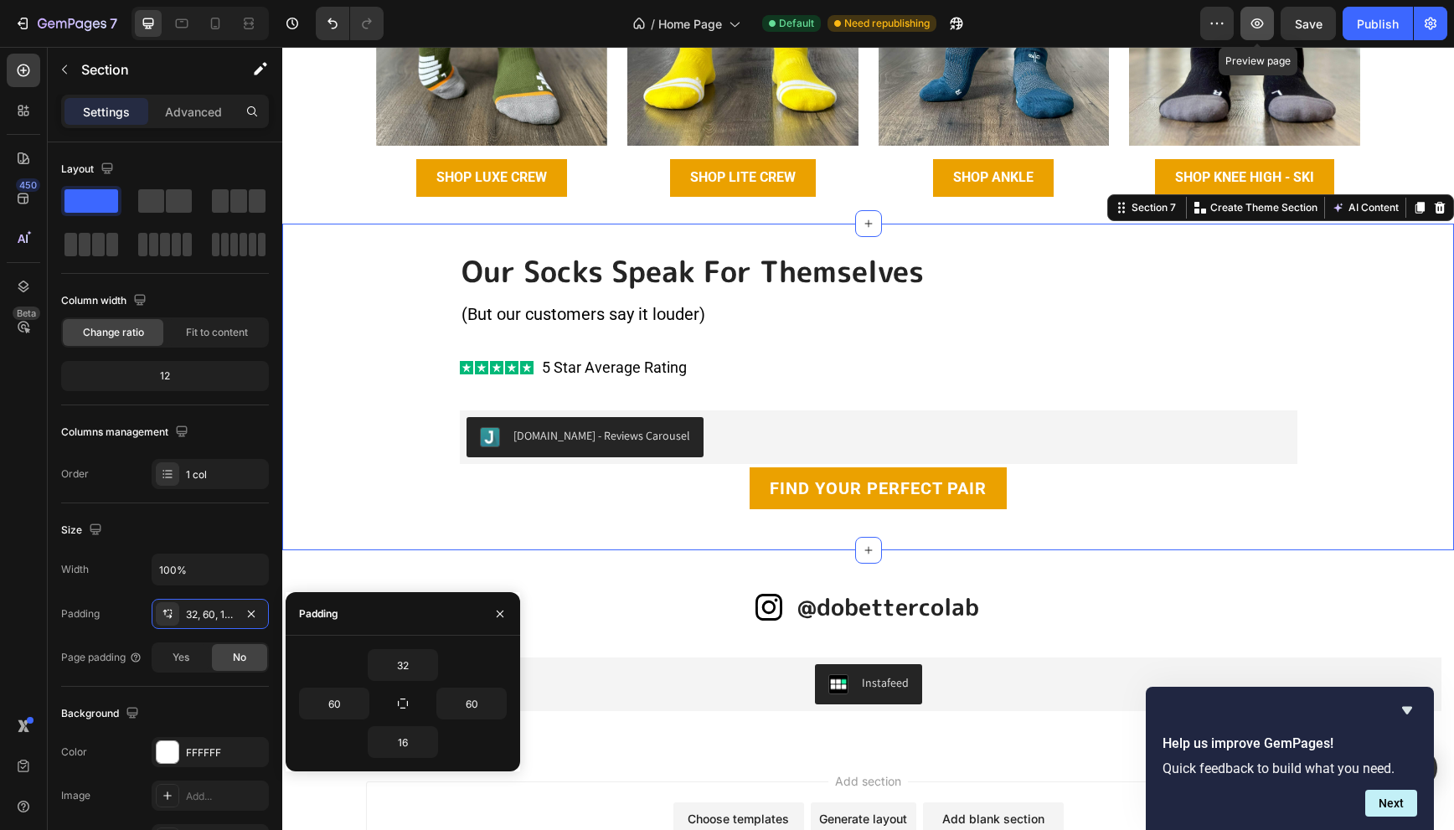
click at [1261, 23] on icon "button" at bounding box center [1257, 23] width 17 height 17
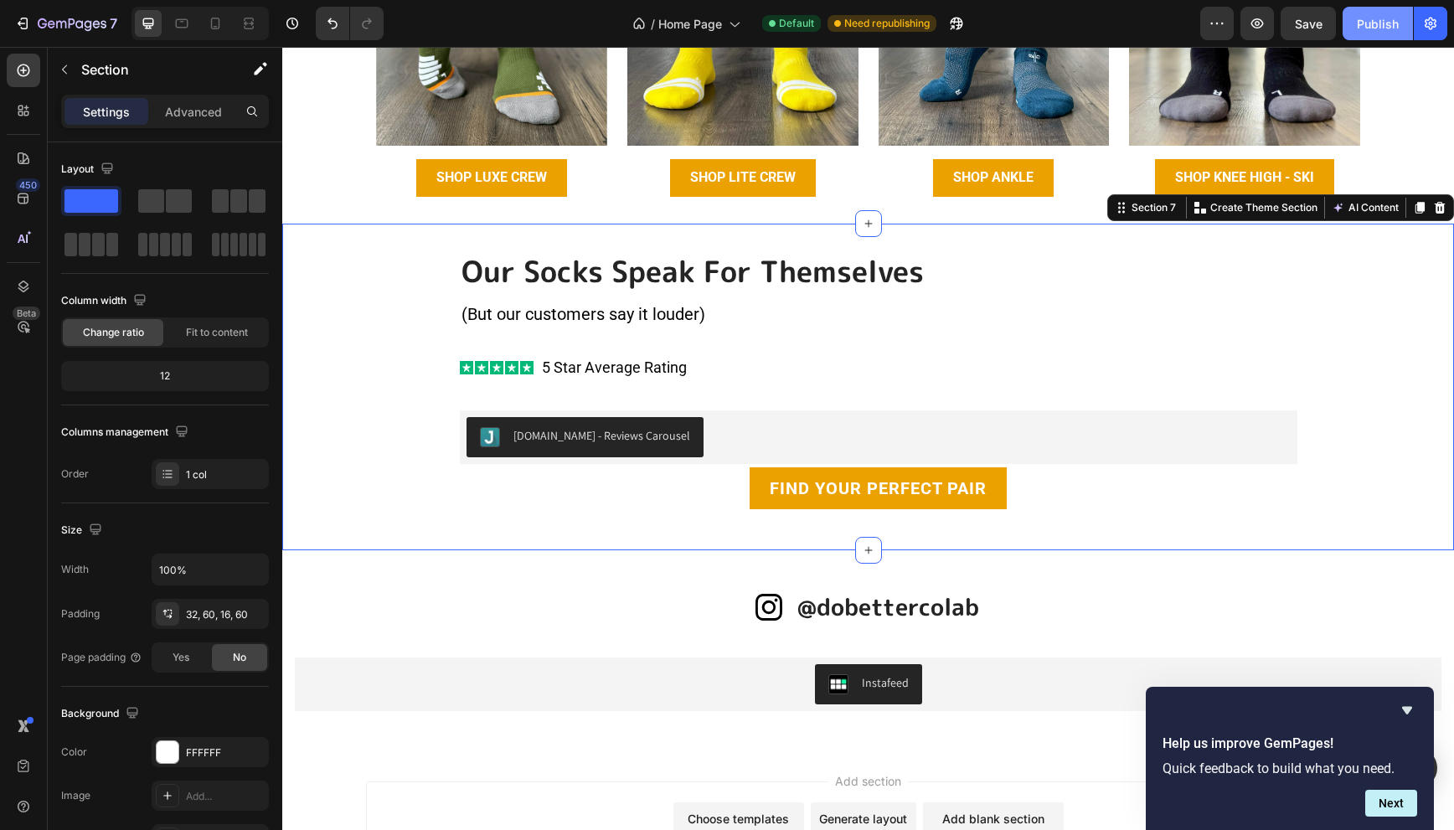
click at [1359, 20] on div "Publish" at bounding box center [1378, 24] width 42 height 18
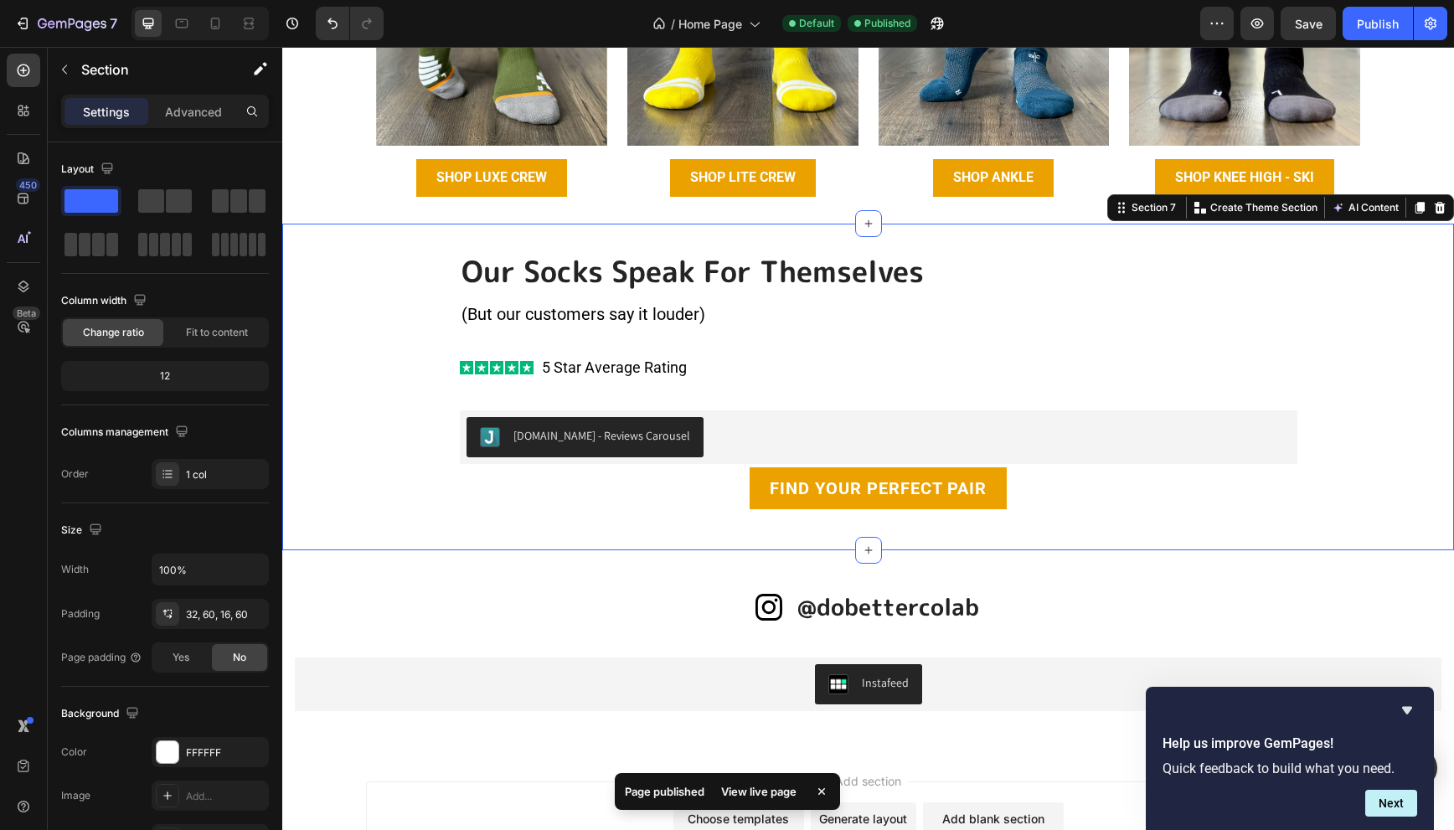
click at [755, 788] on div "View live page" at bounding box center [758, 791] width 95 height 23
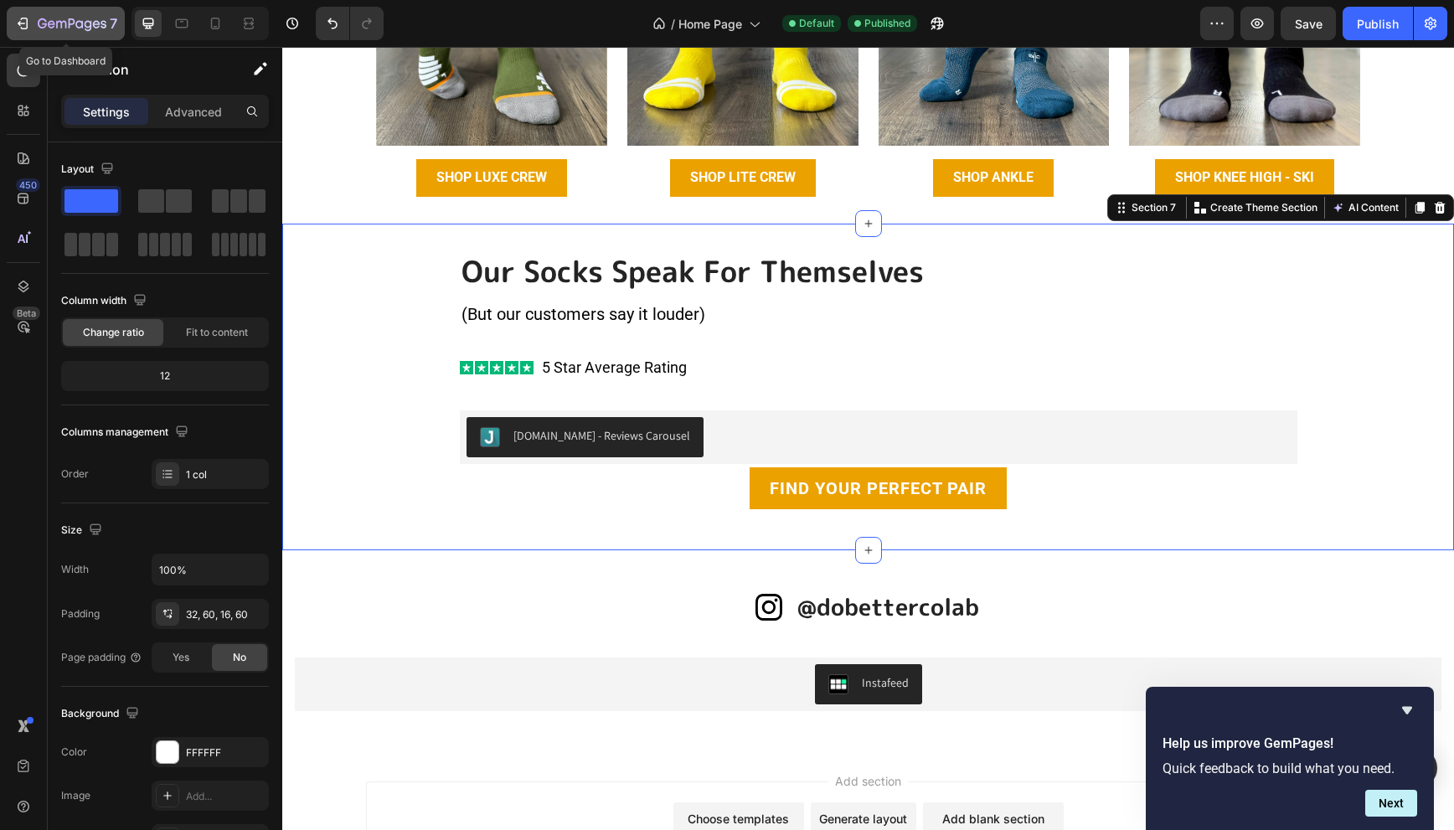
click at [26, 15] on icon "button" at bounding box center [22, 23] width 17 height 17
